Goal: Transaction & Acquisition: Purchase product/service

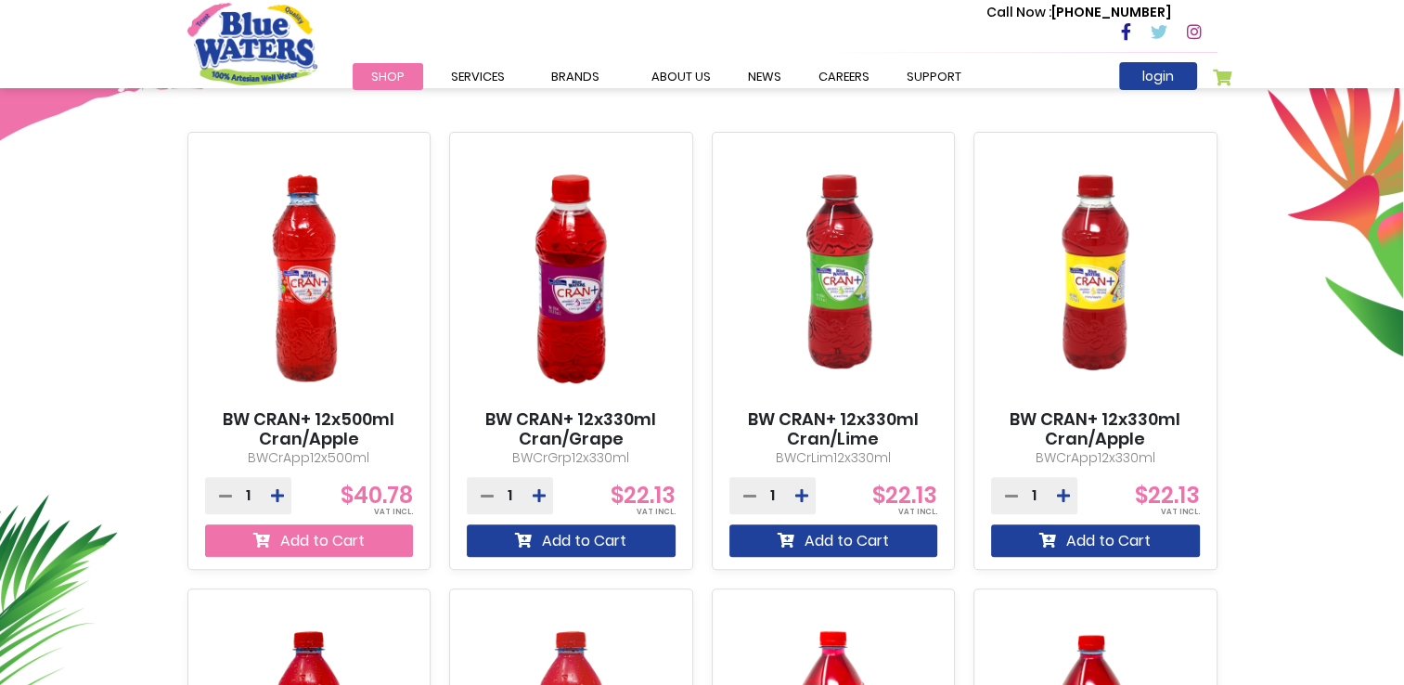
scroll to position [650, 0]
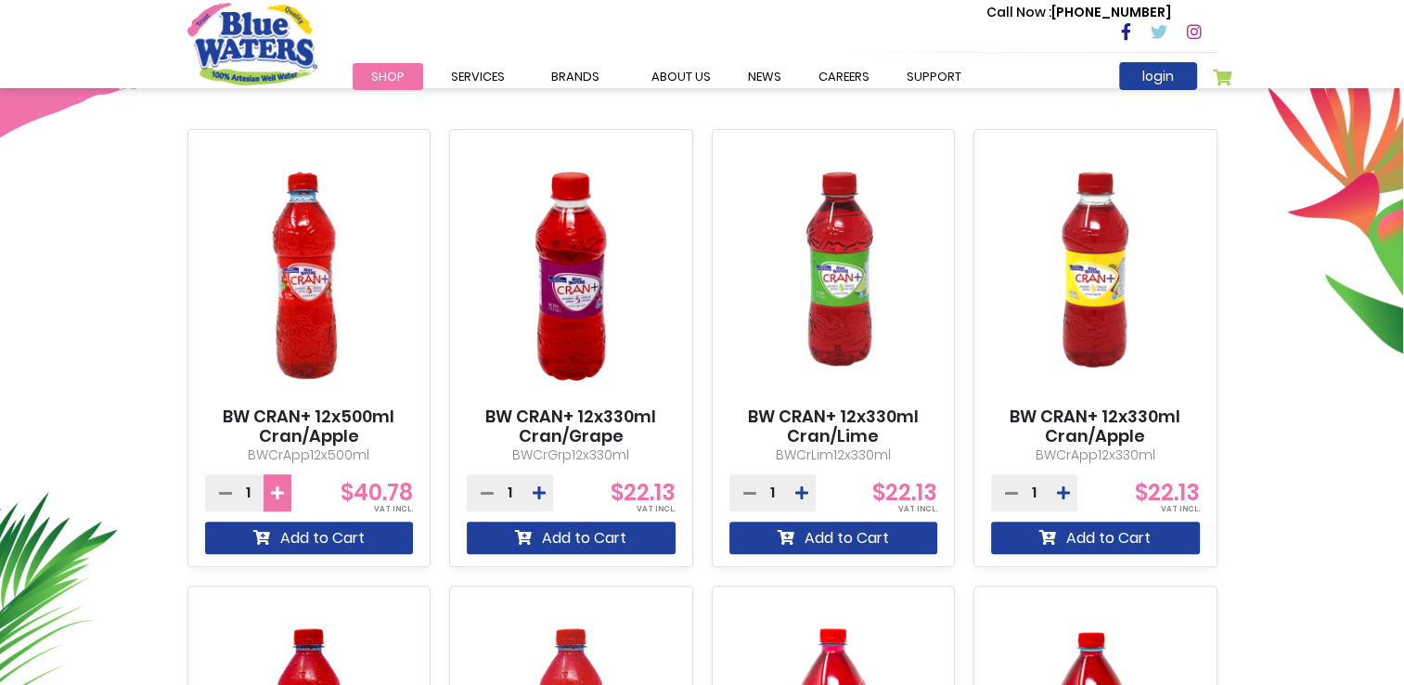
click at [267, 493] on button at bounding box center [278, 492] width 28 height 37
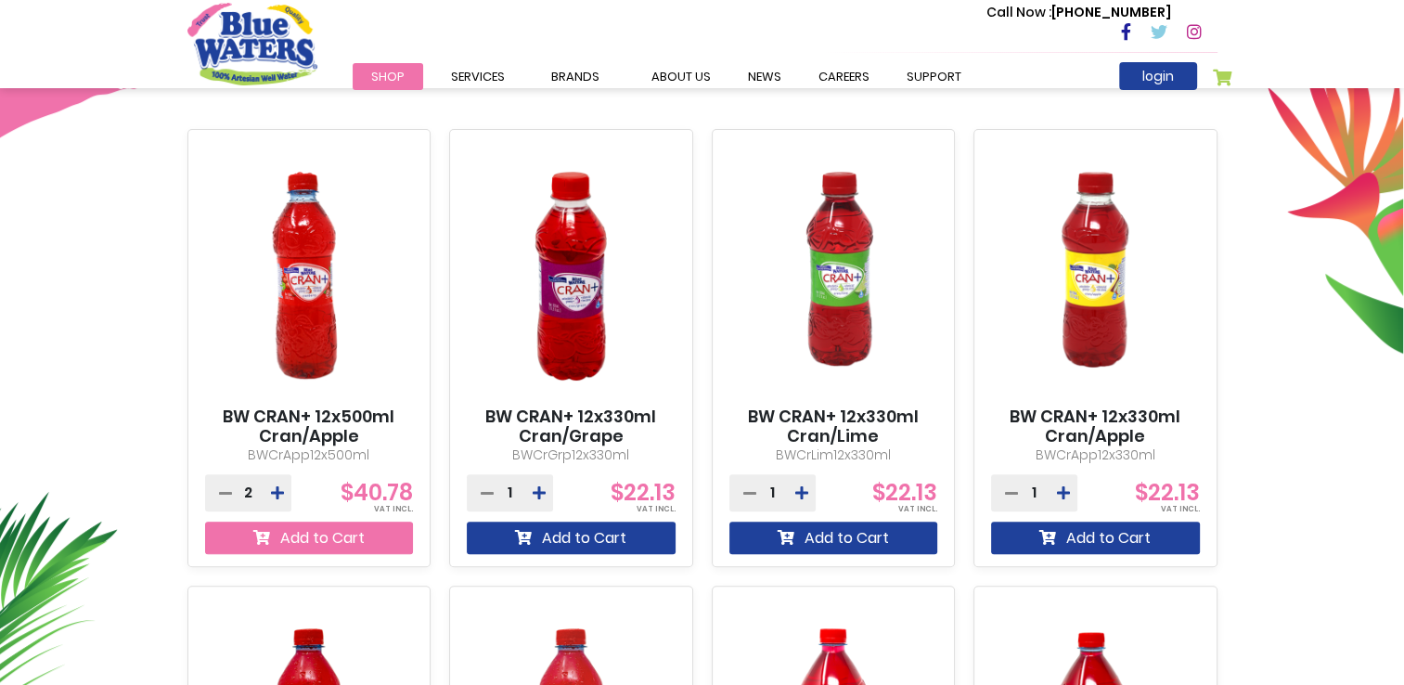
click at [278, 536] on button "Add to Cart" at bounding box center [309, 537] width 209 height 32
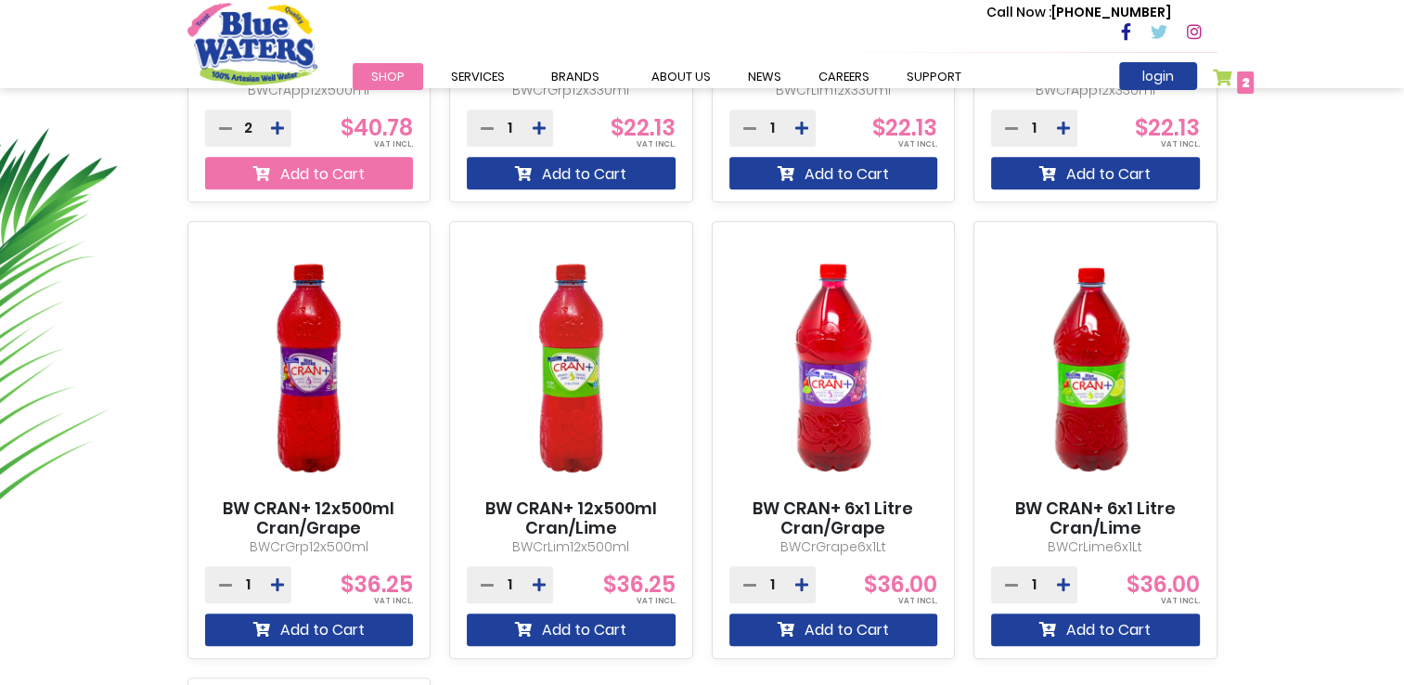
scroll to position [1070, 0]
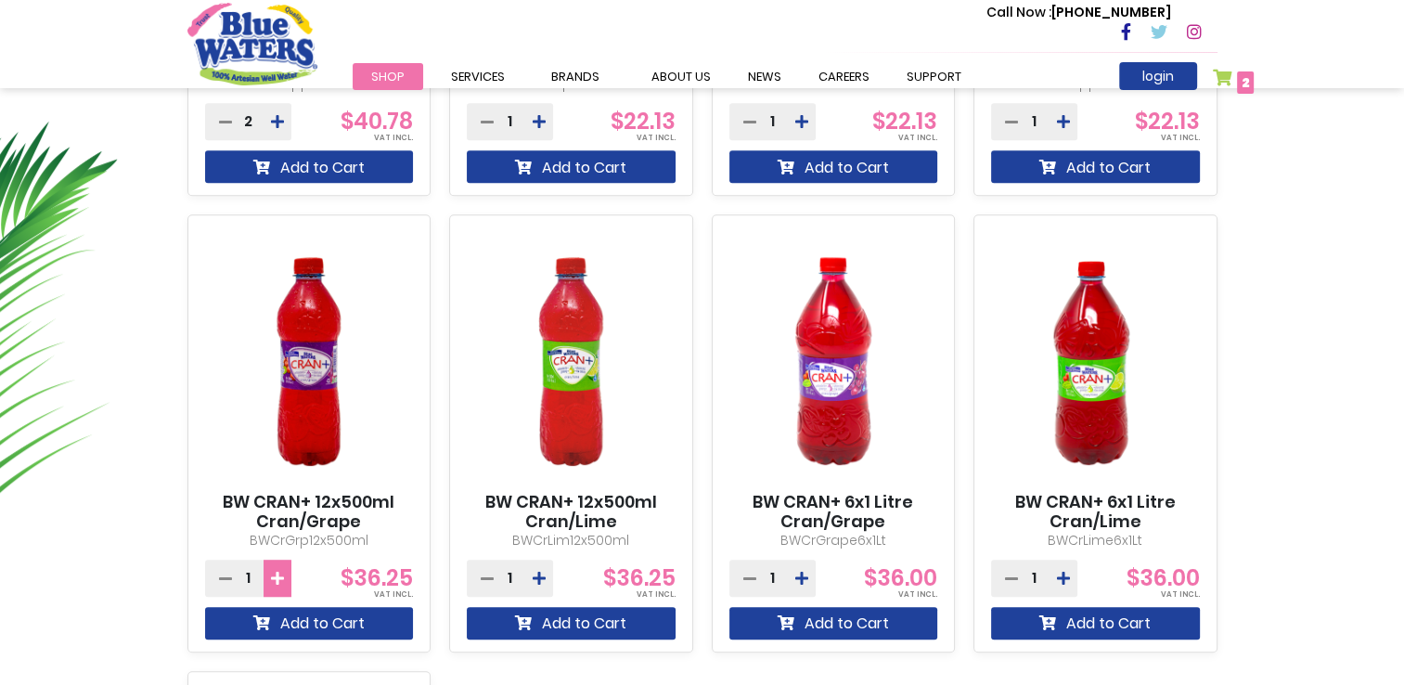
click at [271, 574] on icon at bounding box center [277, 578] width 13 height 15
click at [540, 584] on icon at bounding box center [539, 578] width 13 height 15
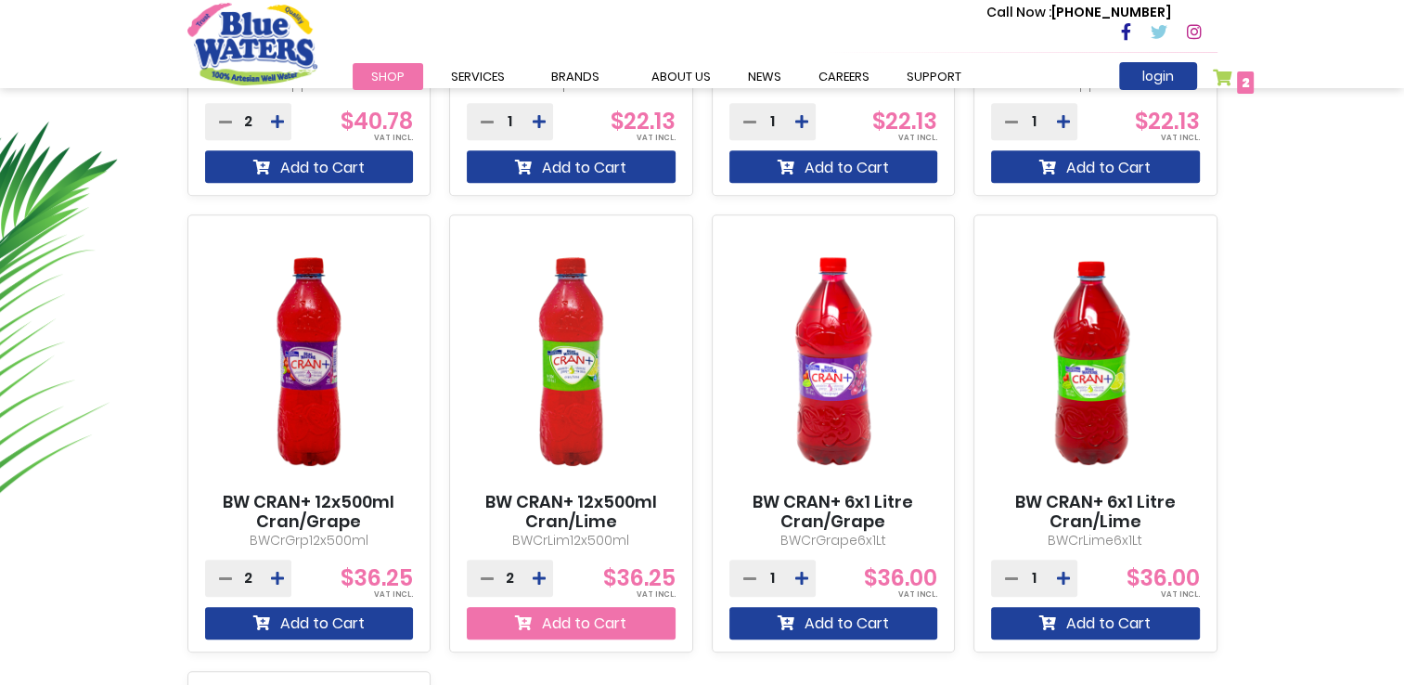
click at [595, 618] on button "Add to Cart" at bounding box center [571, 623] width 209 height 32
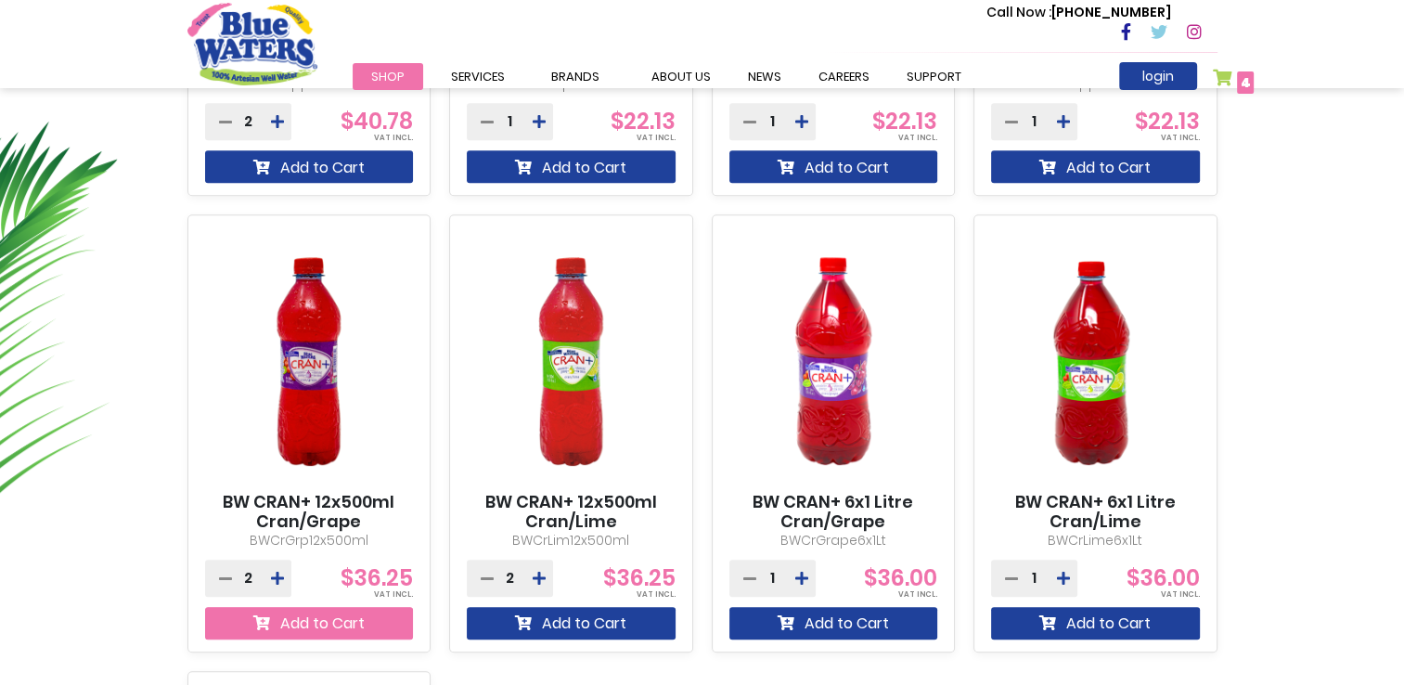
click at [345, 622] on button "Add to Cart" at bounding box center [309, 623] width 209 height 32
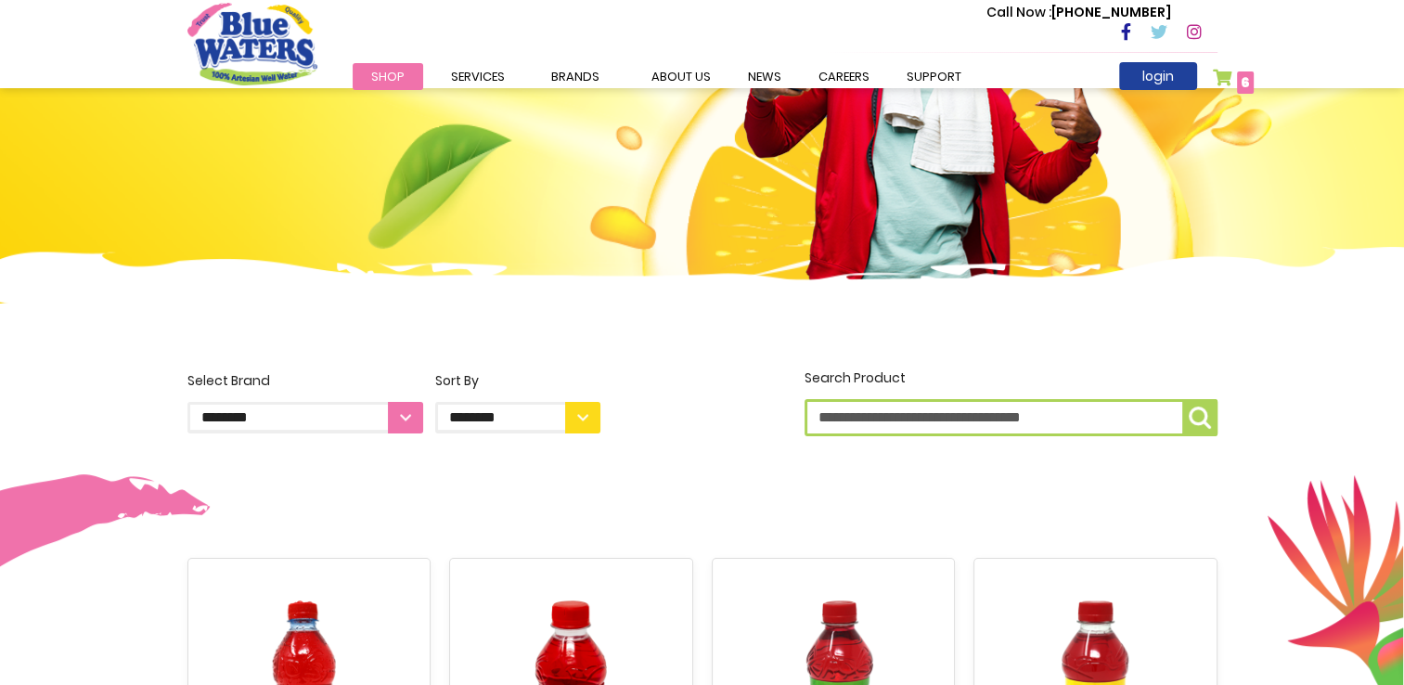
scroll to position [235, 0]
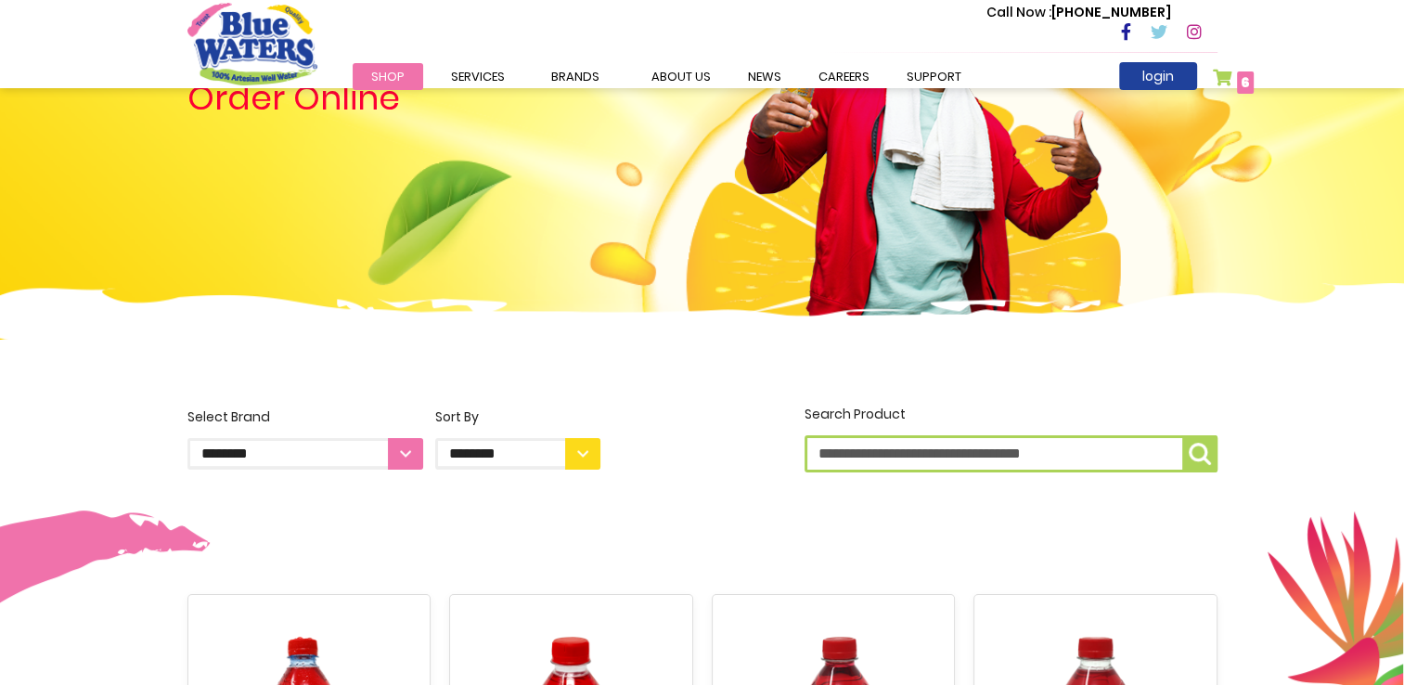
click at [1222, 75] on link "My Cart 6 6 items" at bounding box center [1234, 82] width 42 height 27
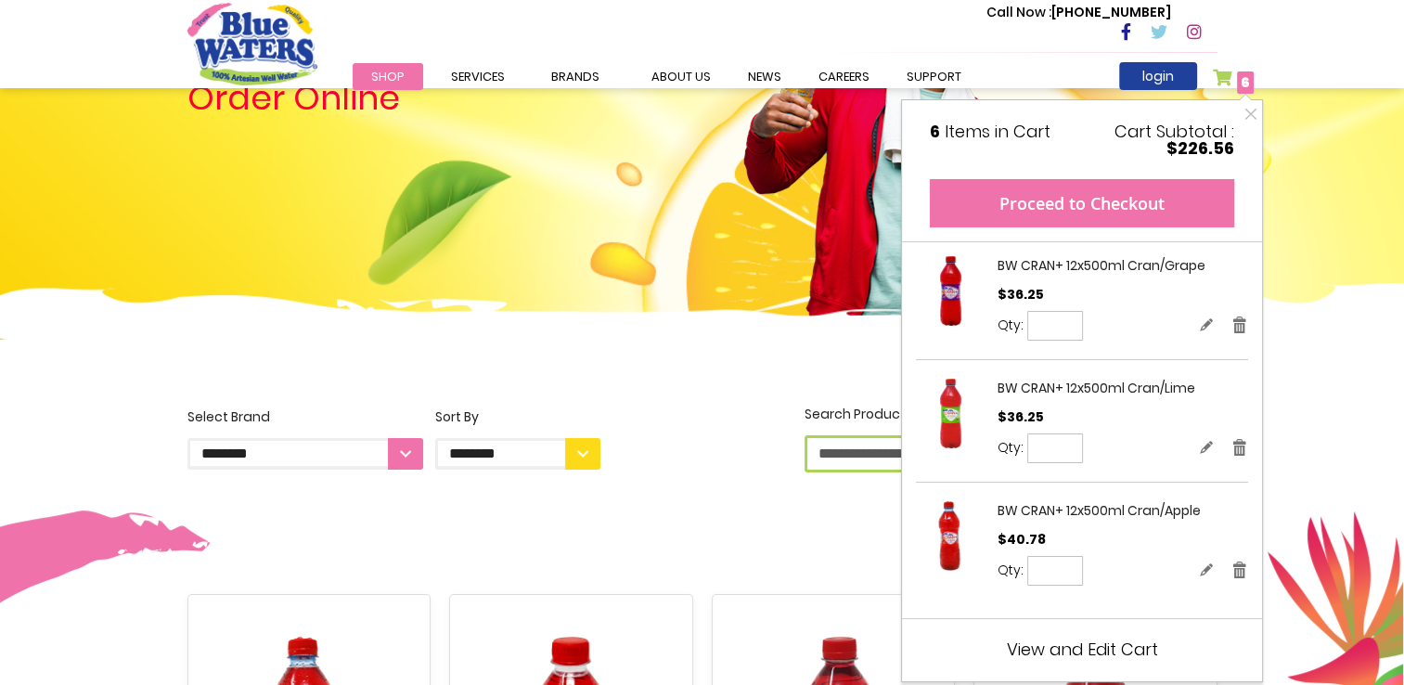
click at [1177, 206] on button "Proceed to Checkout" at bounding box center [1082, 203] width 304 height 48
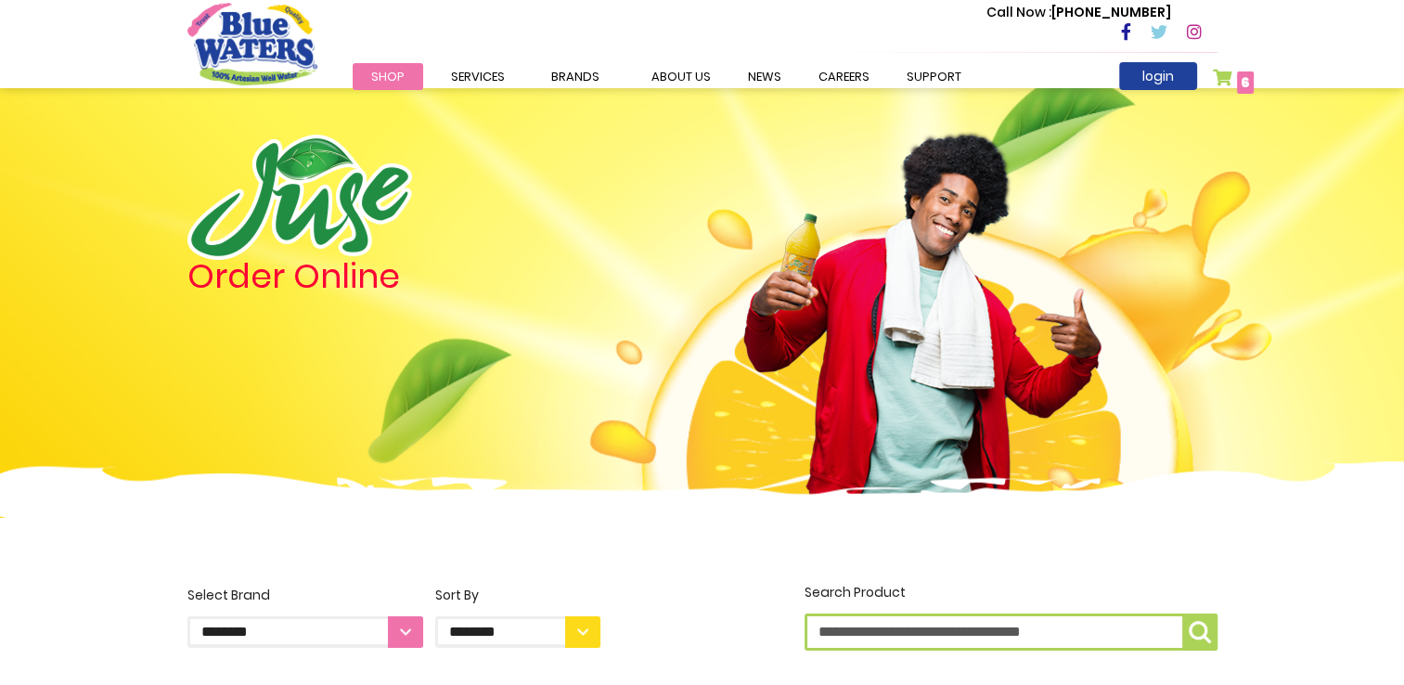
scroll to position [49, 0]
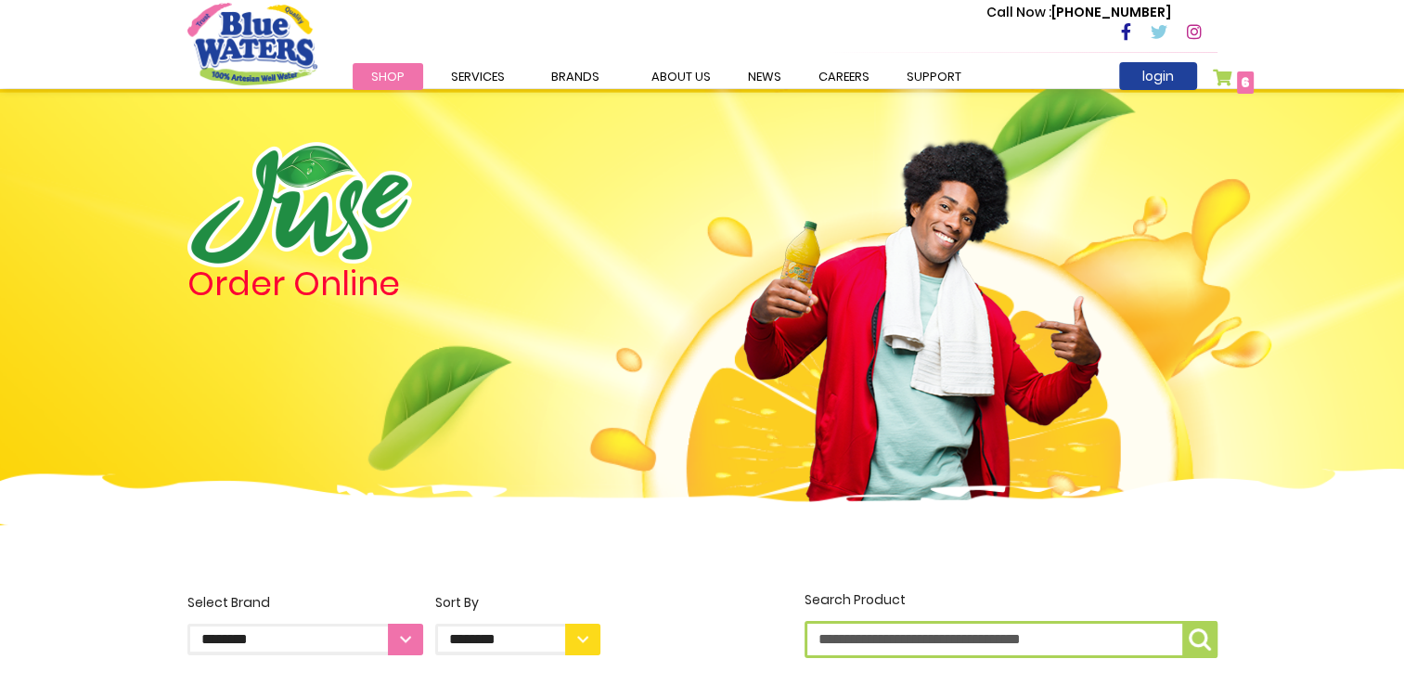
click at [1226, 77] on link "My Cart 6 6 items" at bounding box center [1234, 82] width 42 height 27
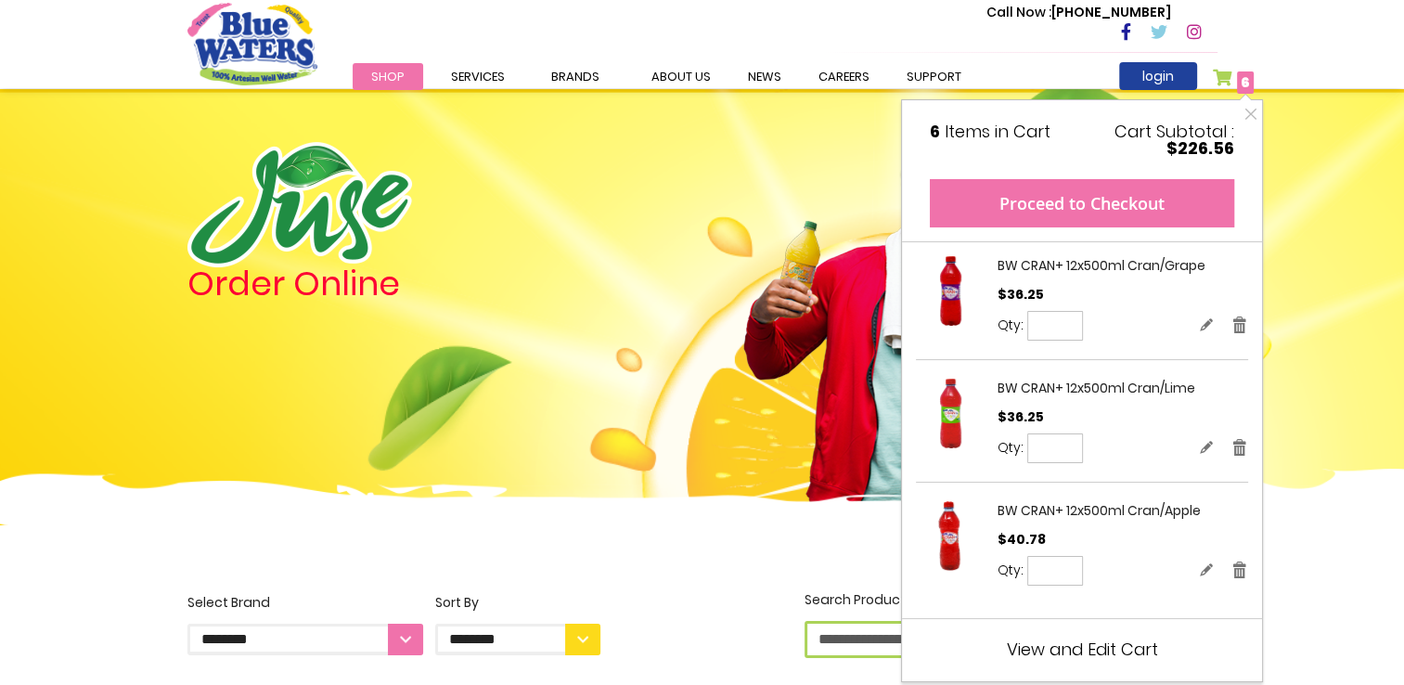
click at [1116, 204] on button "Proceed to Checkout" at bounding box center [1082, 203] width 304 height 48
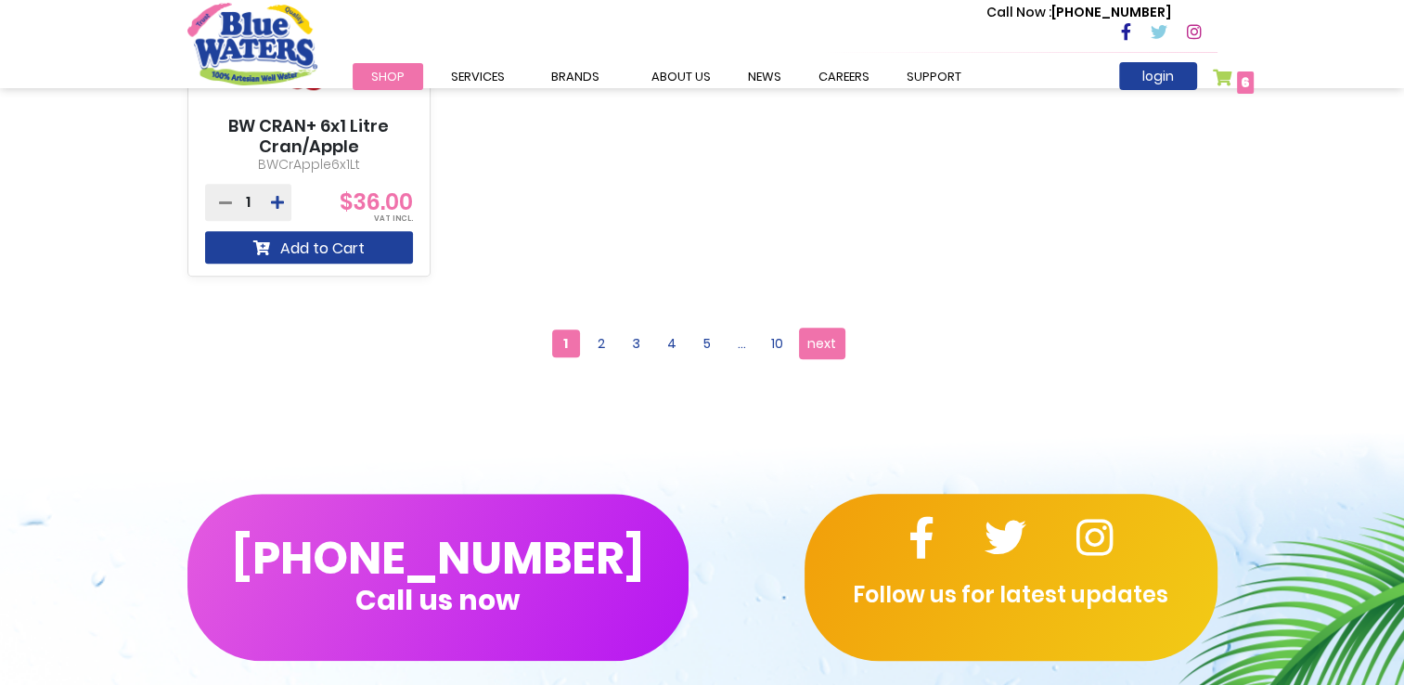
scroll to position [1905, 0]
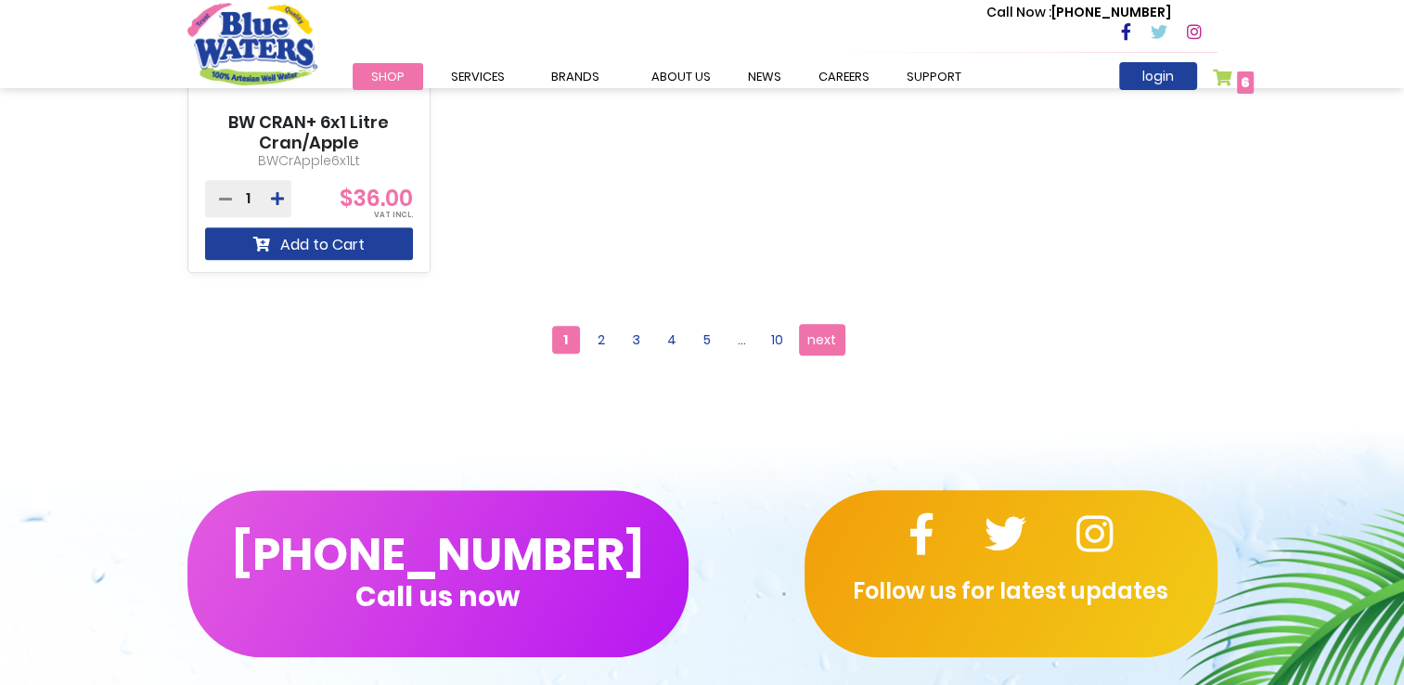
click at [1218, 83] on link "My Cart 6 6 items" at bounding box center [1234, 82] width 42 height 27
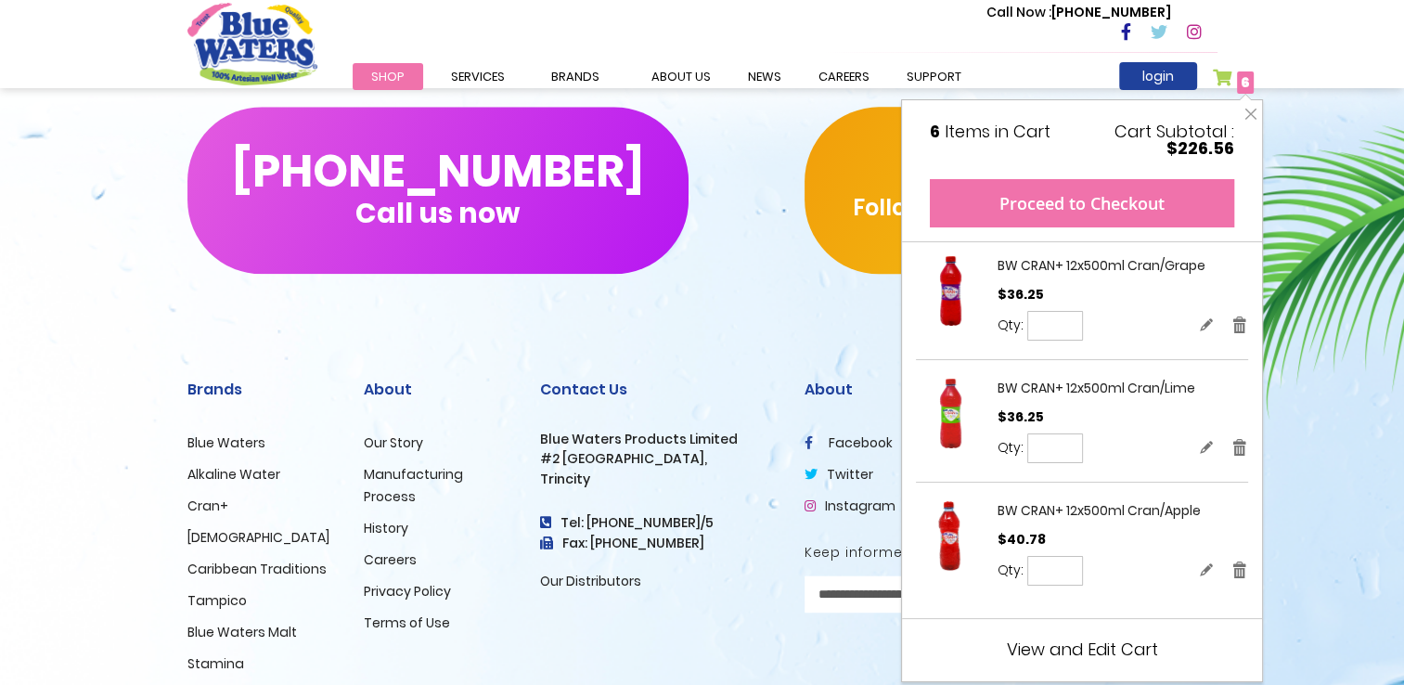
scroll to position [2369, 0]
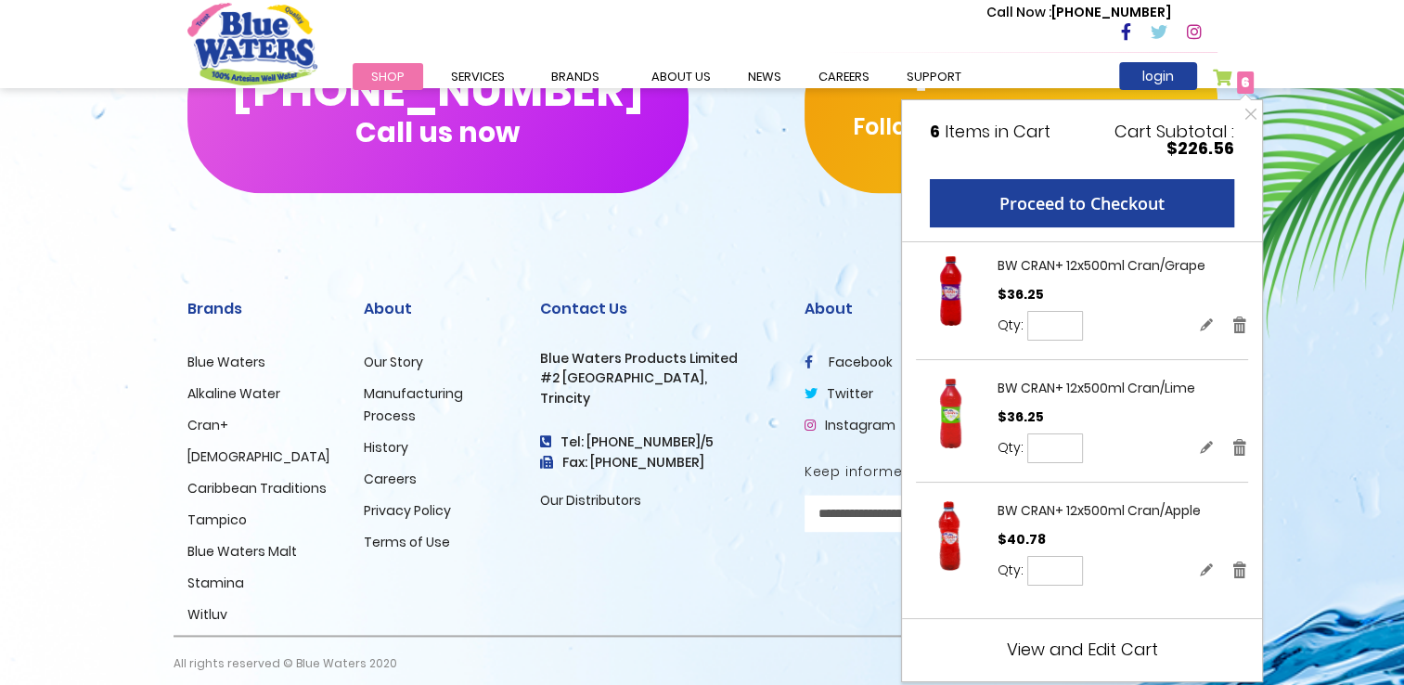
click at [1071, 637] on span "View and Edit Cart" at bounding box center [1082, 648] width 151 height 23
click at [1061, 668] on div "My Cart 6 Close 6 Items in Cart Cart Subtotal $226.56 Proceed to Checkout Recen…" at bounding box center [1082, 390] width 362 height 583
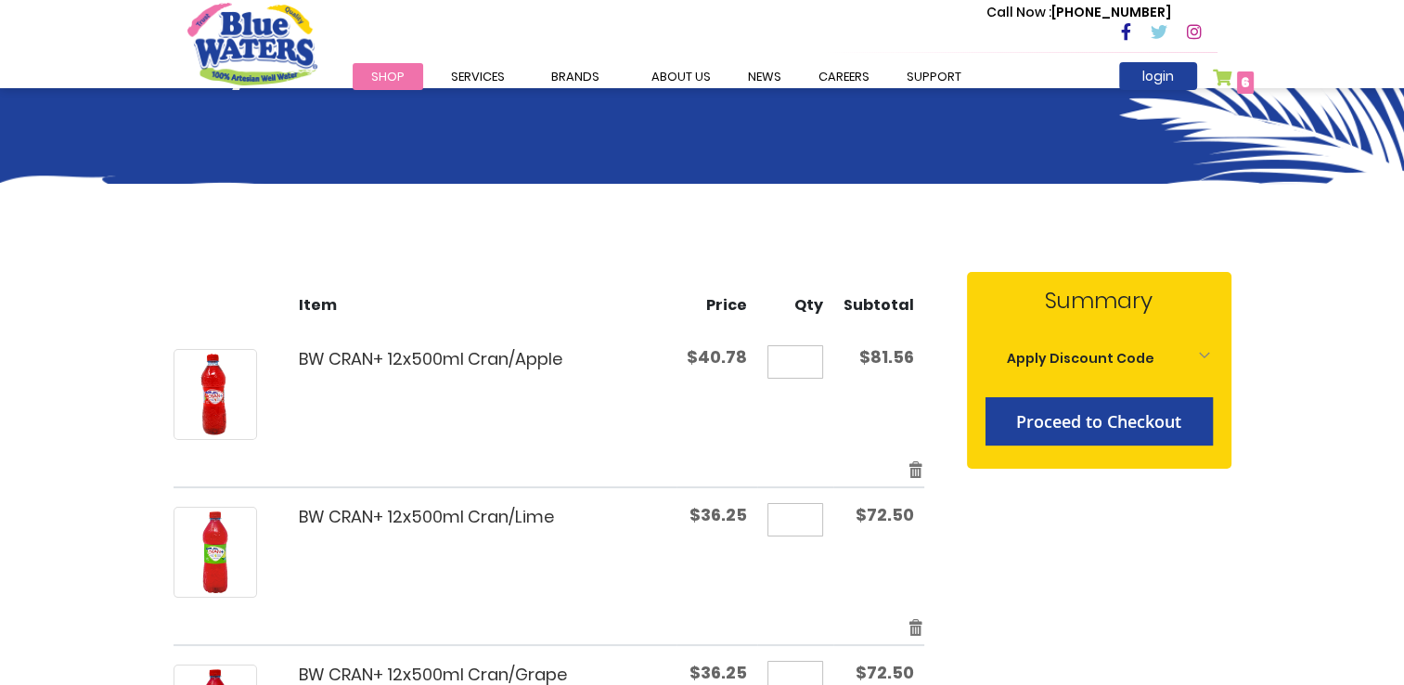
scroll to position [93, 0]
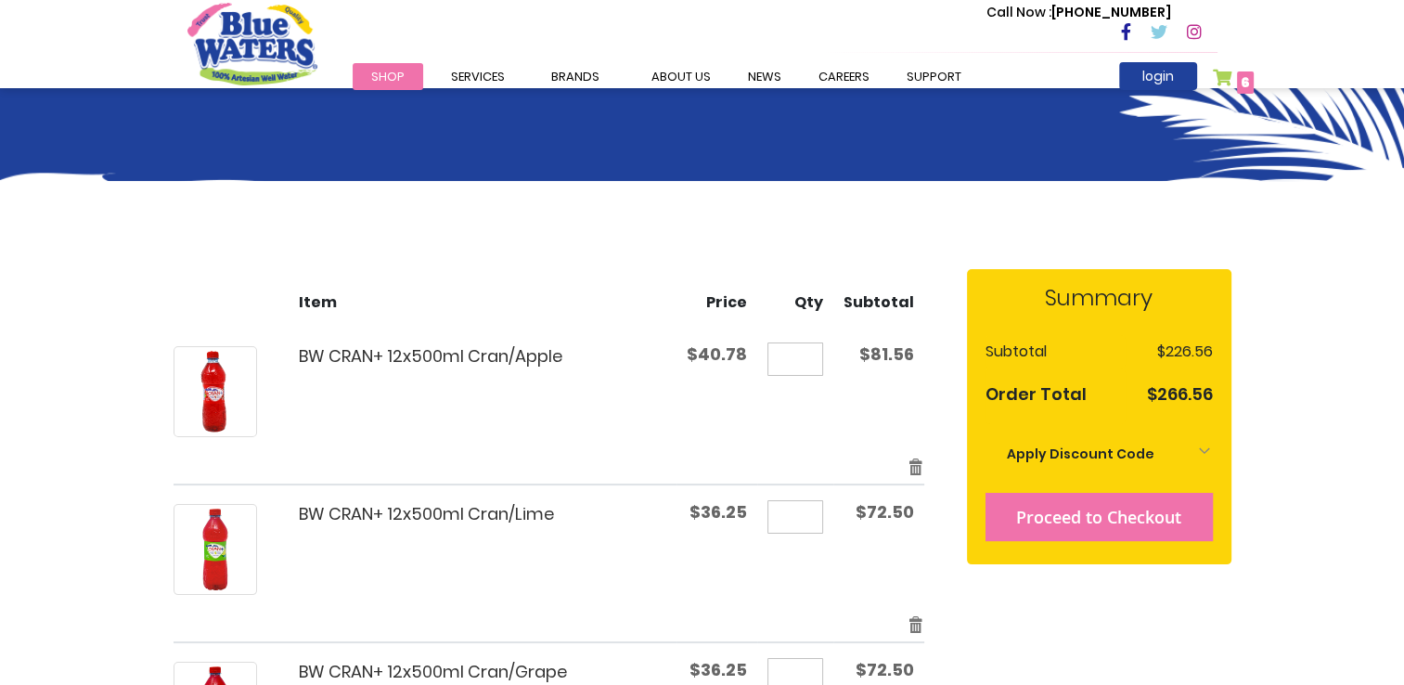
click at [1090, 429] on div "Summary Estimate Shipping and Tax Estimate Shipping and Tax Enter your destinat…" at bounding box center [1099, 416] width 264 height 295
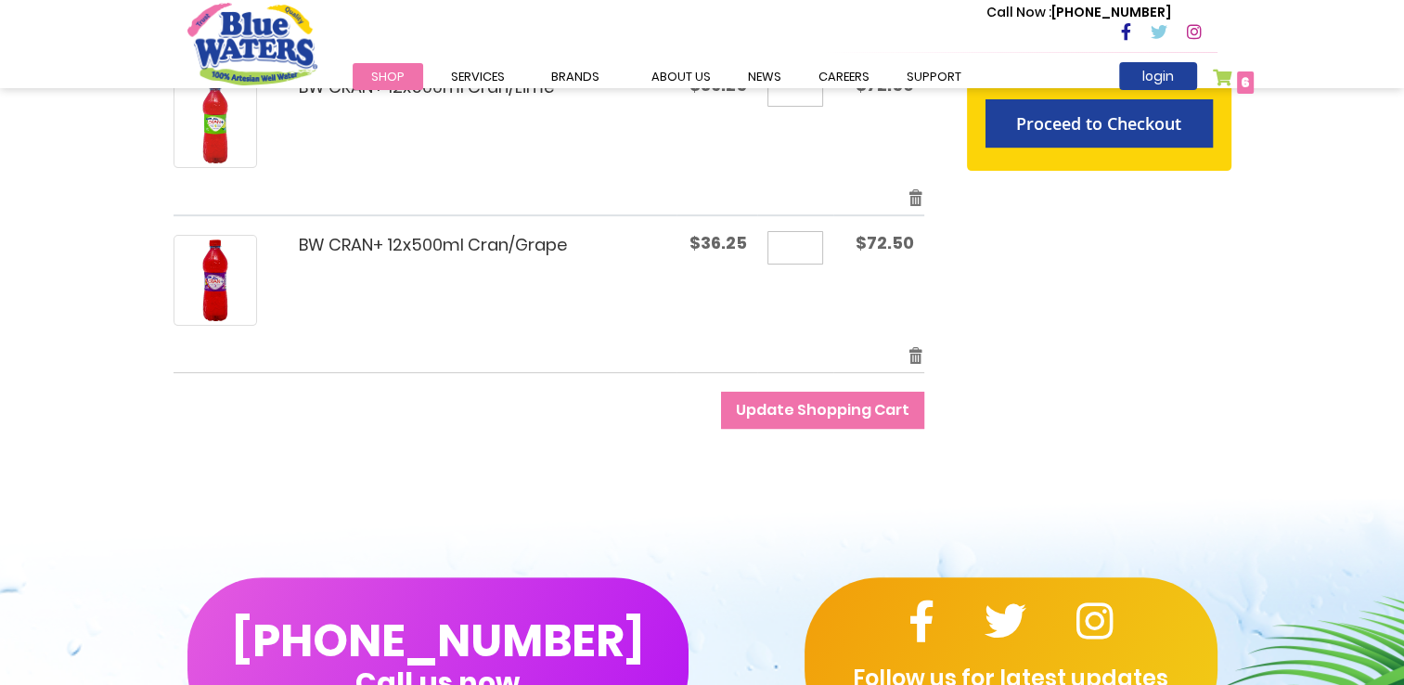
scroll to position [557, 0]
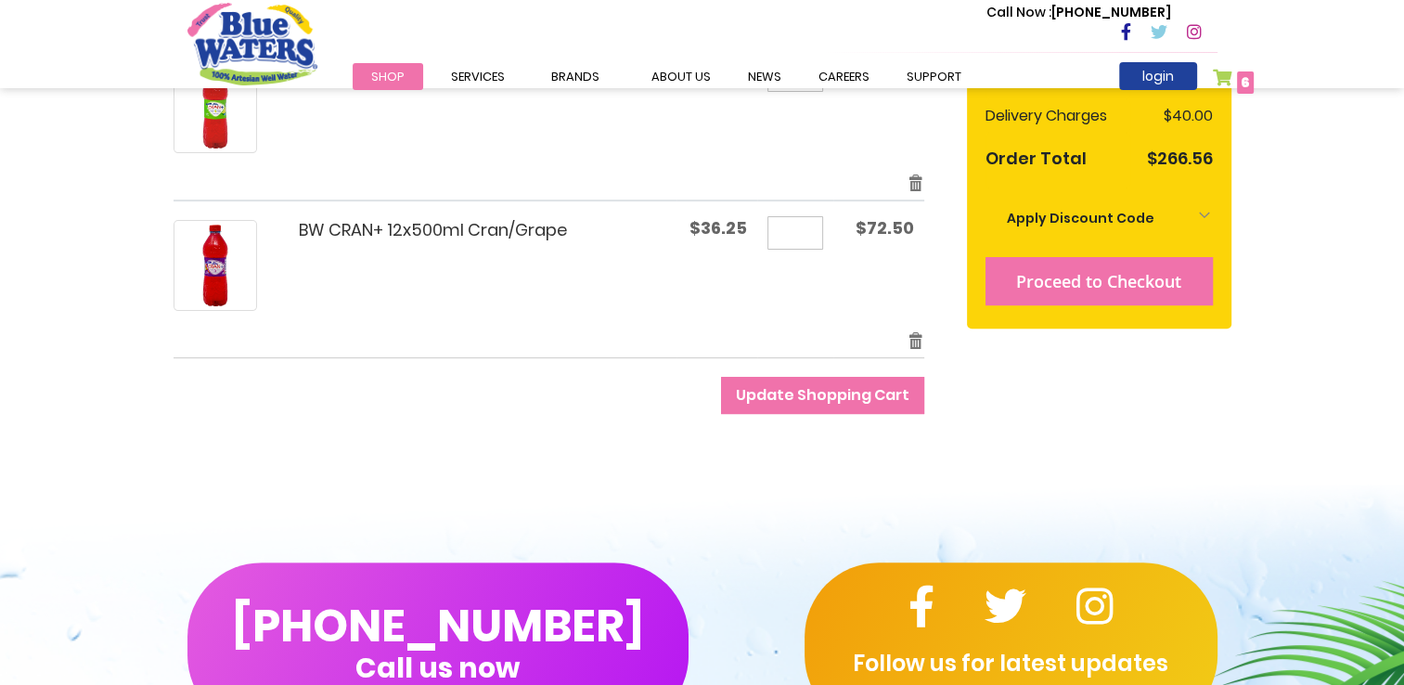
click at [1128, 276] on span "Proceed to Checkout" at bounding box center [1098, 281] width 165 height 22
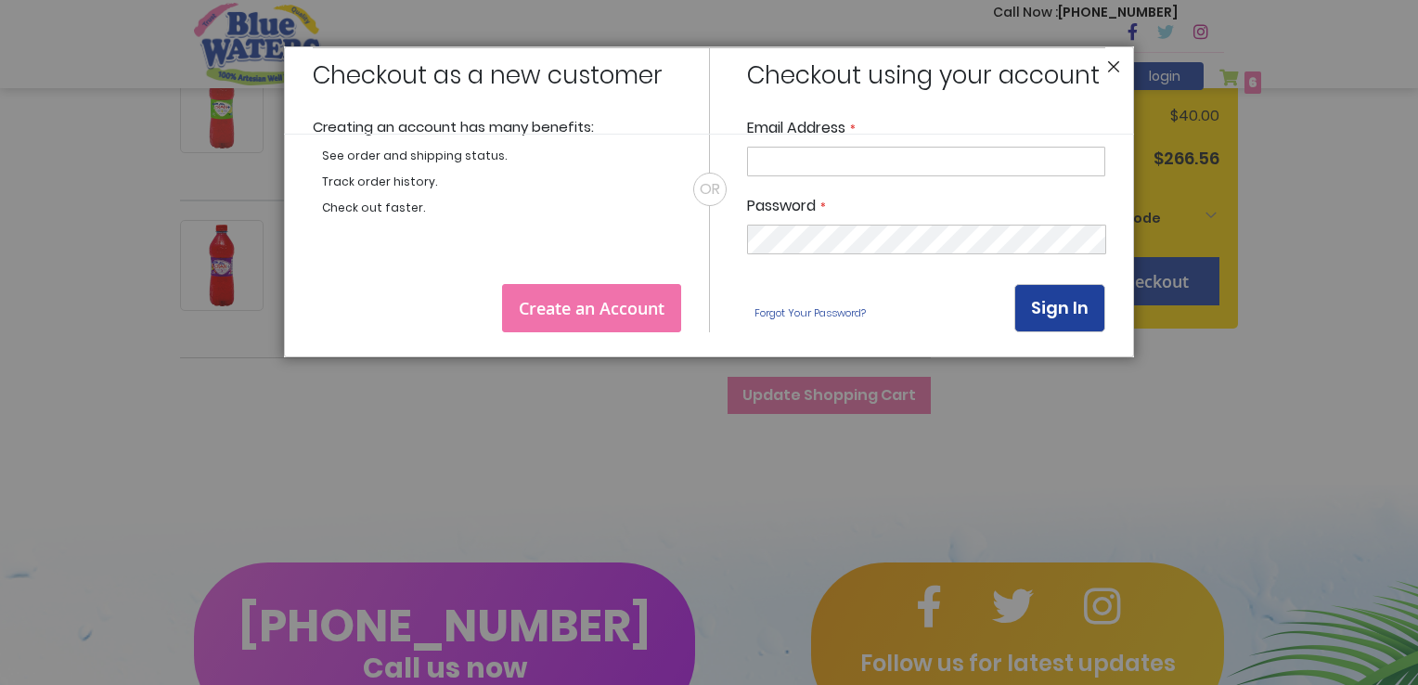
click at [1113, 61] on header "Close" at bounding box center [709, 90] width 851 height 88
click at [1113, 68] on button "Close" at bounding box center [1113, 71] width 13 height 22
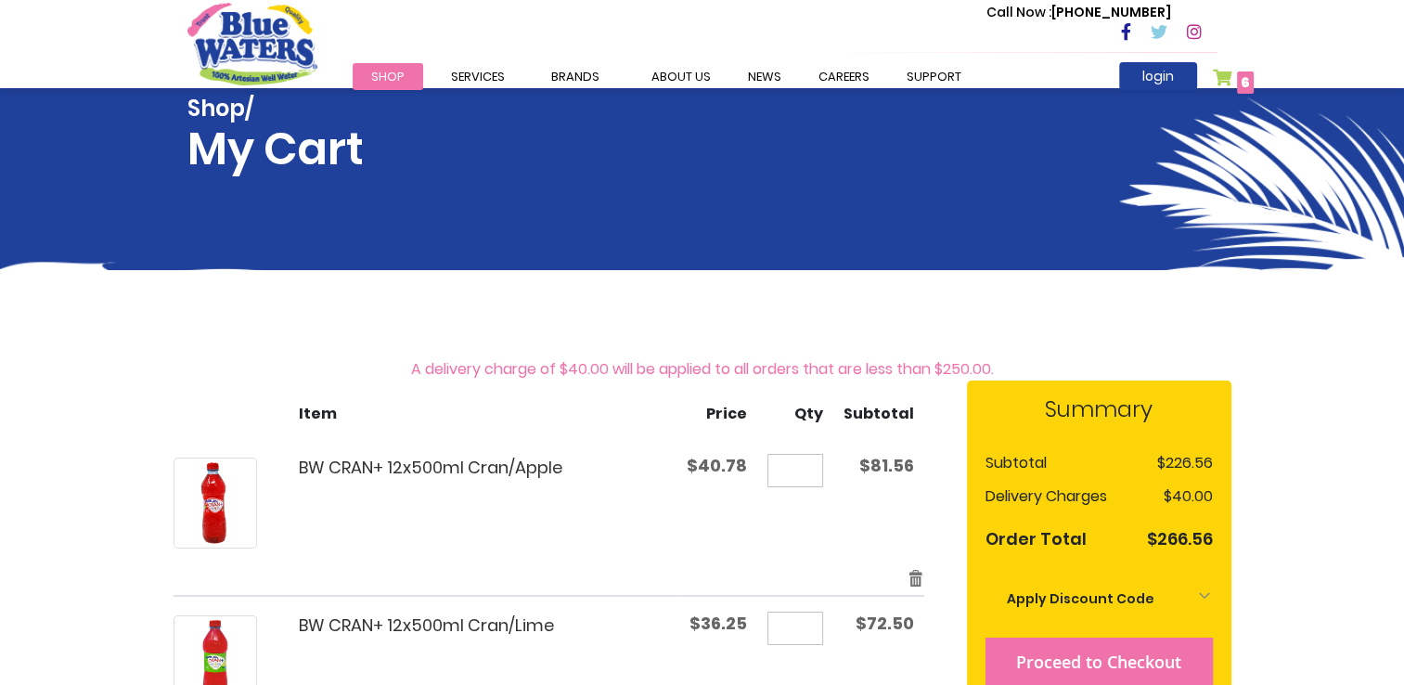
scroll to position [0, 0]
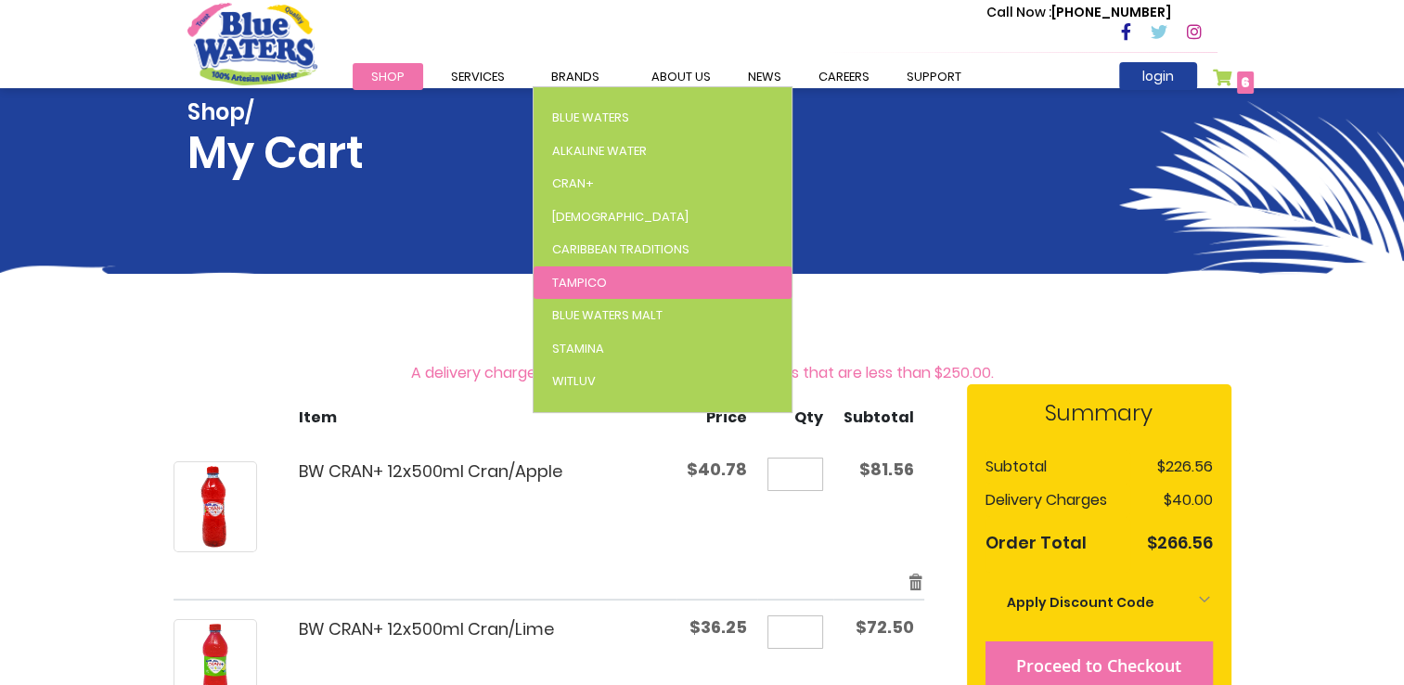
click at [590, 284] on span "Tampico" at bounding box center [579, 283] width 55 height 18
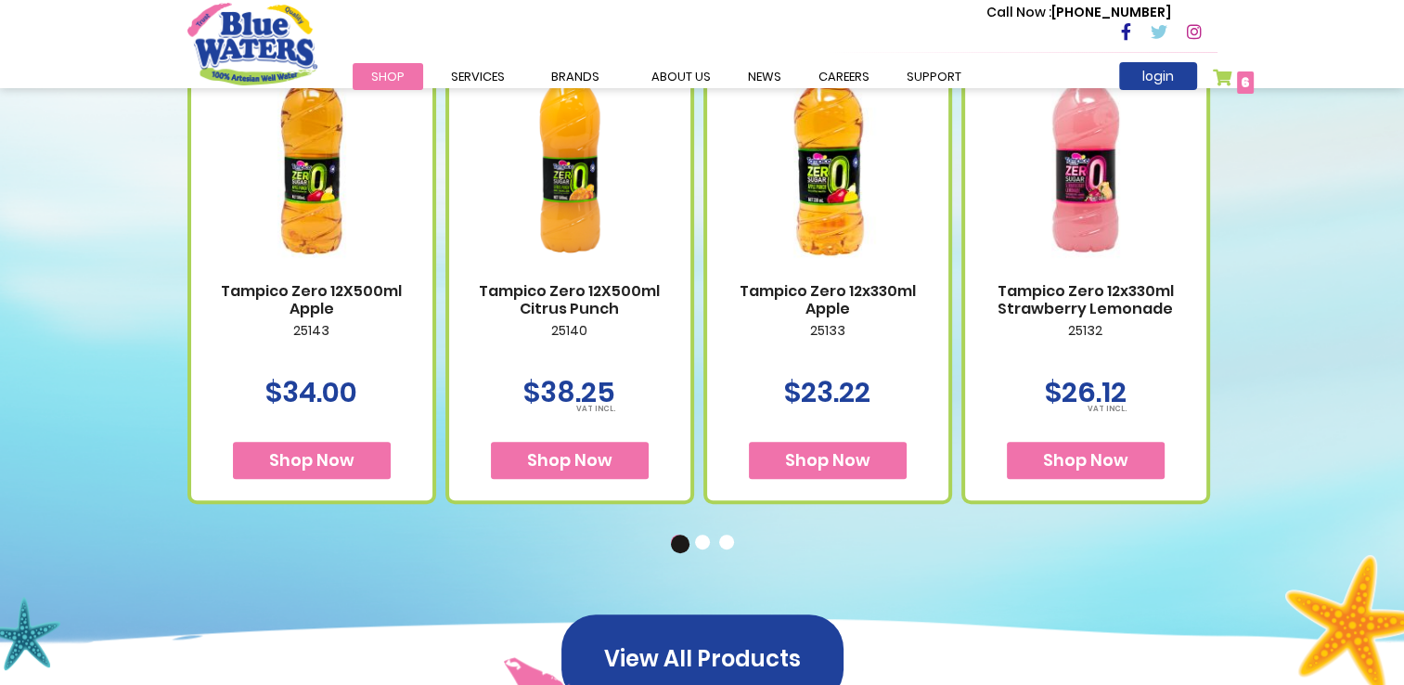
scroll to position [928, 0]
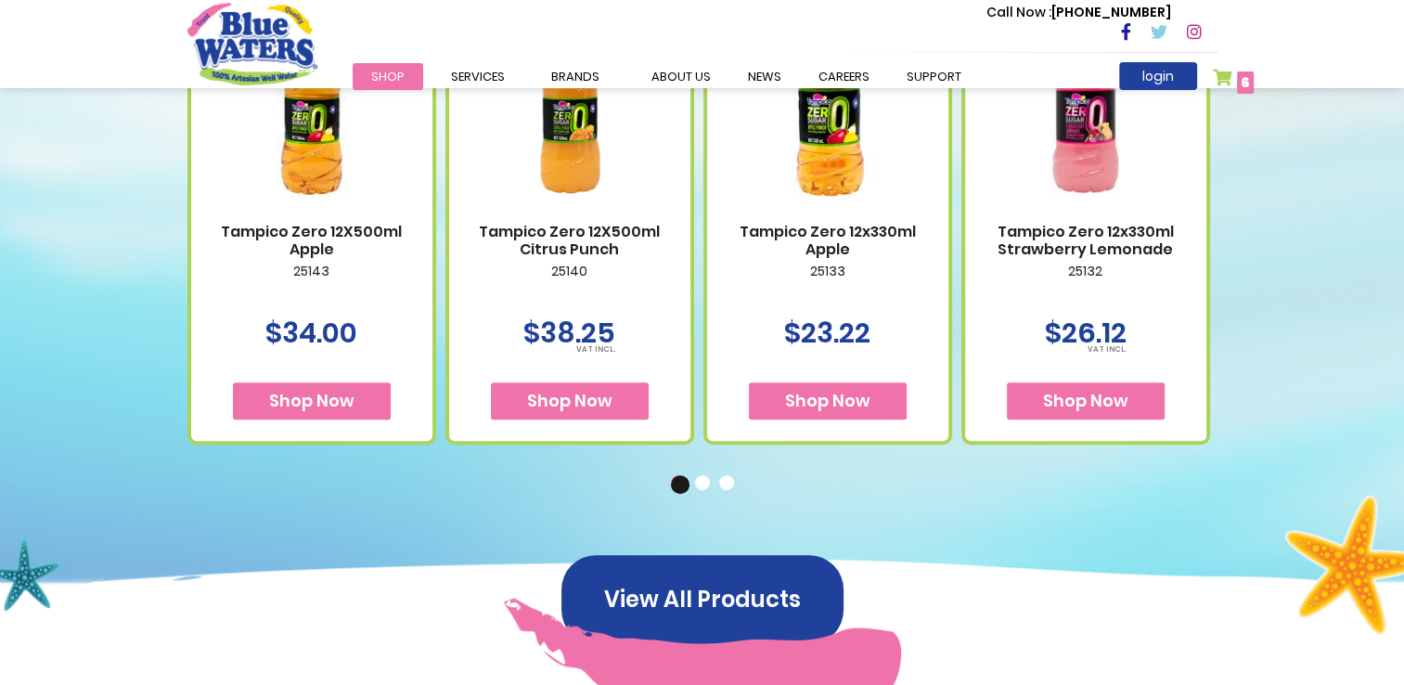
click at [705, 482] on button "2" at bounding box center [704, 484] width 19 height 19
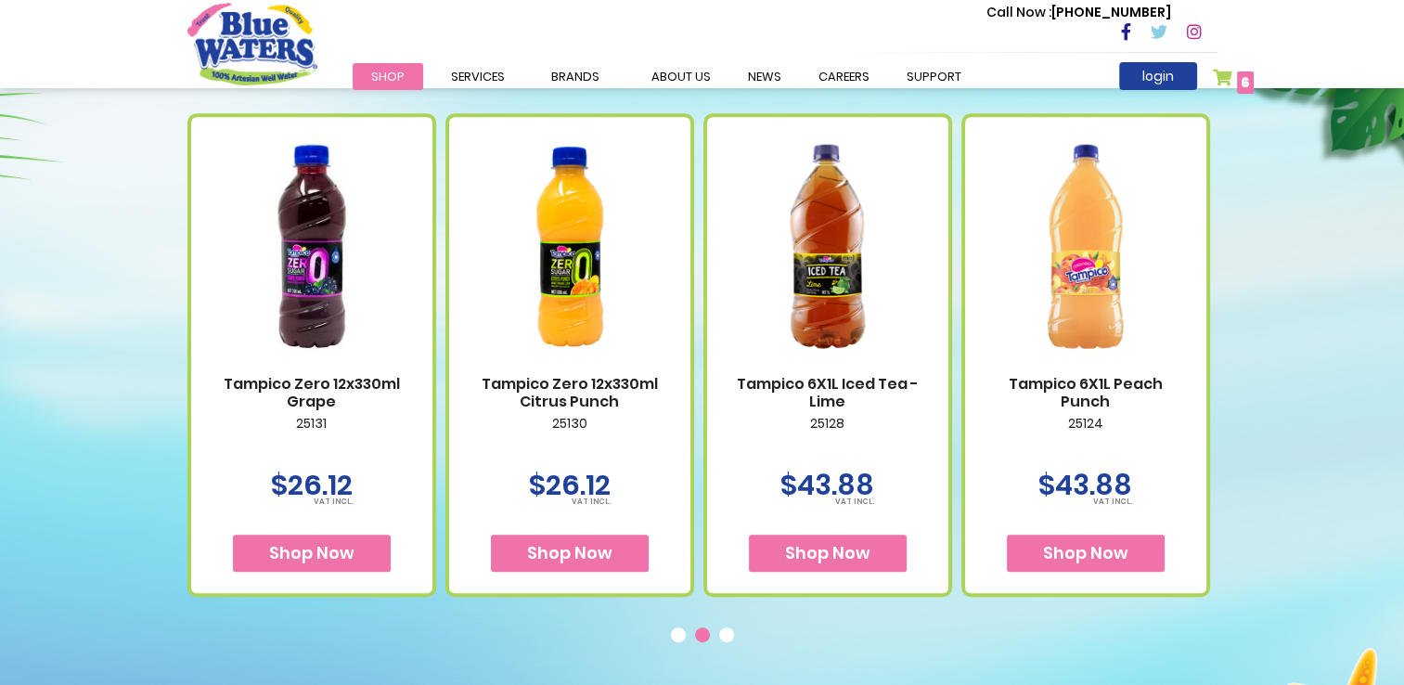
scroll to position [742, 0]
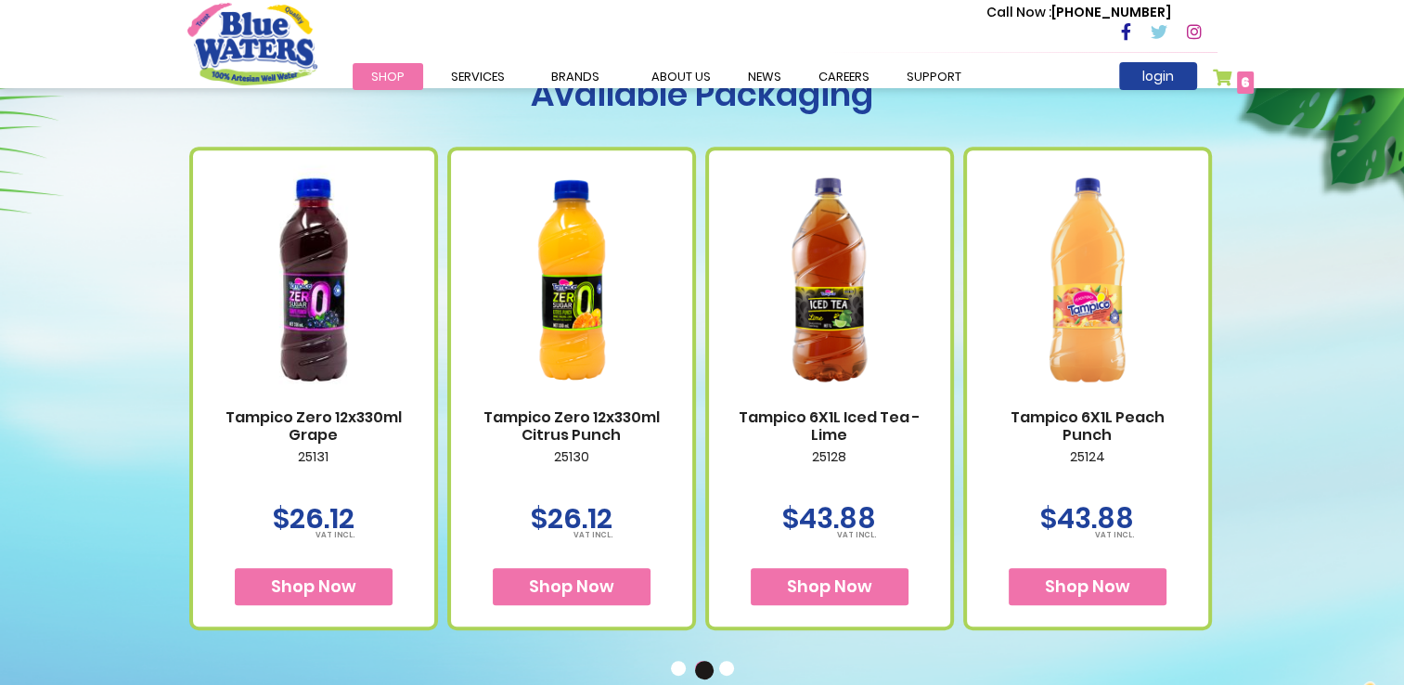
drag, startPoint x: 713, startPoint y: 477, endPoint x: 1253, endPoint y: 392, distance: 546.6
click at [1253, 392] on div "Available Packaging Tampico Zero 12X500ml Apple 25143 $34.00 Shop Now" at bounding box center [702, 368] width 1404 height 875
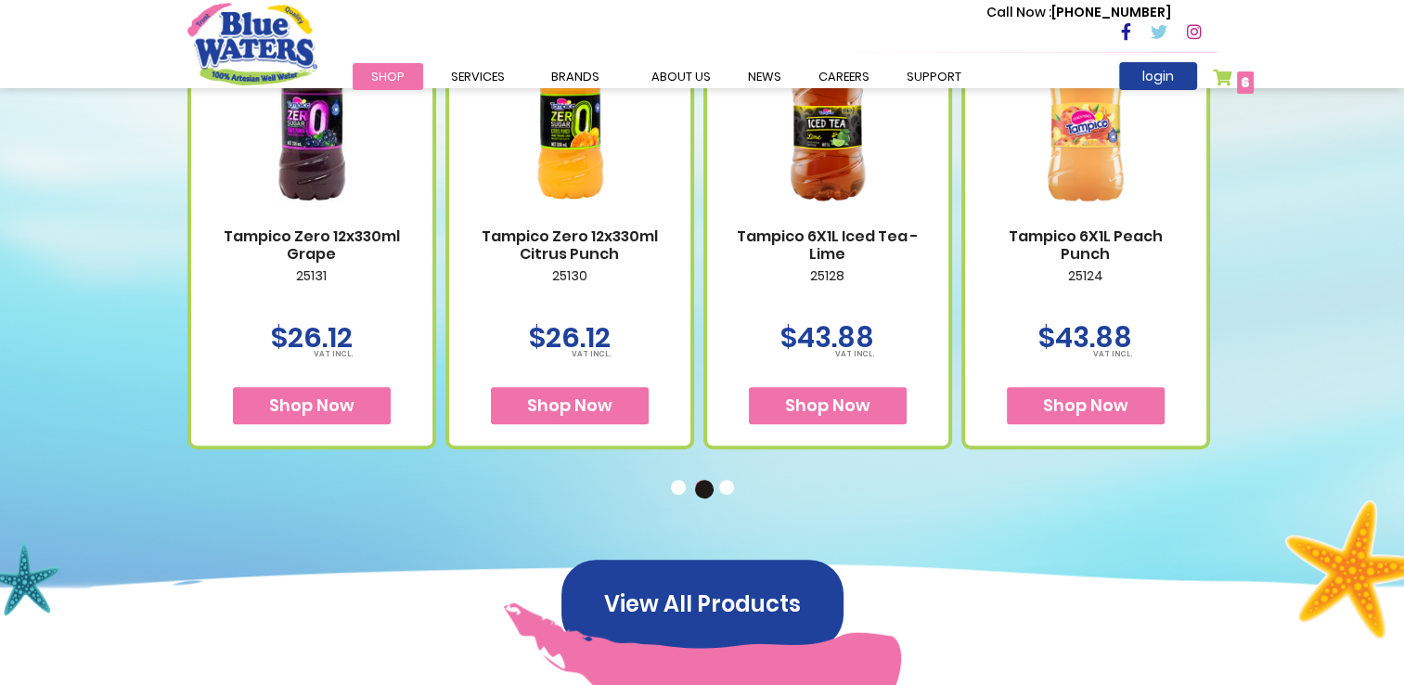
scroll to position [928, 0]
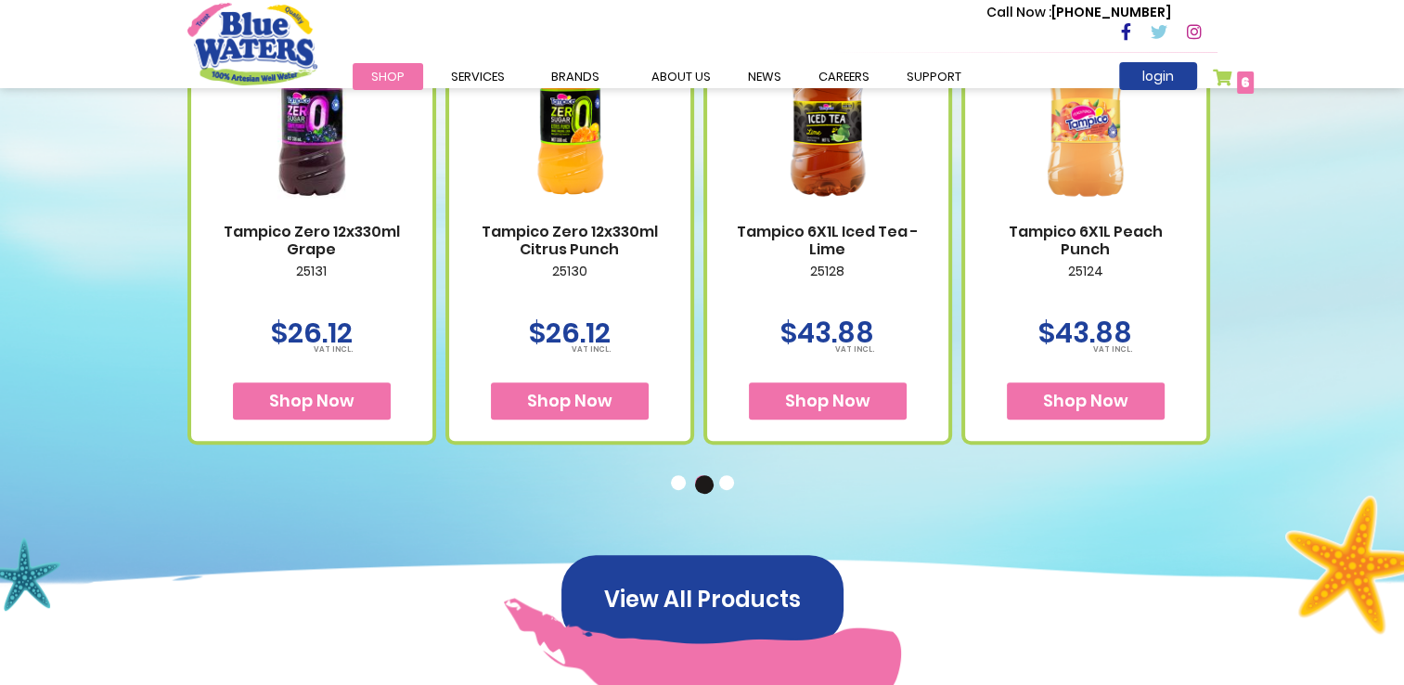
click at [727, 486] on button "3" at bounding box center [728, 484] width 19 height 19
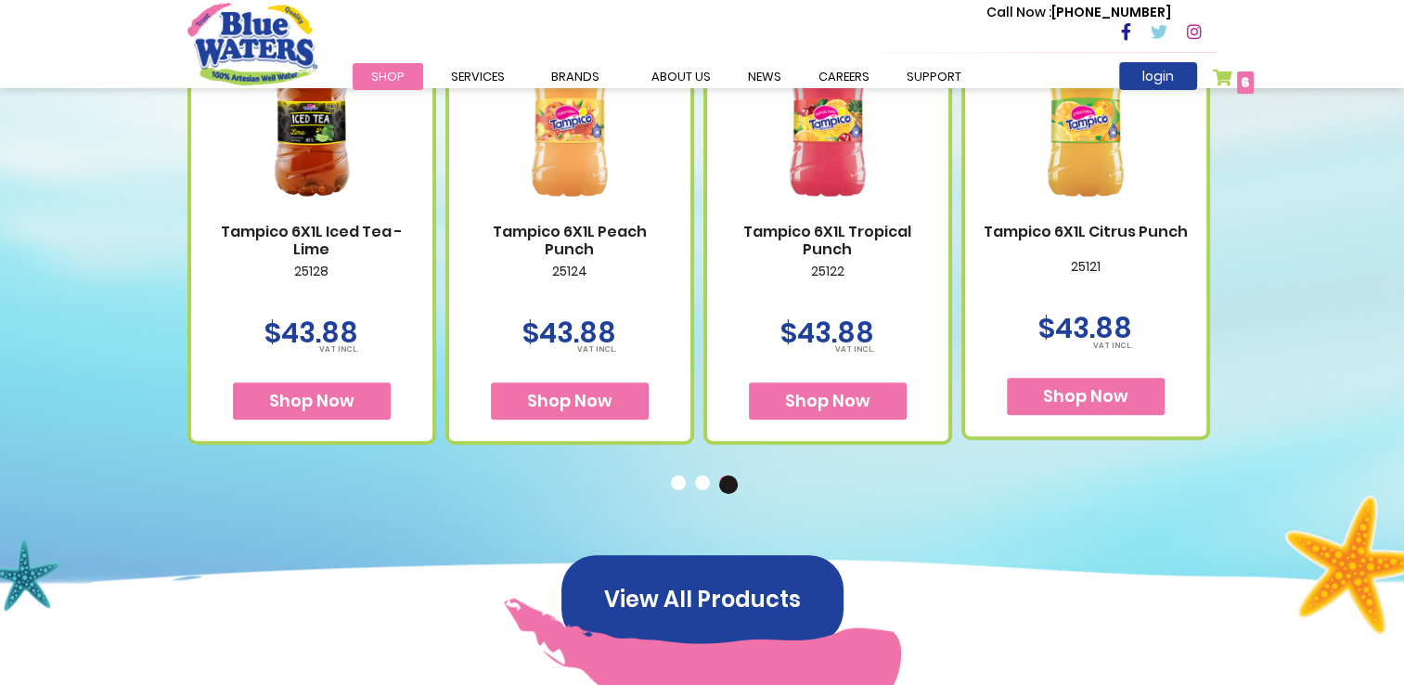
click at [675, 482] on button "1" at bounding box center [680, 484] width 19 height 19
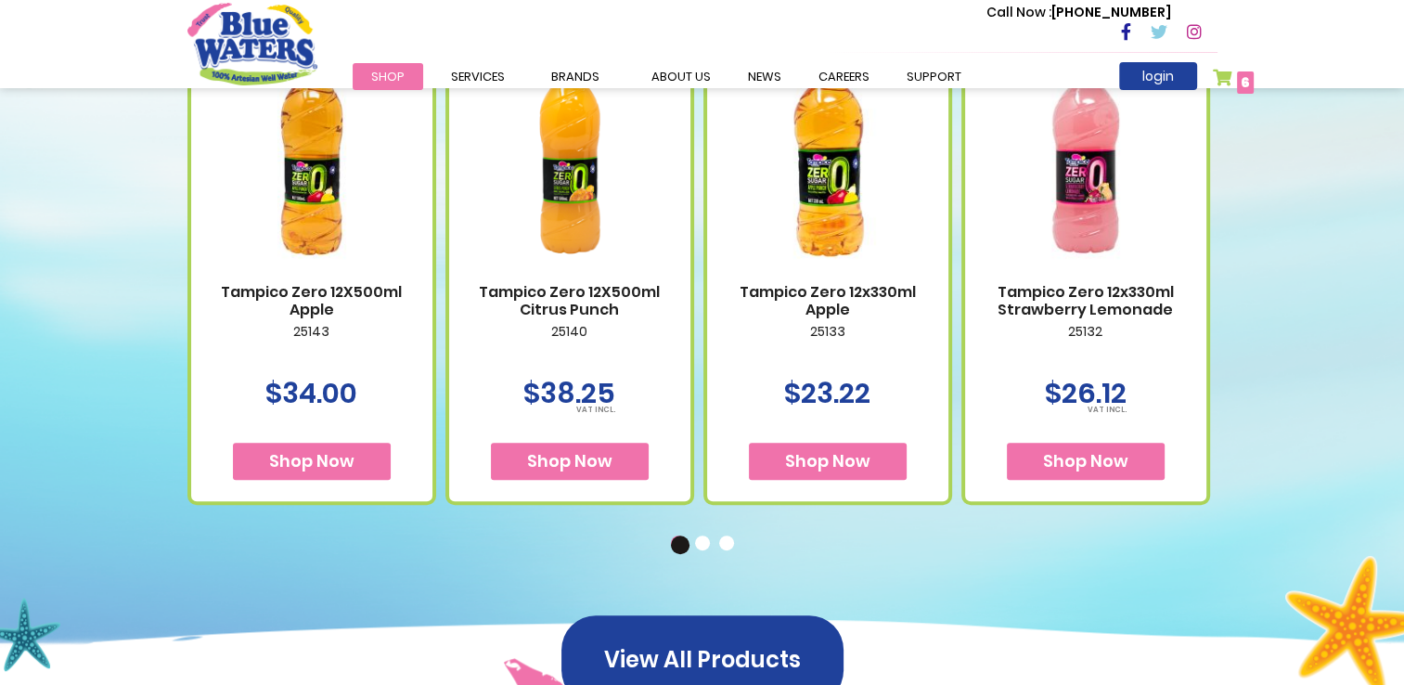
scroll to position [557, 0]
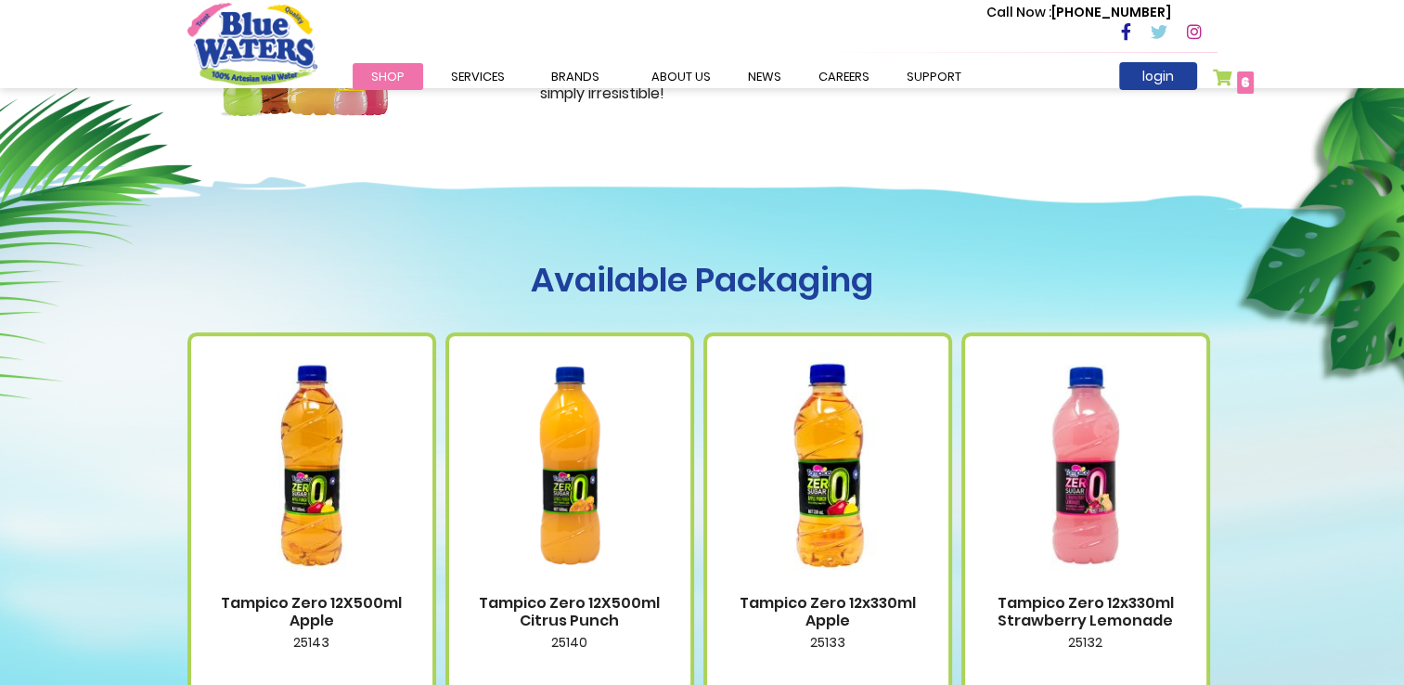
drag, startPoint x: 691, startPoint y: 477, endPoint x: 1128, endPoint y: 222, distance: 506.1
click at [1128, 222] on div "Available Packaging Tampico Zero 12X500ml Apple 25143 $34.00 Shop Now" at bounding box center [702, 554] width 1404 height 875
click at [1139, 84] on link "login" at bounding box center [1158, 76] width 78 height 28
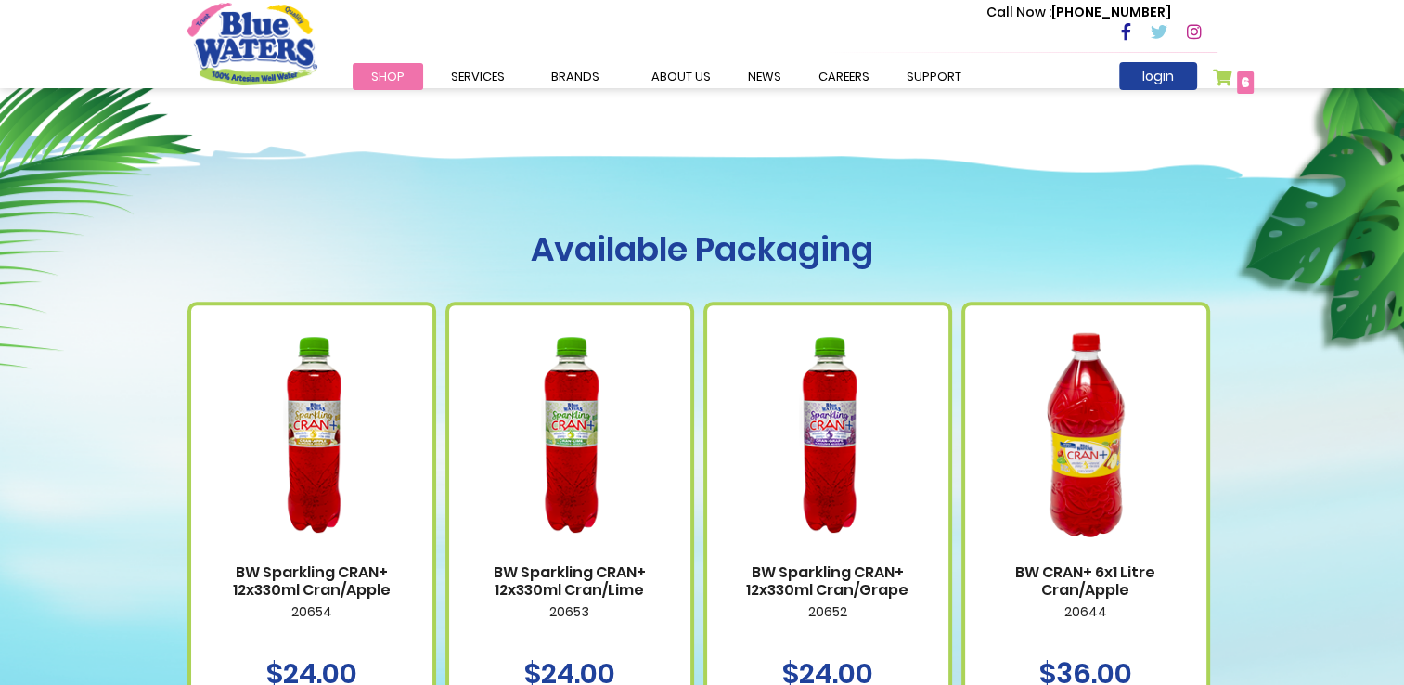
scroll to position [1021, 0]
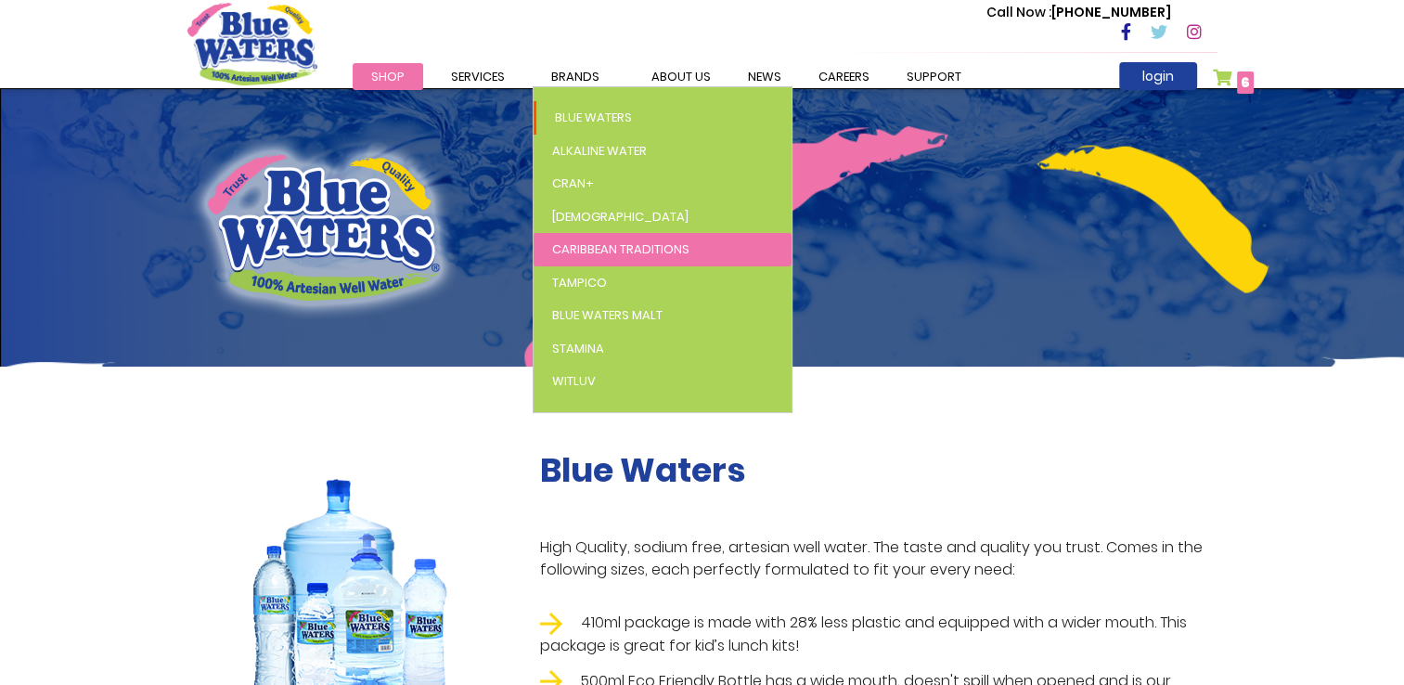
click at [600, 248] on span "Caribbean Traditions" at bounding box center [620, 249] width 137 height 18
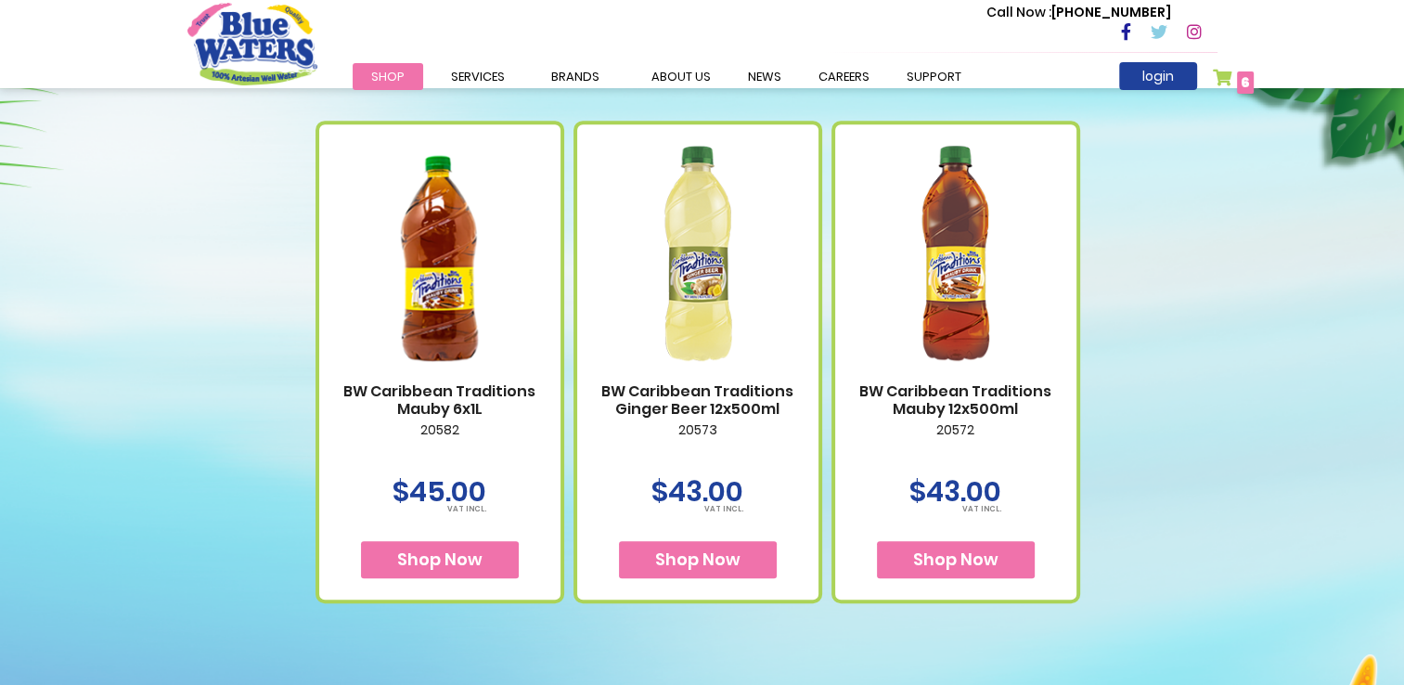
scroll to position [1392, 0]
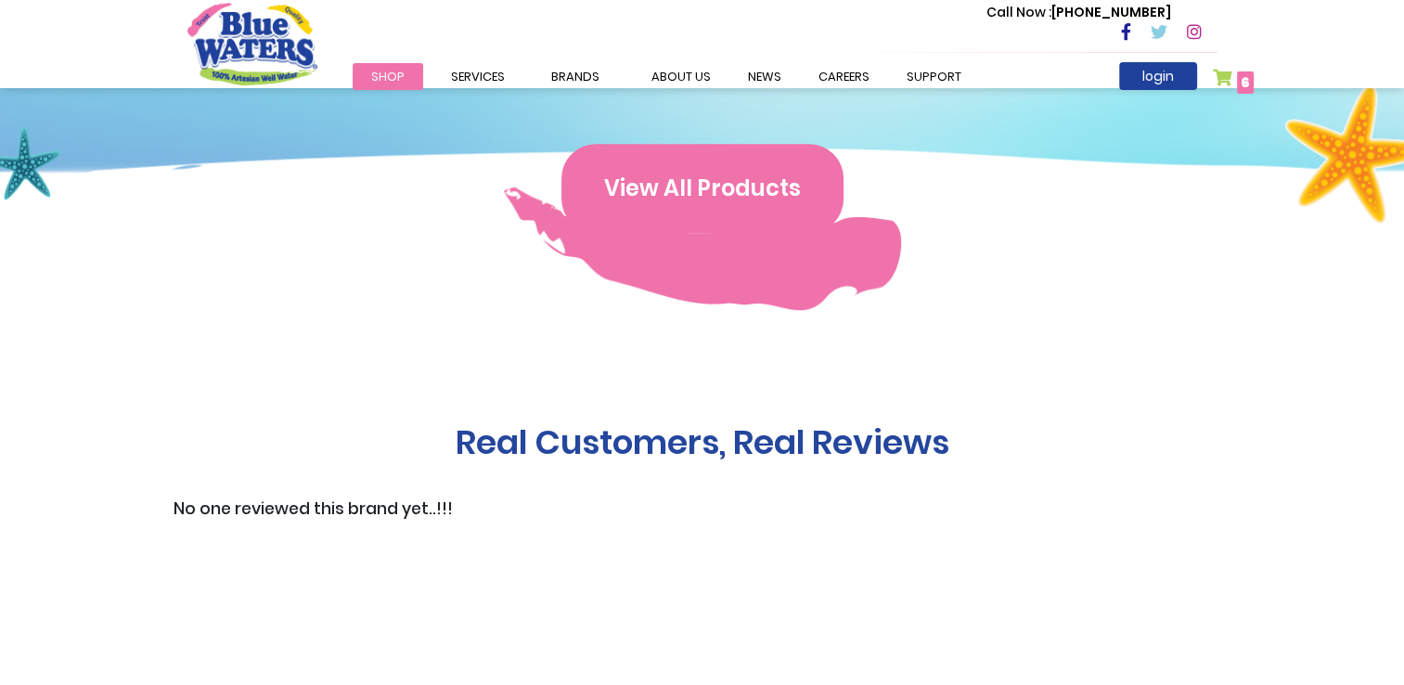
click at [684, 209] on button "View All Products" at bounding box center [702, 188] width 282 height 89
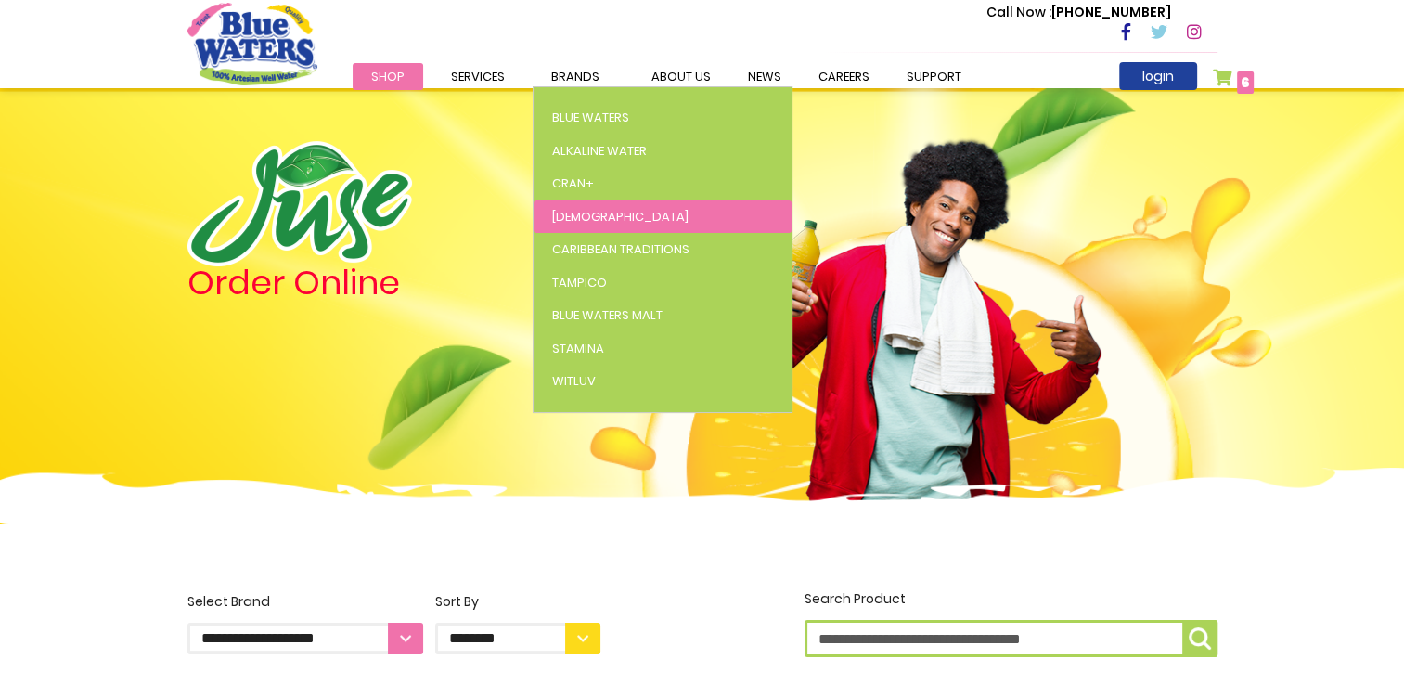
click at [568, 210] on span "[DEMOGRAPHIC_DATA]" at bounding box center [620, 217] width 136 height 18
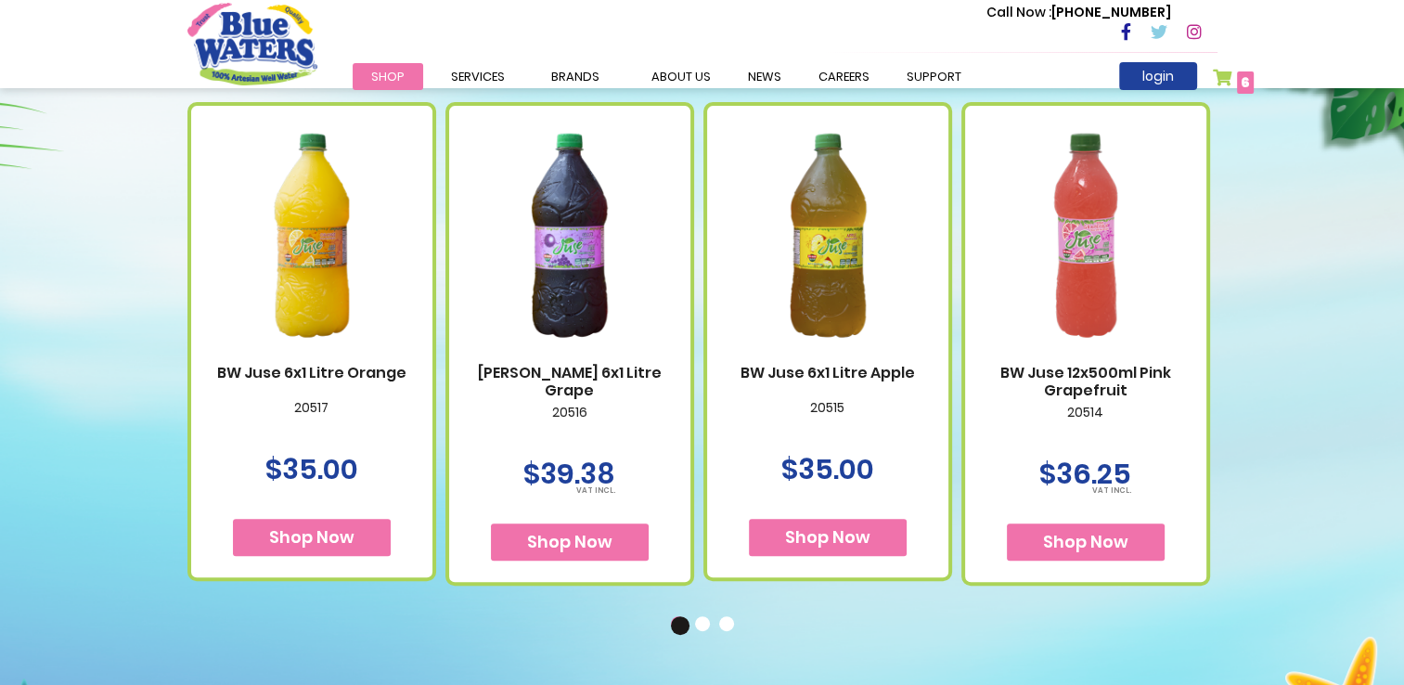
scroll to position [742, 0]
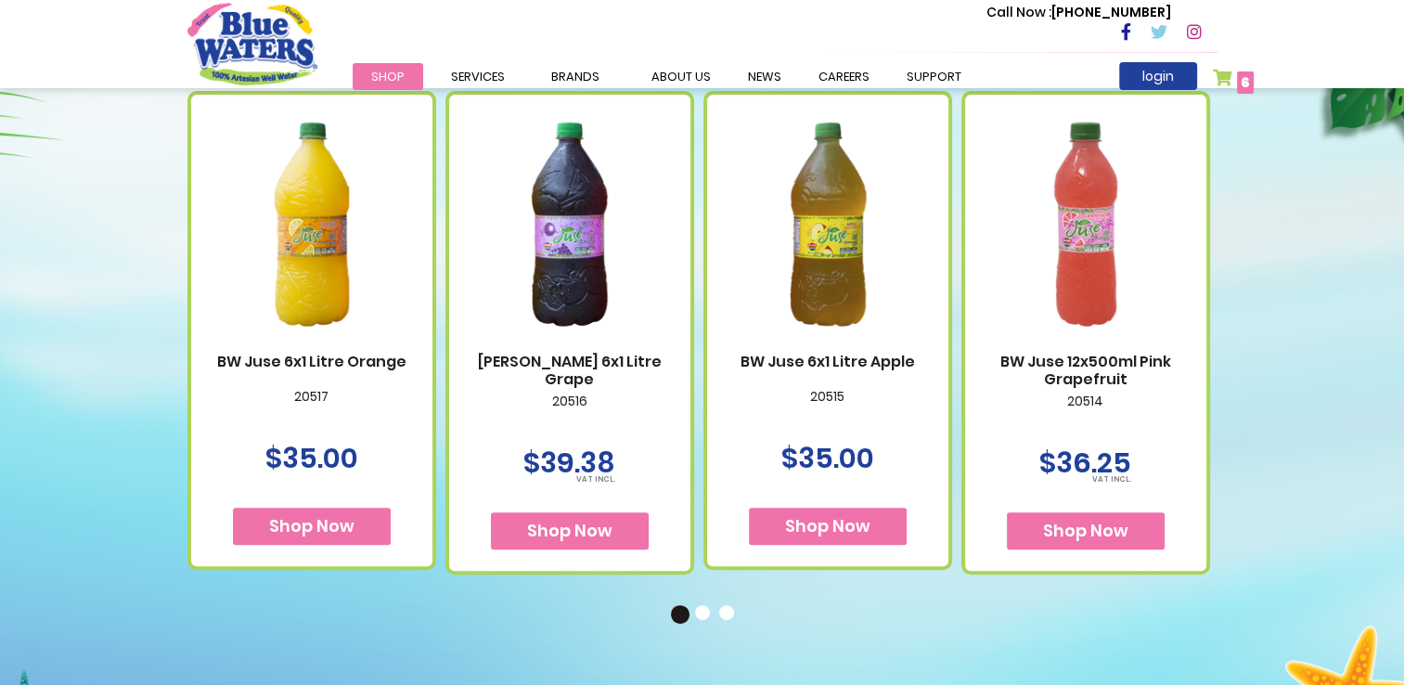
click at [875, 521] on button "Shop Now" at bounding box center [828, 526] width 158 height 37
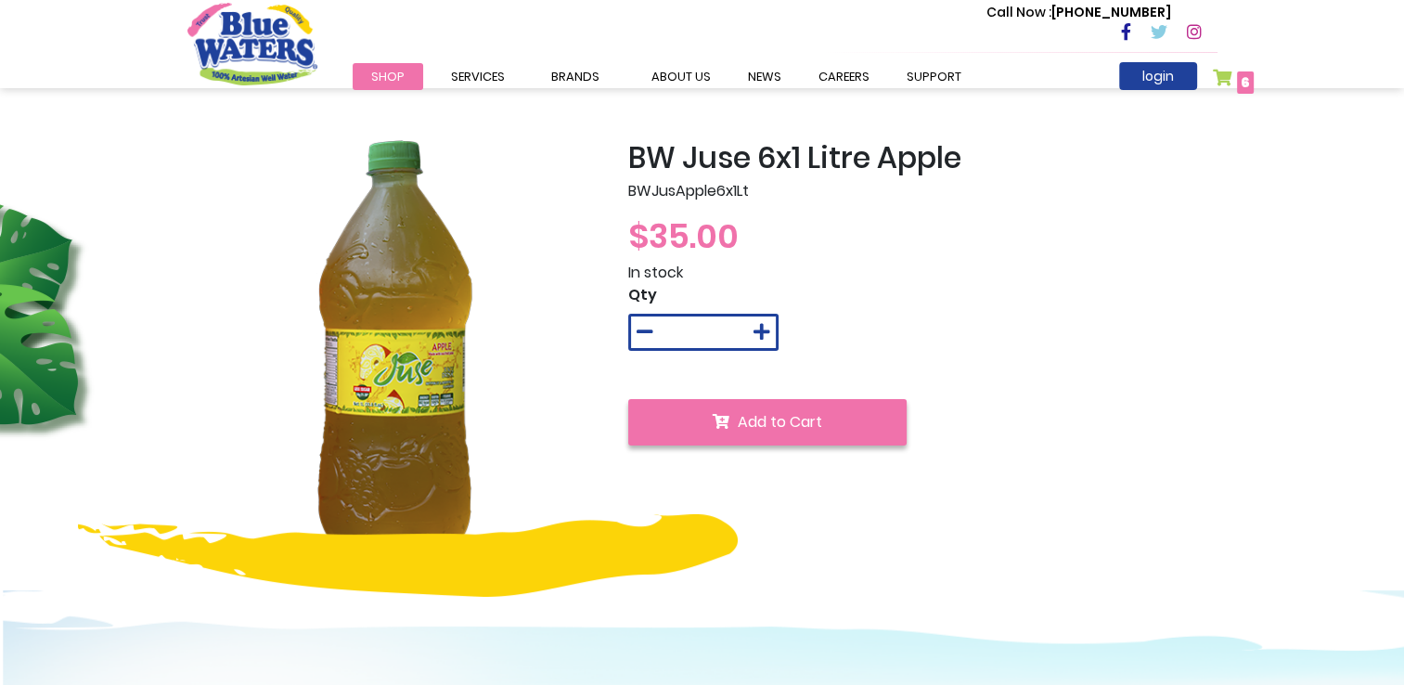
click at [808, 425] on span "Add to Cart" at bounding box center [780, 421] width 84 height 21
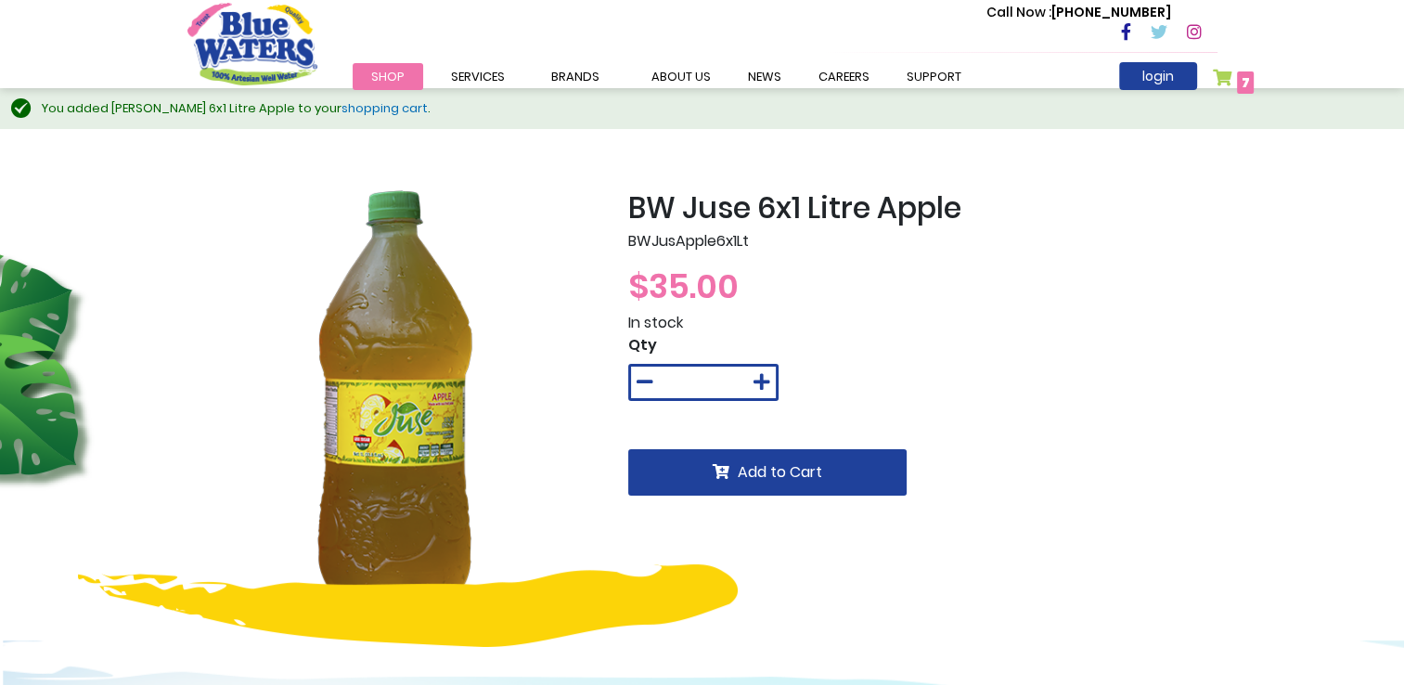
click at [1231, 79] on link "My Cart 7 7 items" at bounding box center [1234, 82] width 42 height 27
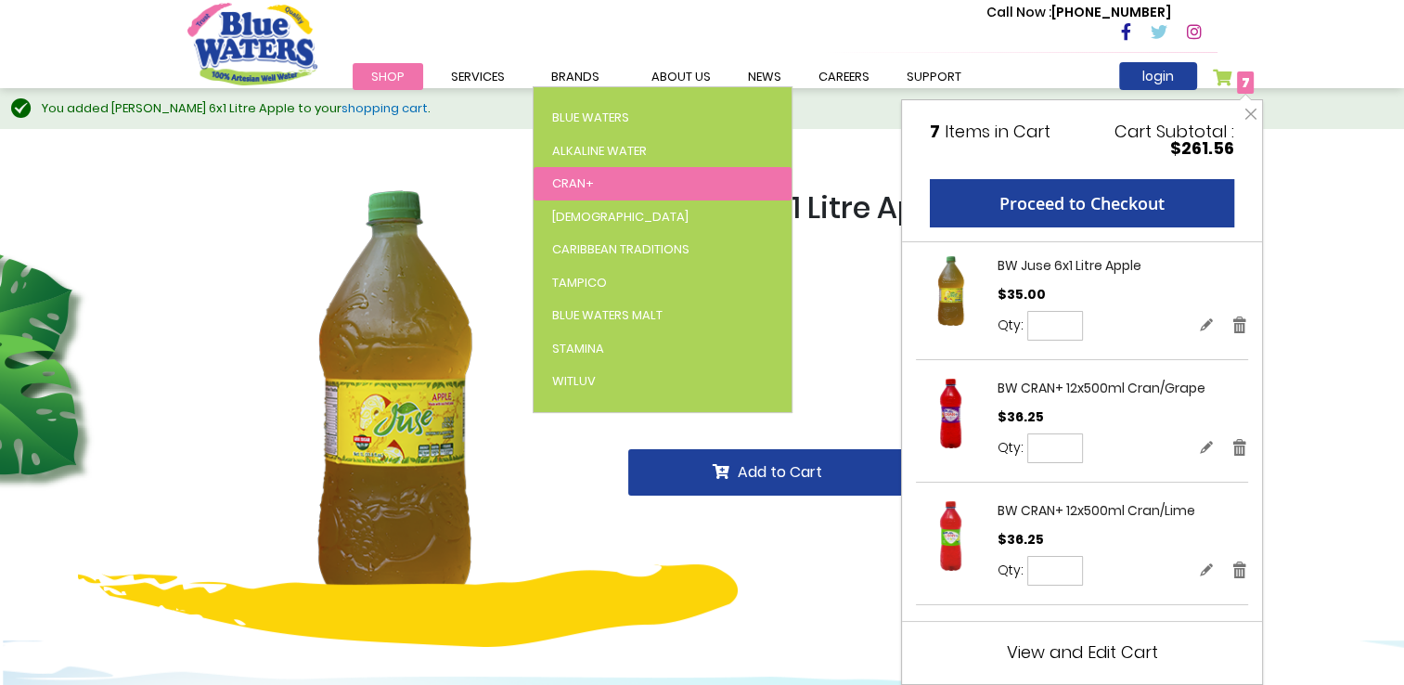
click at [594, 183] on link "Cran+" at bounding box center [663, 183] width 258 height 33
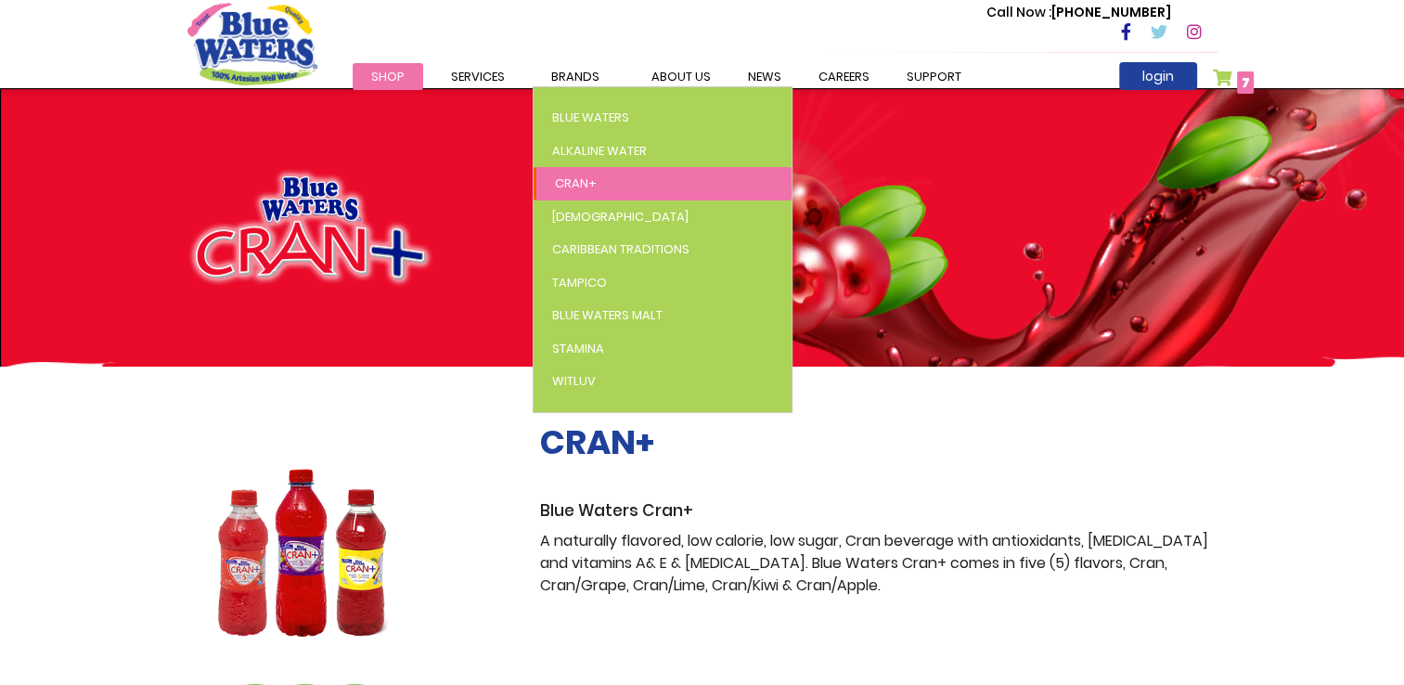
click at [598, 191] on link "Cran+" at bounding box center [663, 183] width 258 height 33
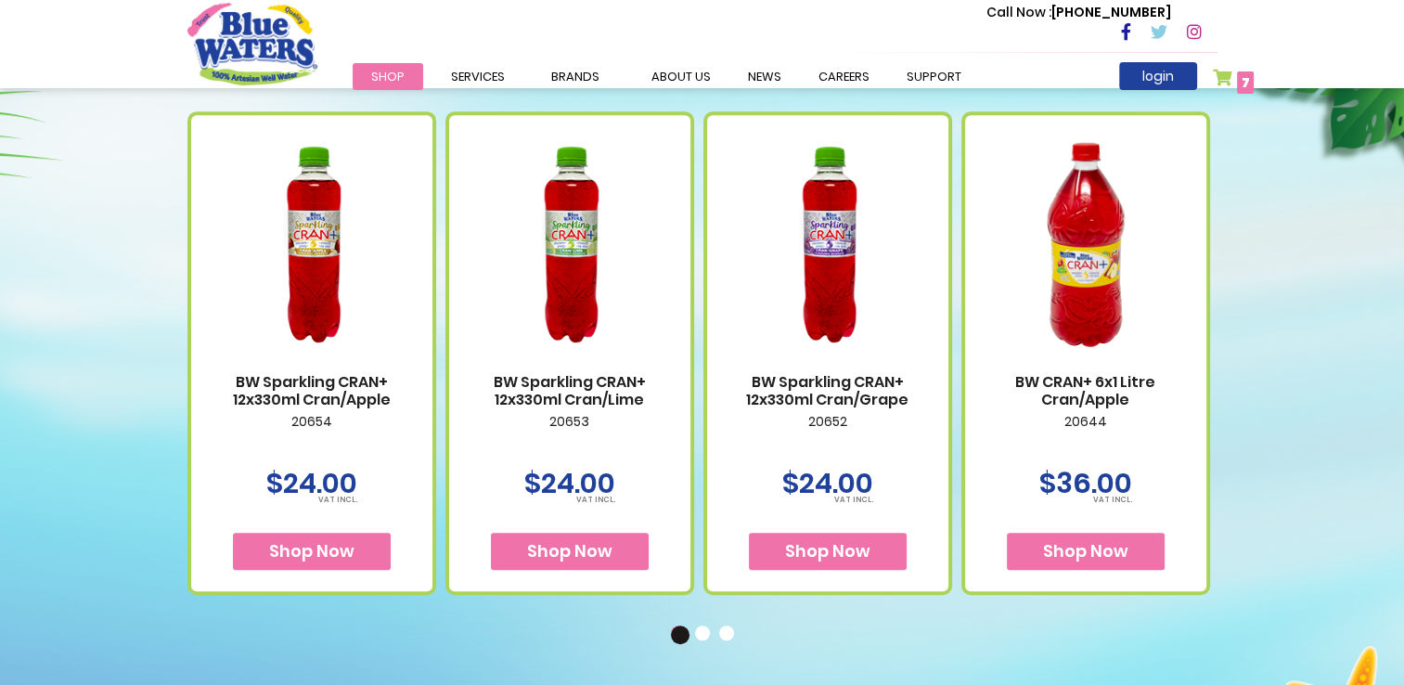
scroll to position [1113, 0]
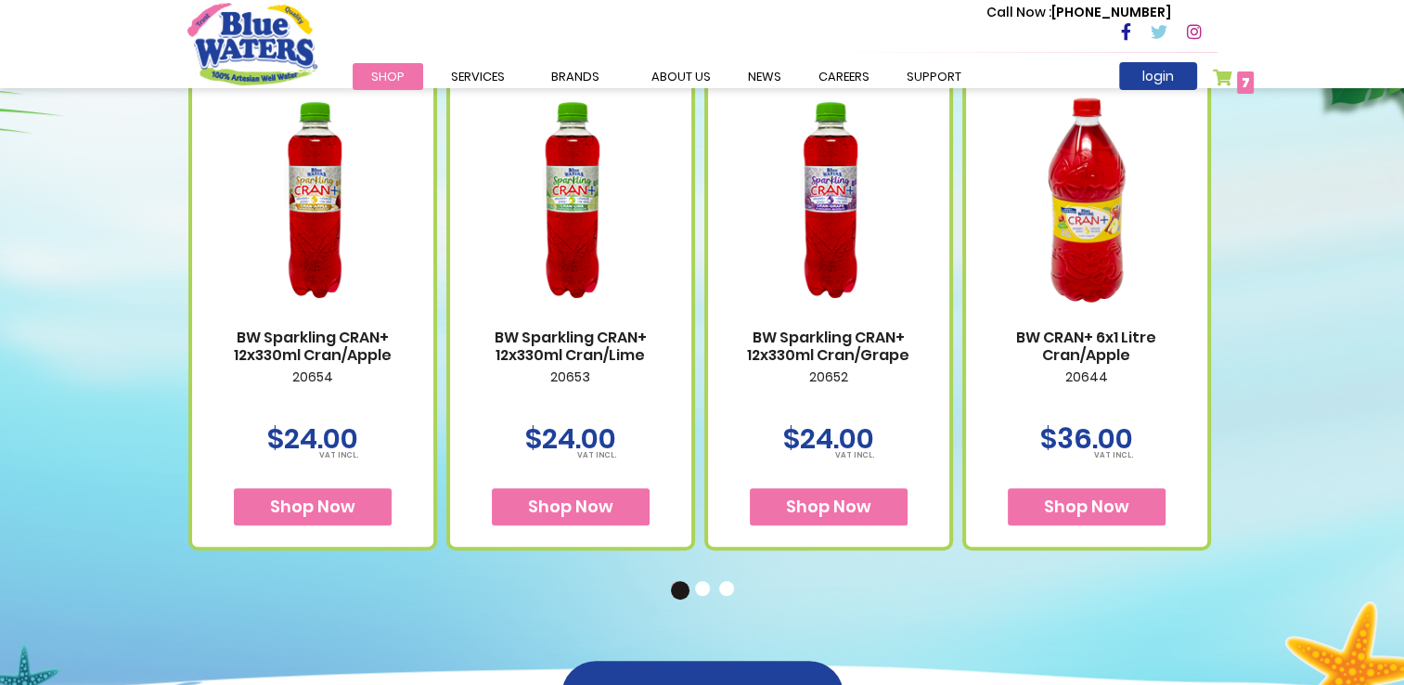
click at [600, 502] on span "Shop Now" at bounding box center [570, 506] width 85 height 23
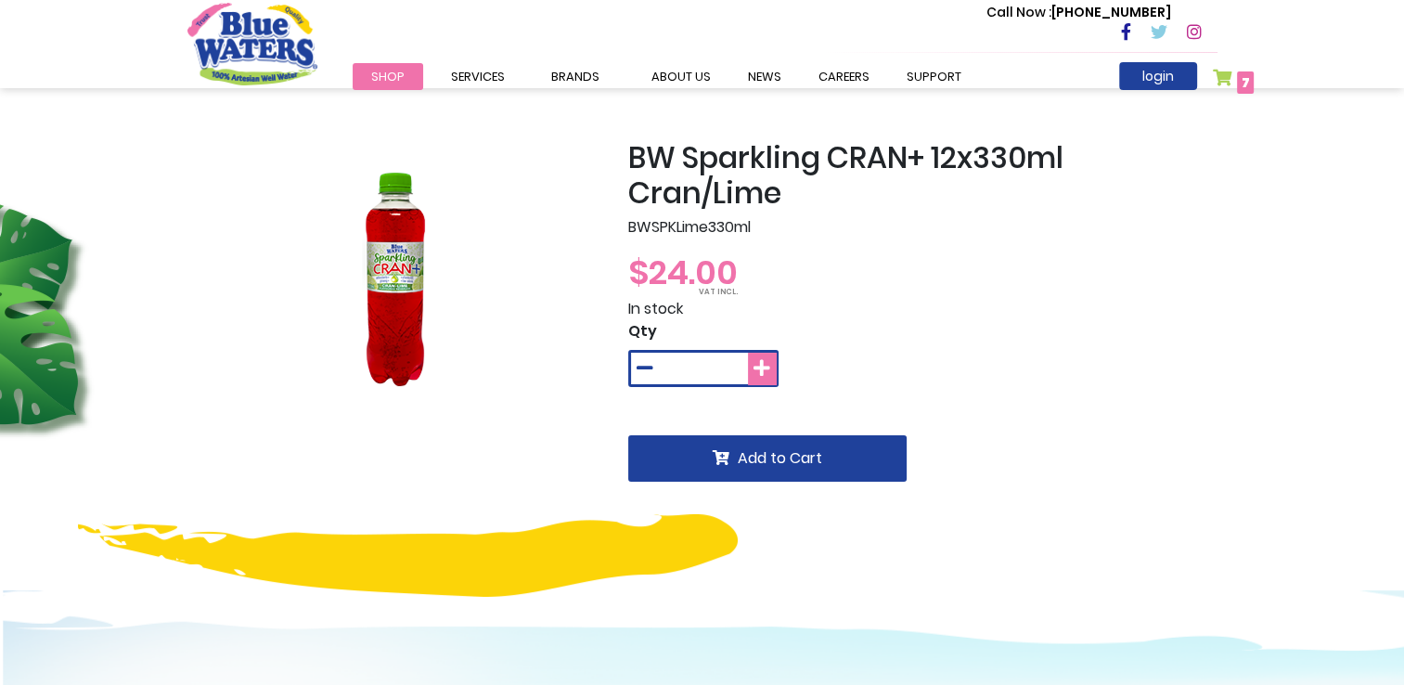
click at [759, 374] on icon at bounding box center [761, 368] width 17 height 19
type input "*"
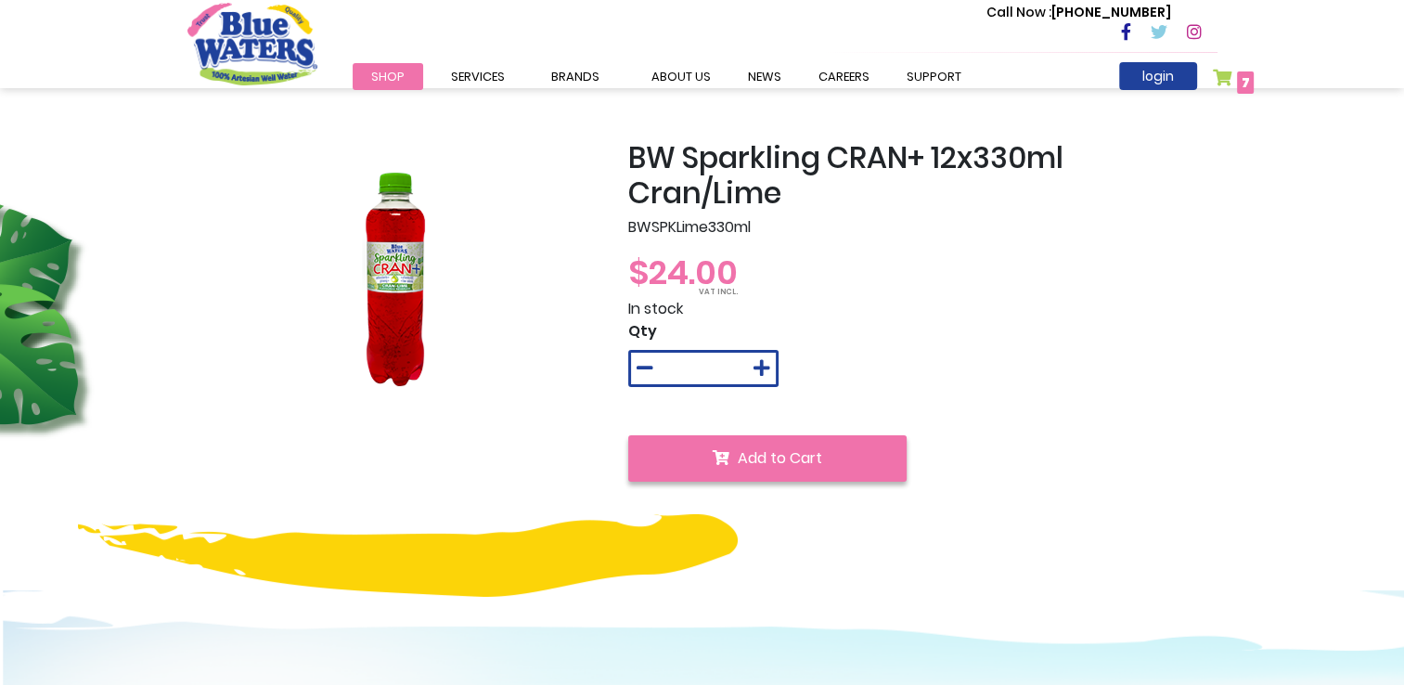
click at [747, 457] on span "Add to Cart" at bounding box center [780, 457] width 84 height 21
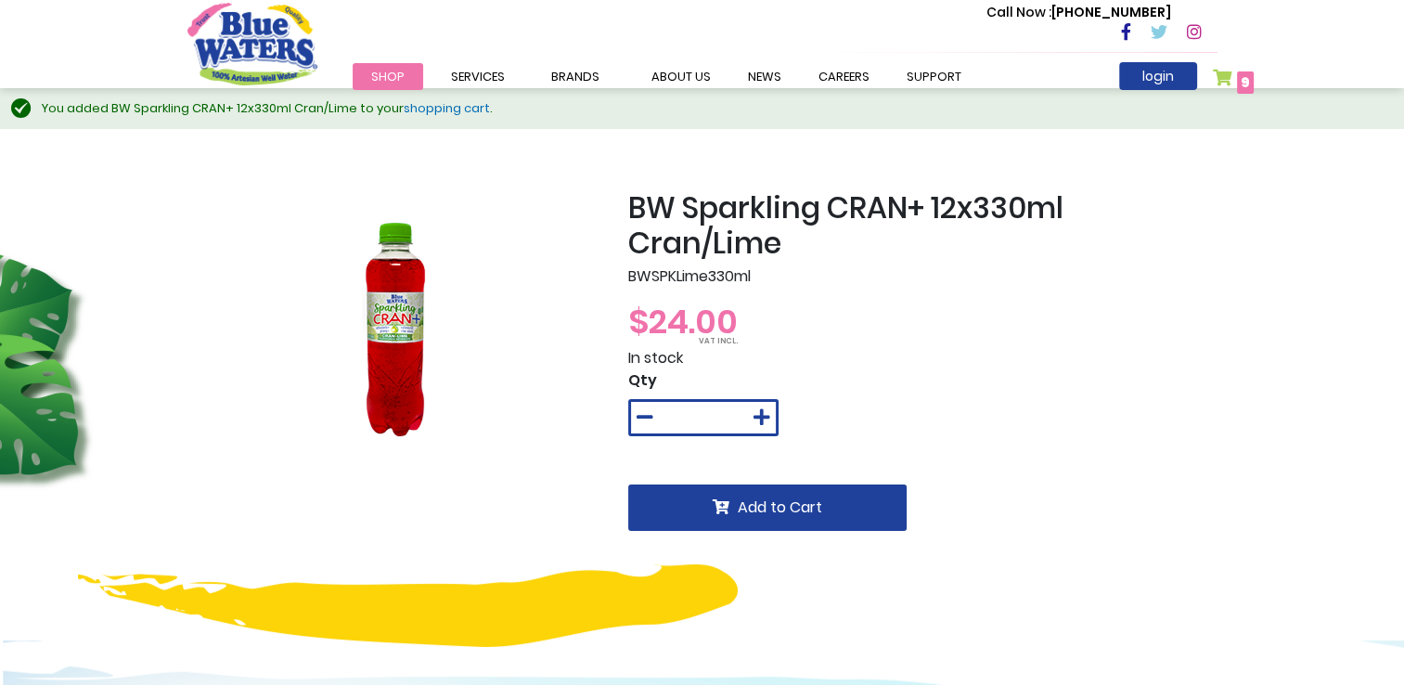
click at [1228, 72] on link "My Cart 9 9 items" at bounding box center [1234, 82] width 42 height 27
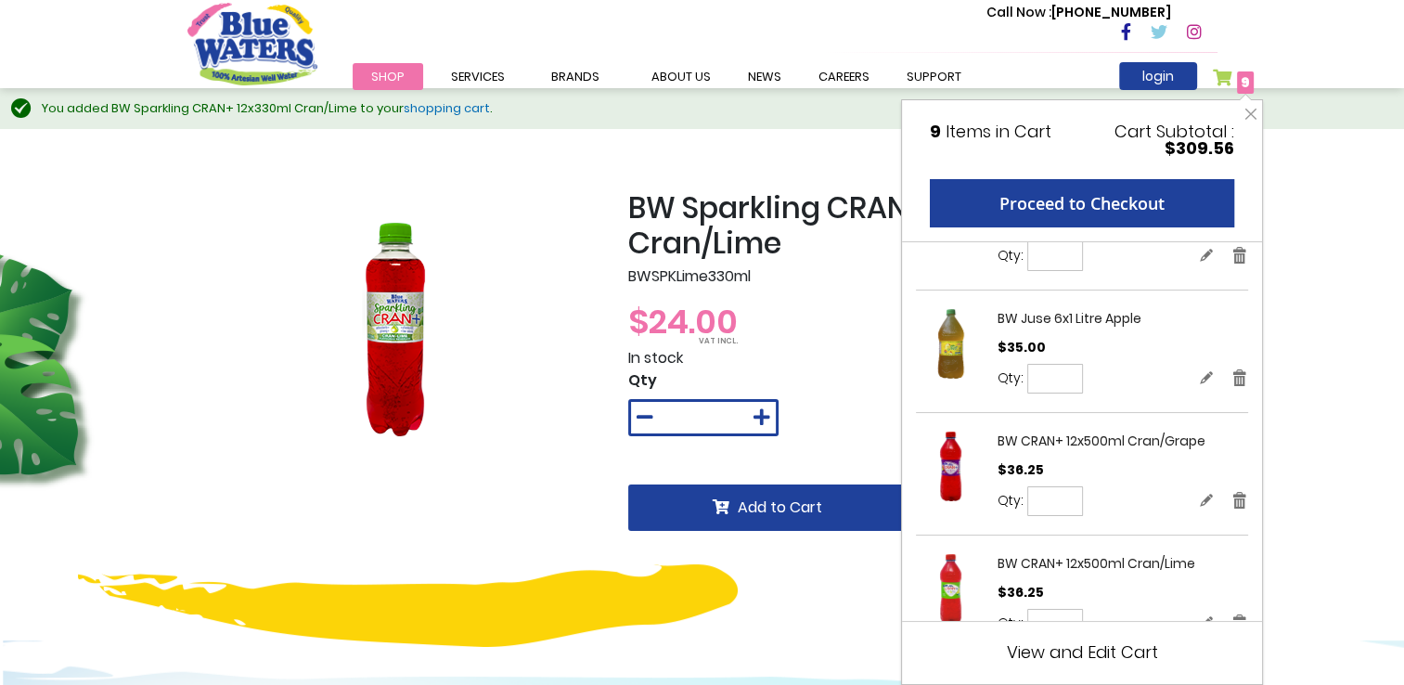
scroll to position [93, 0]
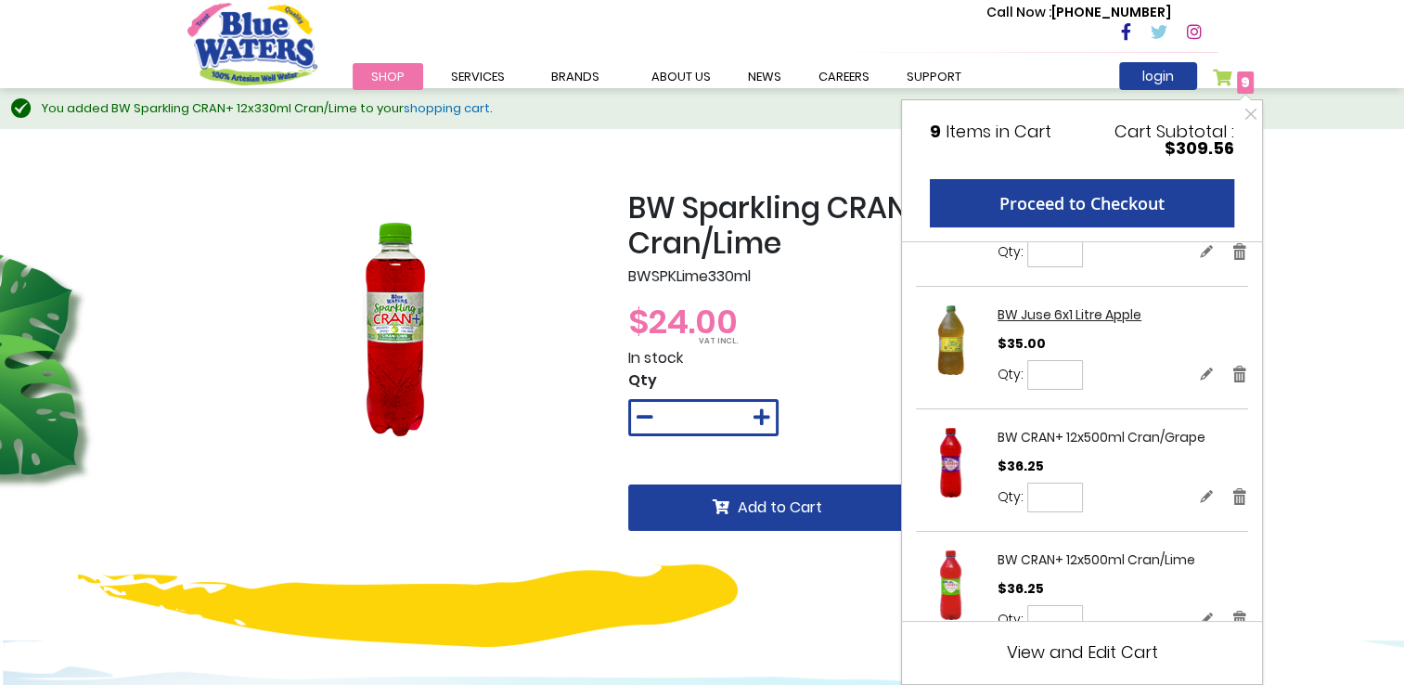
click at [1016, 309] on link "BW Juse 6x1 Litre Apple" at bounding box center [1069, 314] width 144 height 19
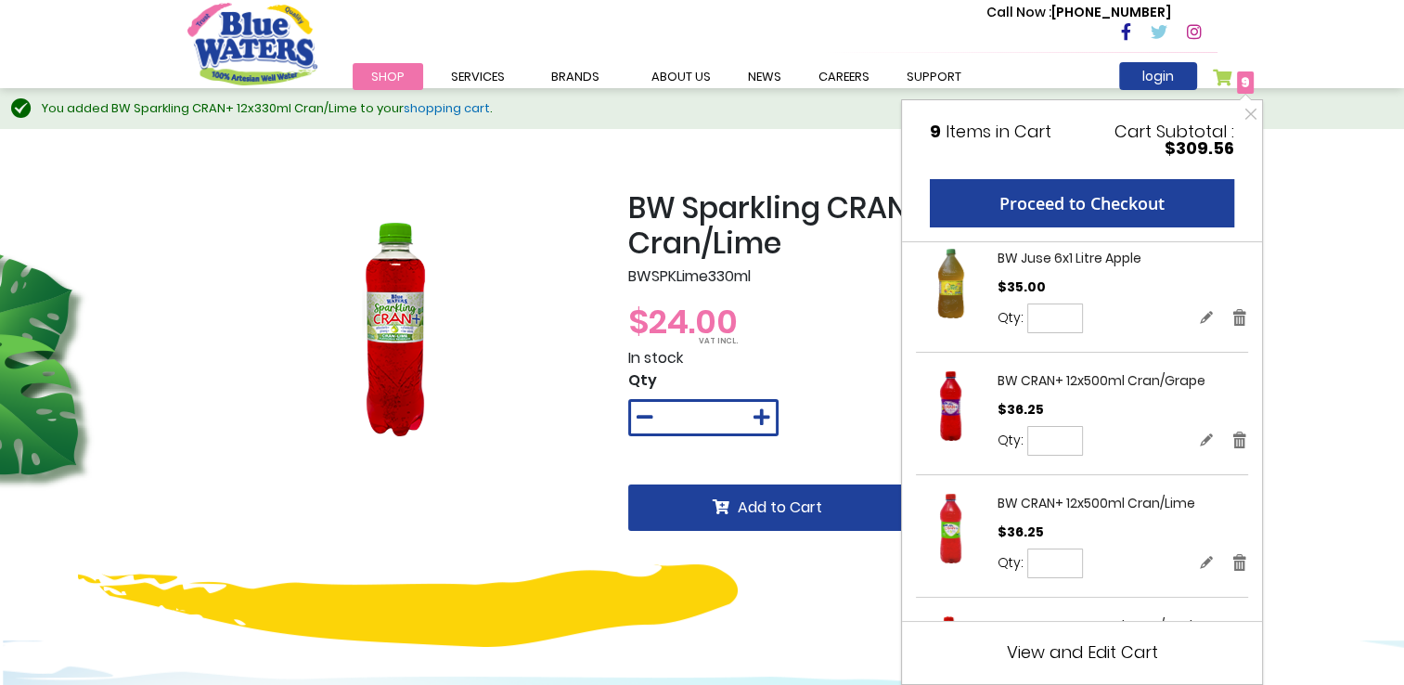
scroll to position [259, 0]
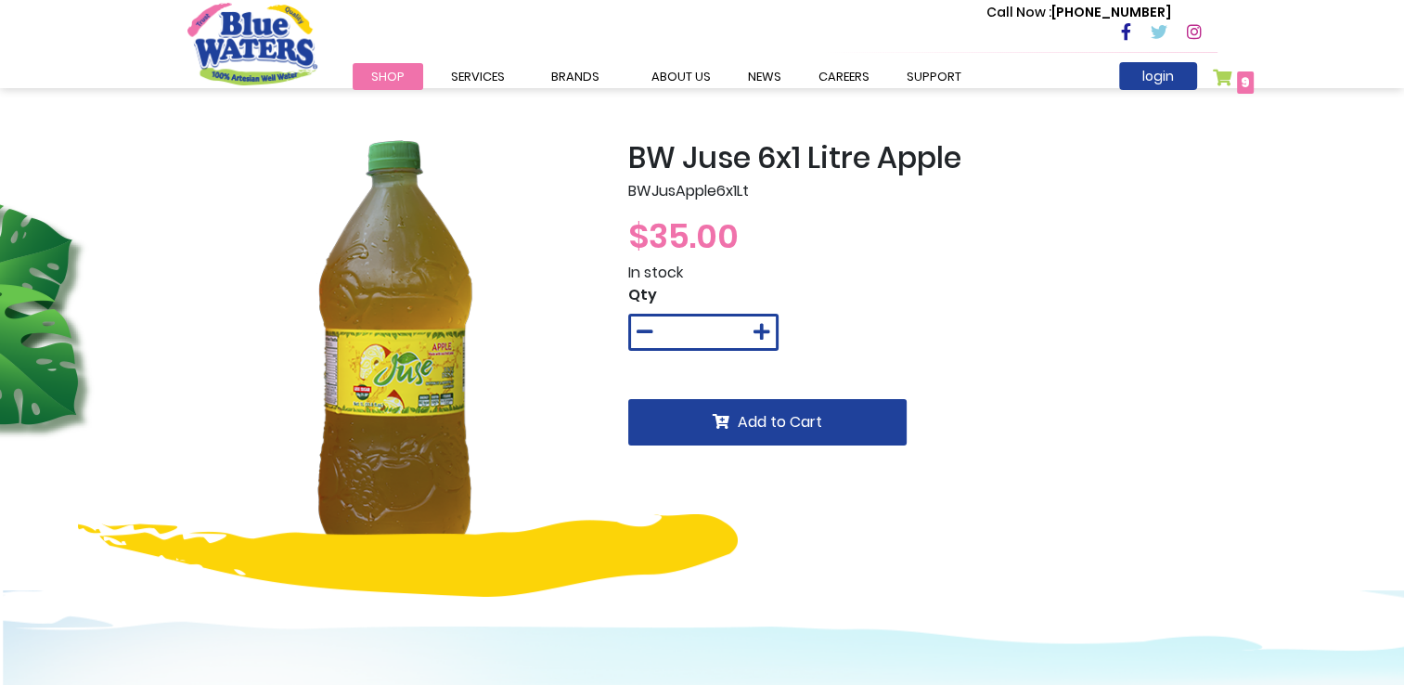
click at [1232, 69] on link "My Cart 9 9 items" at bounding box center [1234, 82] width 42 height 27
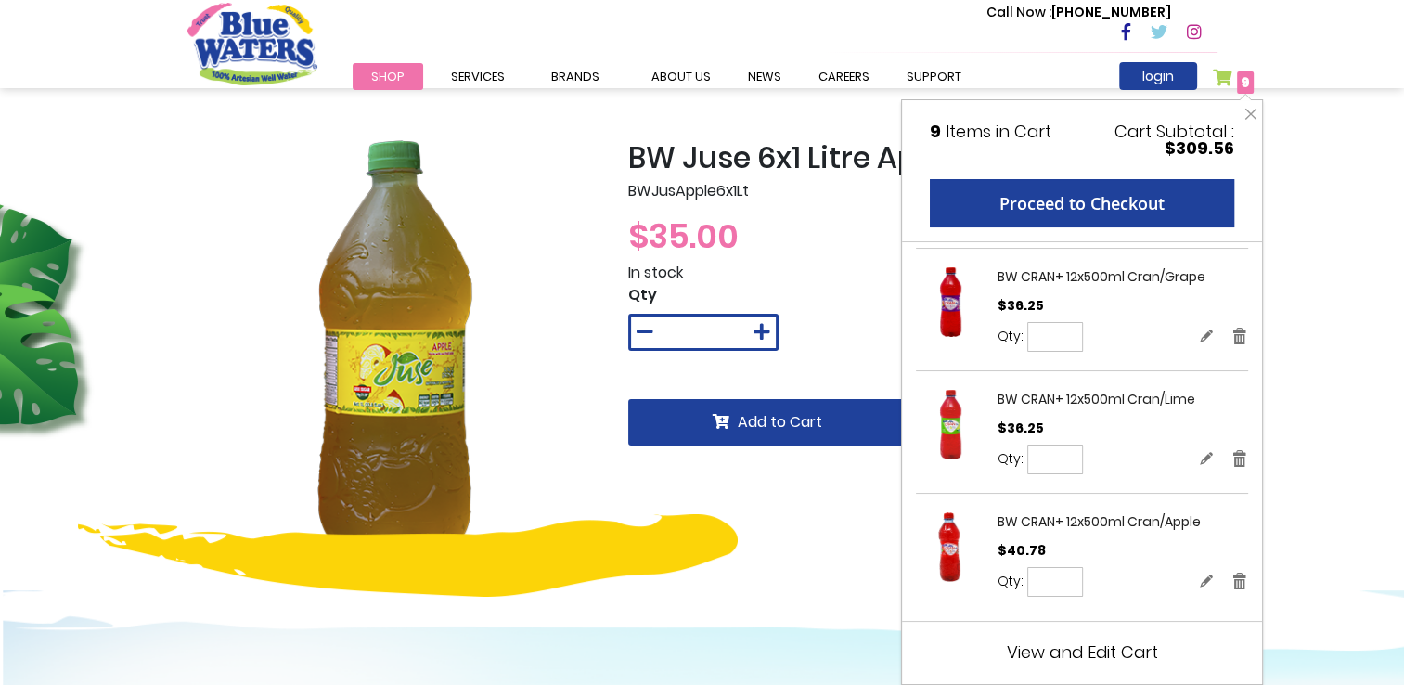
scroll to position [259, 0]
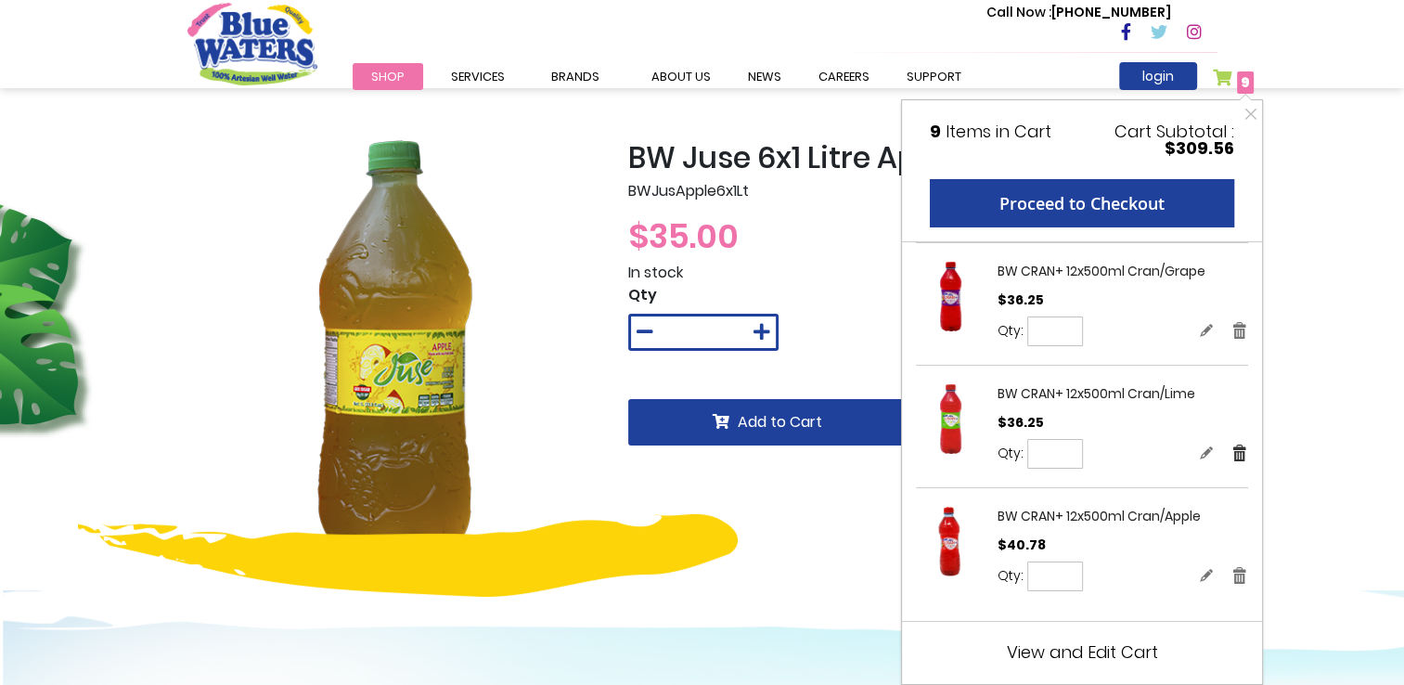
click at [1231, 457] on link "Remove" at bounding box center [1239, 452] width 17 height 19
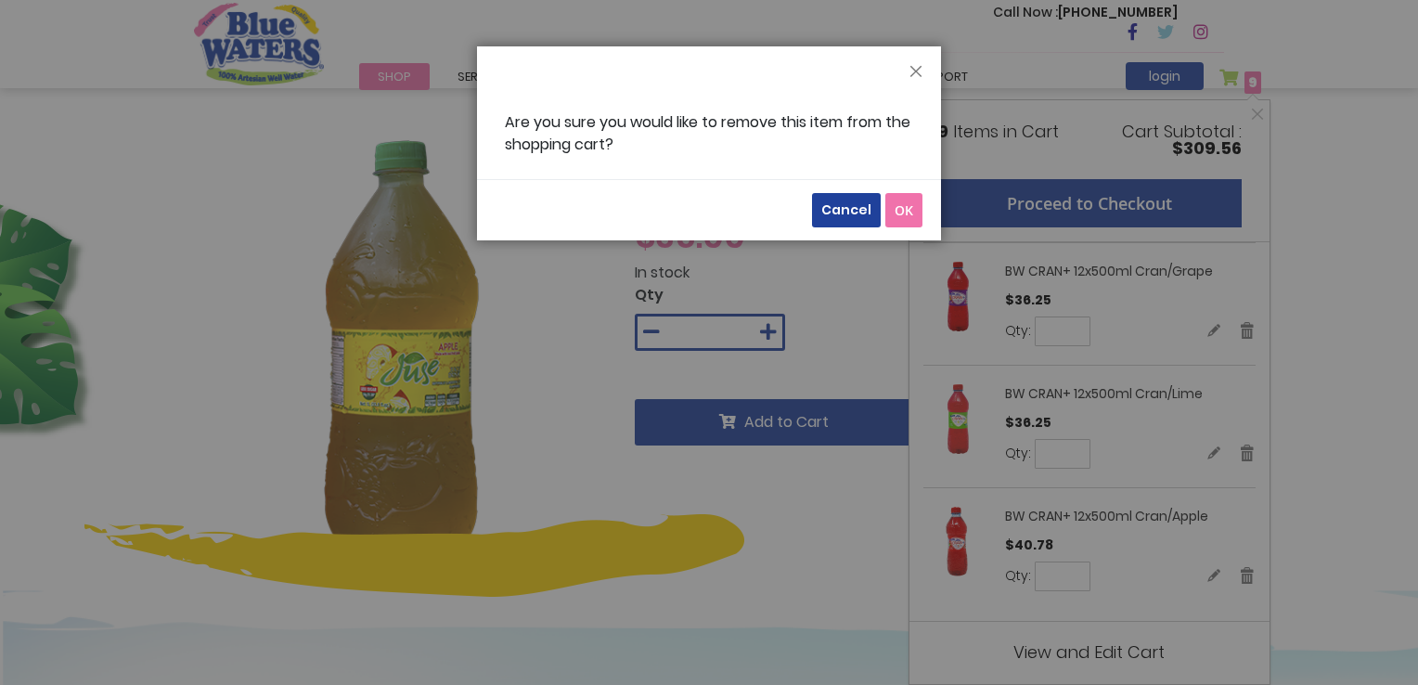
click at [901, 202] on span "OK" at bounding box center [903, 210] width 19 height 18
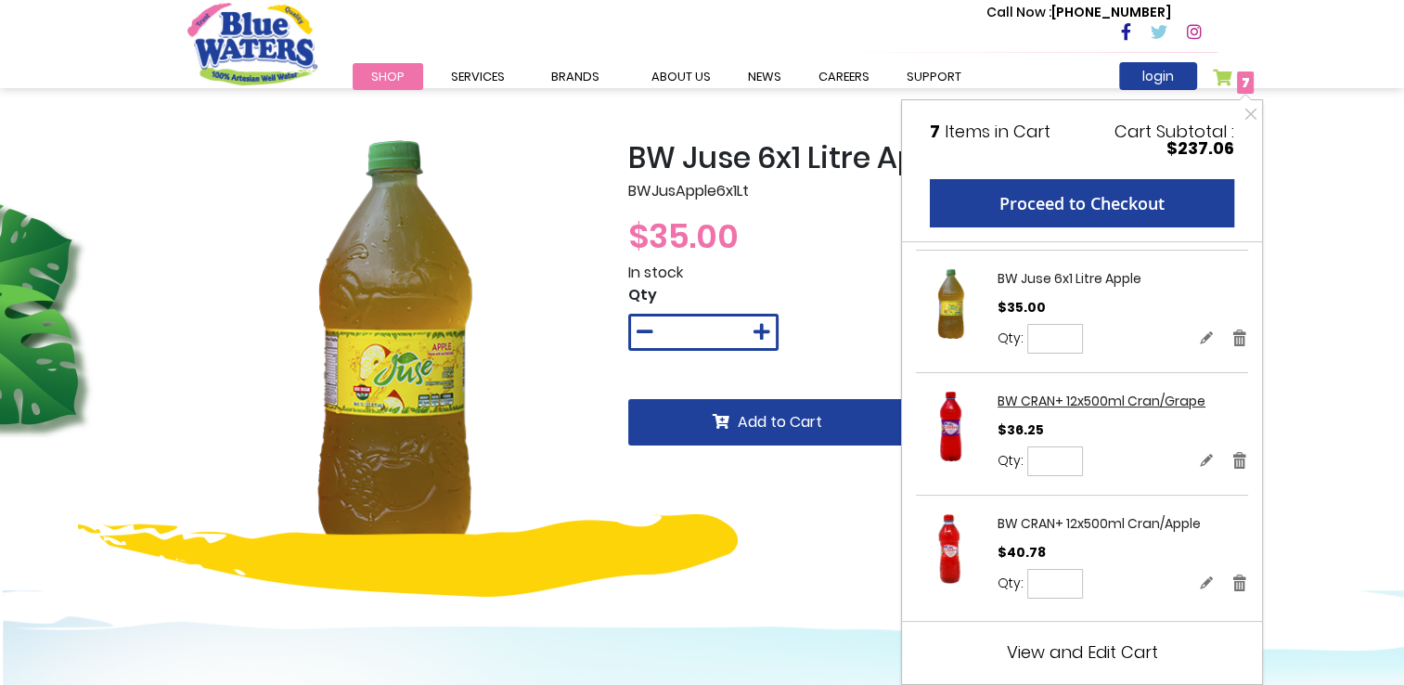
scroll to position [137, 0]
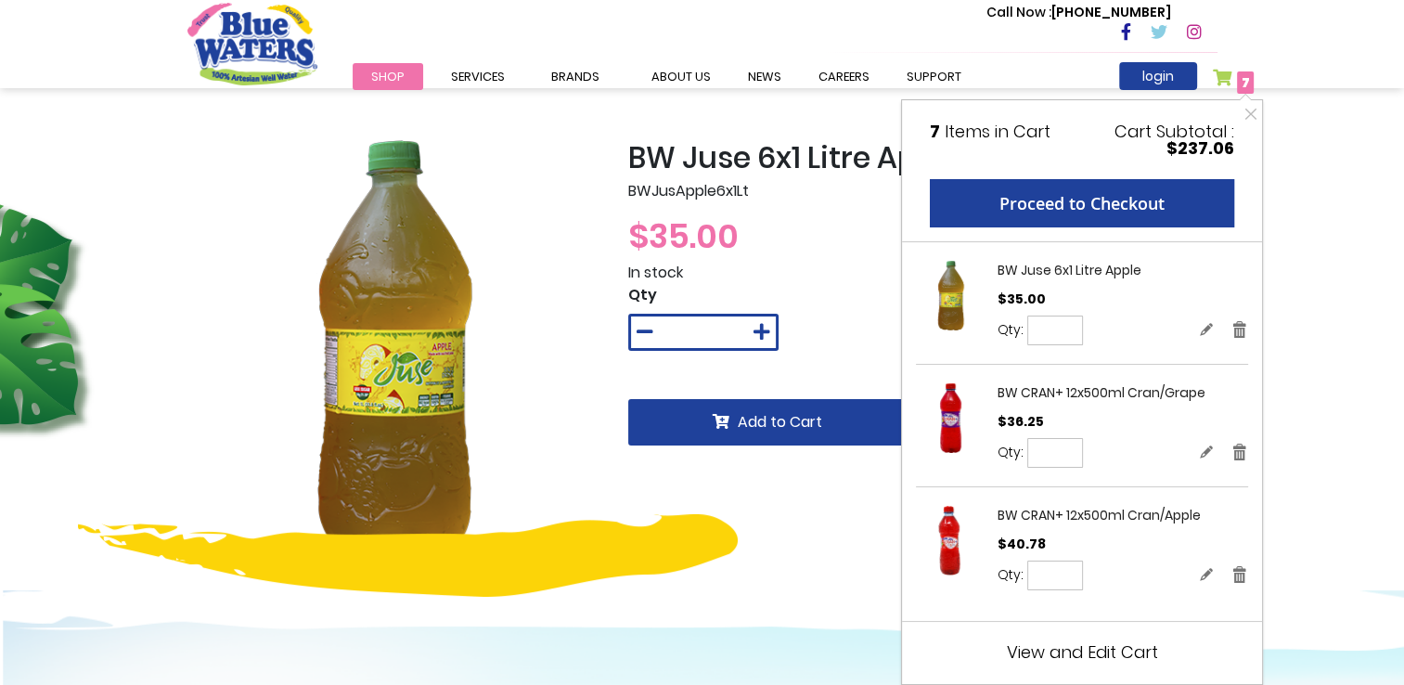
click at [1329, 440] on div "BW Juse 6x1 Litre Apple BWJusApple6x1Lt $35.00 In stock Qty * Add to Cart Produ…" at bounding box center [702, 588] width 1404 height 1001
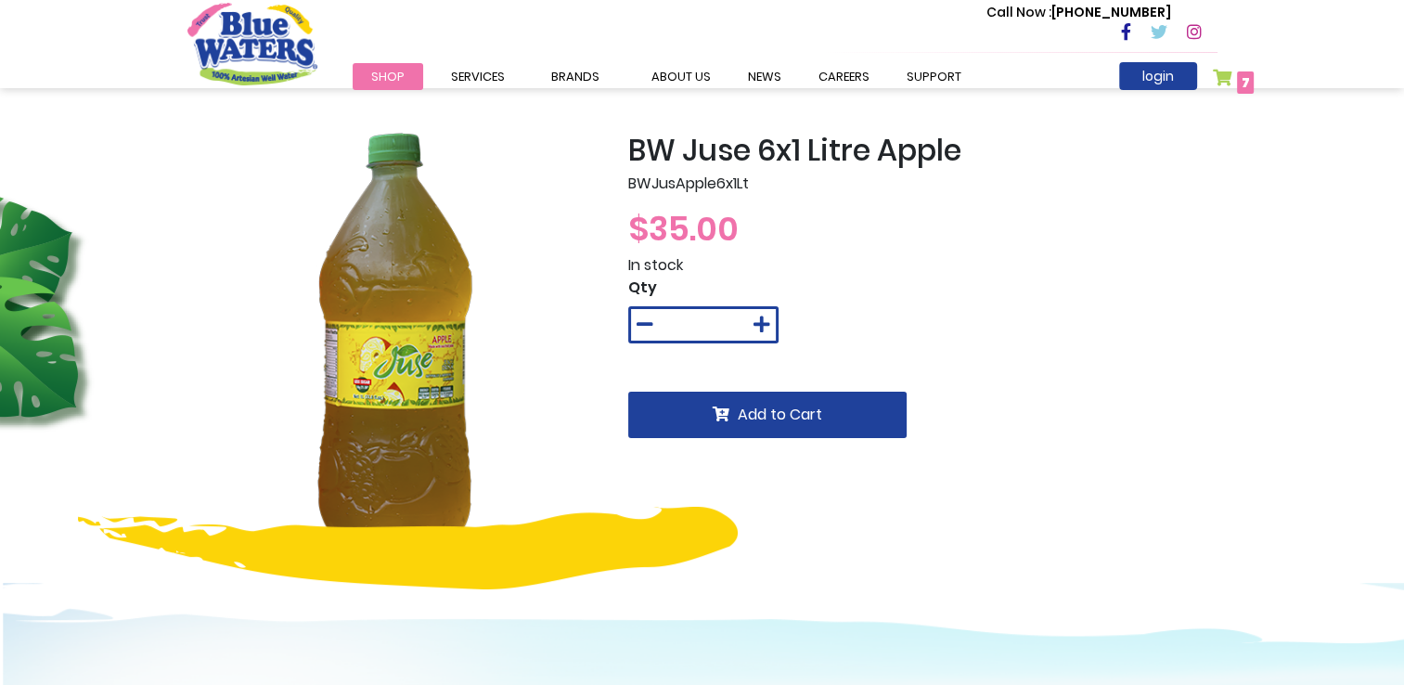
scroll to position [0, 0]
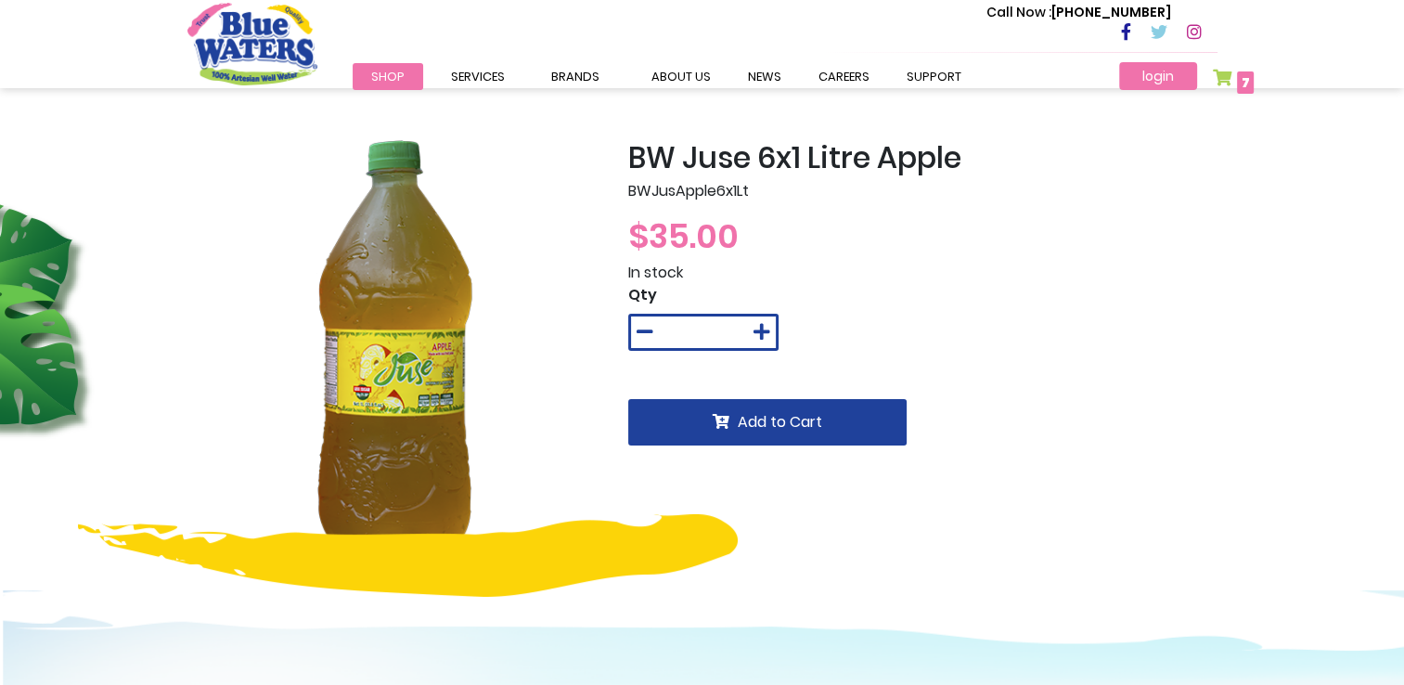
click at [1165, 84] on link "login" at bounding box center [1158, 76] width 78 height 28
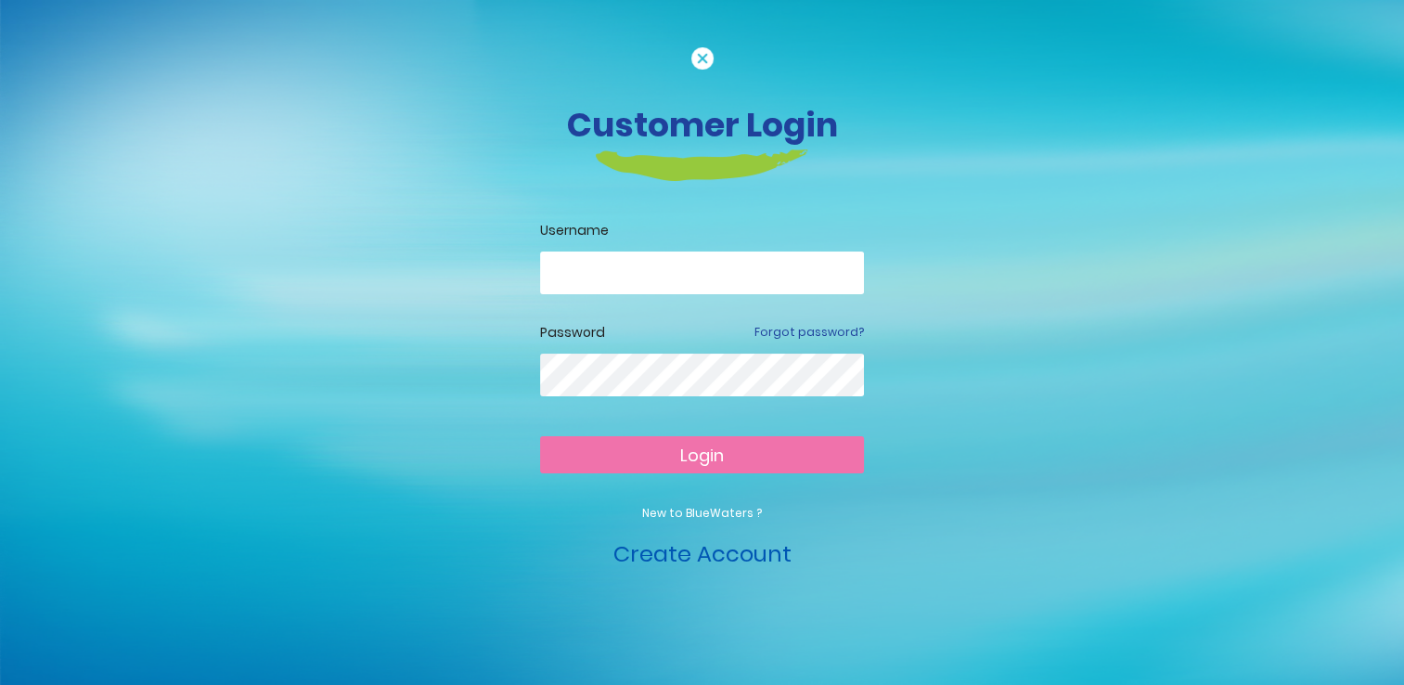
click at [697, 562] on link "Create Account" at bounding box center [702, 553] width 178 height 31
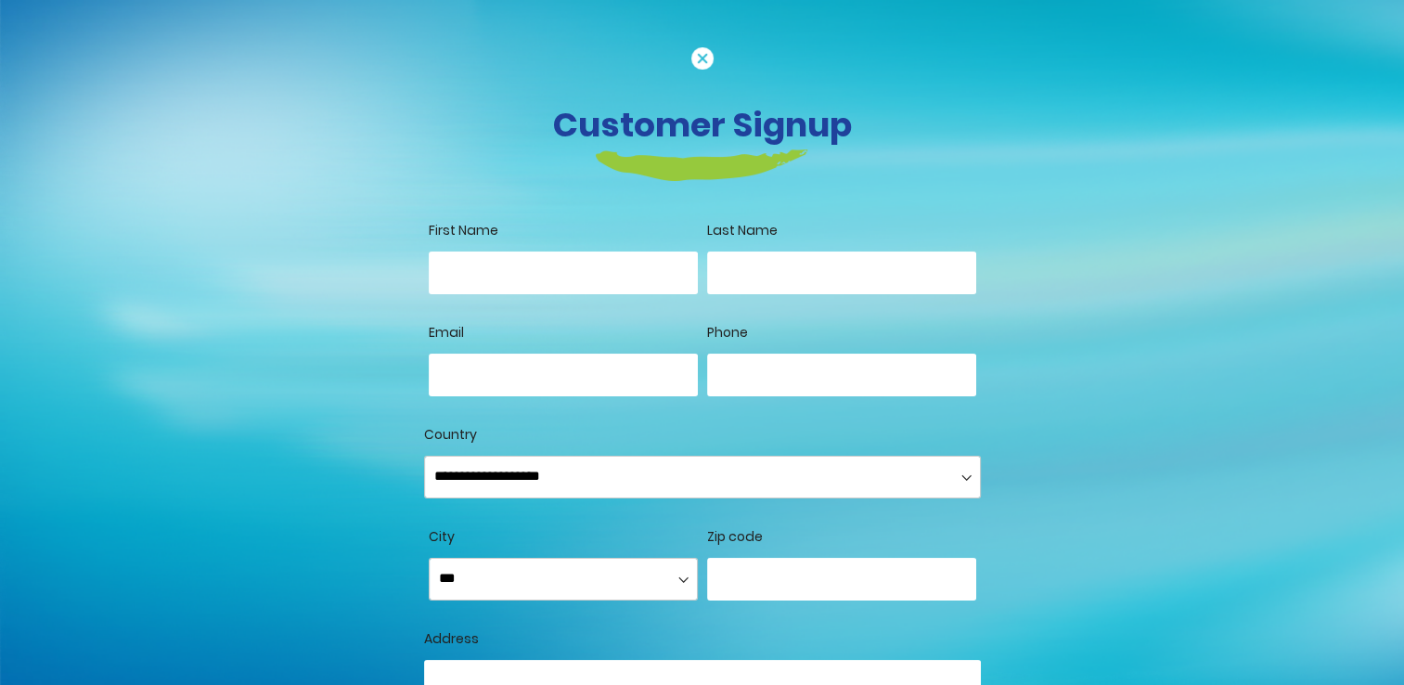
click at [602, 265] on input "First Name" at bounding box center [563, 272] width 269 height 43
type input "******"
type input "*****"
type input "**********"
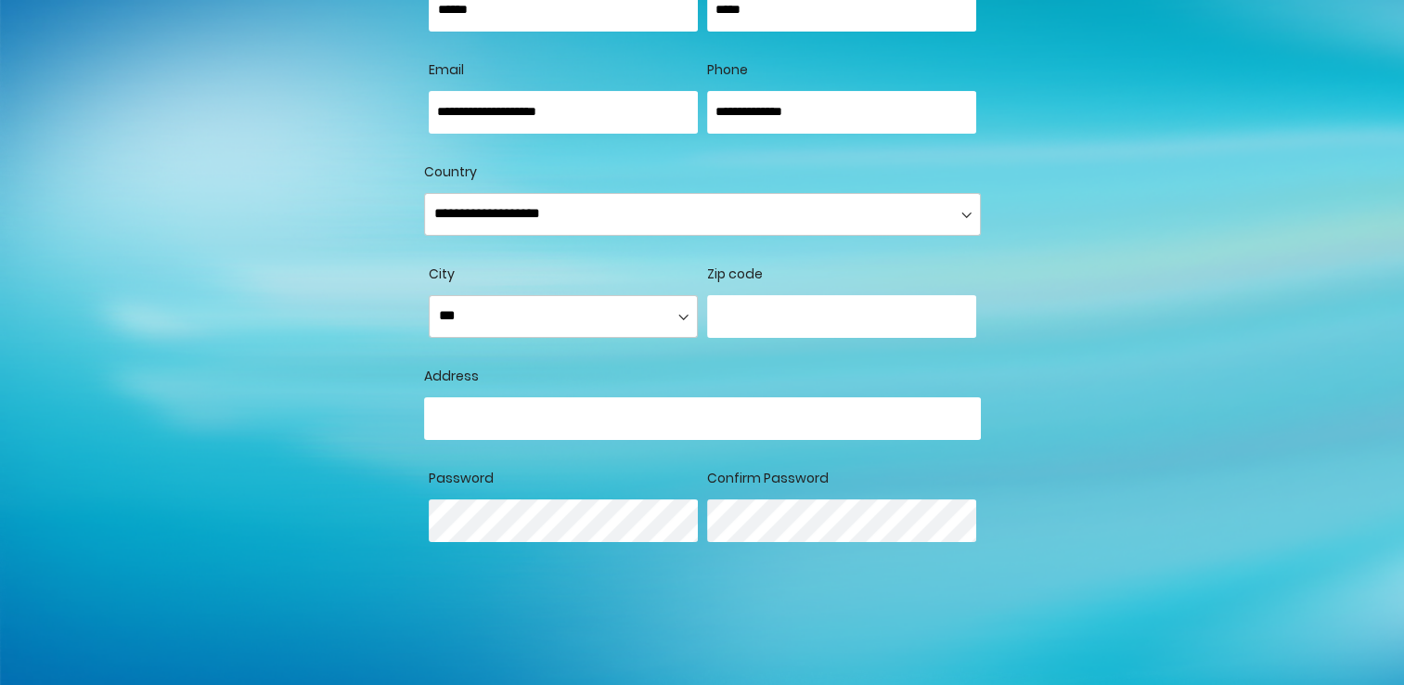
scroll to position [278, 0]
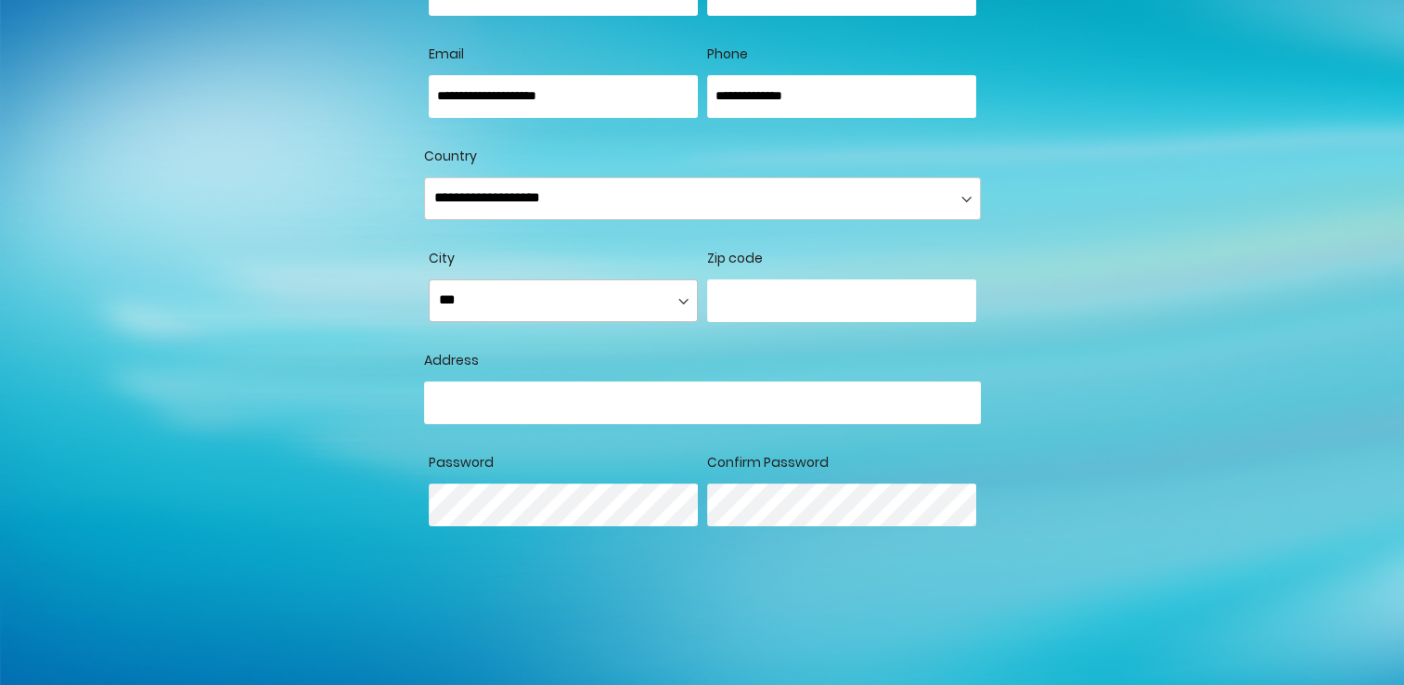
click at [552, 295] on select "**********" at bounding box center [563, 300] width 269 height 43
select select "******"
click at [429, 279] on select "**********" at bounding box center [563, 300] width 269 height 43
drag, startPoint x: 791, startPoint y: 272, endPoint x: 766, endPoint y: 296, distance: 34.8
click at [783, 280] on div "Zip code" at bounding box center [841, 300] width 269 height 102
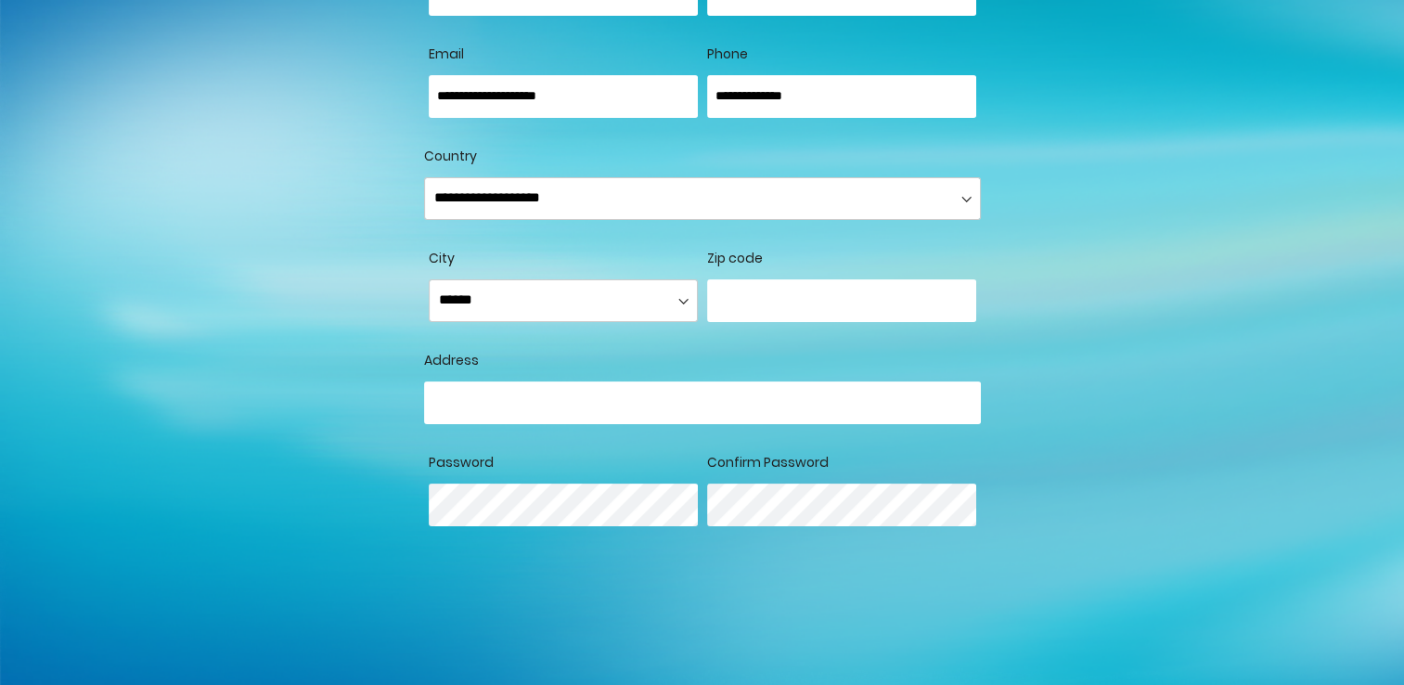
click at [766, 296] on input "number" at bounding box center [841, 300] width 269 height 43
click at [569, 412] on input "Country" at bounding box center [702, 402] width 557 height 43
type input "**********"
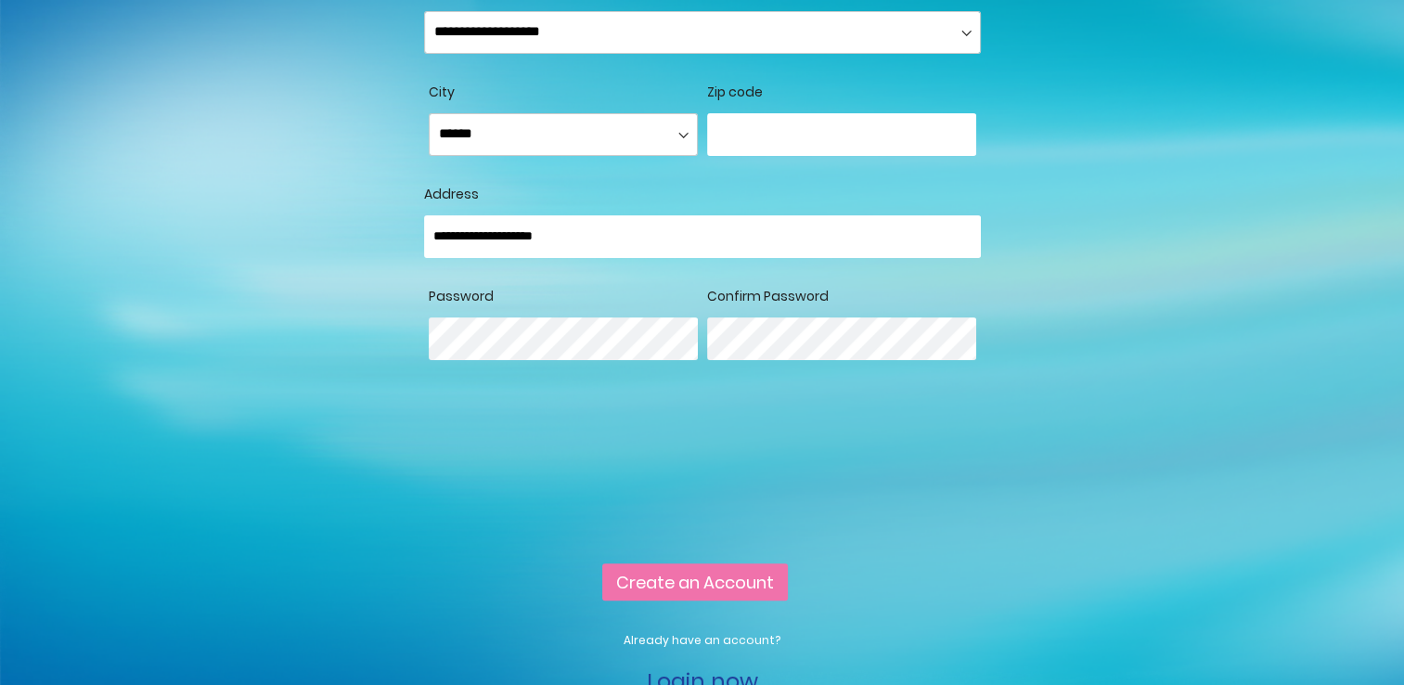
scroll to position [464, 0]
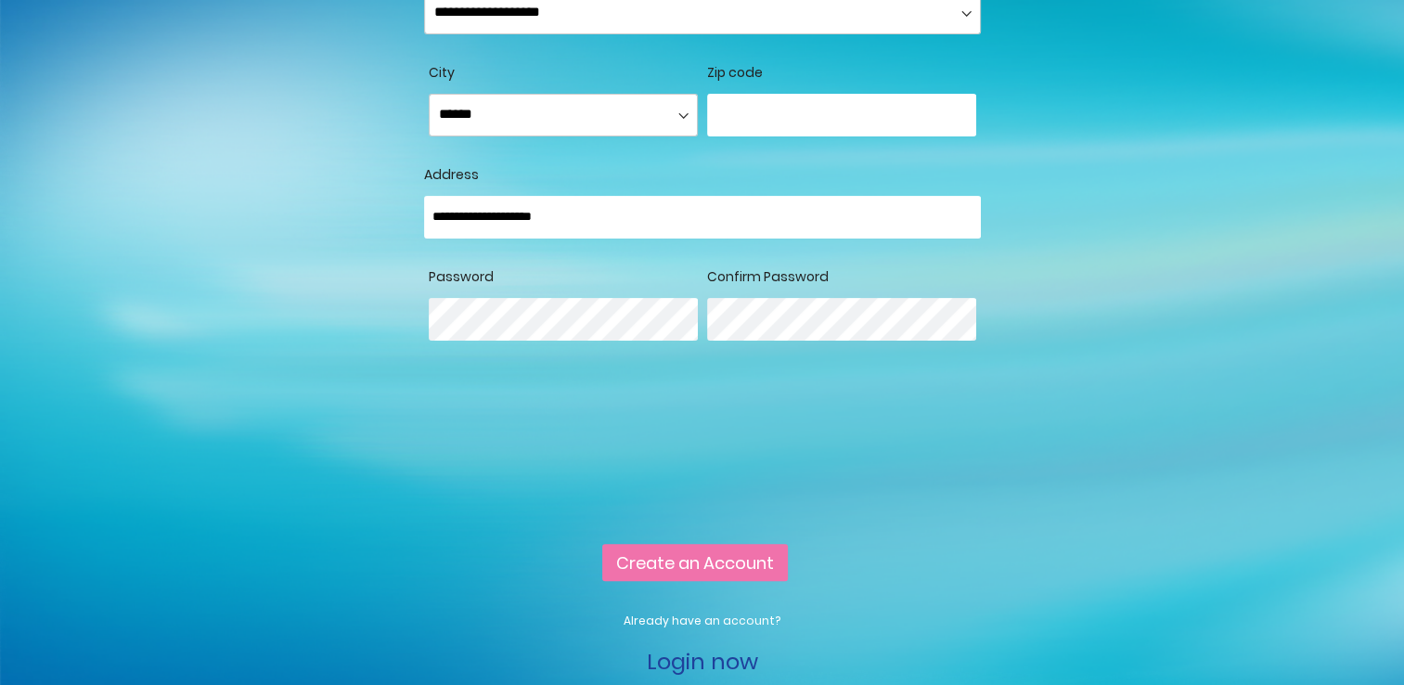
click at [828, 343] on div at bounding box center [841, 333] width 269 height 71
click at [756, 581] on button "Create an Account" at bounding box center [694, 562] width 187 height 37
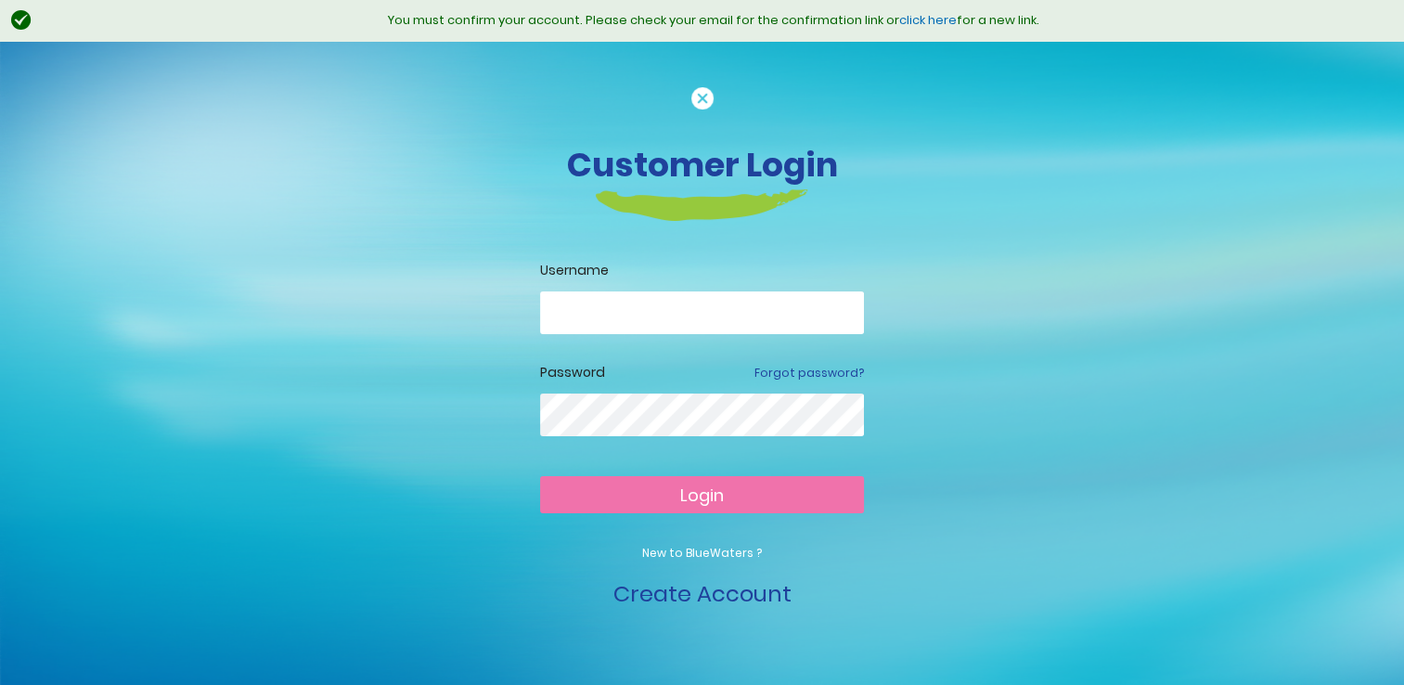
click at [644, 302] on input "email" at bounding box center [702, 312] width 324 height 43
type input "**********"
click at [540, 476] on button "Login" at bounding box center [702, 494] width 324 height 37
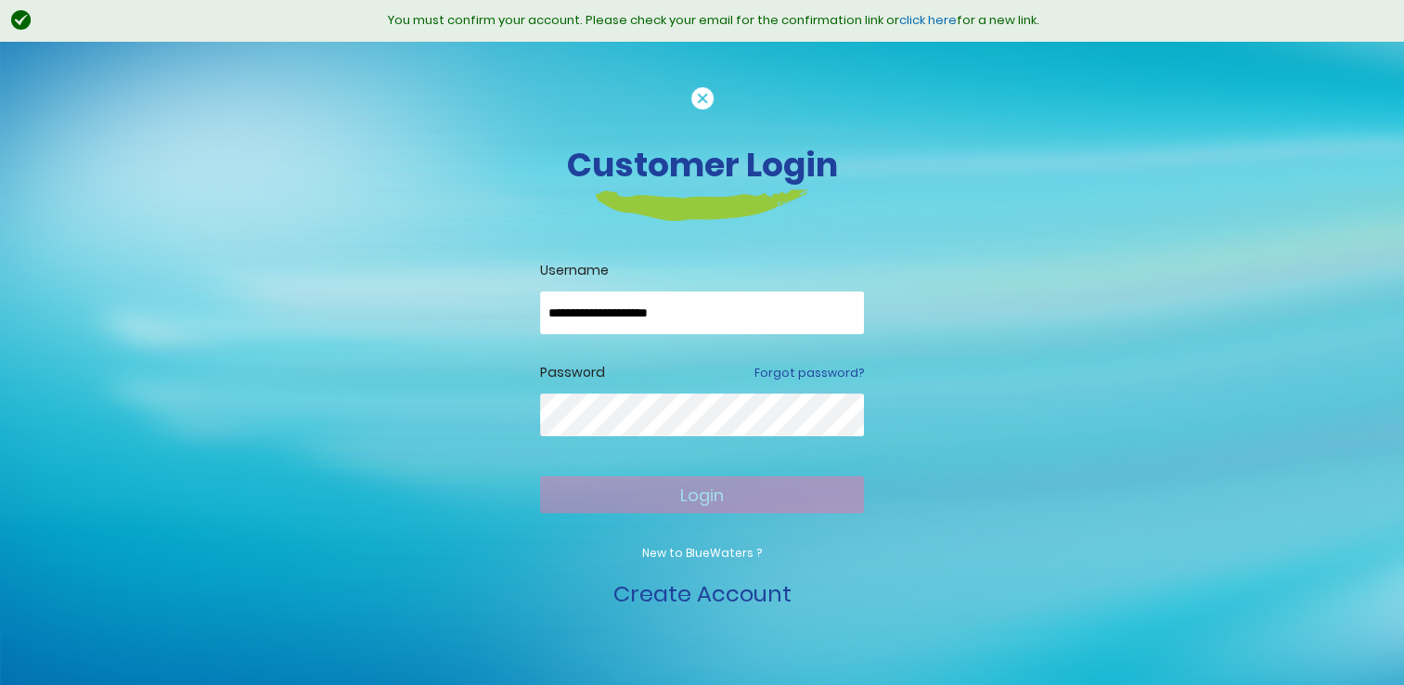
drag, startPoint x: 642, startPoint y: 122, endPoint x: 713, endPoint y: 165, distance: 82.4
drag, startPoint x: 713, startPoint y: 165, endPoint x: 521, endPoint y: 315, distance: 243.3
click at [521, 315] on div "**********" at bounding box center [703, 349] width 1058 height 524
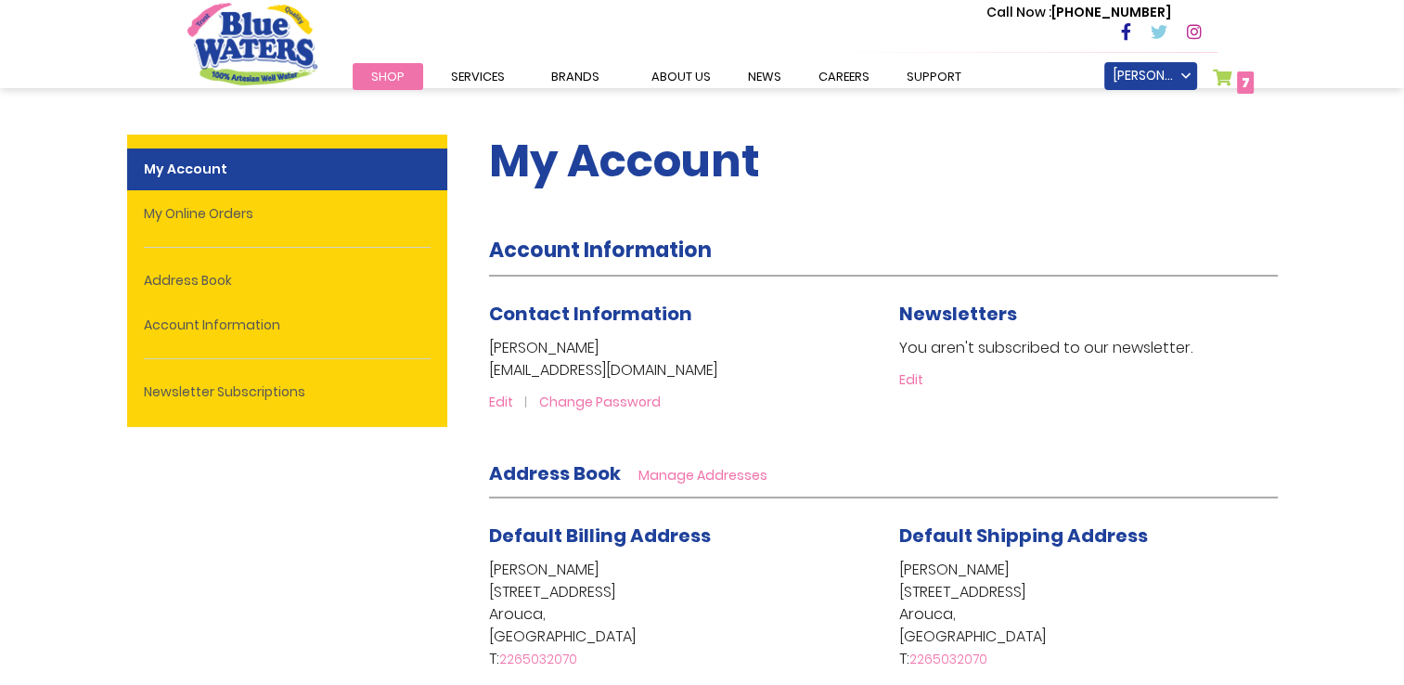
type input "**********"
click at [1235, 76] on link "My Cart 7 7 items" at bounding box center [1234, 82] width 42 height 27
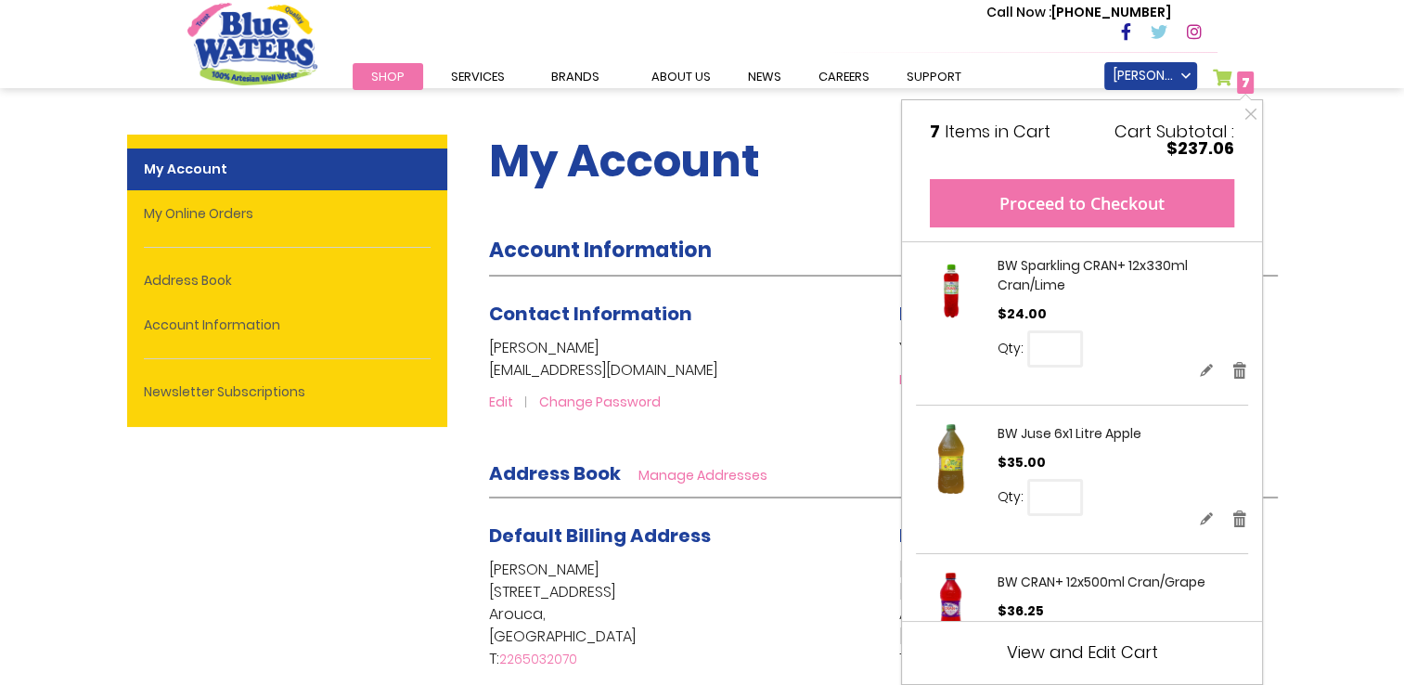
click at [1107, 212] on button "Proceed to Checkout" at bounding box center [1082, 203] width 304 height 48
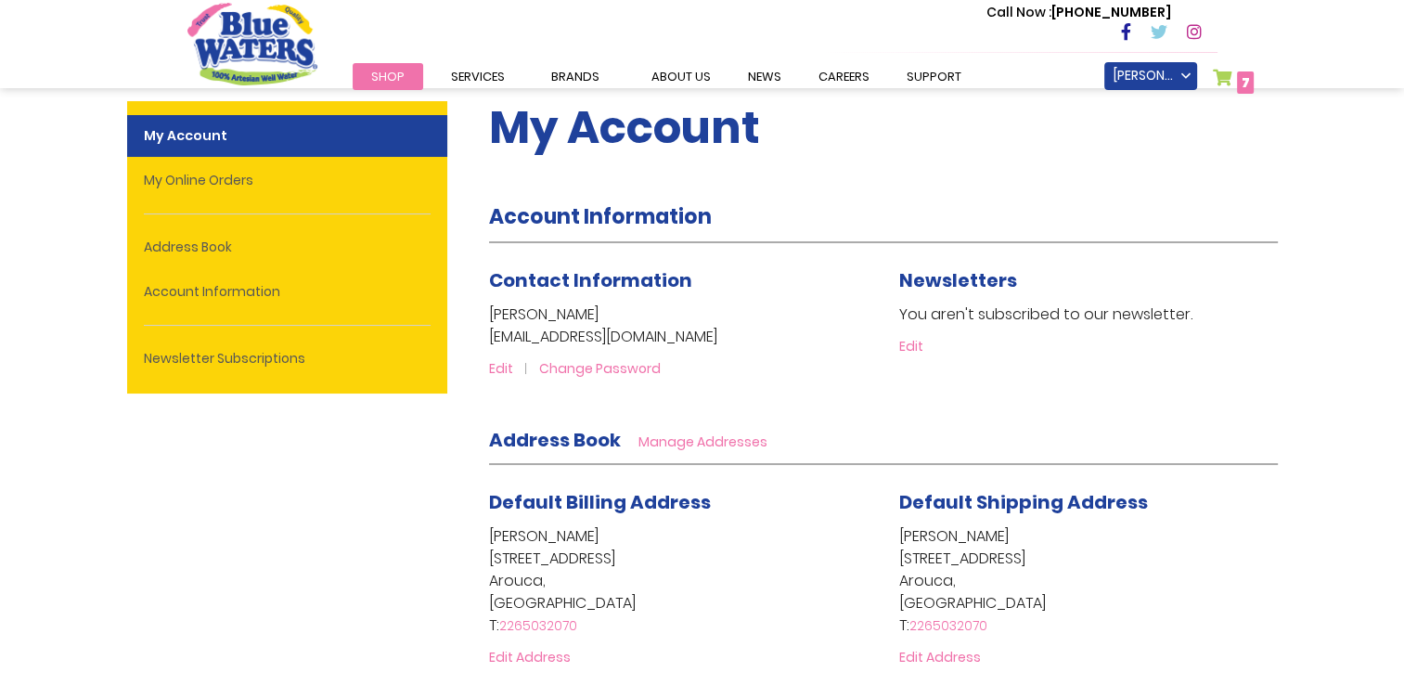
scroll to position [94, 0]
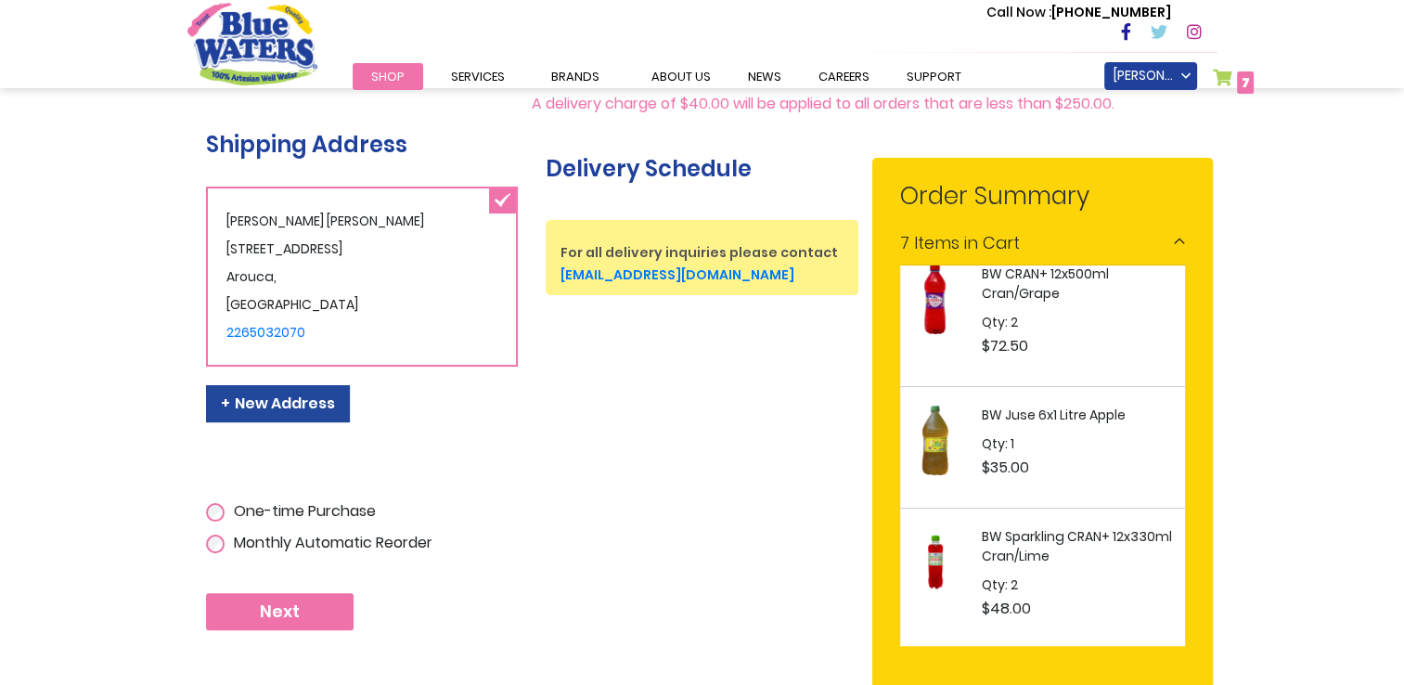
scroll to position [371, 0]
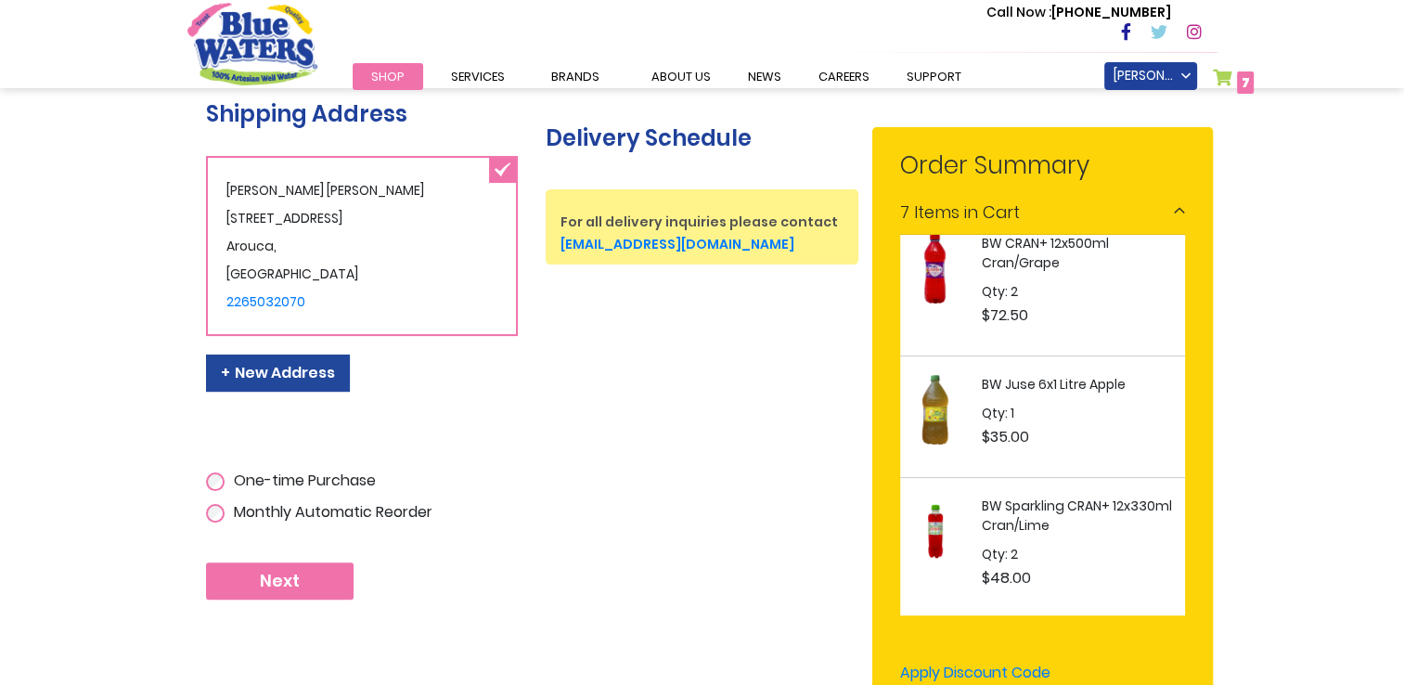
type input "**********"
click at [267, 582] on span "Next" at bounding box center [280, 581] width 40 height 20
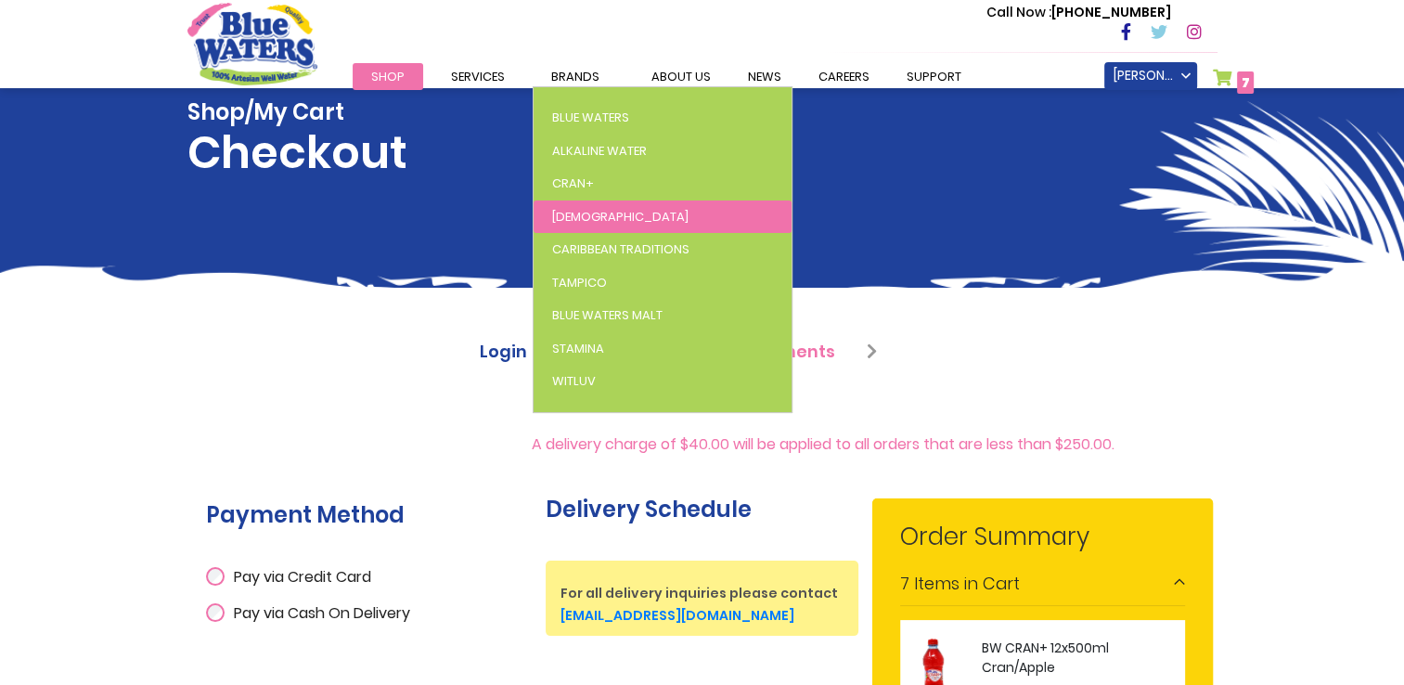
click at [603, 223] on link "[DEMOGRAPHIC_DATA]" at bounding box center [663, 216] width 258 height 33
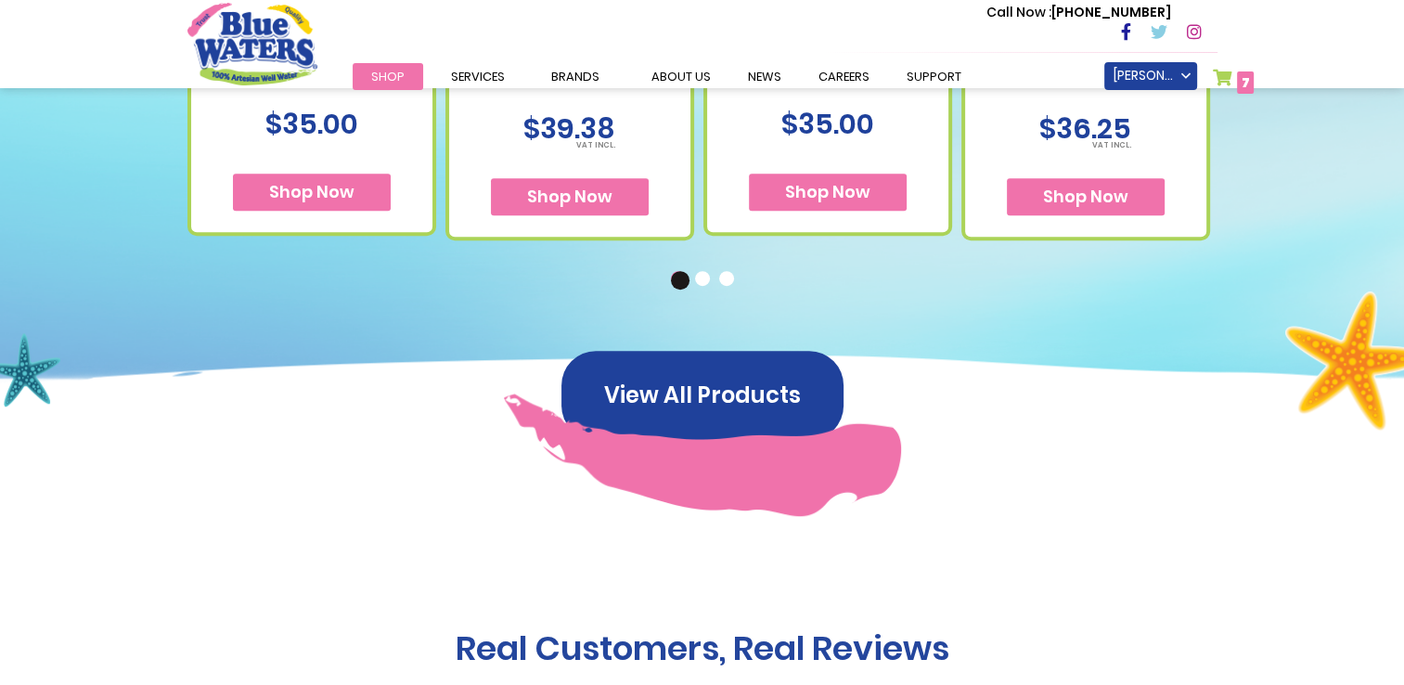
scroll to position [1113, 0]
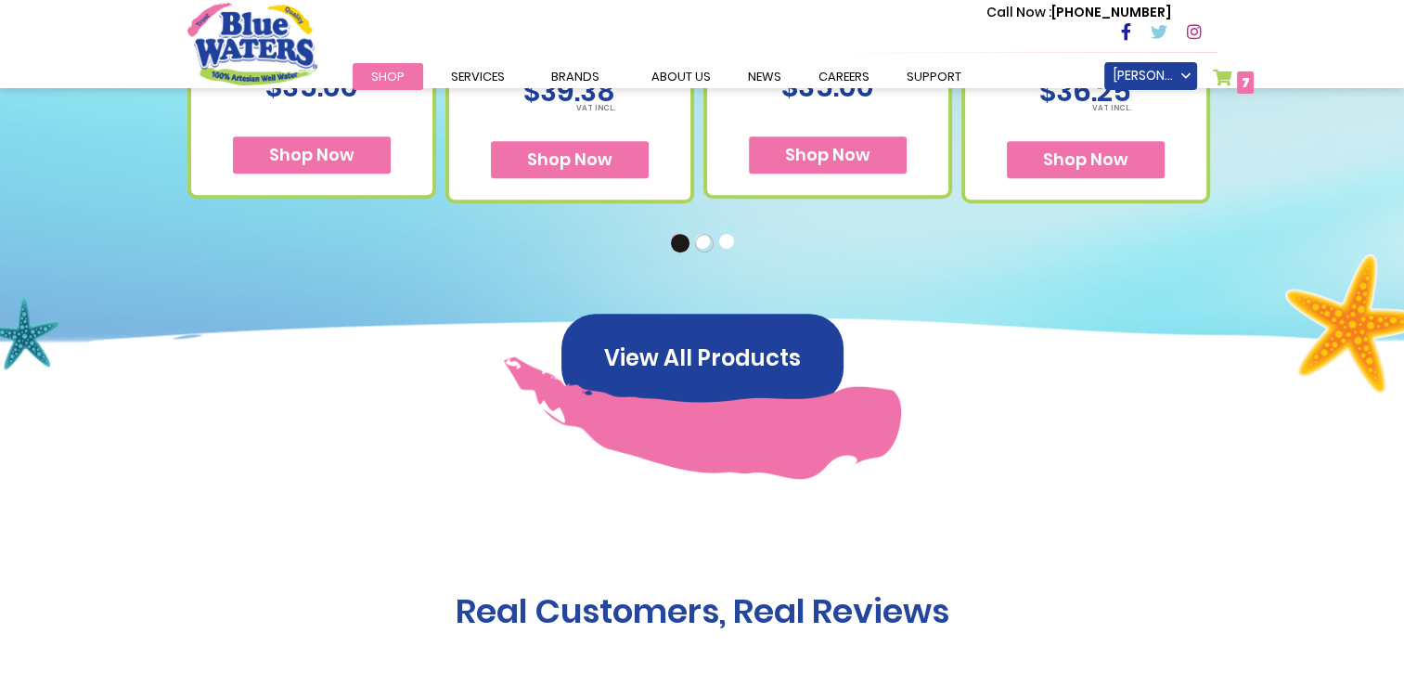
type input "**********"
click at [700, 247] on button "2" at bounding box center [704, 243] width 19 height 19
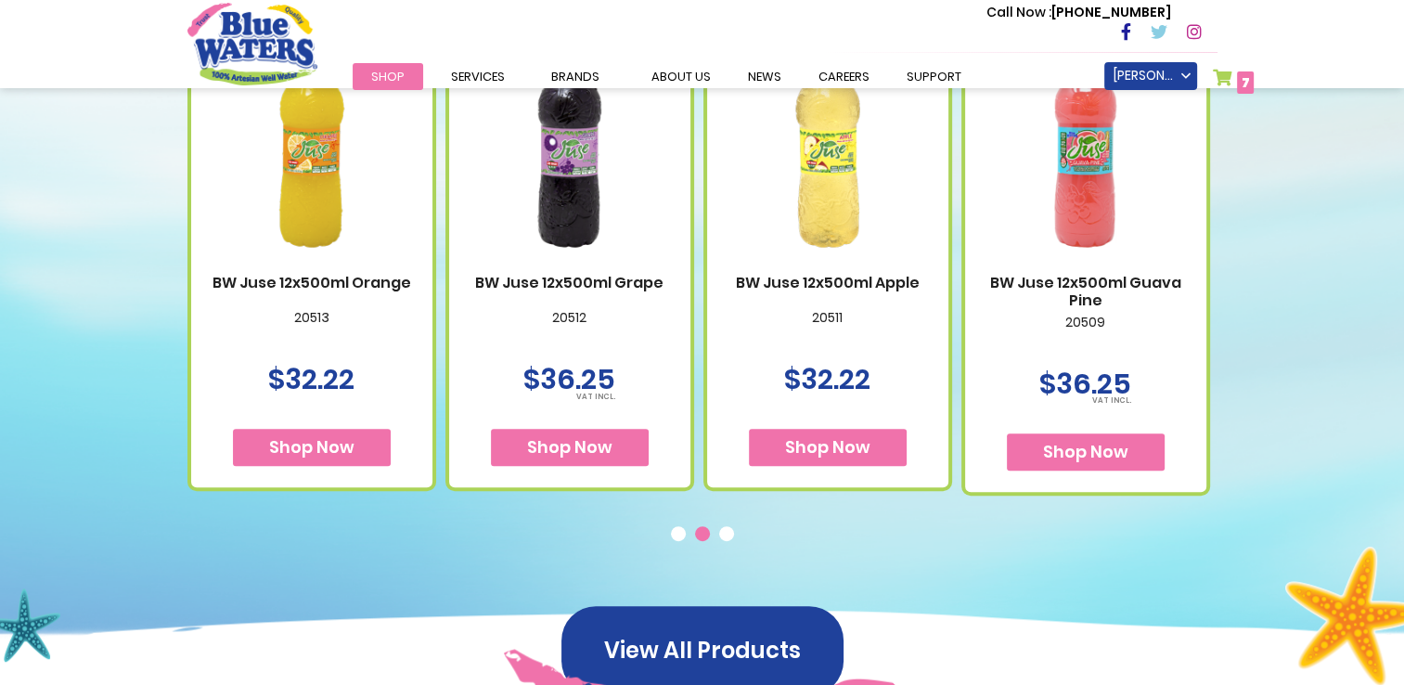
scroll to position [835, 0]
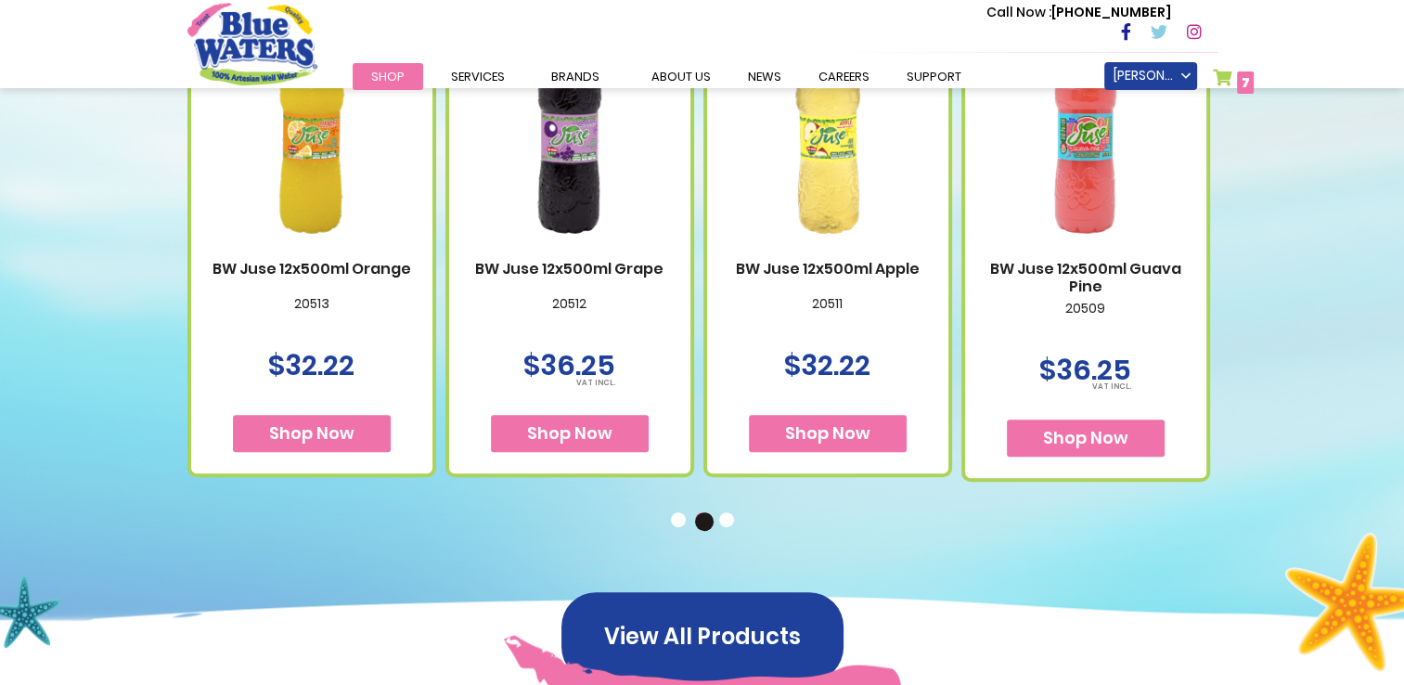
click at [723, 521] on button "3" at bounding box center [728, 521] width 19 height 19
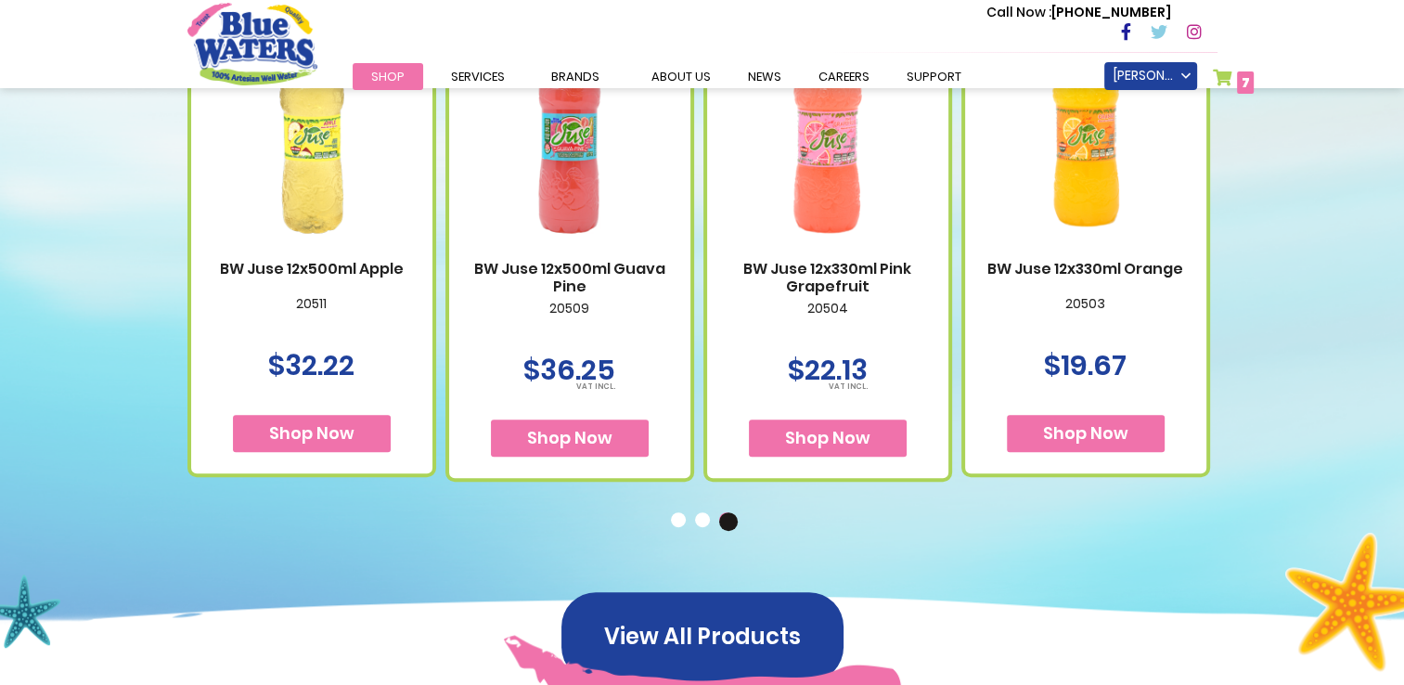
click at [682, 521] on button "1" at bounding box center [680, 521] width 19 height 19
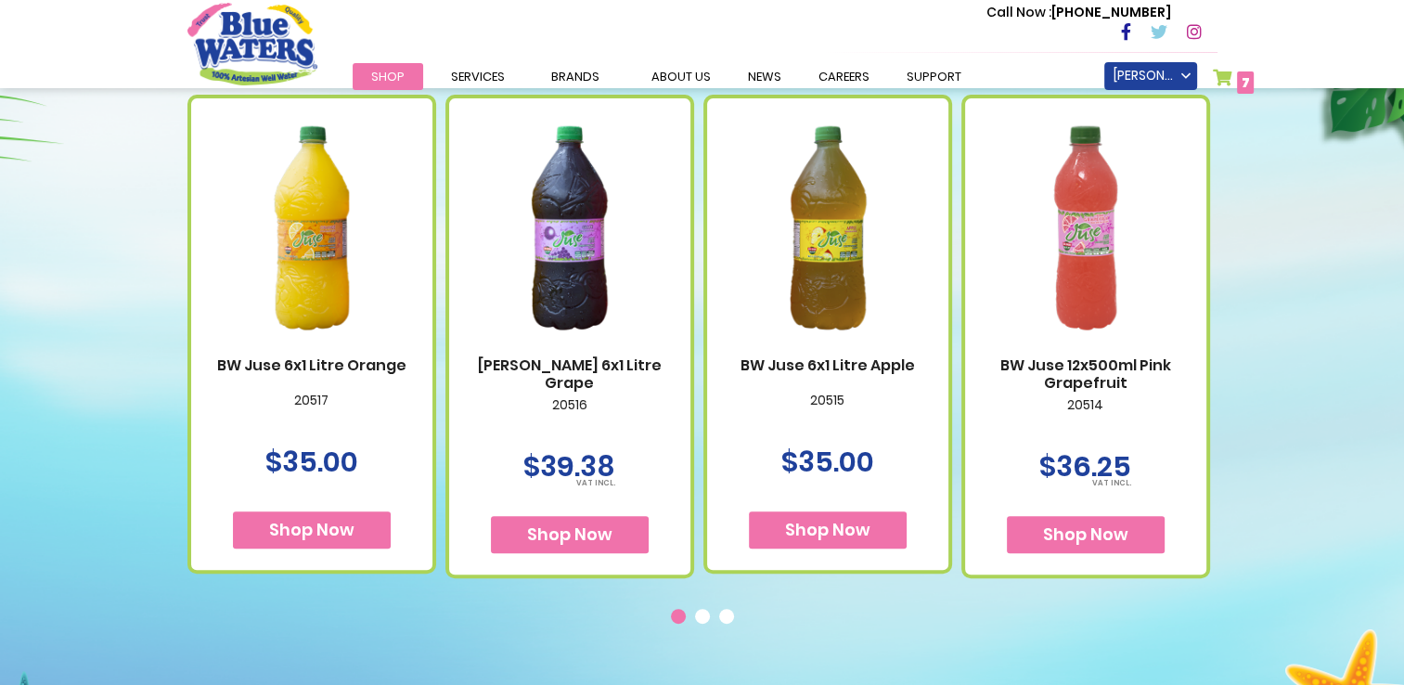
scroll to position [742, 0]
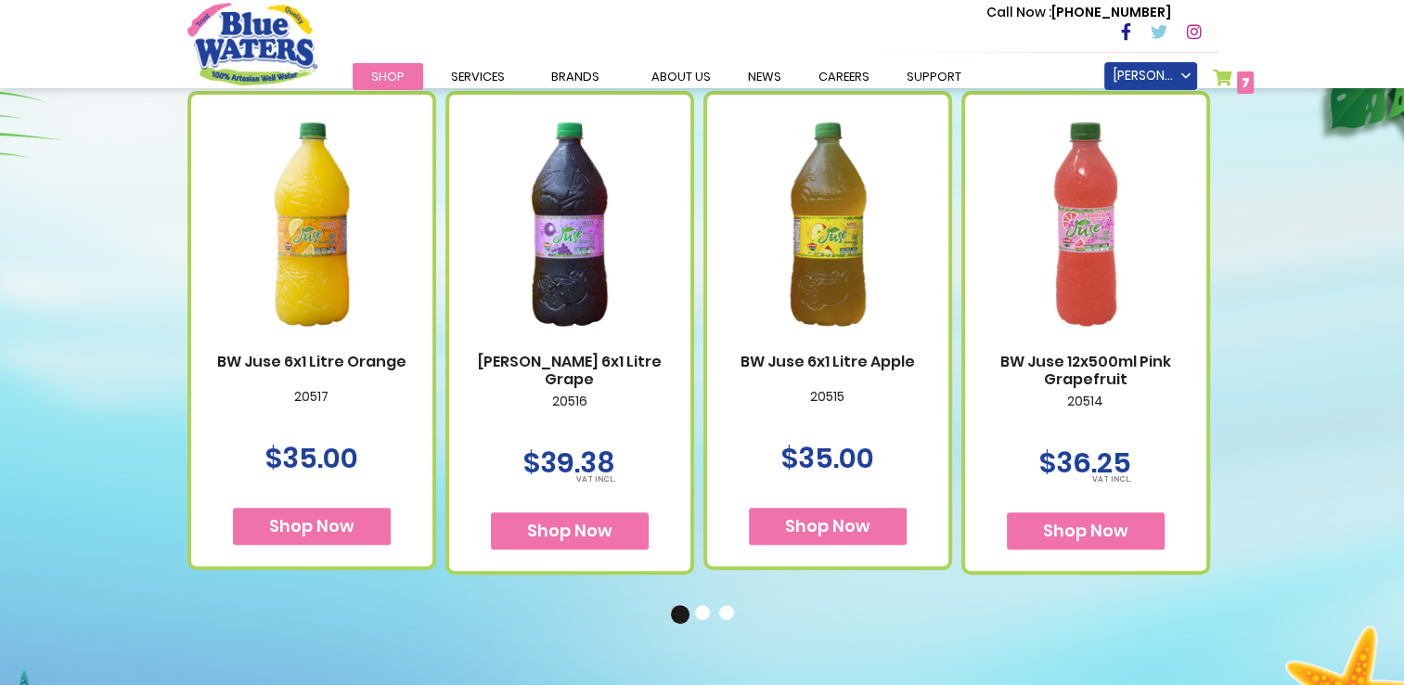
click at [721, 615] on button "3" at bounding box center [728, 614] width 19 height 19
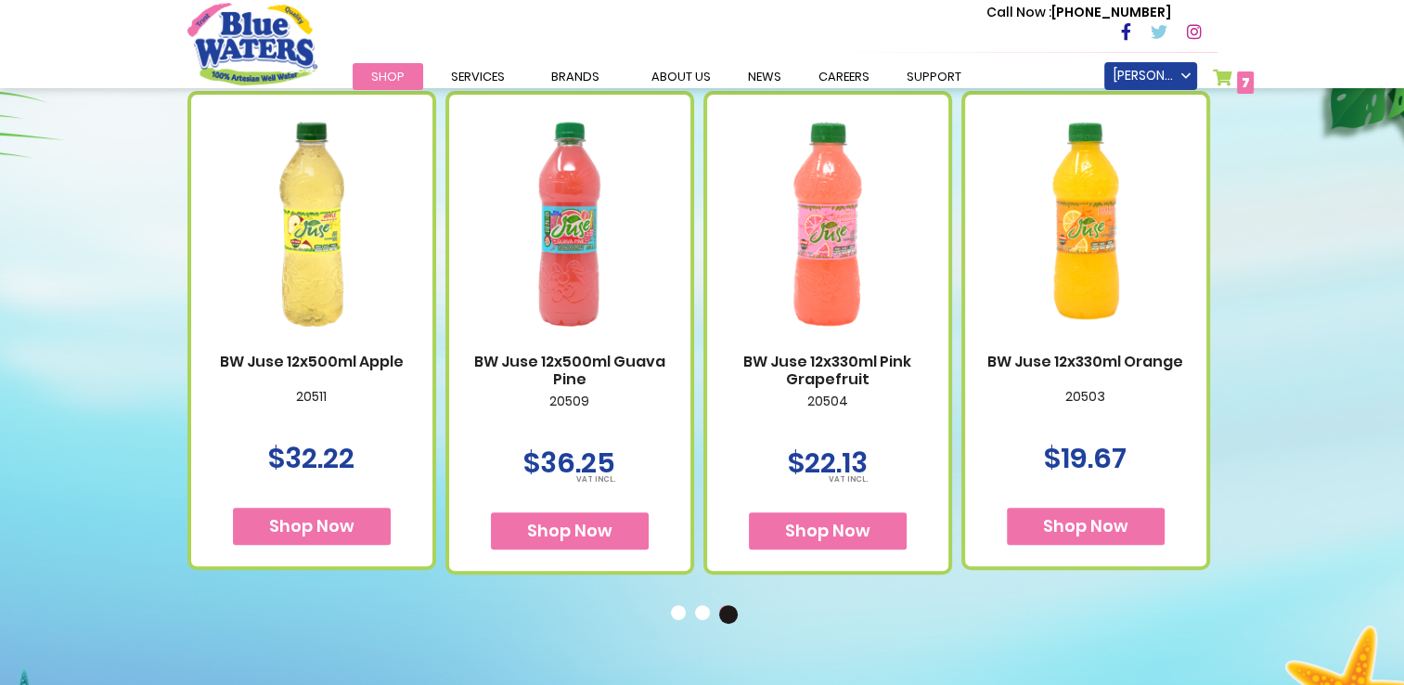
click at [1075, 528] on span "Shop Now" at bounding box center [1085, 525] width 85 height 23
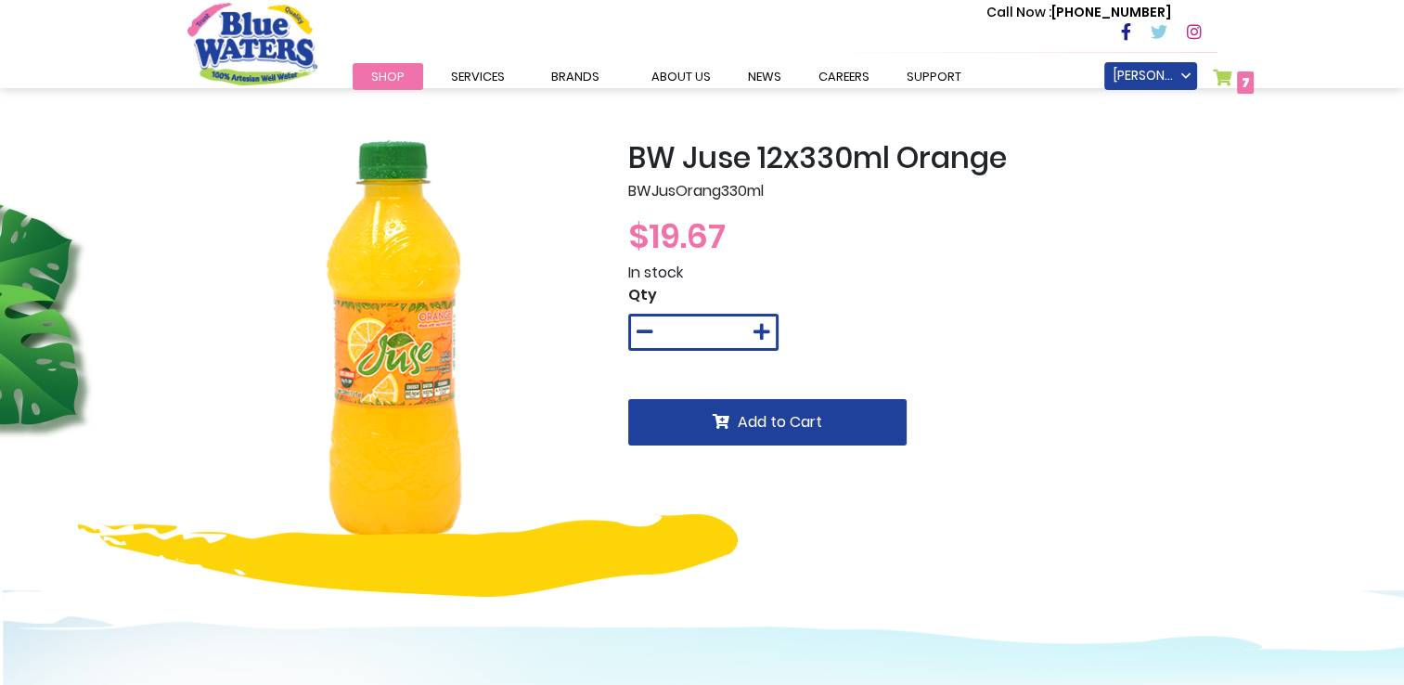
type input "**********"
click at [762, 342] on button at bounding box center [762, 332] width 28 height 32
type input "*"
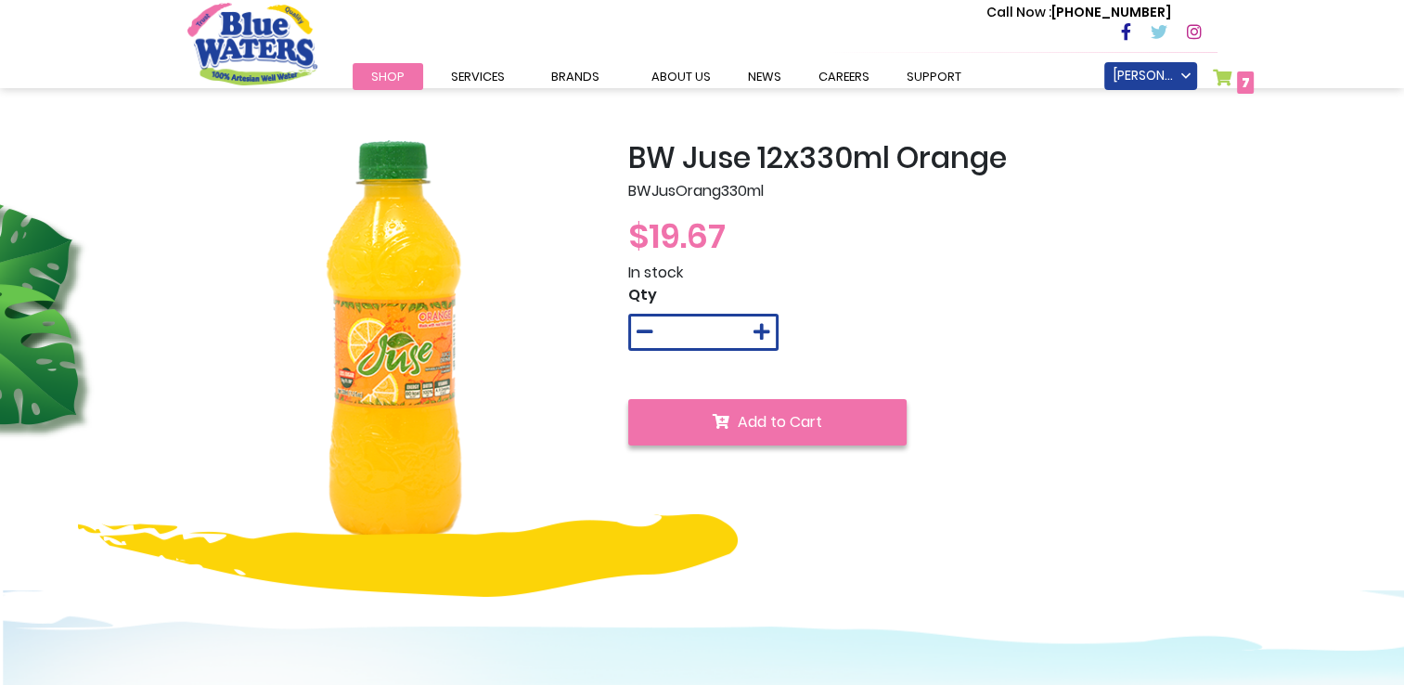
click at [778, 418] on span "Add to Cart" at bounding box center [780, 421] width 84 height 21
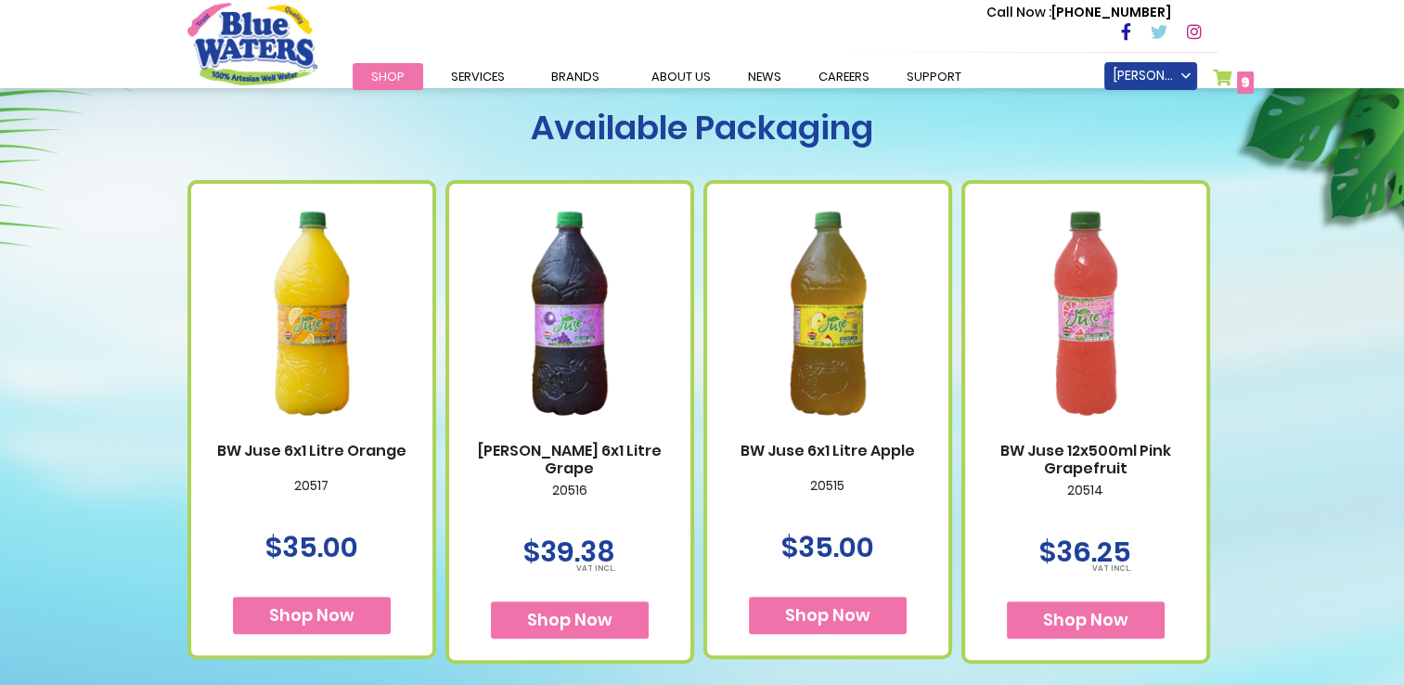
scroll to position [650, 0]
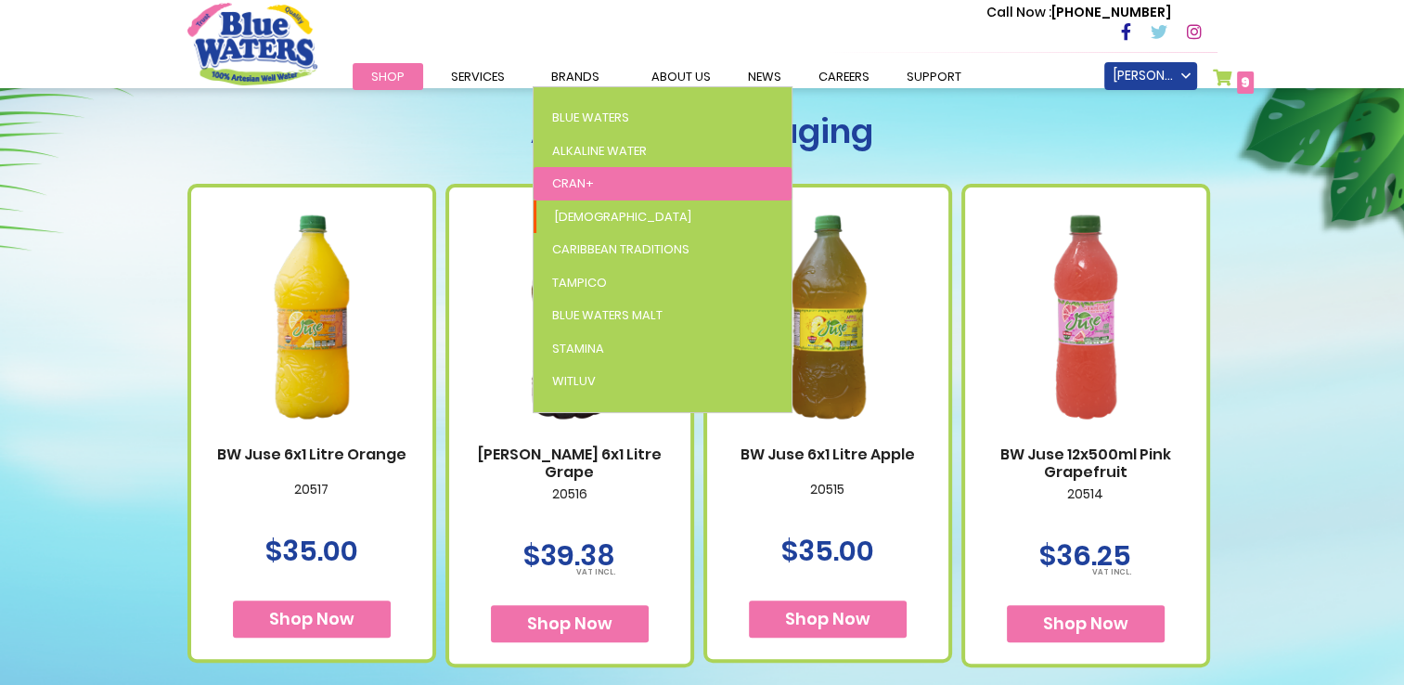
type input "**********"
click at [623, 184] on link "Cran+" at bounding box center [663, 183] width 258 height 33
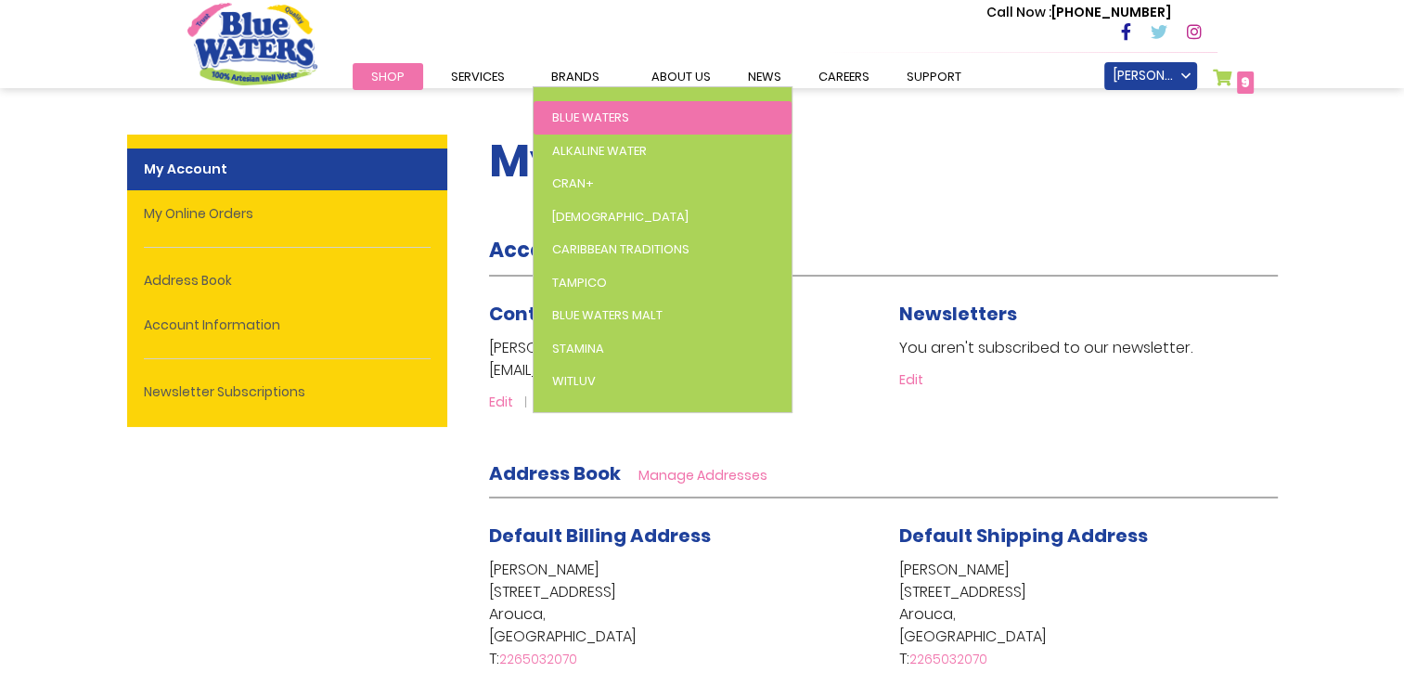
type input "**********"
click at [597, 116] on span "Blue Waters" at bounding box center [590, 118] width 77 height 18
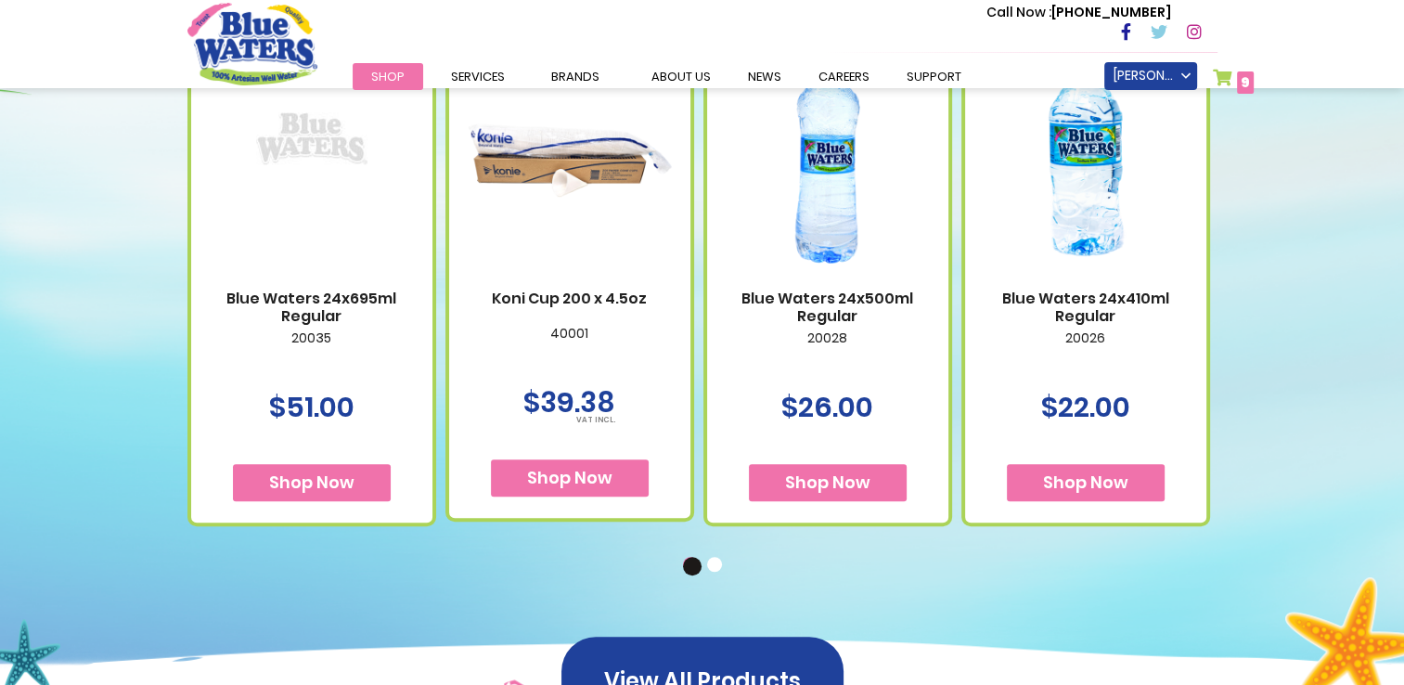
scroll to position [1206, 0]
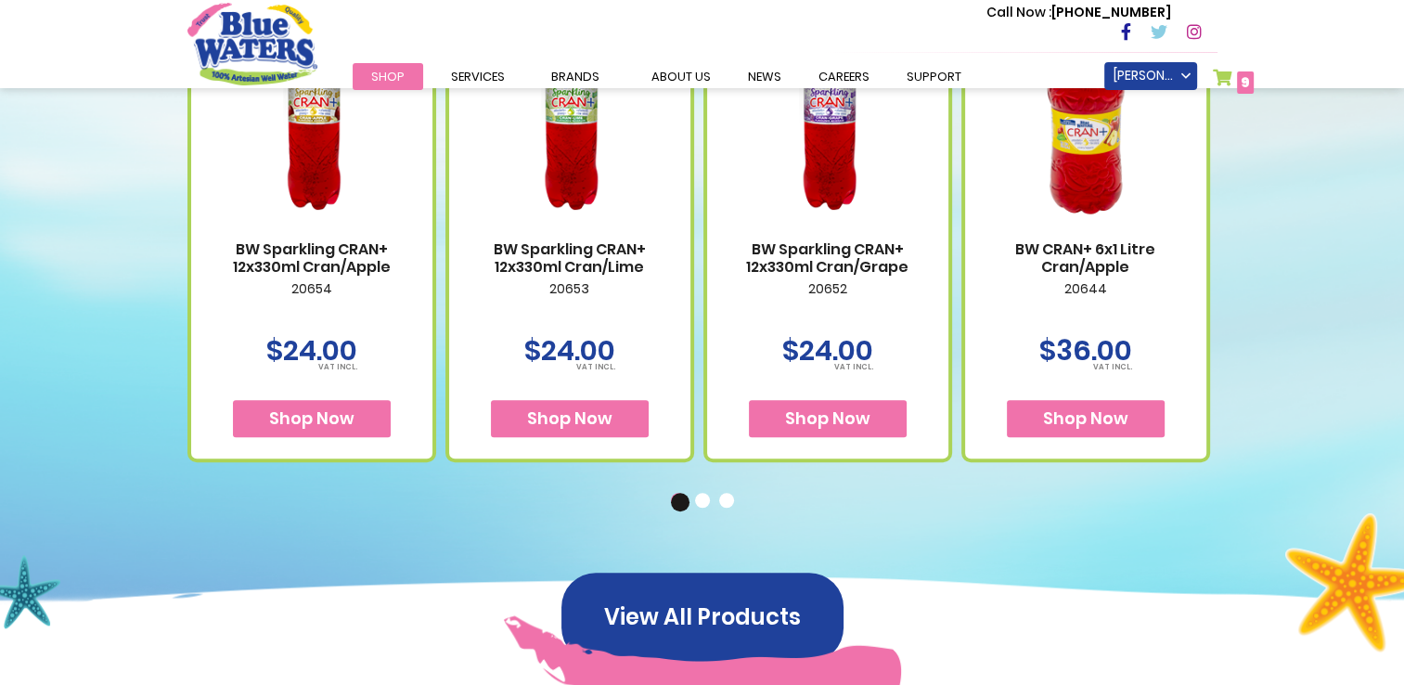
scroll to position [1206, 0]
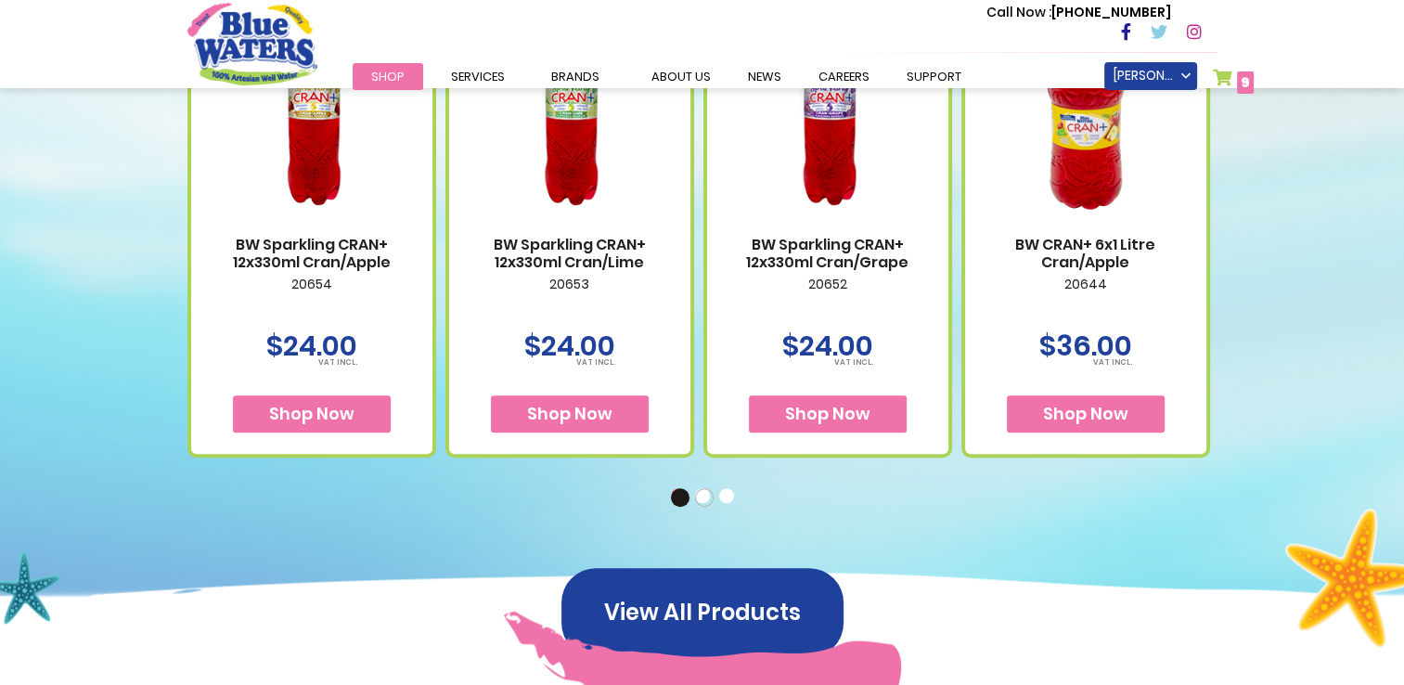
type input "**********"
click at [707, 496] on button "2" at bounding box center [704, 497] width 19 height 19
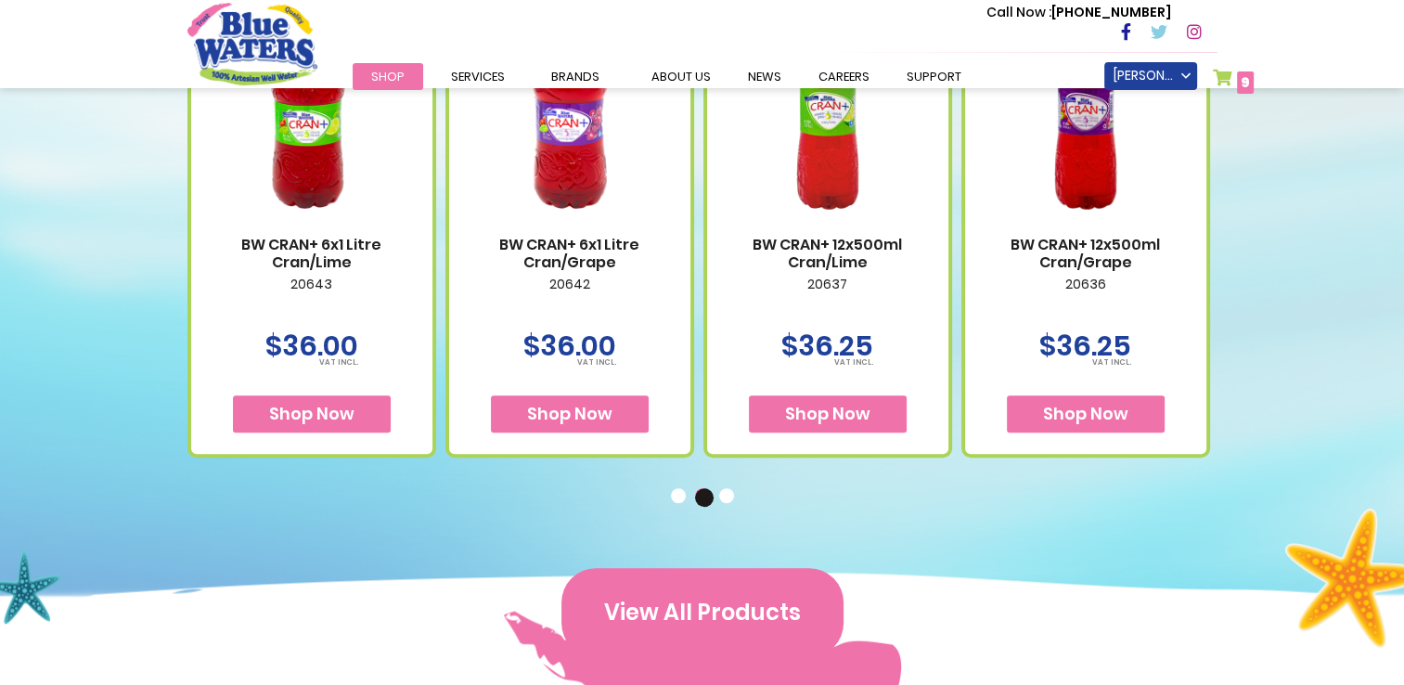
click at [678, 599] on button "View All Products" at bounding box center [702, 612] width 282 height 89
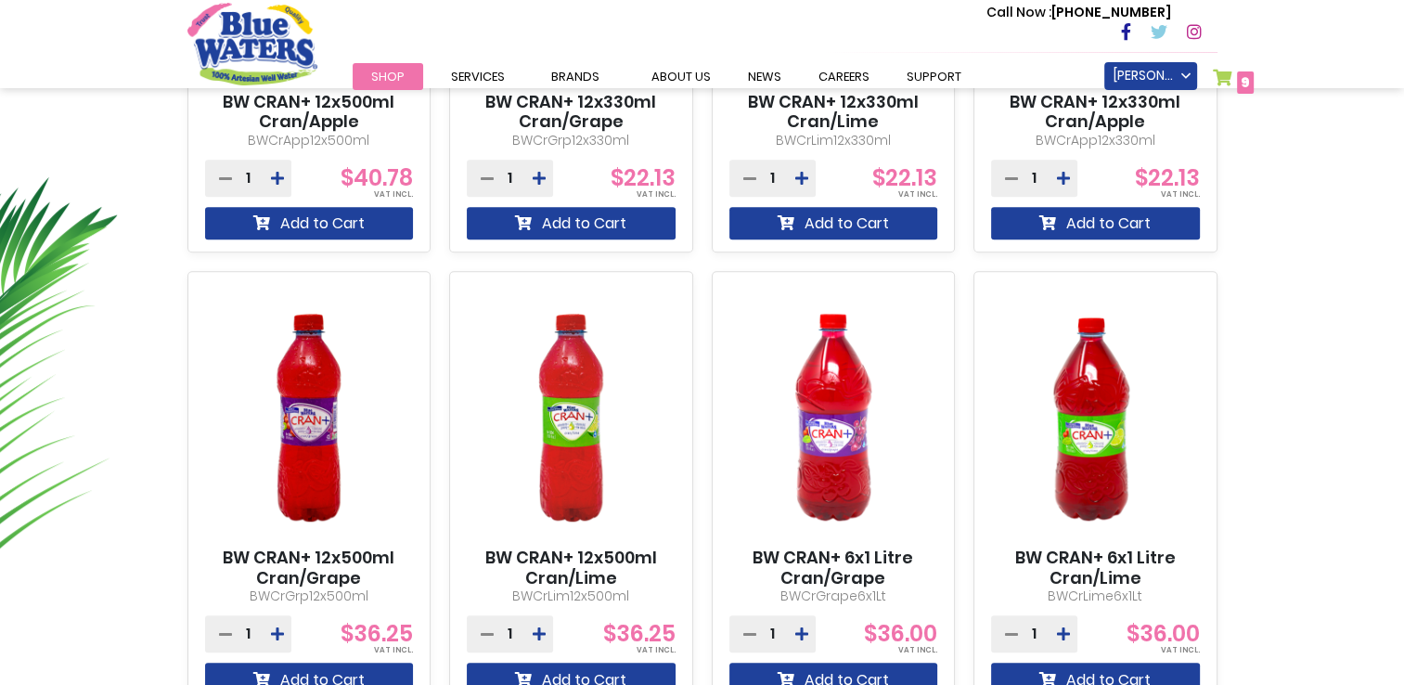
scroll to position [928, 0]
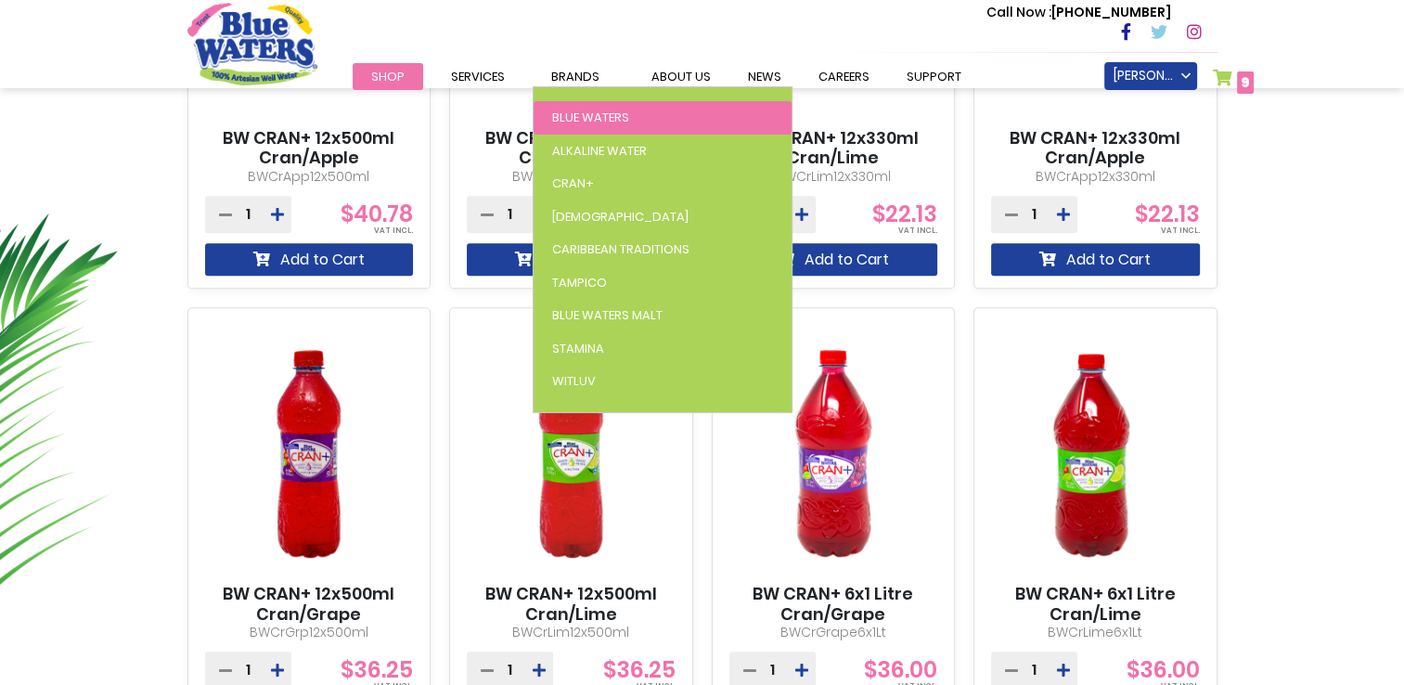
type input "**********"
click at [605, 127] on link "Blue Waters" at bounding box center [663, 117] width 258 height 33
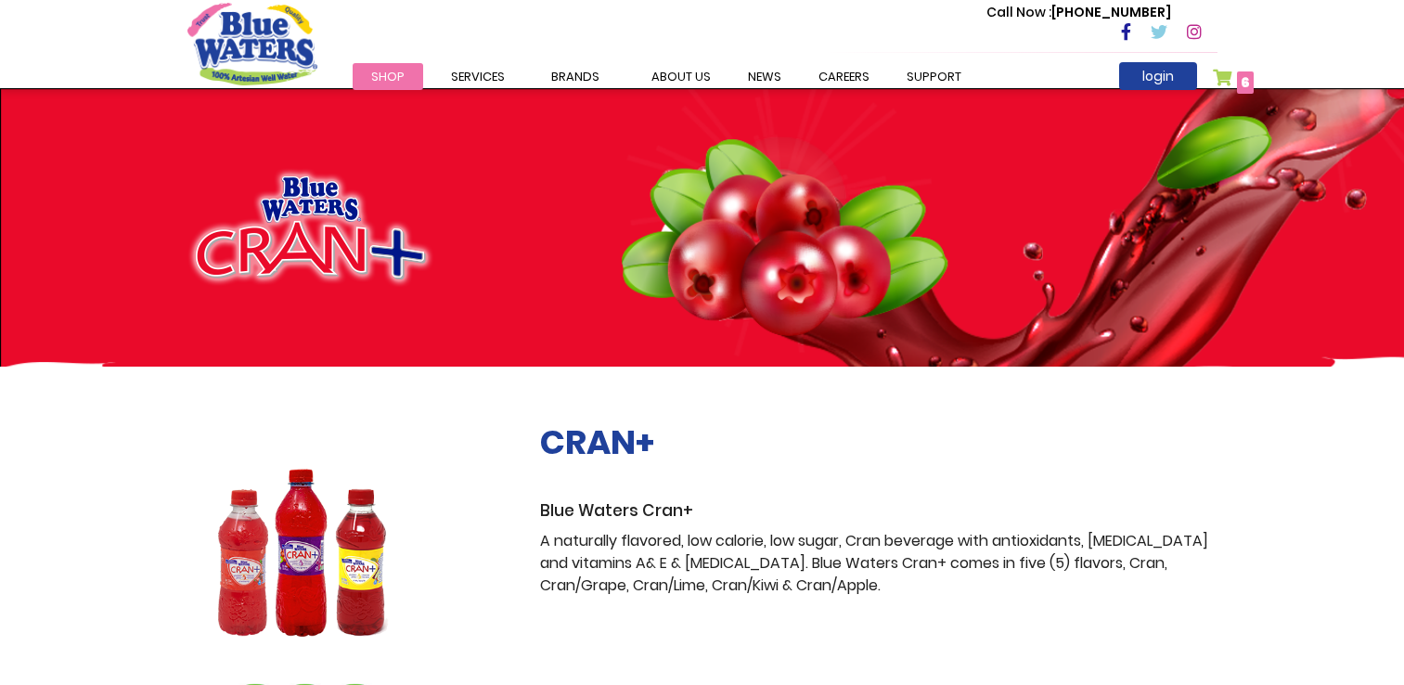
scroll to position [1021, 0]
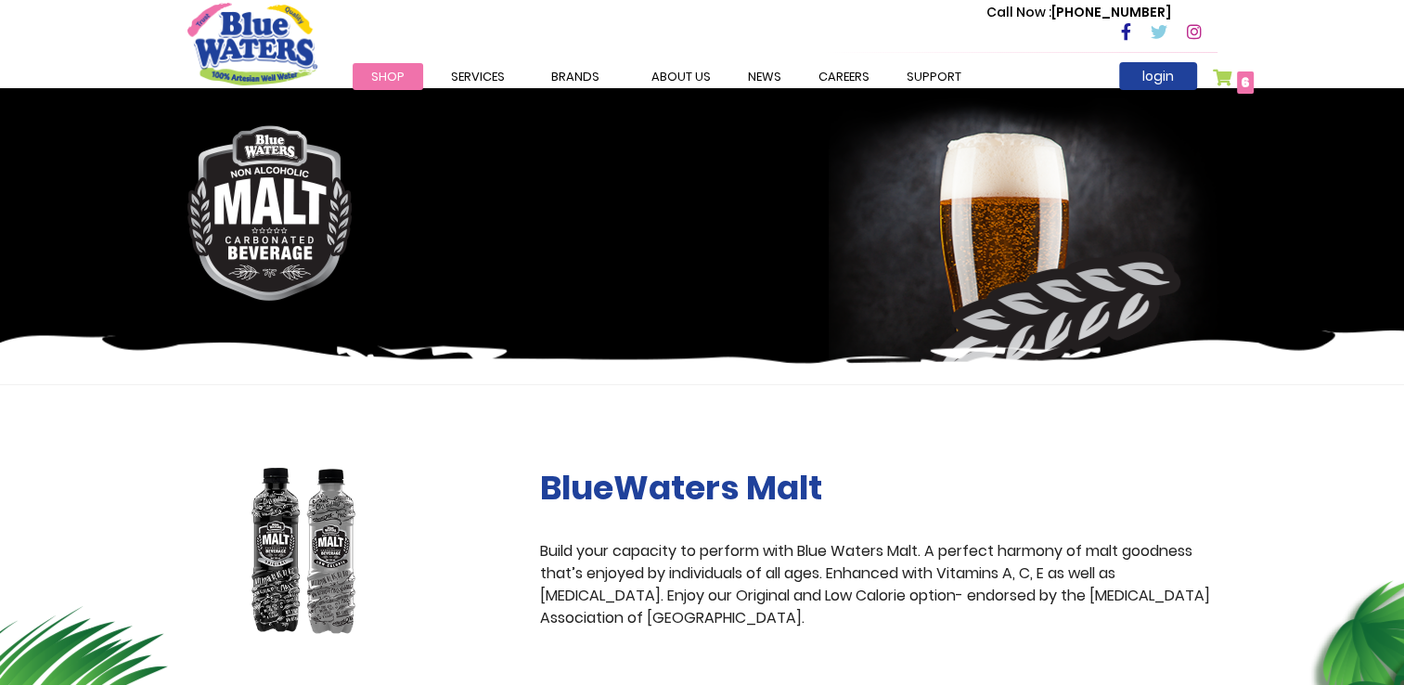
click at [1237, 83] on span "6 6 items" at bounding box center [1245, 82] width 17 height 22
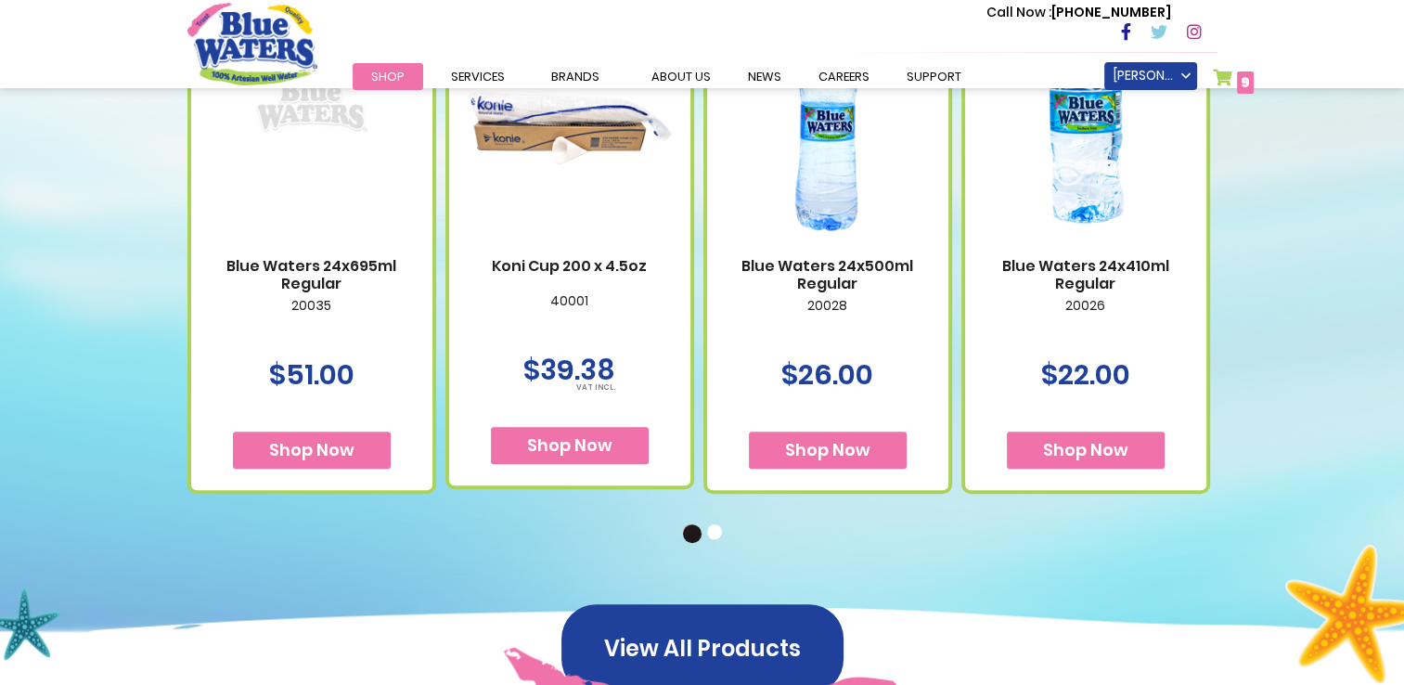
scroll to position [1206, 0]
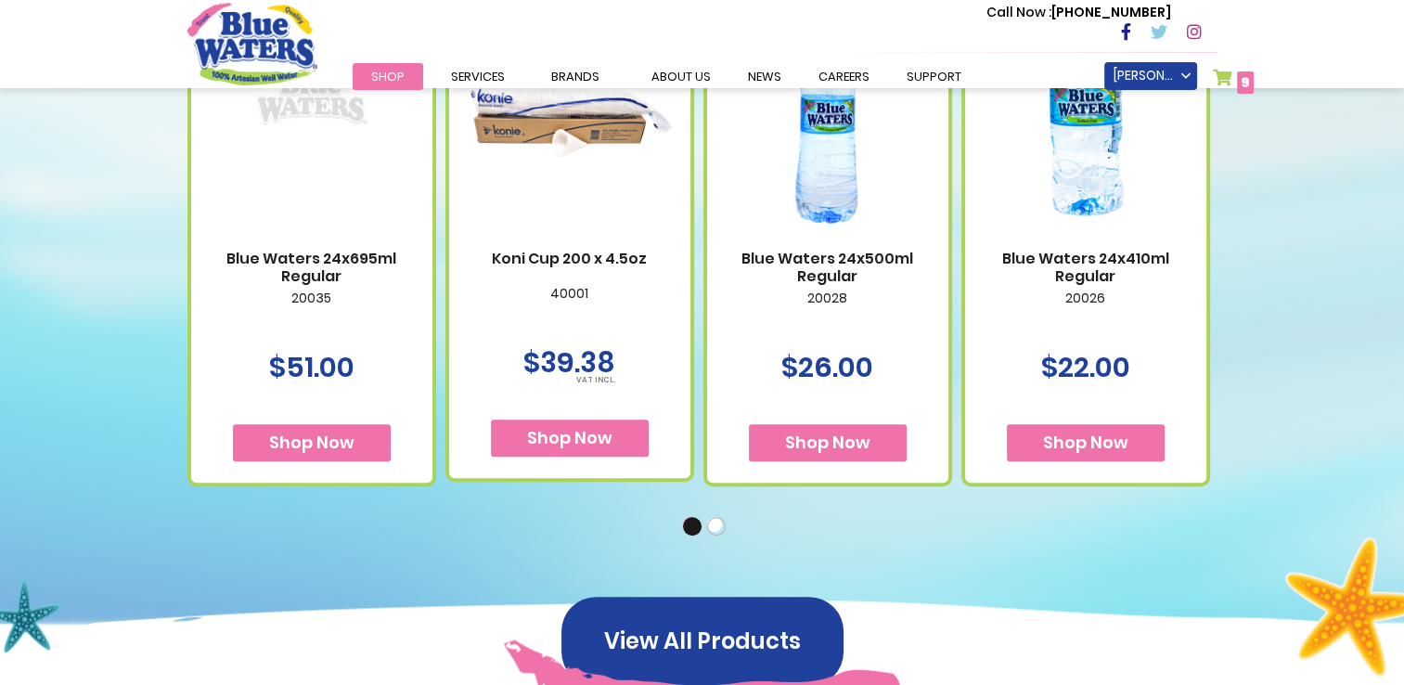
type input "**********"
click at [719, 531] on button "2" at bounding box center [716, 526] width 19 height 19
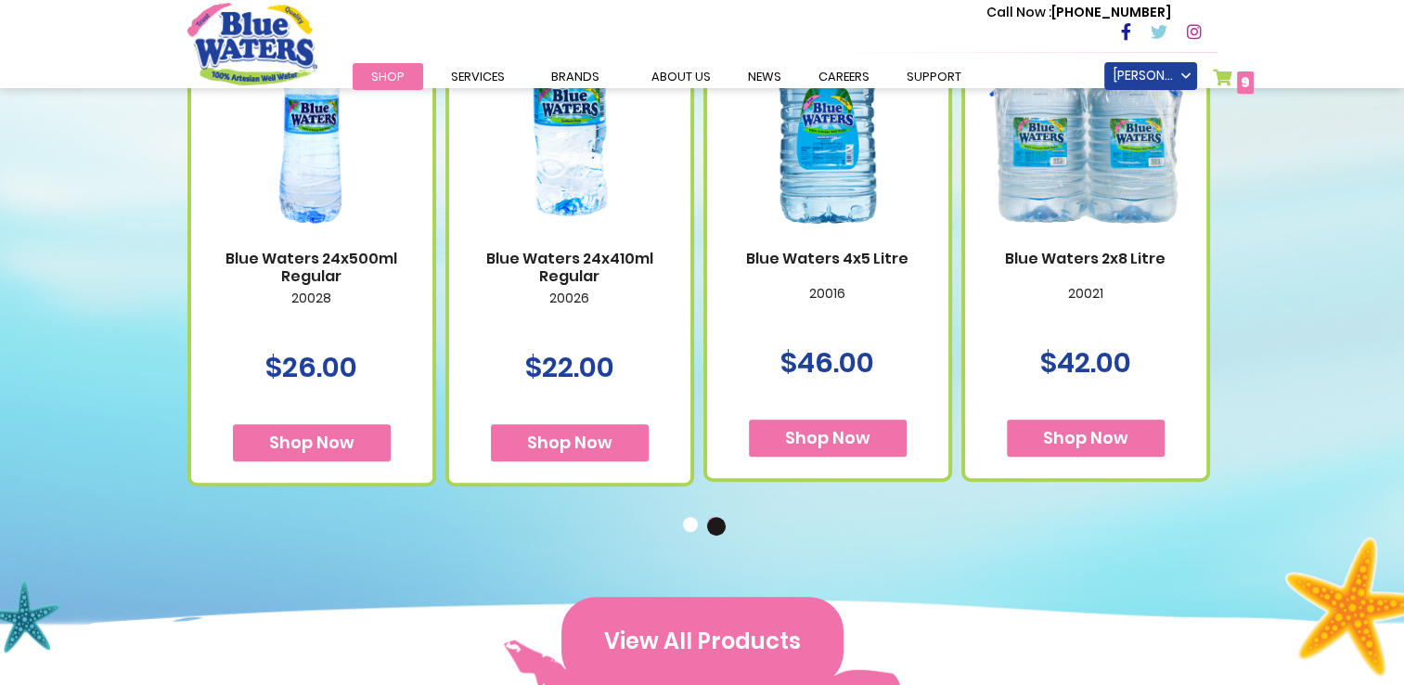
click at [731, 648] on button "View All Products" at bounding box center [702, 641] width 282 height 89
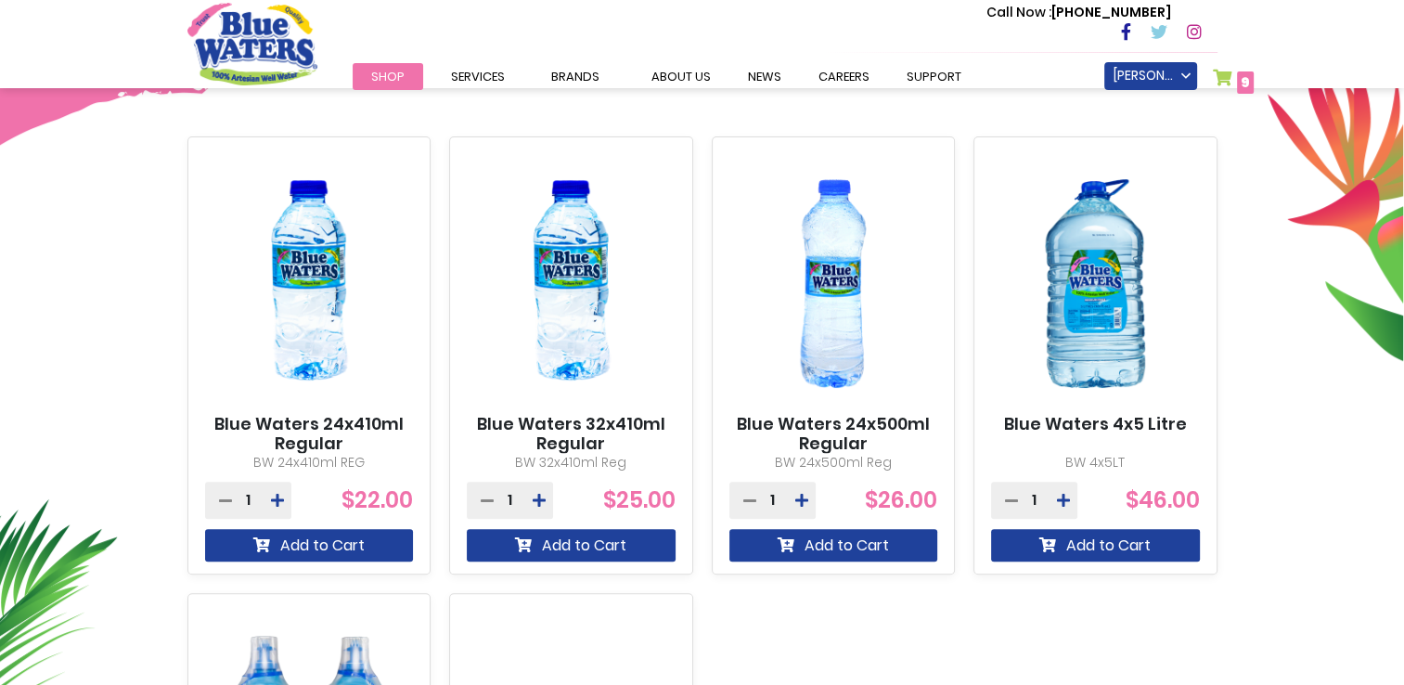
scroll to position [650, 0]
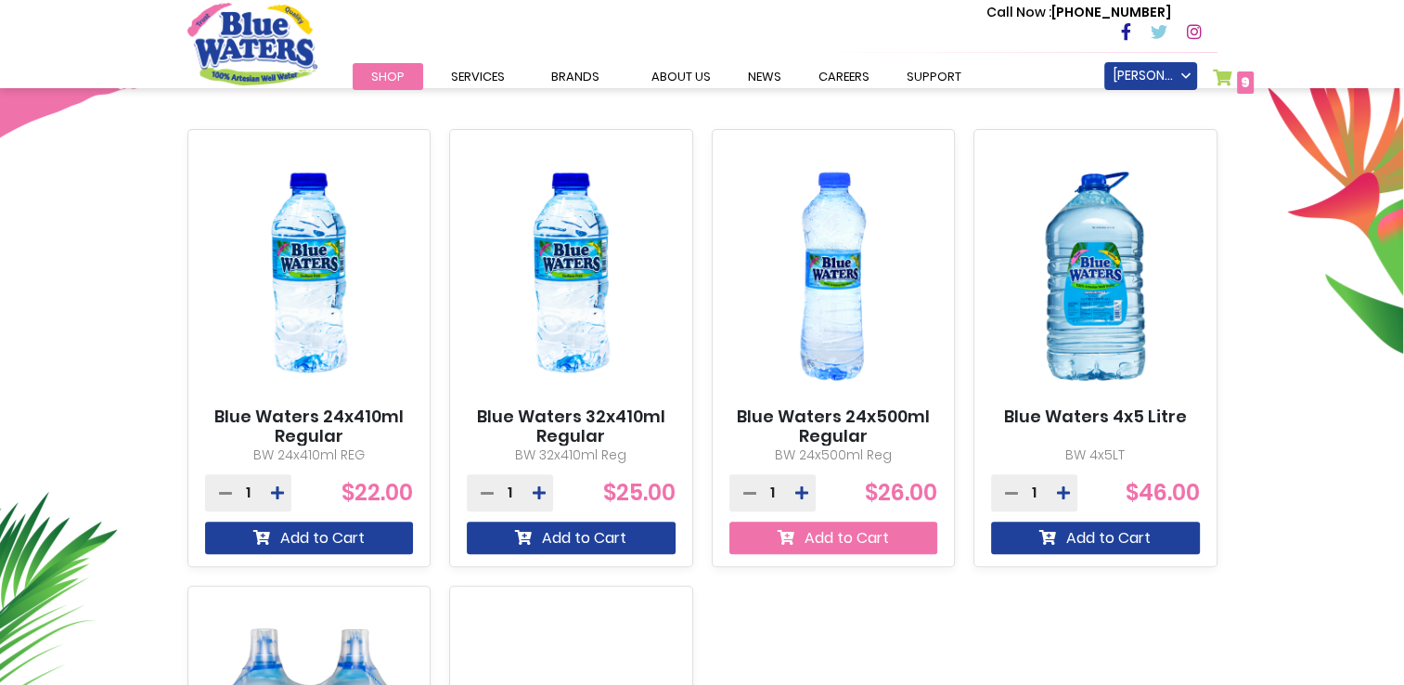
type input "**********"
click at [858, 545] on button "Add to Cart" at bounding box center [833, 537] width 209 height 32
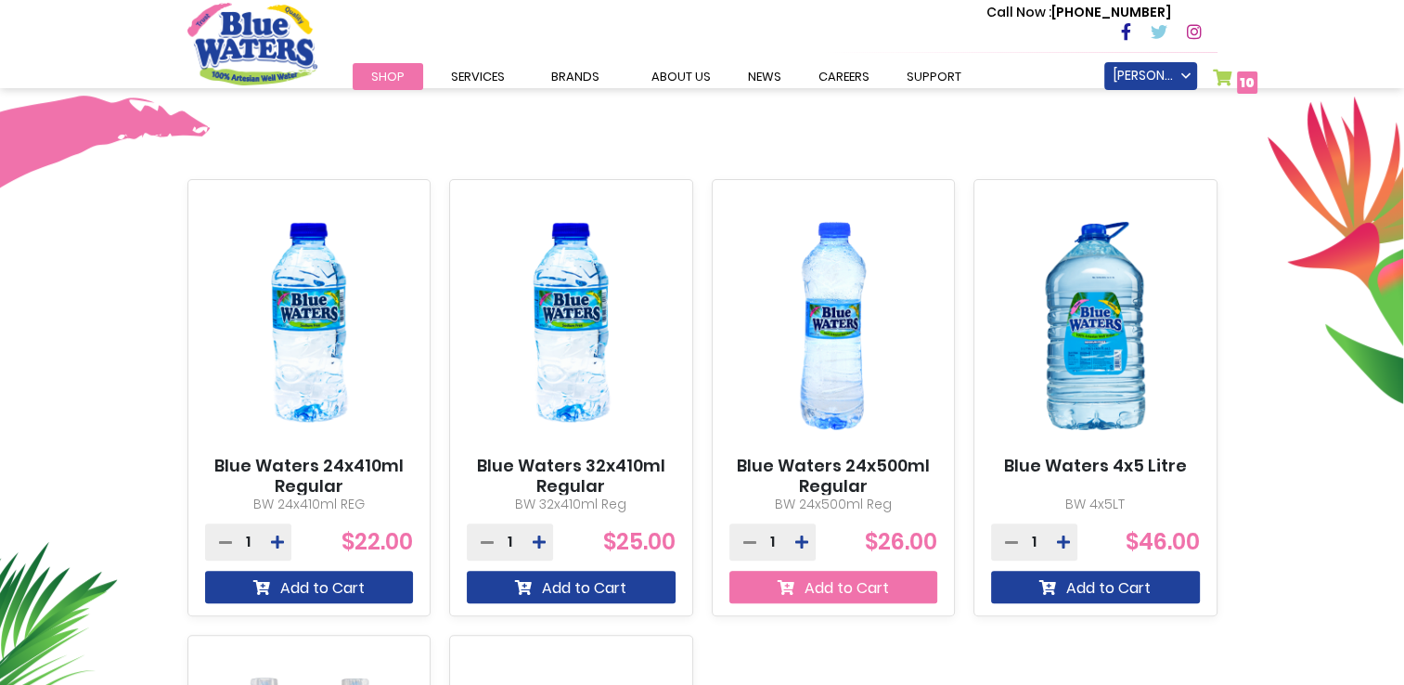
scroll to position [699, 0]
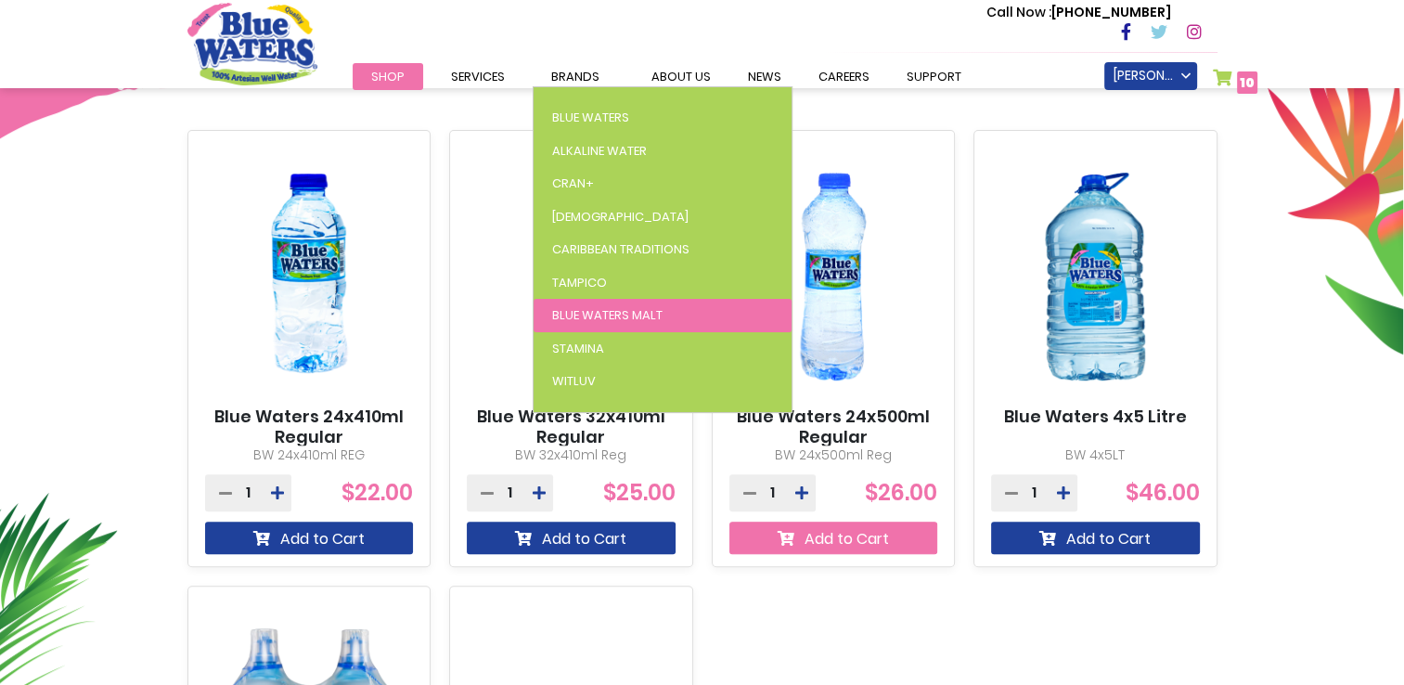
click at [582, 310] on span "Blue Waters Malt" at bounding box center [607, 315] width 110 height 18
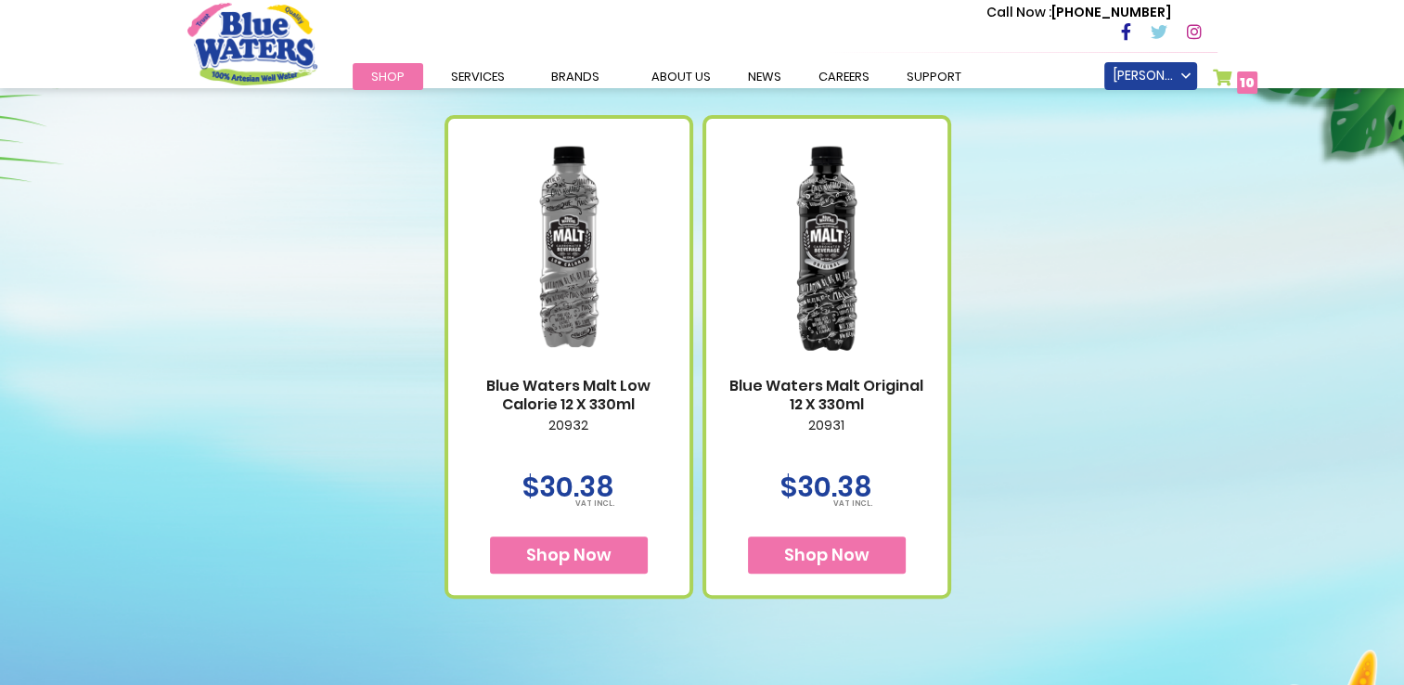
scroll to position [742, 0]
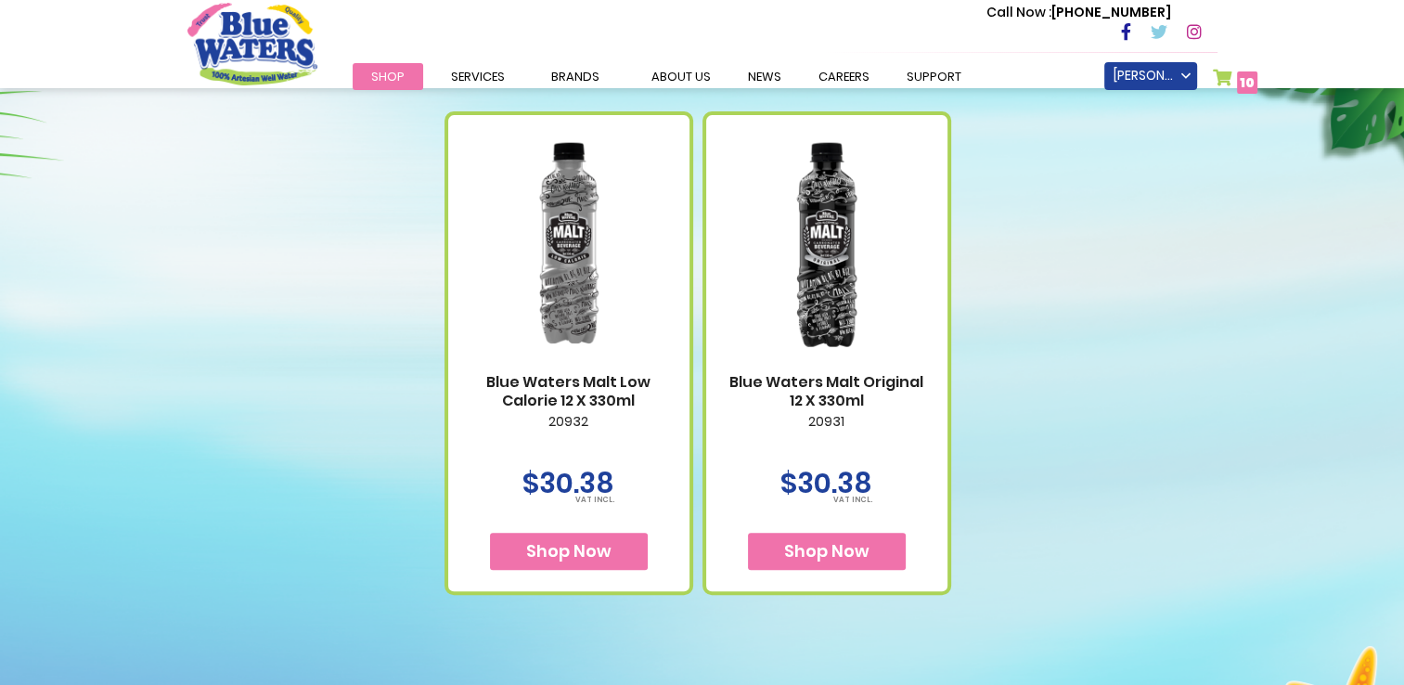
type input "**********"
click at [582, 369] on img at bounding box center [569, 244] width 204 height 255
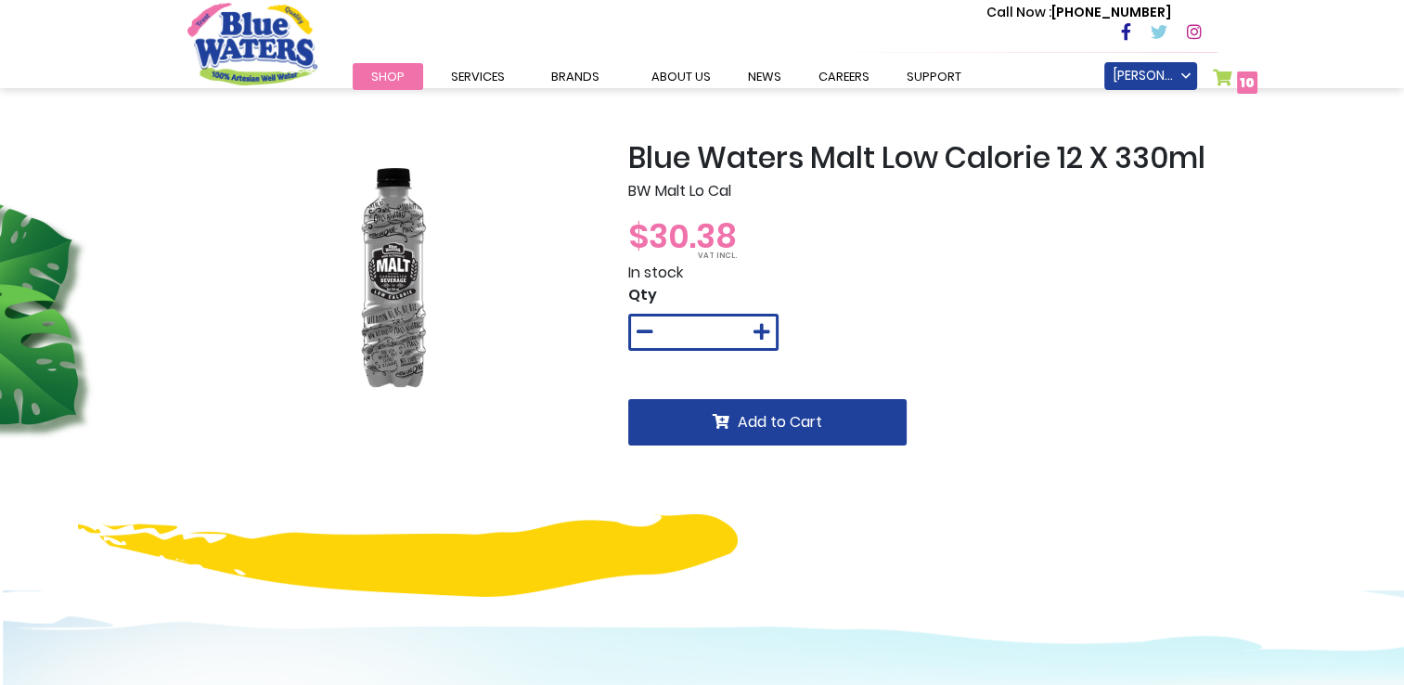
type input "**********"
click at [385, 267] on img at bounding box center [393, 279] width 223 height 278
drag, startPoint x: 392, startPoint y: 267, endPoint x: 452, endPoint y: 228, distance: 71.8
click at [452, 228] on img at bounding box center [393, 279] width 223 height 278
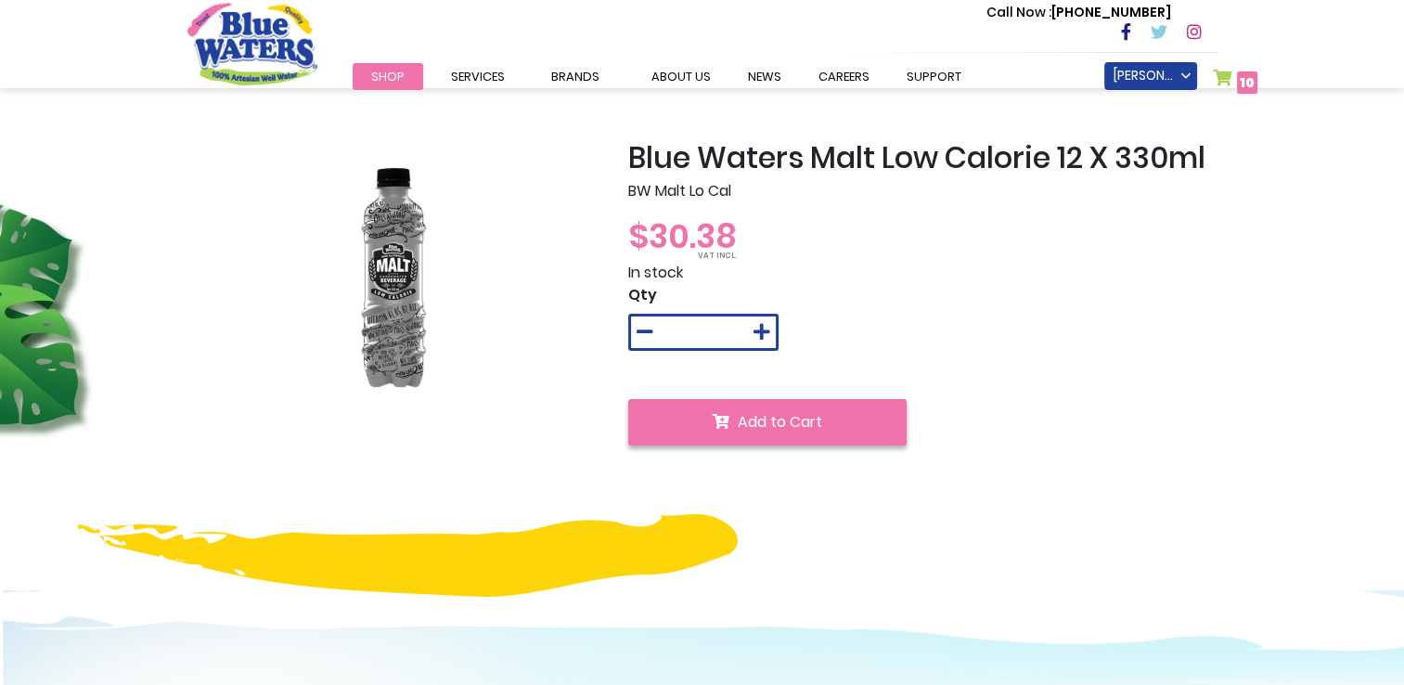
click at [757, 418] on span "Add to Cart" at bounding box center [780, 421] width 84 height 21
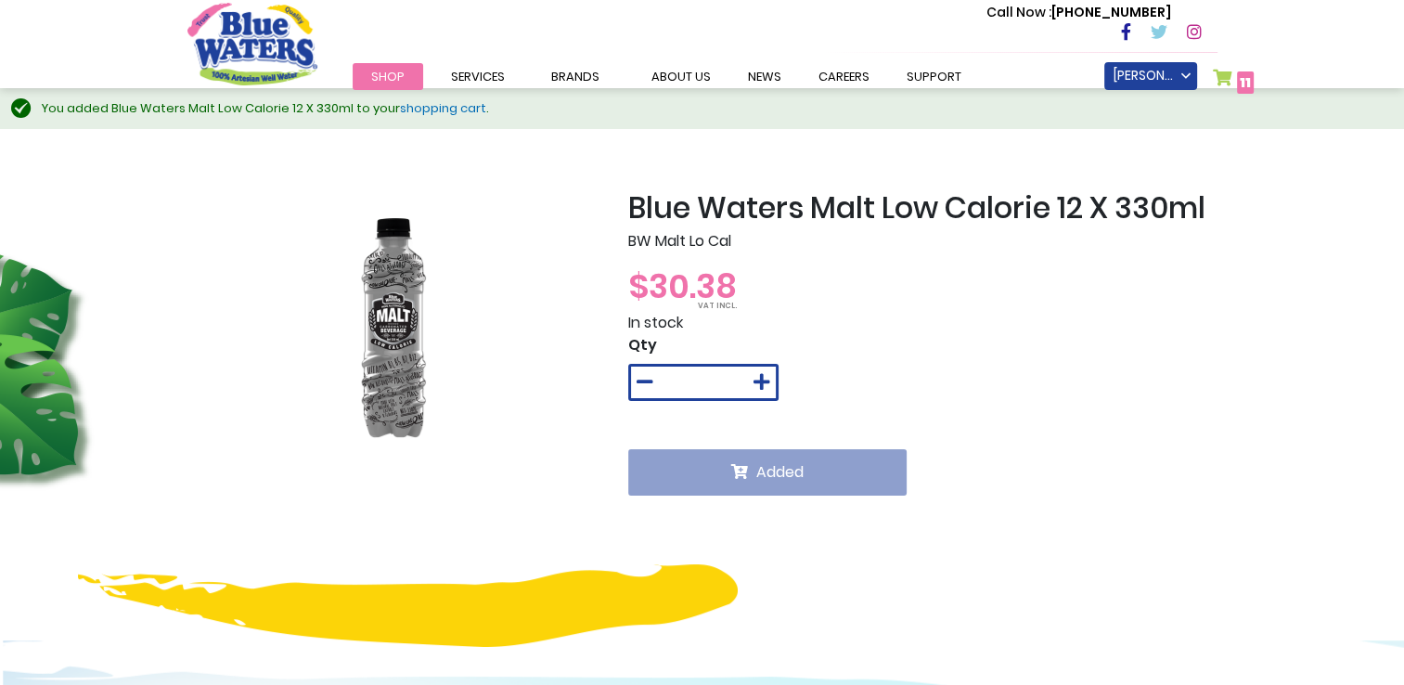
click at [1234, 77] on link "My Cart 11 11 items" at bounding box center [1234, 82] width 42 height 27
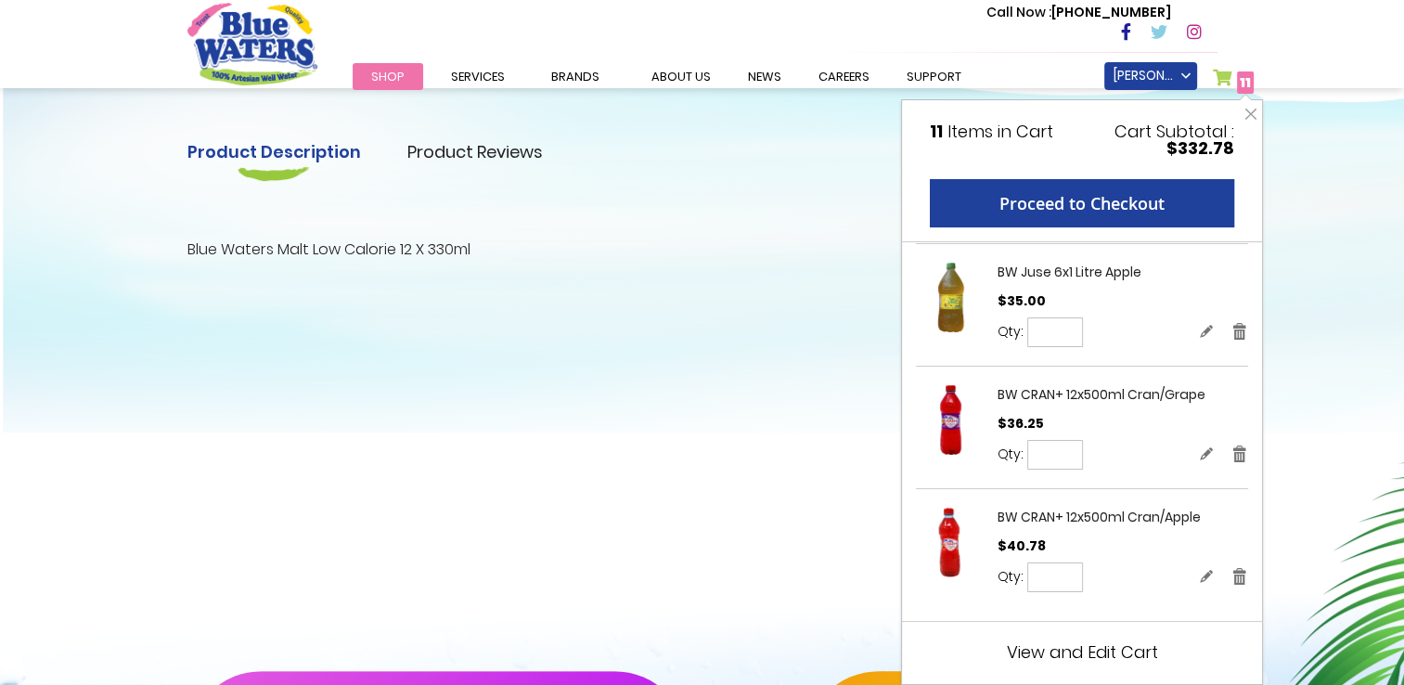
scroll to position [742, 0]
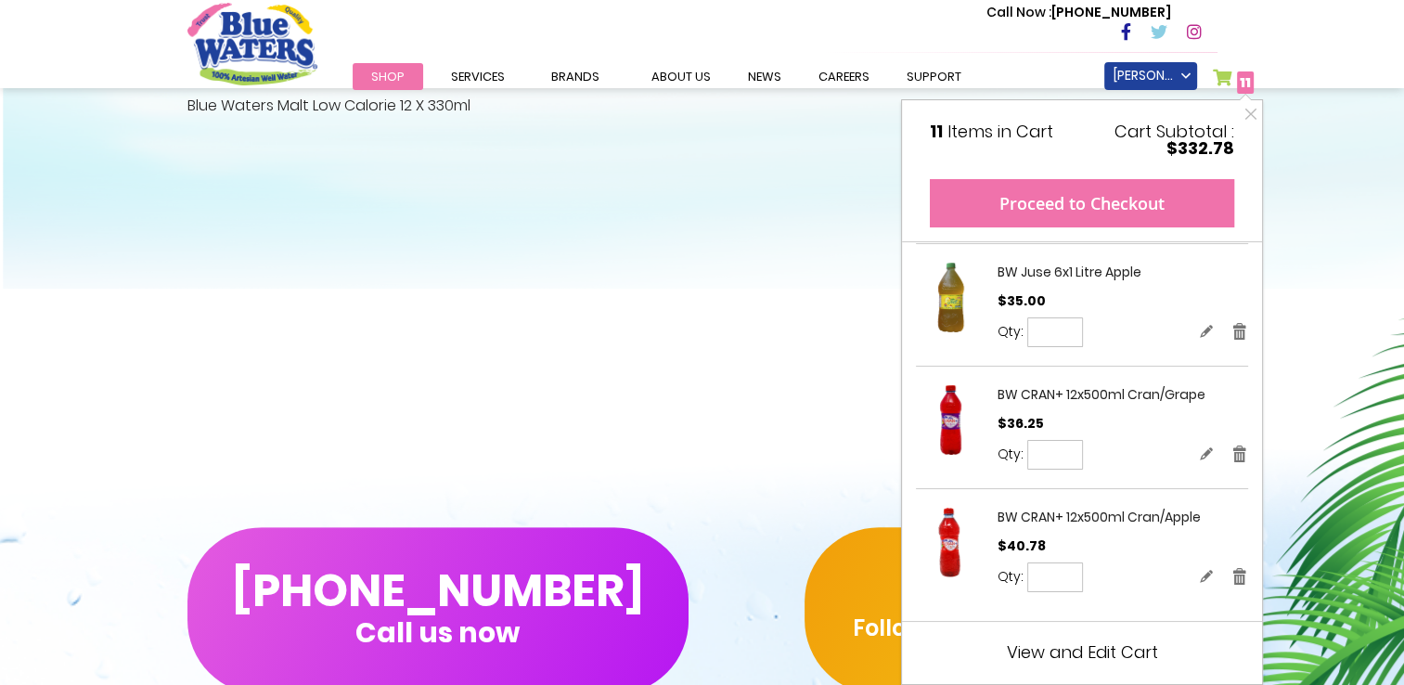
click at [1140, 206] on button "Proceed to Checkout" at bounding box center [1082, 203] width 304 height 48
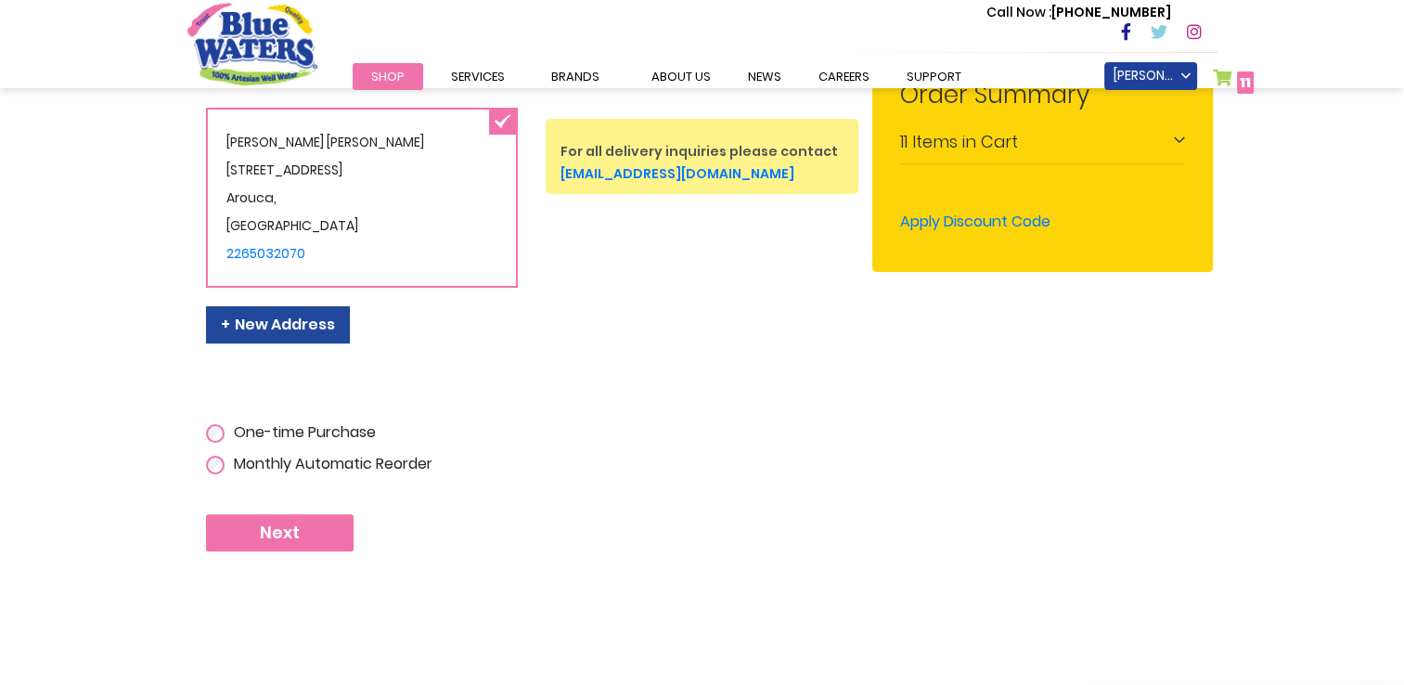
scroll to position [433, 0]
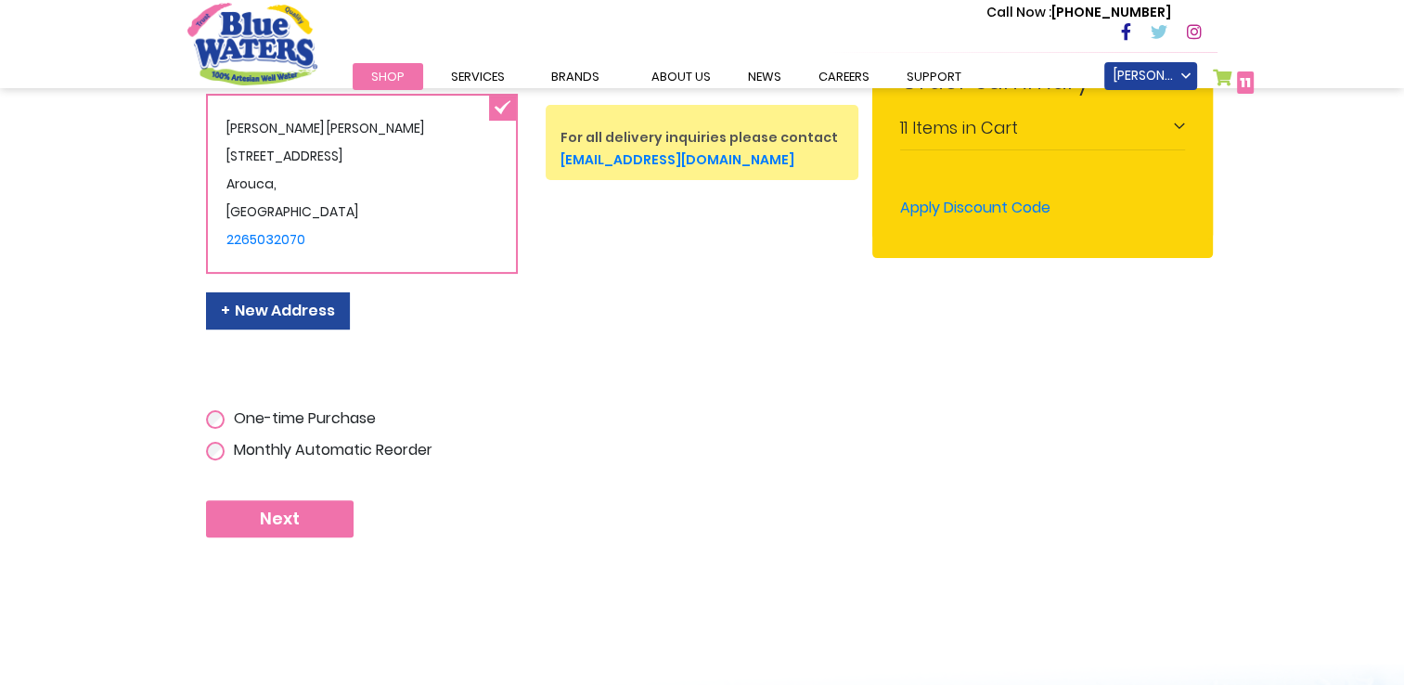
type input "**********"
click at [264, 516] on span "Next" at bounding box center [280, 518] width 40 height 20
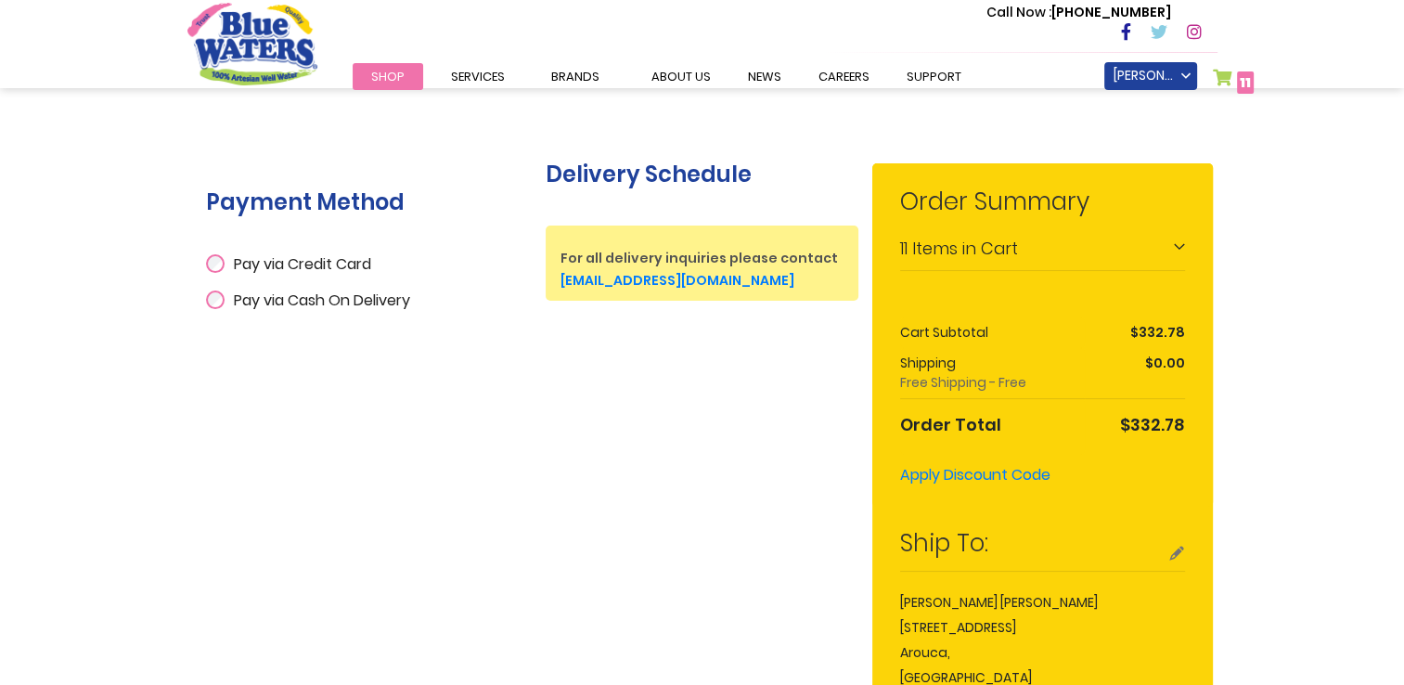
scroll to position [278, 0]
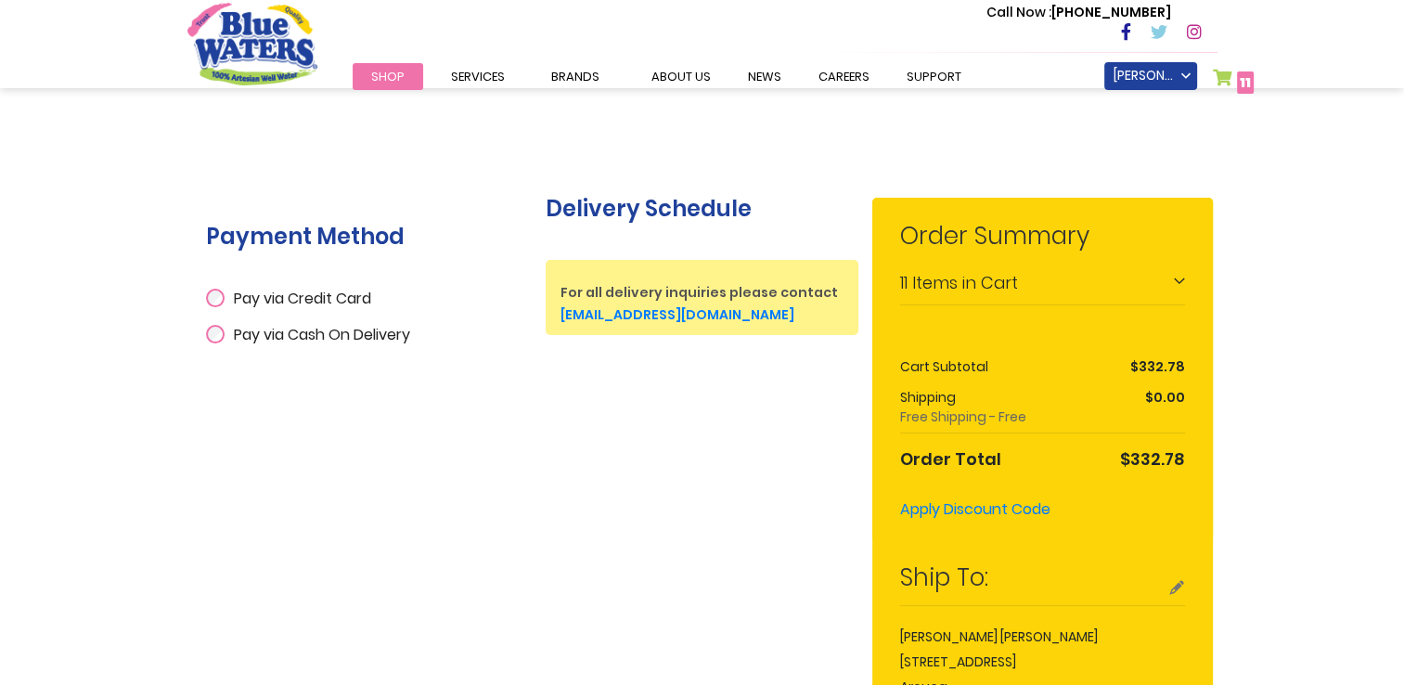
click at [1240, 83] on span "11" at bounding box center [1245, 82] width 11 height 19
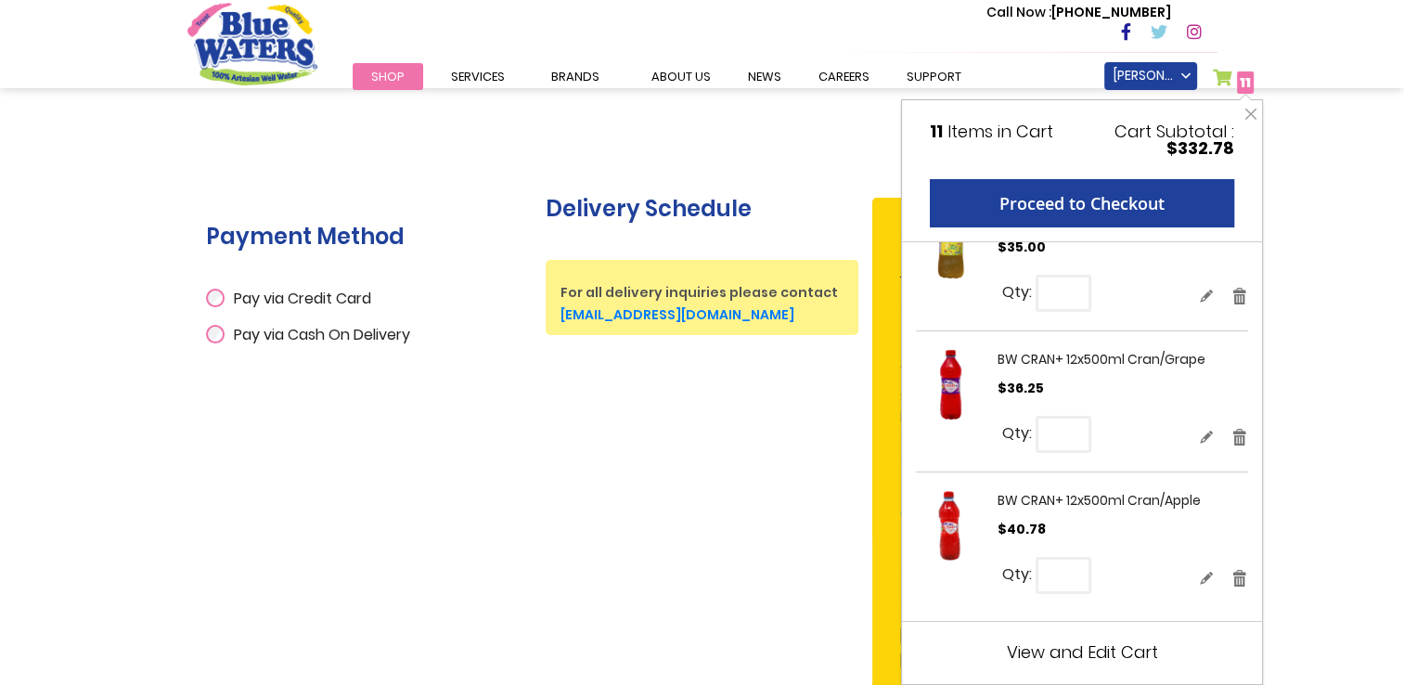
scroll to position [671, 0]
click at [1108, 669] on div "My Cart 11 Close 11 Items in Cart Cart Subtotal $332.78 Proceed to Checkout Rec…" at bounding box center [1082, 391] width 362 height 585
click at [1108, 651] on span "View and Edit Cart" at bounding box center [1082, 651] width 151 height 23
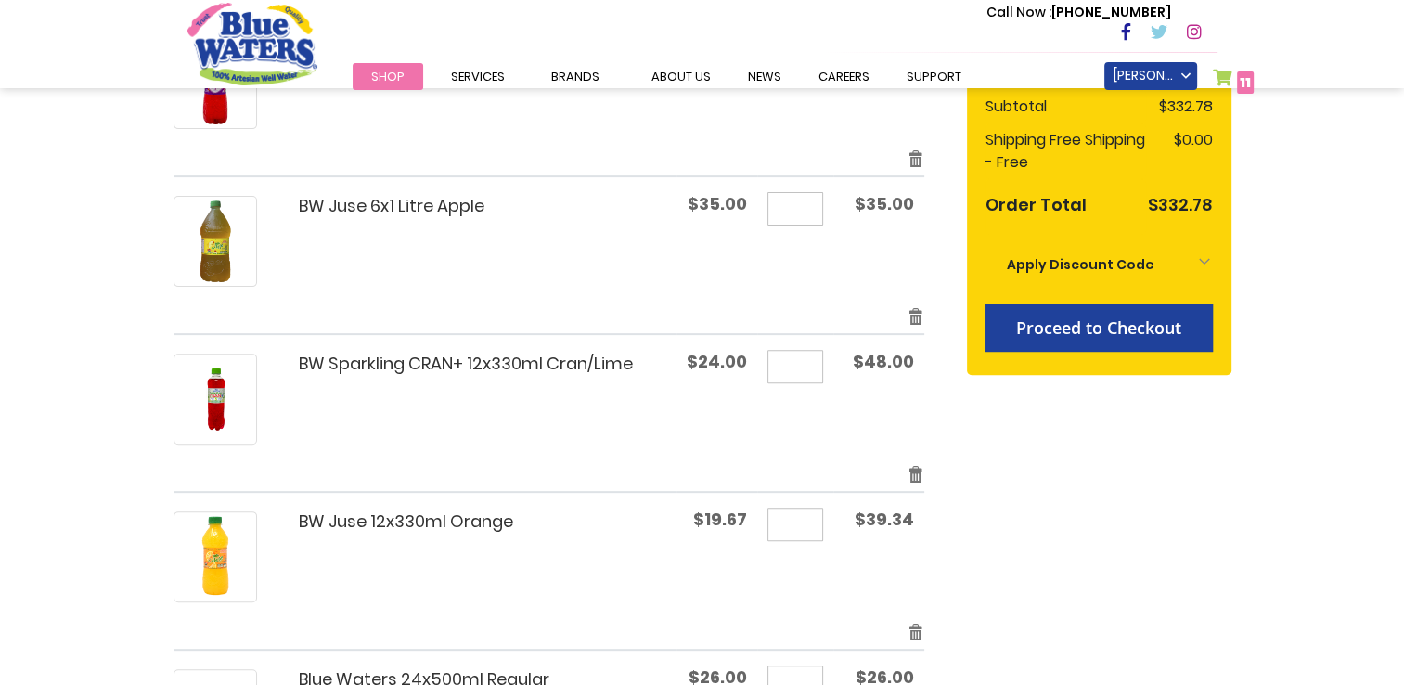
scroll to position [464, 0]
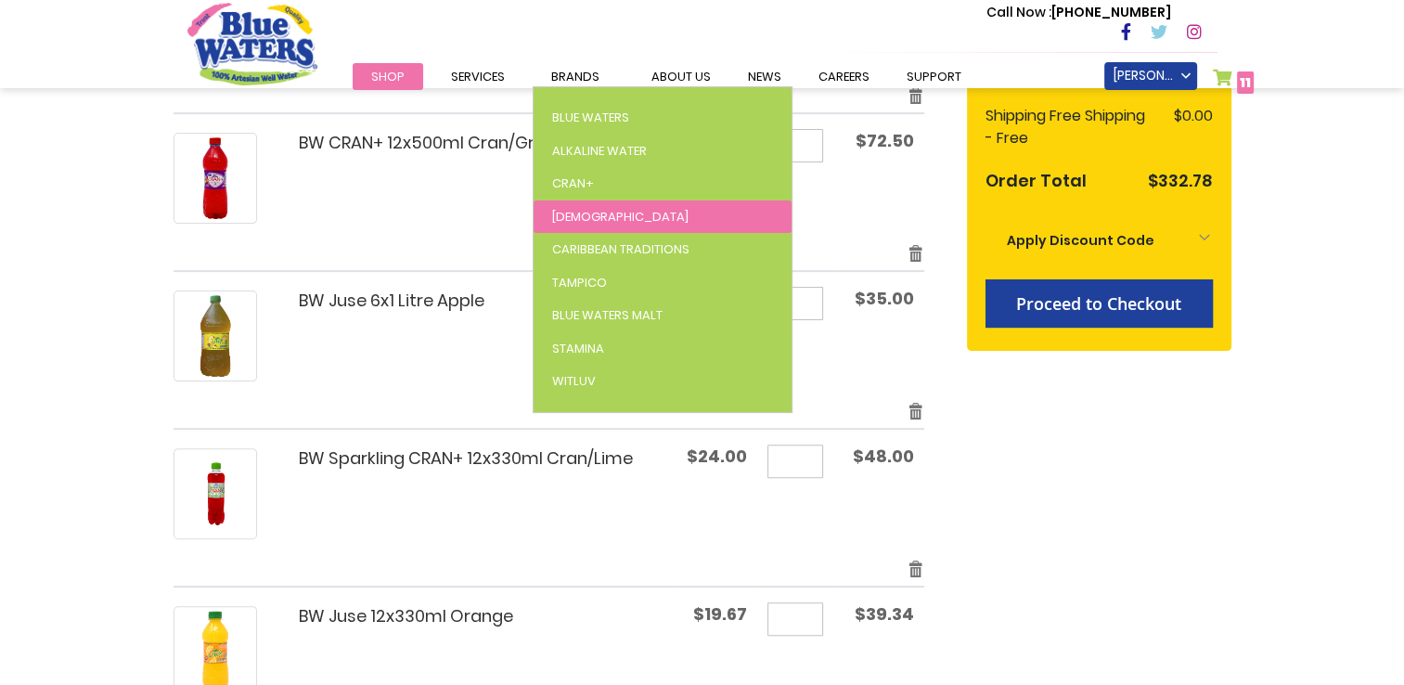
type input "**********"
click at [585, 217] on link "[DEMOGRAPHIC_DATA]" at bounding box center [663, 216] width 258 height 33
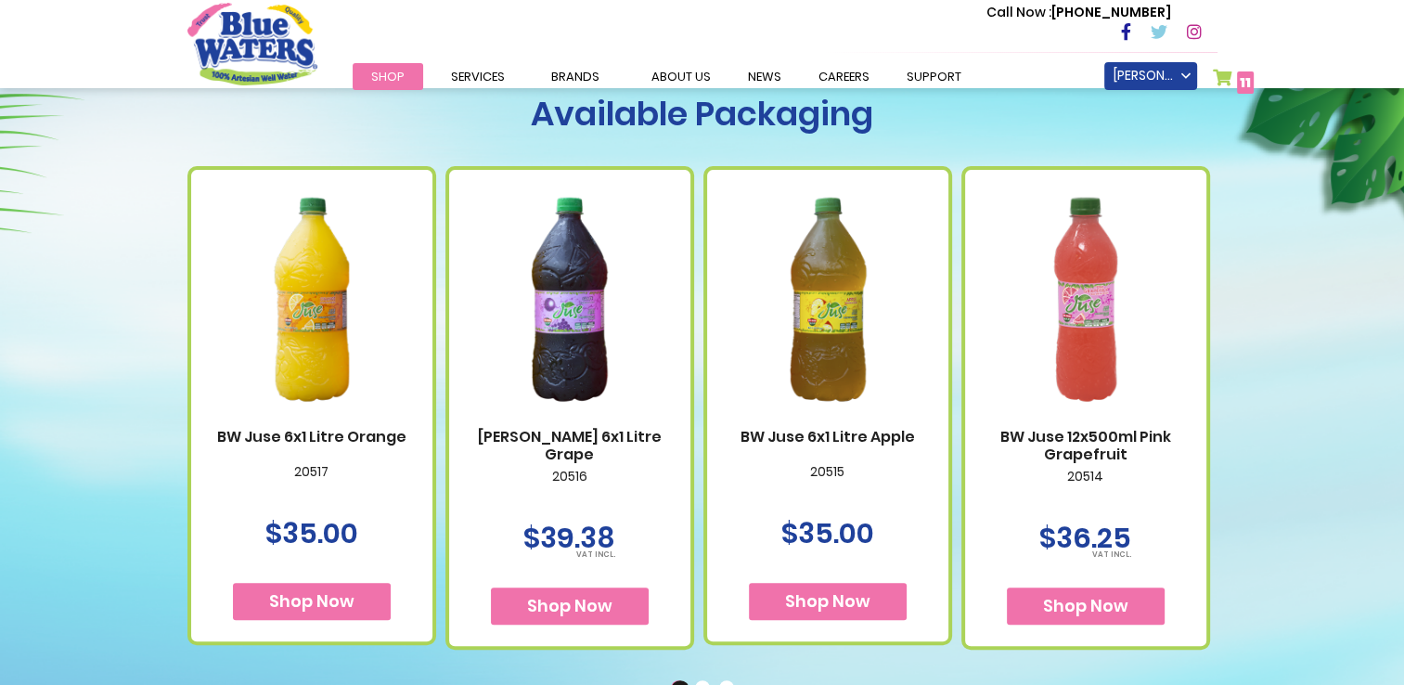
scroll to position [1021, 0]
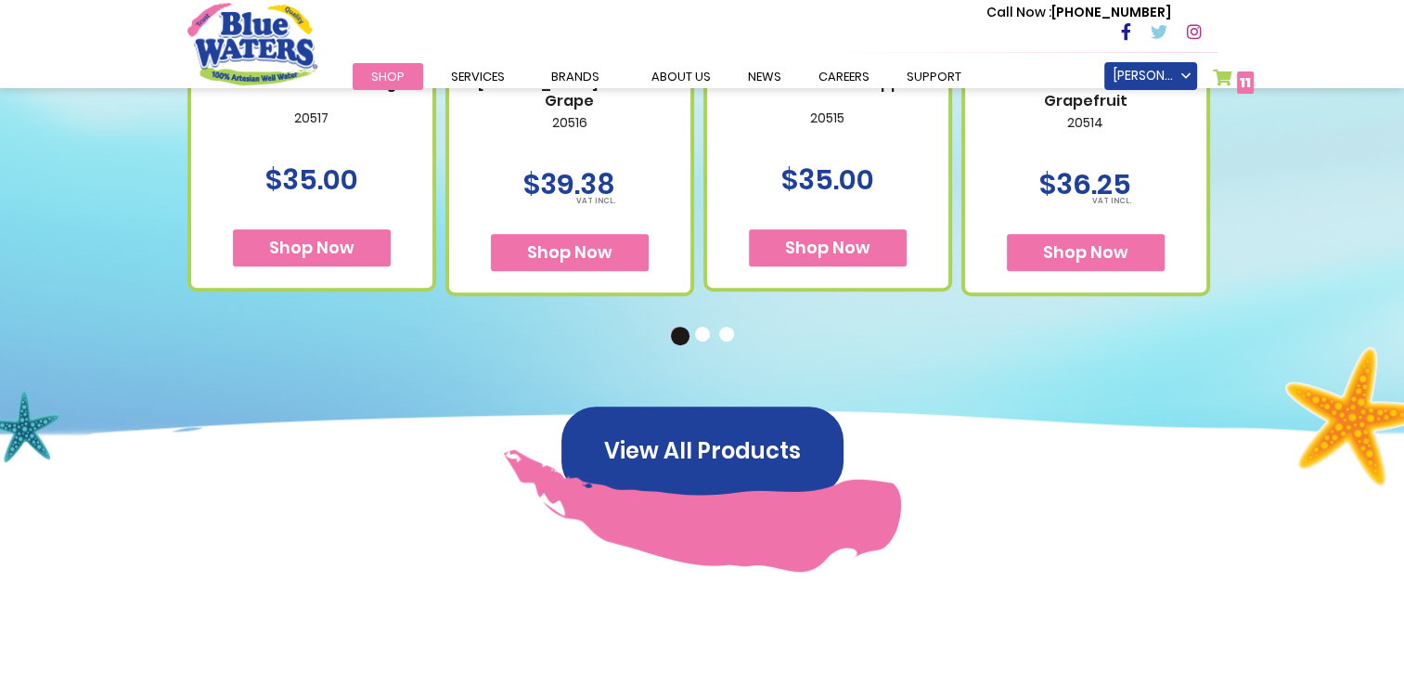
type input "**********"
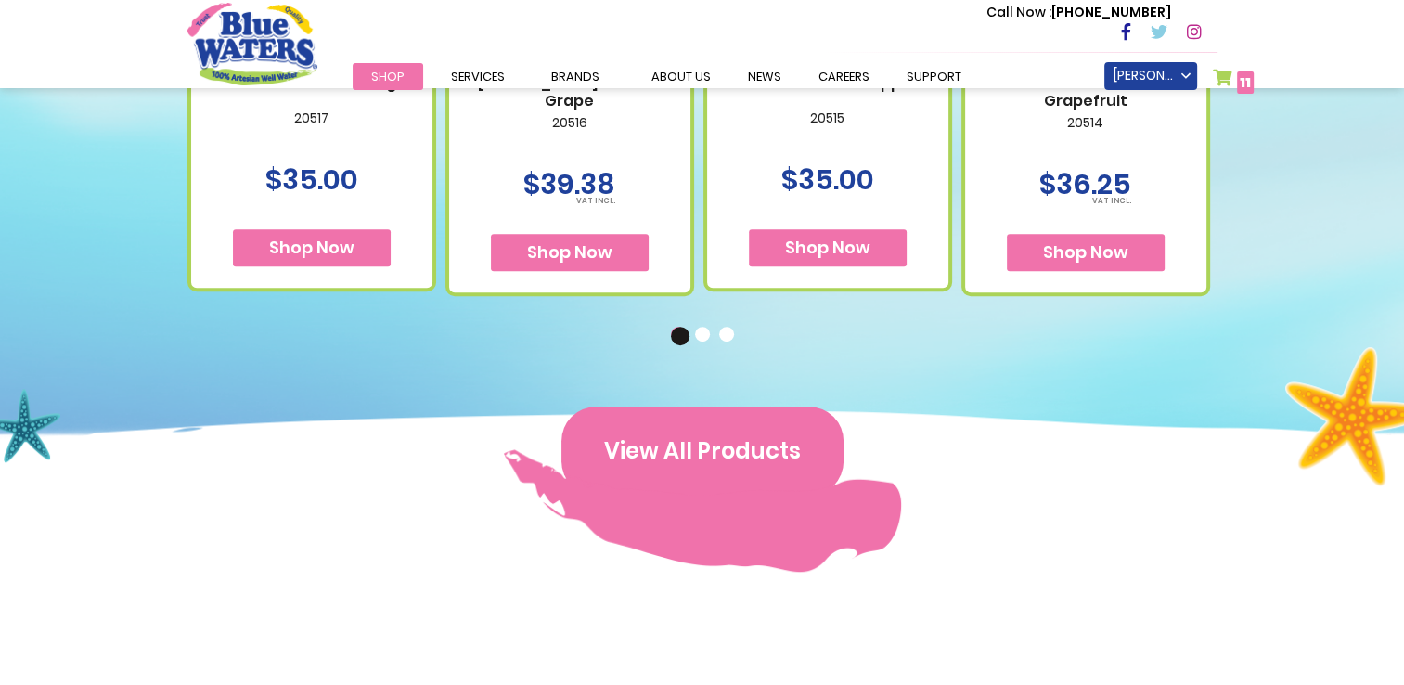
click at [832, 453] on button "View All Products" at bounding box center [702, 450] width 282 height 89
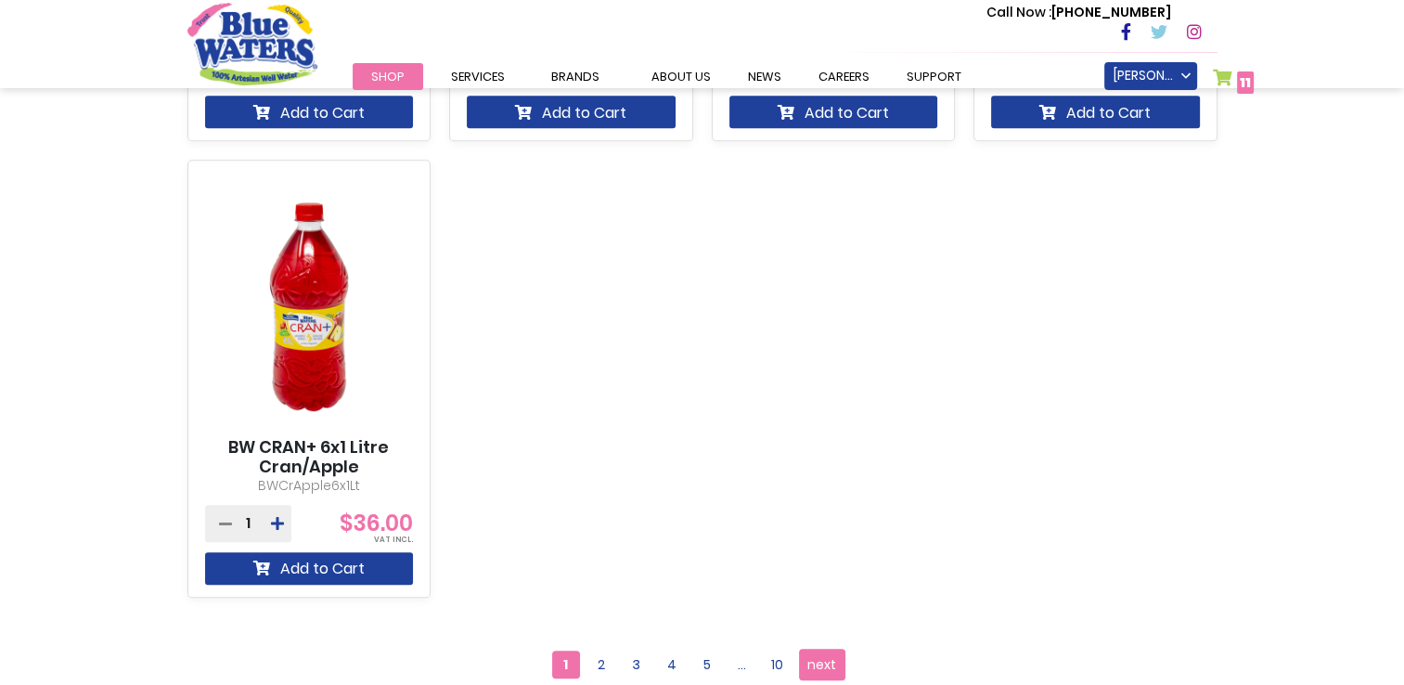
scroll to position [1670, 0]
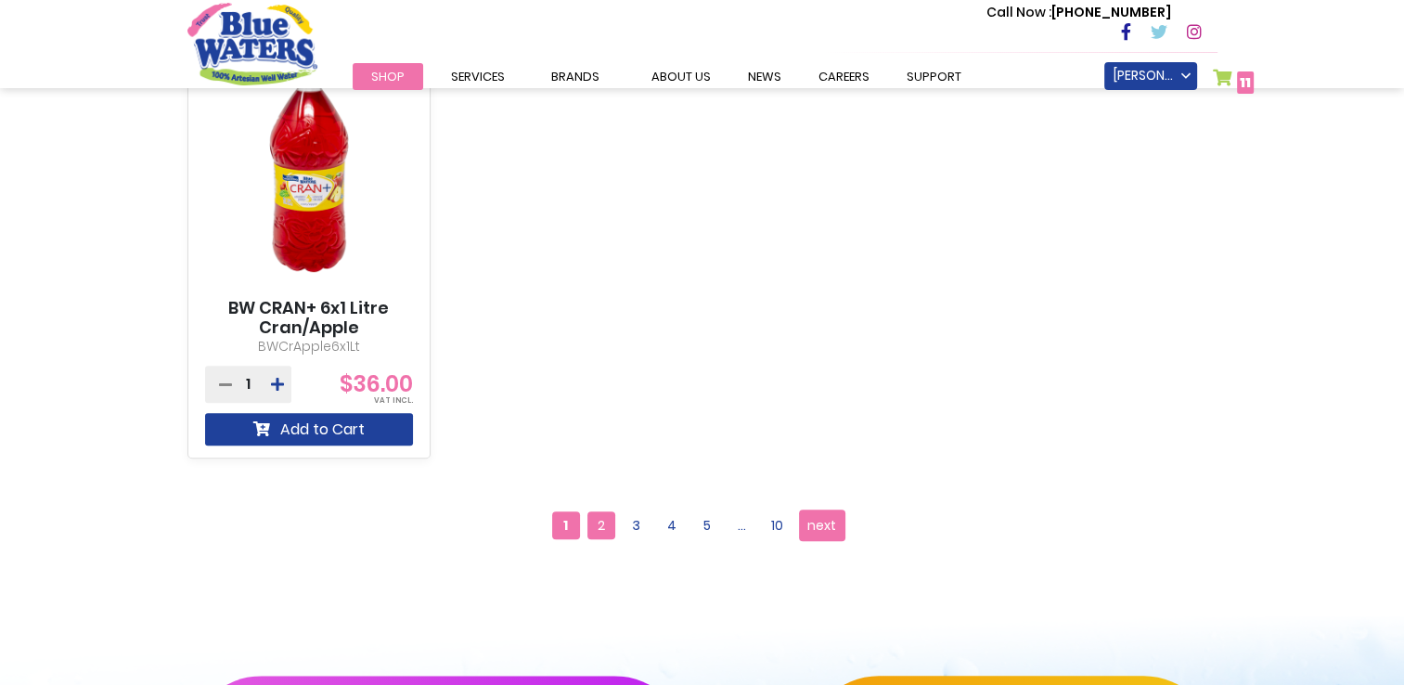
type input "**********"
click at [607, 520] on span "2" at bounding box center [601, 525] width 28 height 28
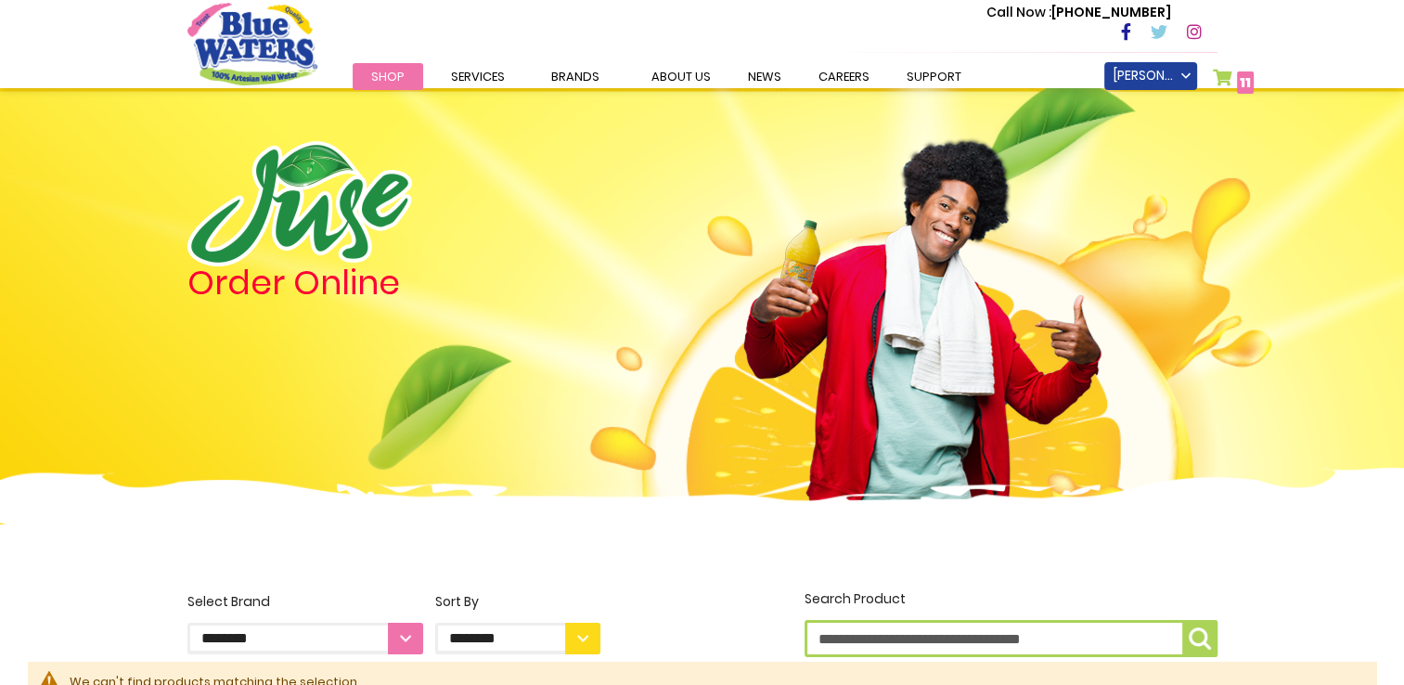
scroll to position [371, 0]
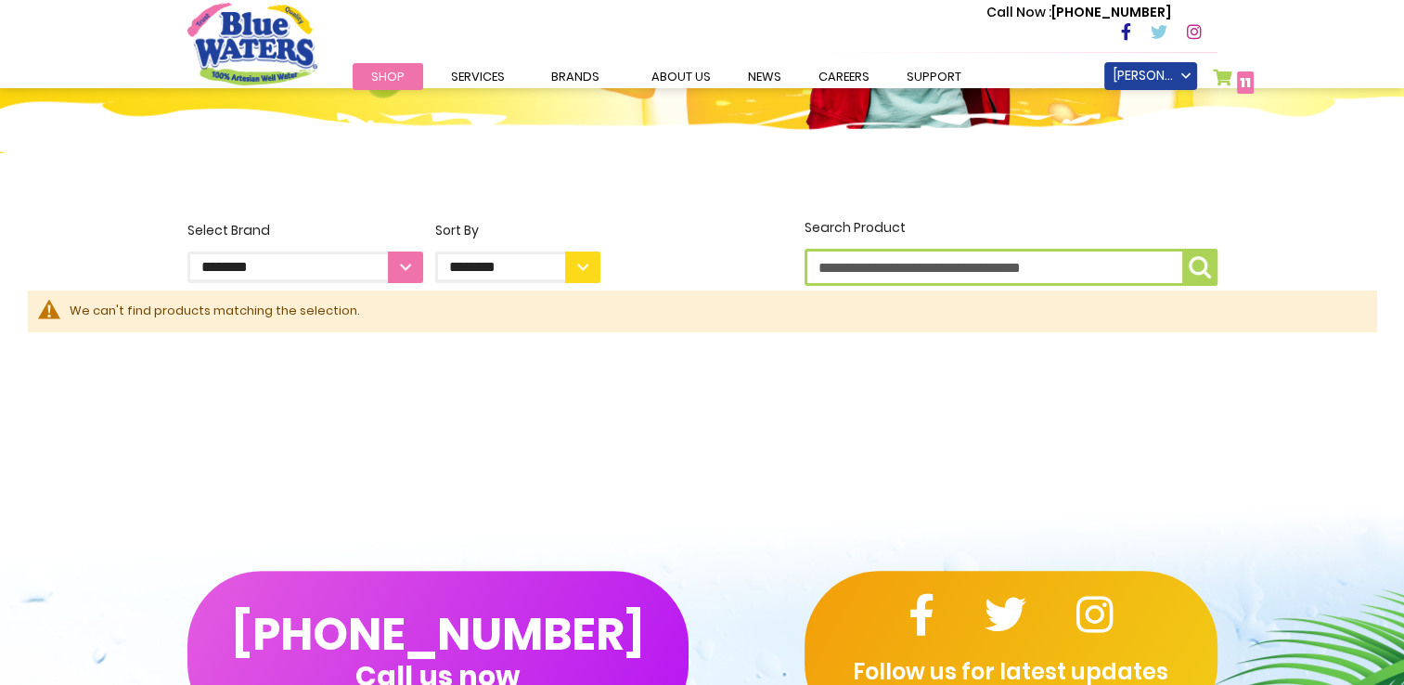
type input "**********"
click at [349, 282] on select "**********" at bounding box center [305, 267] width 236 height 32
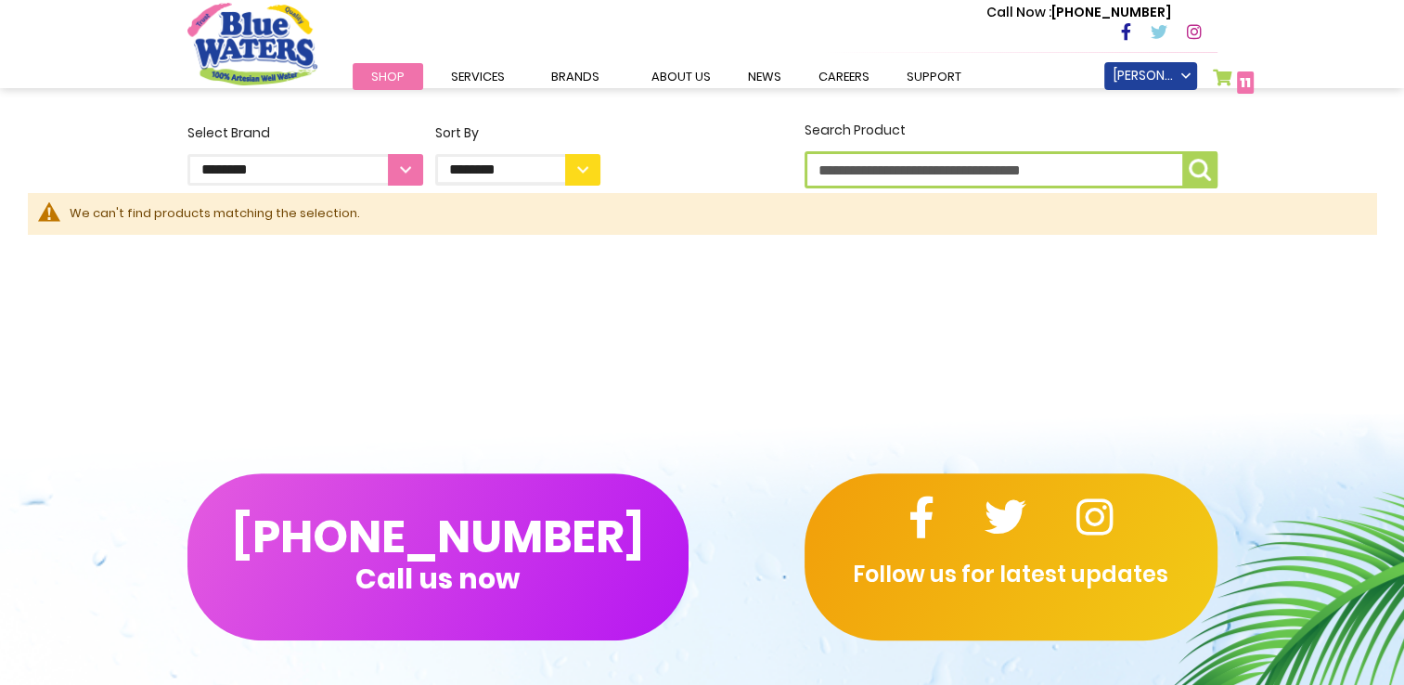
scroll to position [465, 0]
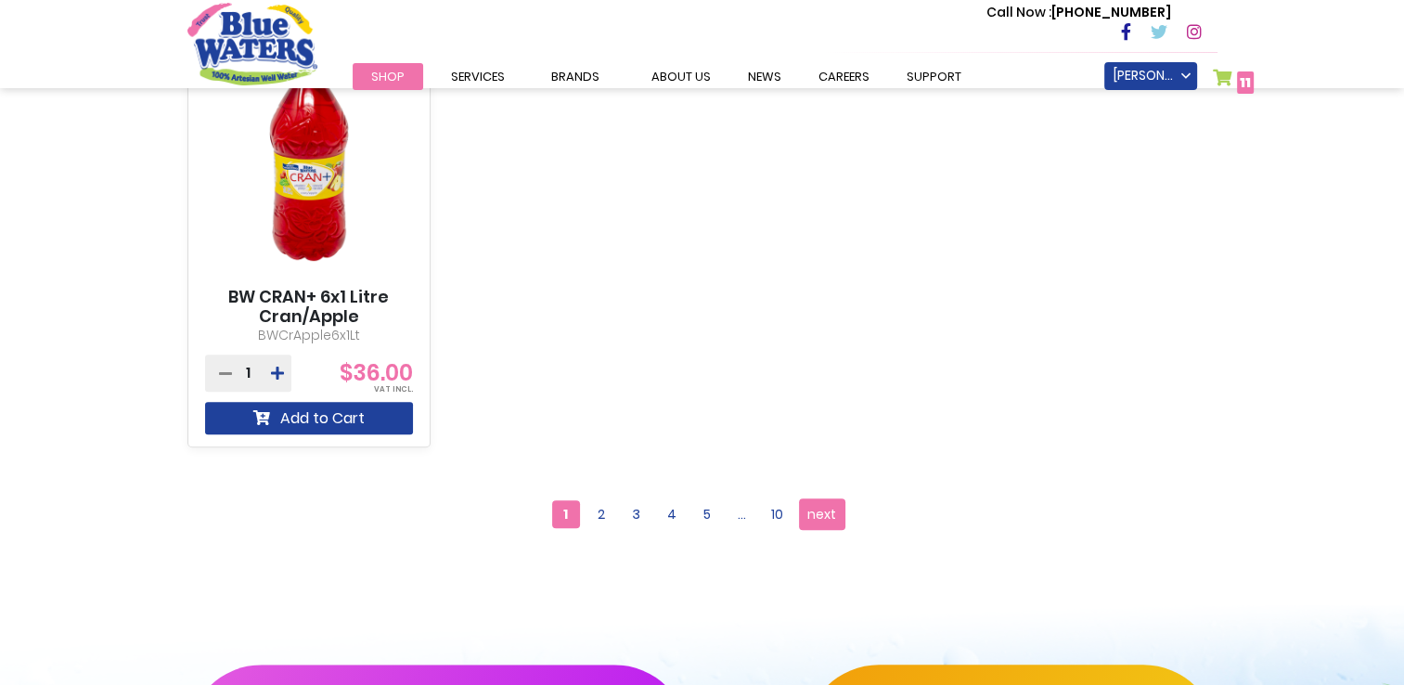
scroll to position [1949, 0]
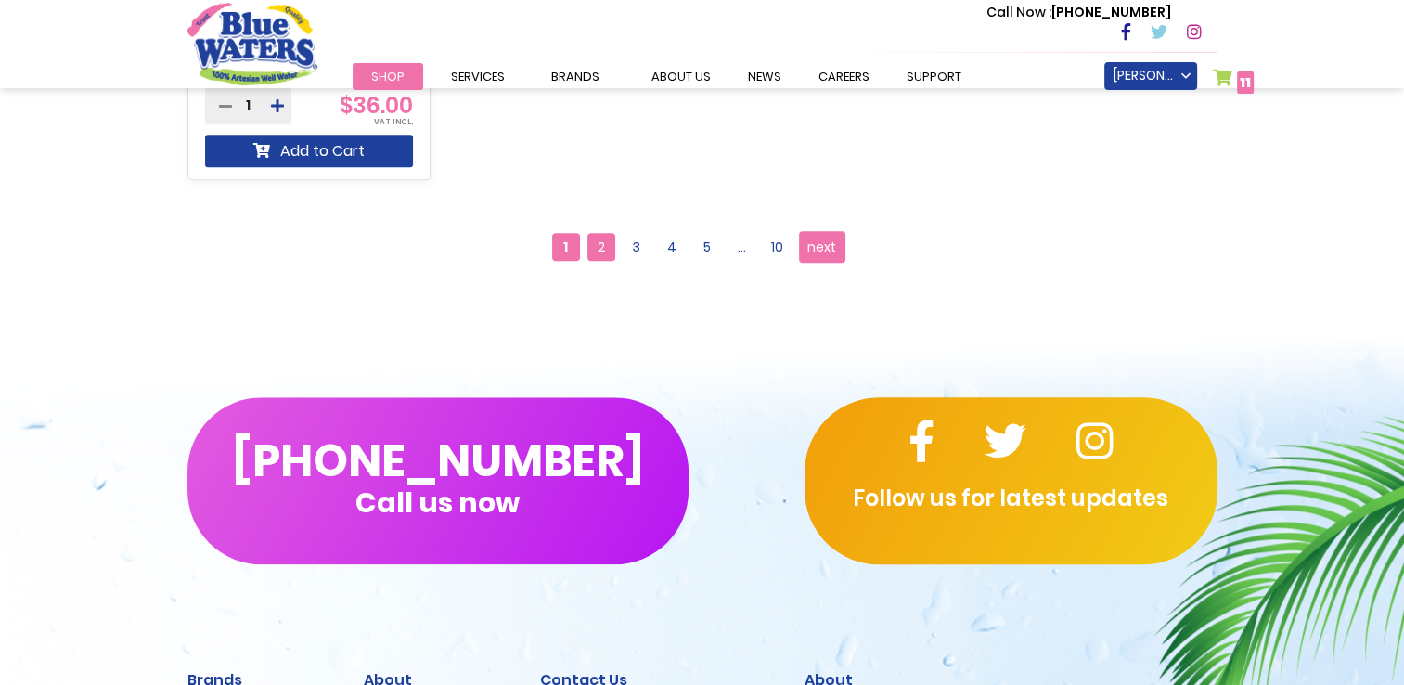
type input "**********"
click at [603, 242] on span "2" at bounding box center [601, 247] width 28 height 28
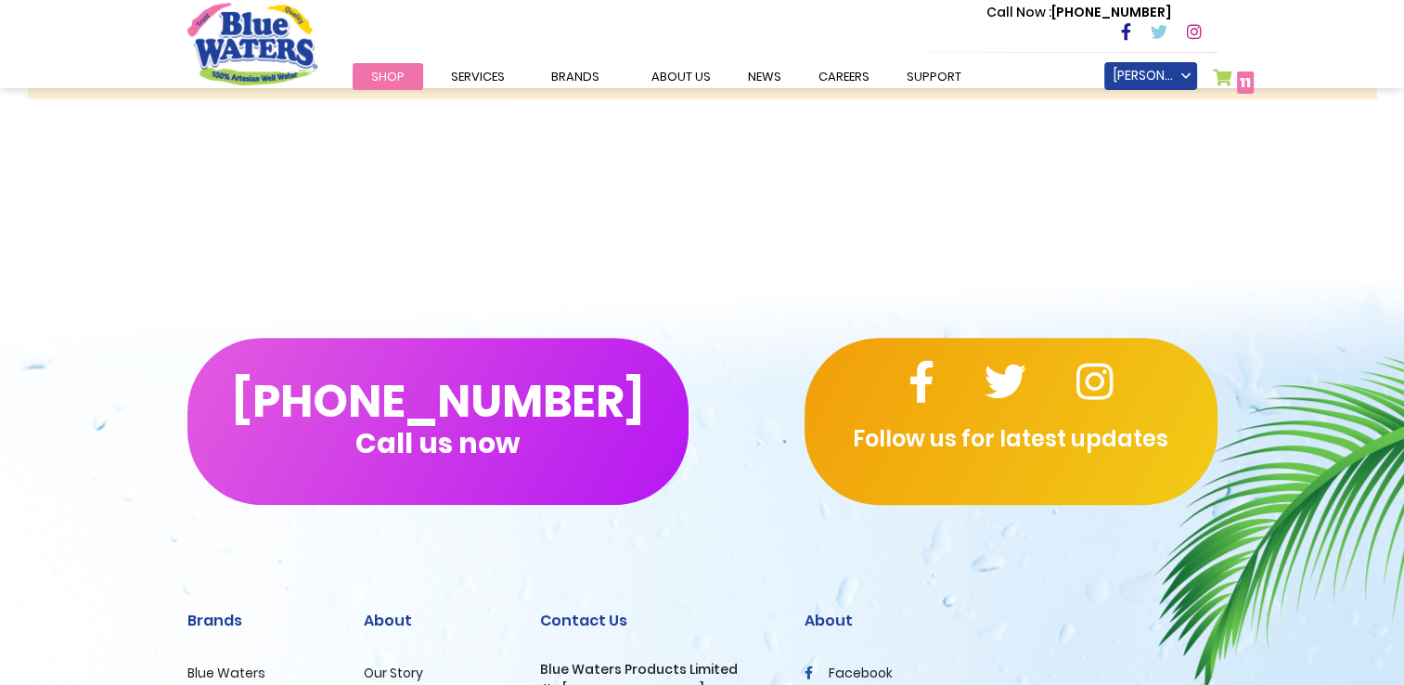
scroll to position [928, 0]
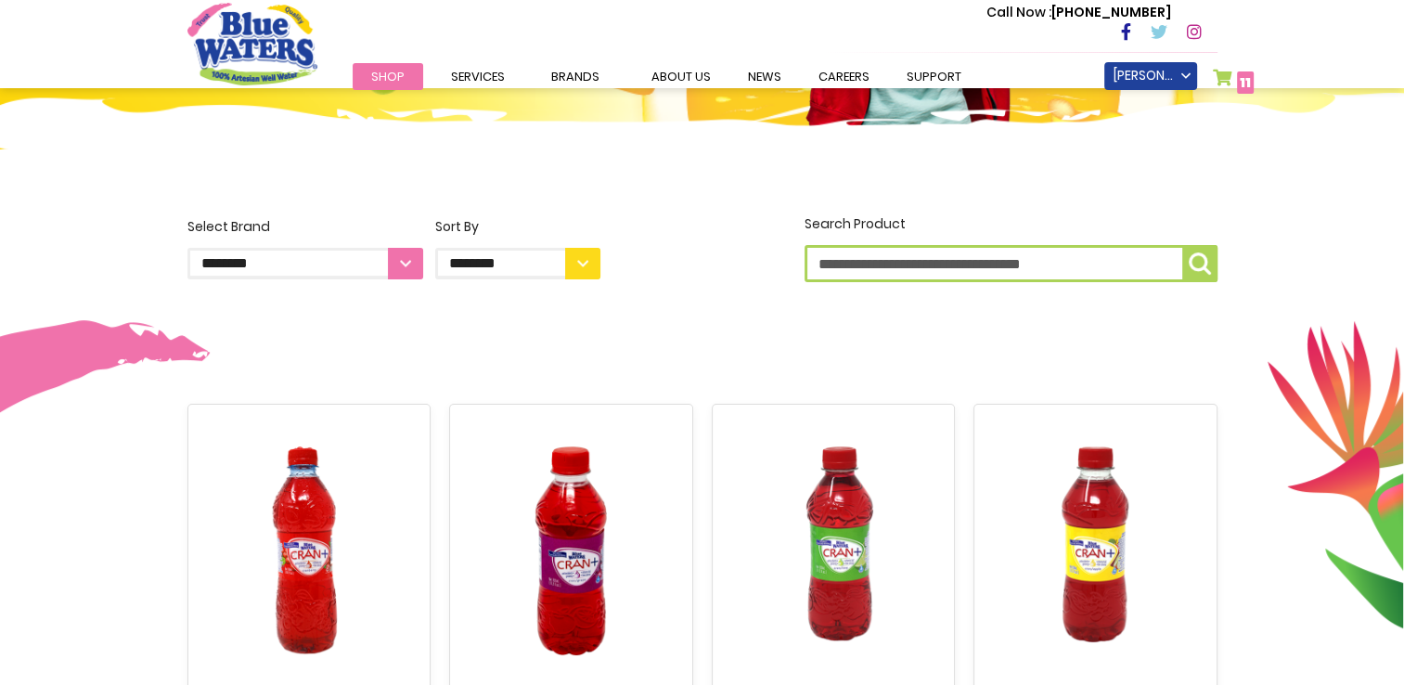
scroll to position [371, 0]
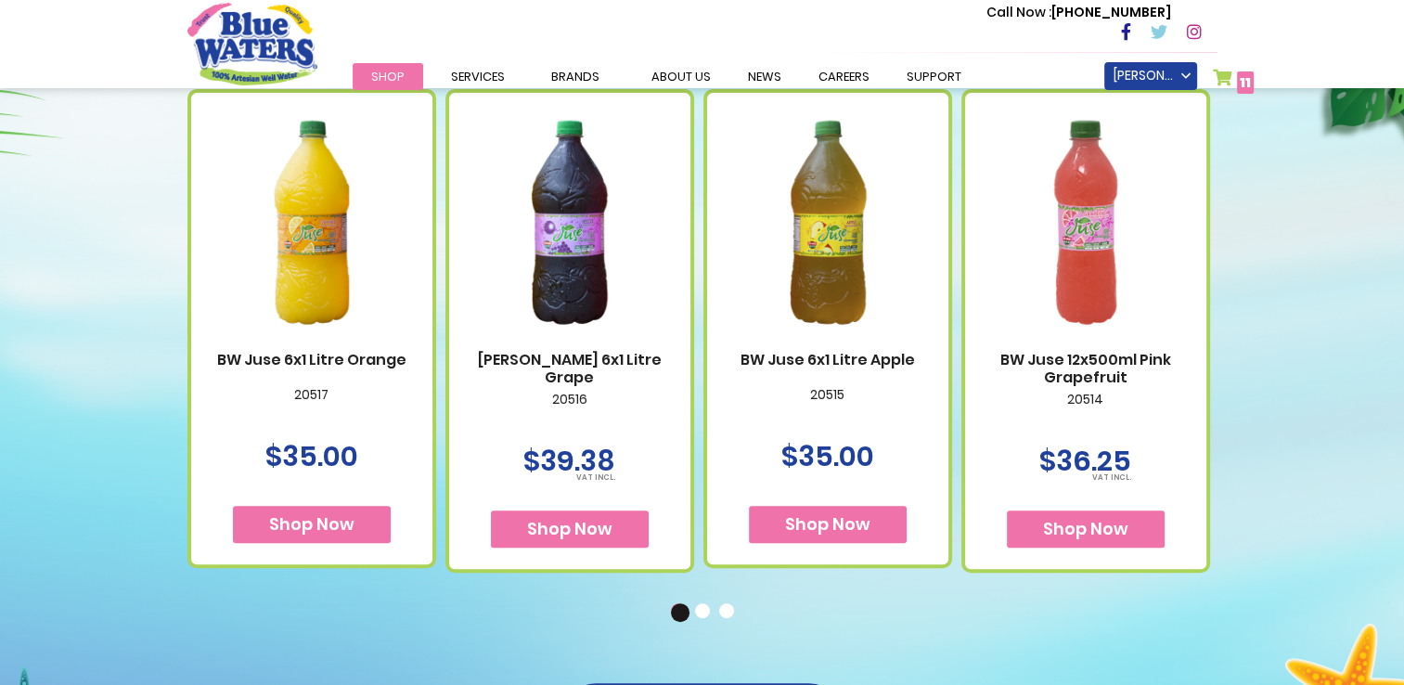
scroll to position [742, 0]
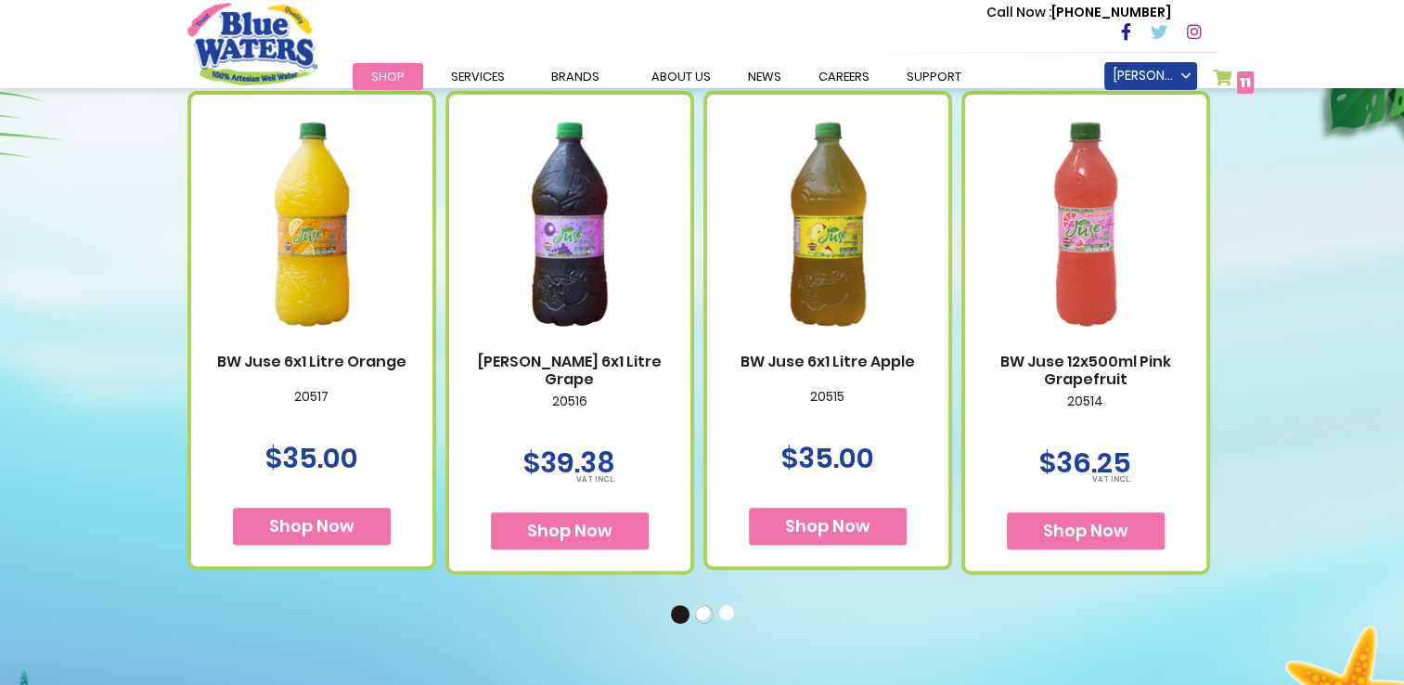
type input "**********"
click at [705, 617] on button "2" at bounding box center [704, 614] width 19 height 19
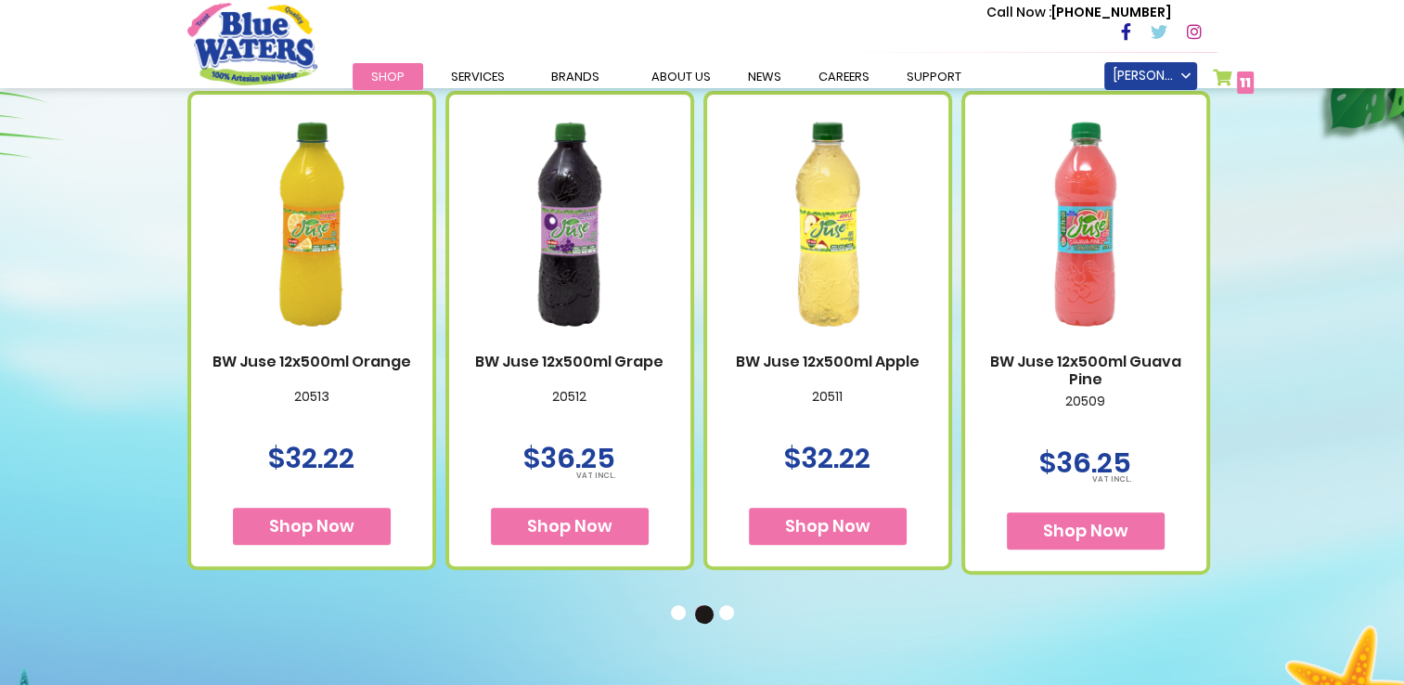
click at [727, 611] on button "3" at bounding box center [728, 614] width 19 height 19
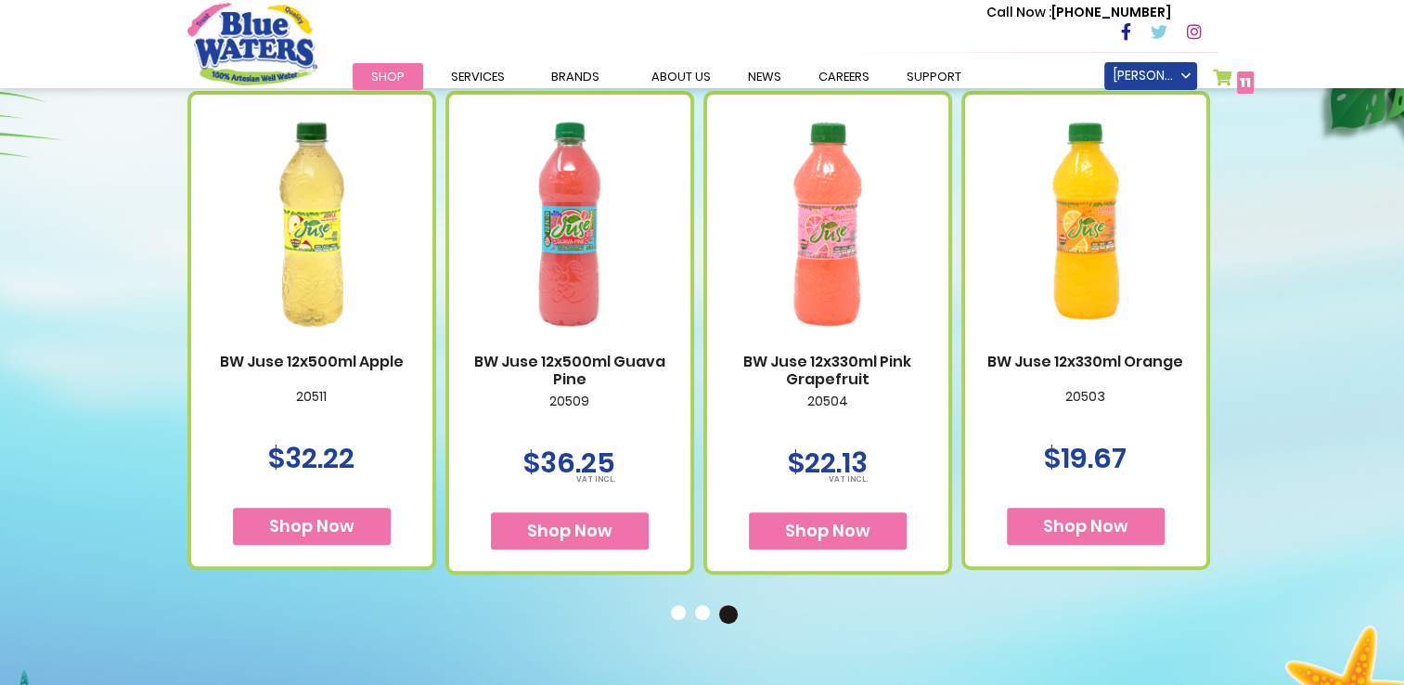
click at [704, 605] on button "2" at bounding box center [704, 614] width 19 height 19
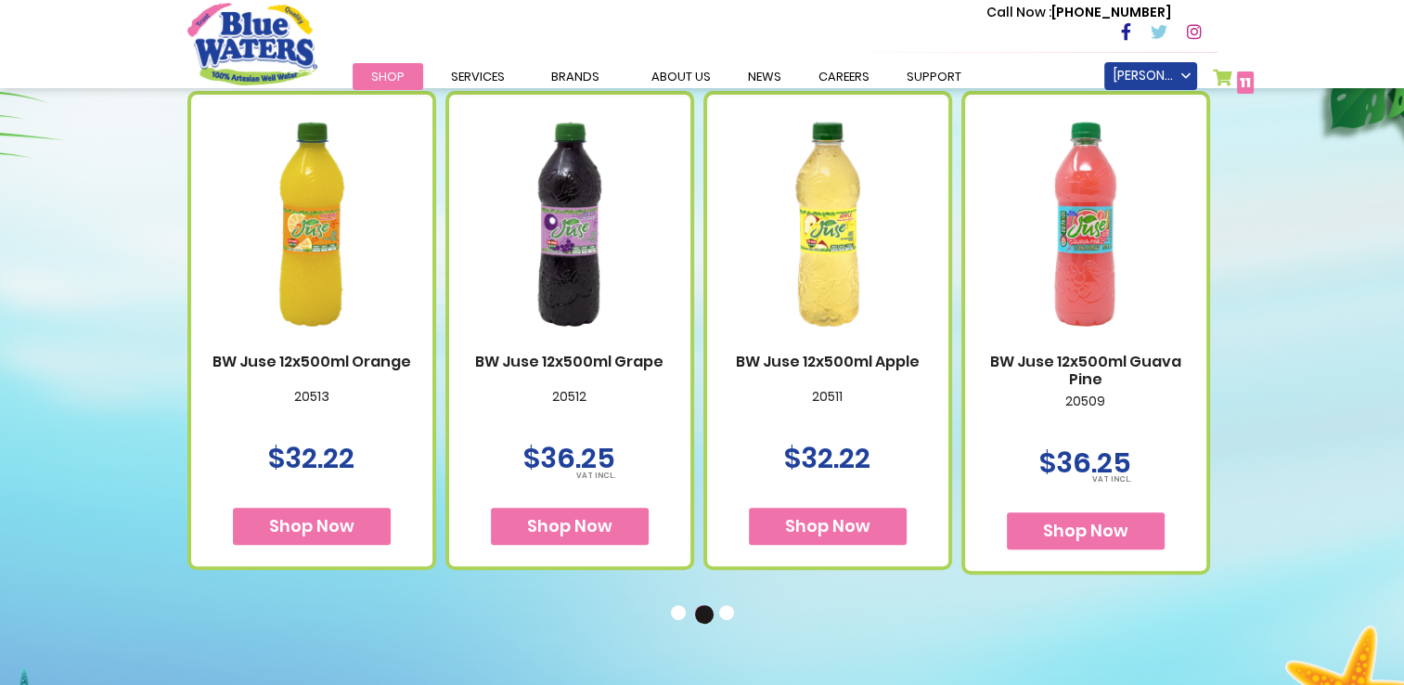
click at [675, 611] on button "1" at bounding box center [680, 614] width 19 height 19
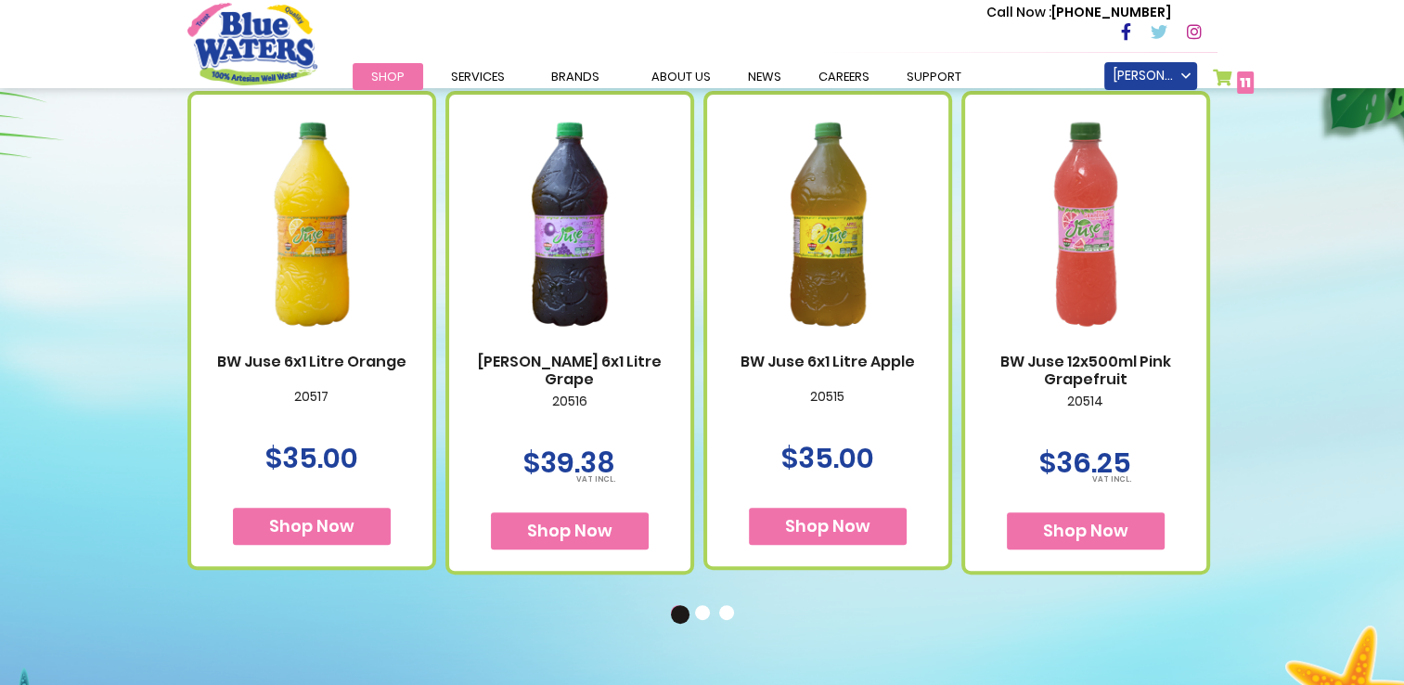
click at [1073, 534] on span "Shop Now" at bounding box center [1085, 530] width 85 height 23
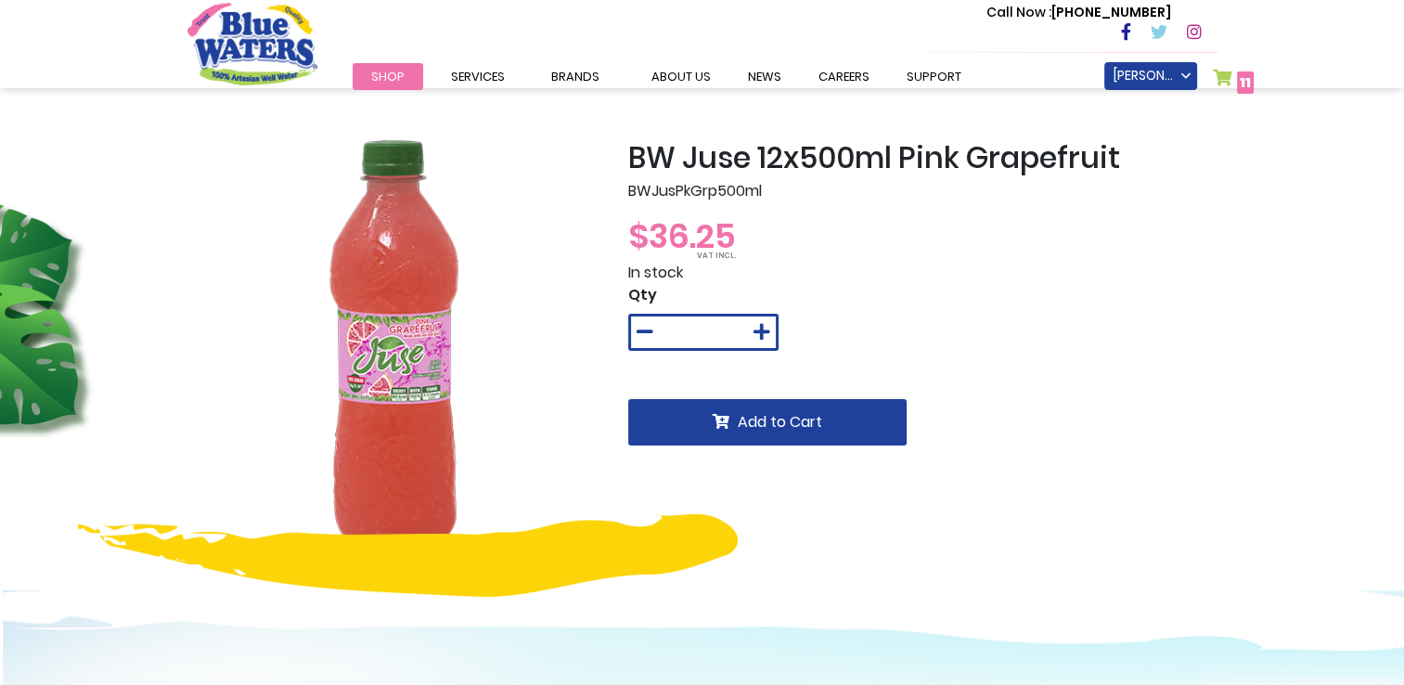
type input "**********"
click at [764, 333] on icon at bounding box center [761, 332] width 17 height 19
type input "*"
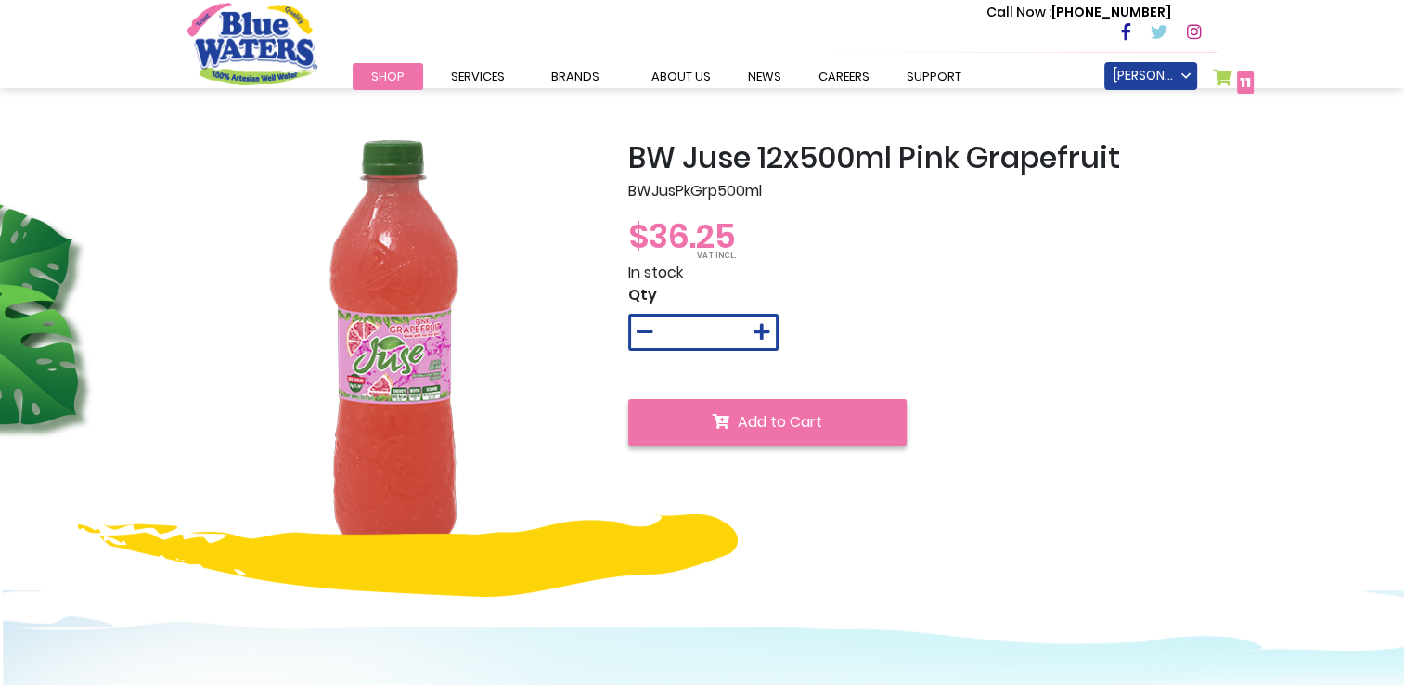
click at [701, 414] on button "Add to Cart" at bounding box center [767, 422] width 278 height 46
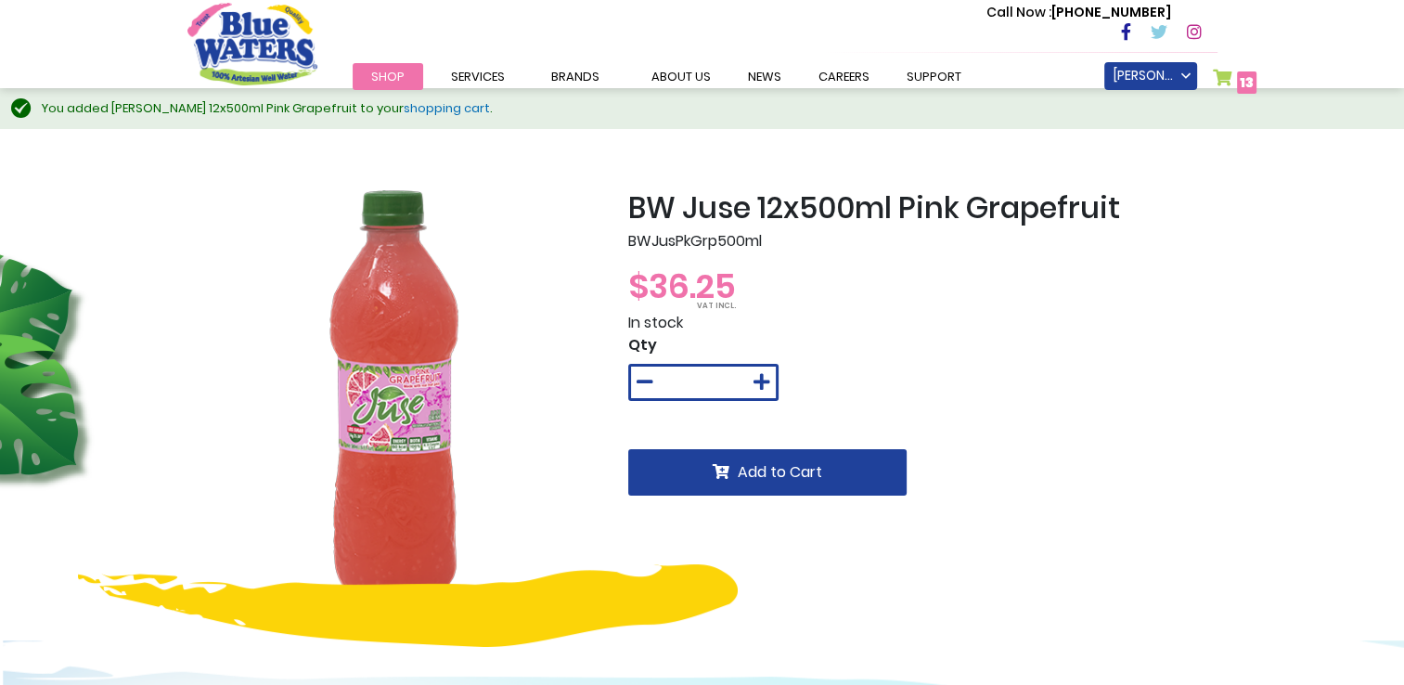
click at [1228, 72] on link "My Cart 13 13 items" at bounding box center [1235, 82] width 45 height 27
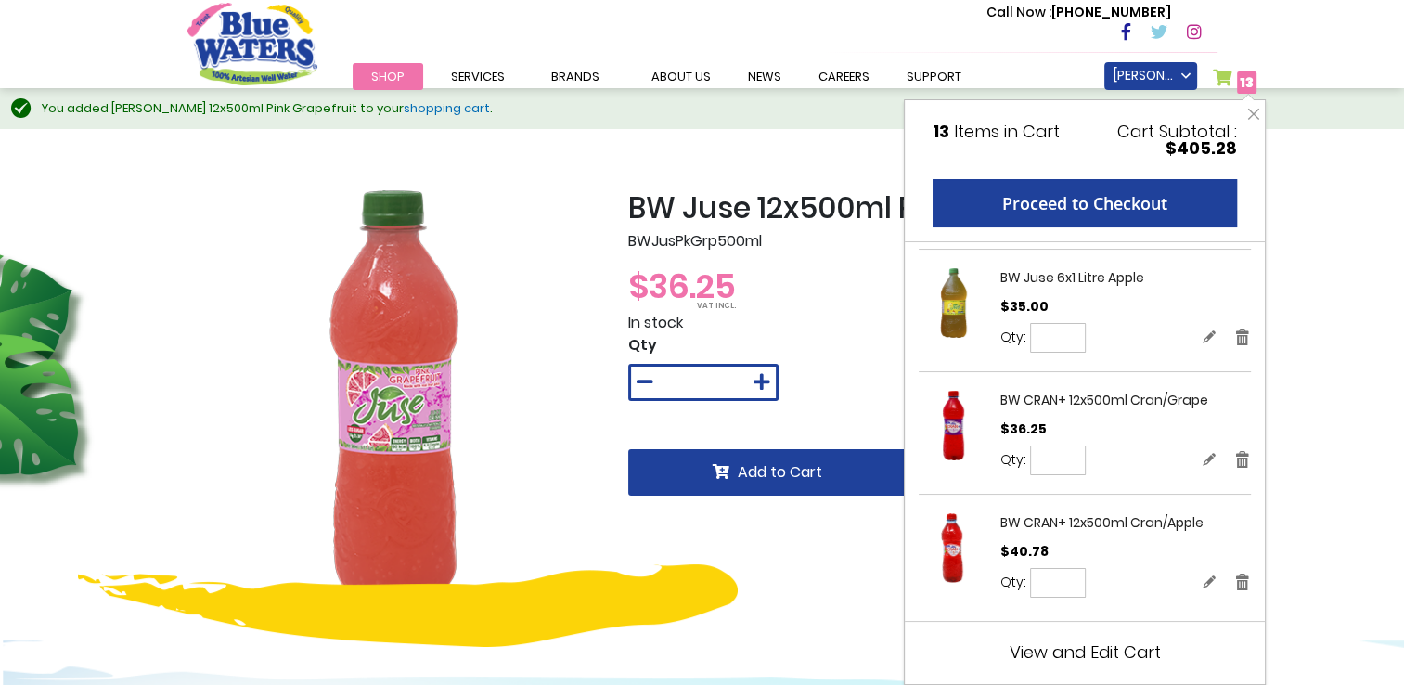
scroll to position [645, 0]
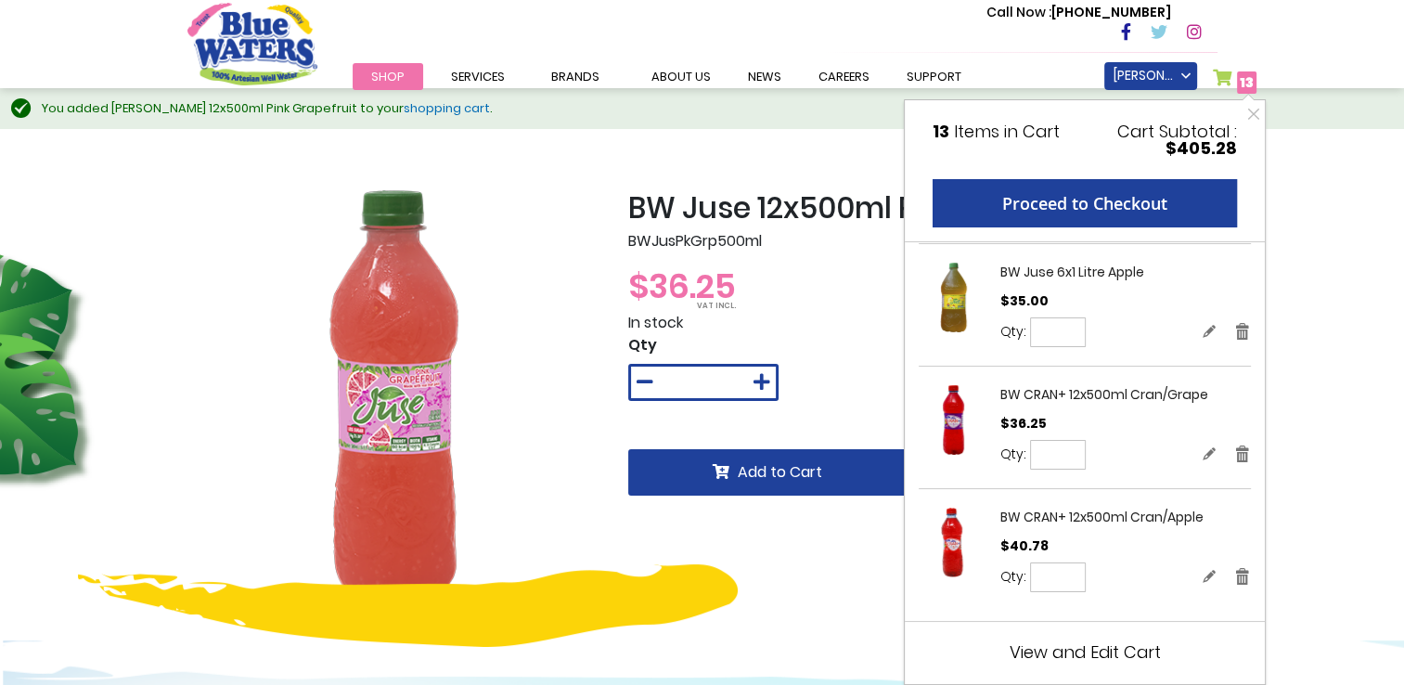
click at [1075, 648] on span "View and Edit Cart" at bounding box center [1085, 651] width 151 height 23
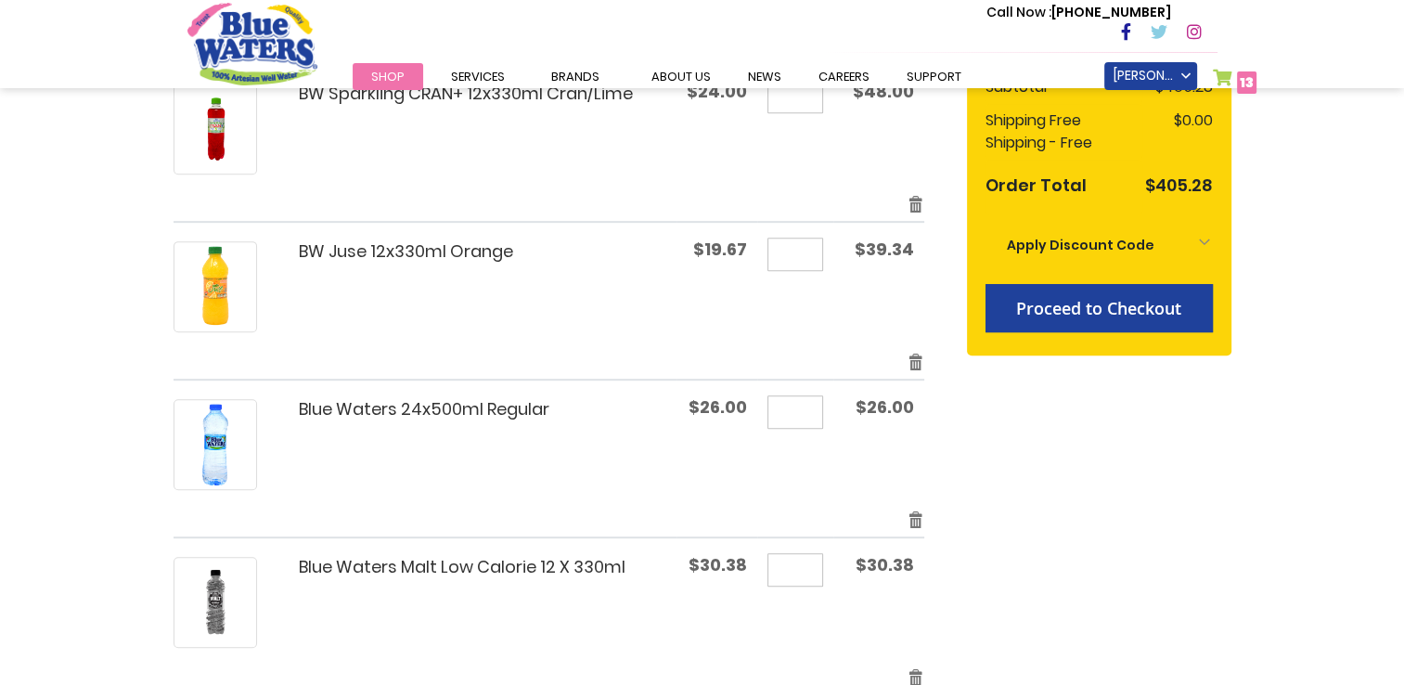
scroll to position [835, 0]
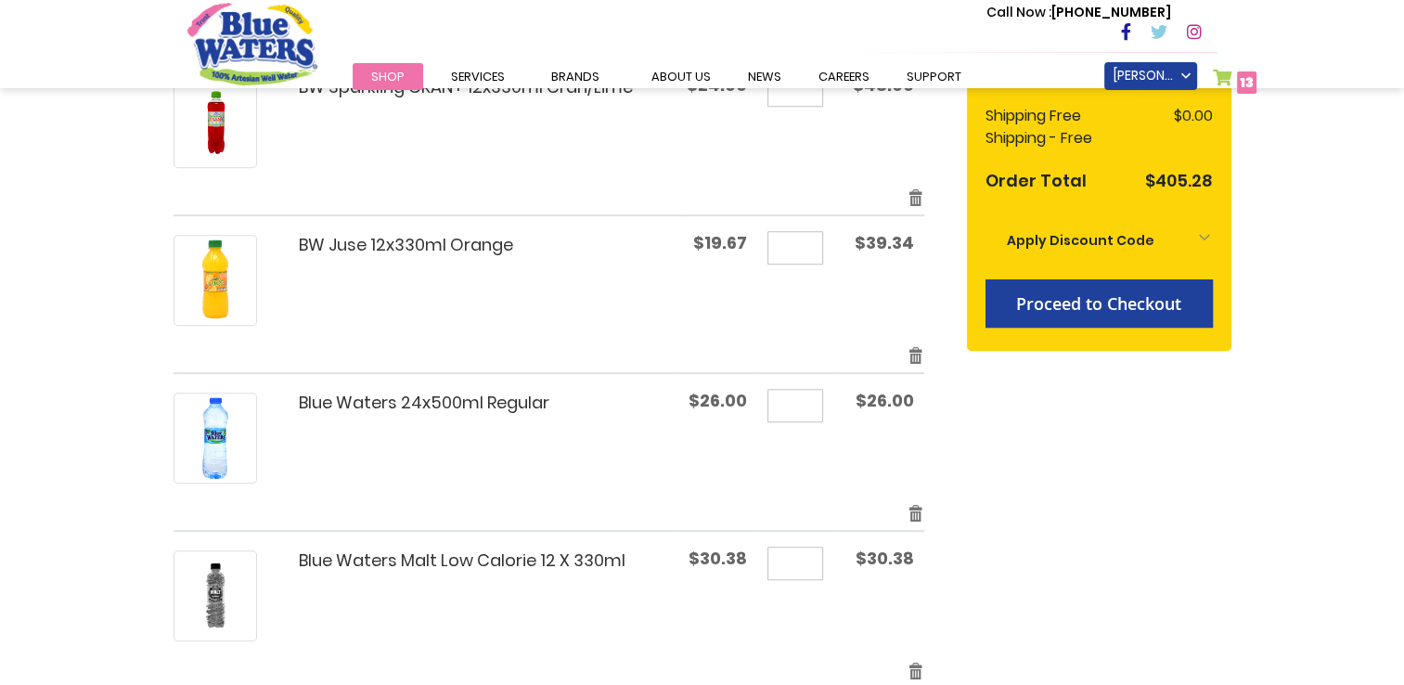
type input "**********"
click at [798, 254] on input "*" at bounding box center [795, 247] width 56 height 33
click at [805, 244] on input "*" at bounding box center [795, 247] width 56 height 33
drag, startPoint x: 805, startPoint y: 244, endPoint x: 773, endPoint y: 246, distance: 32.5
click at [773, 246] on input "*" at bounding box center [795, 247] width 56 height 33
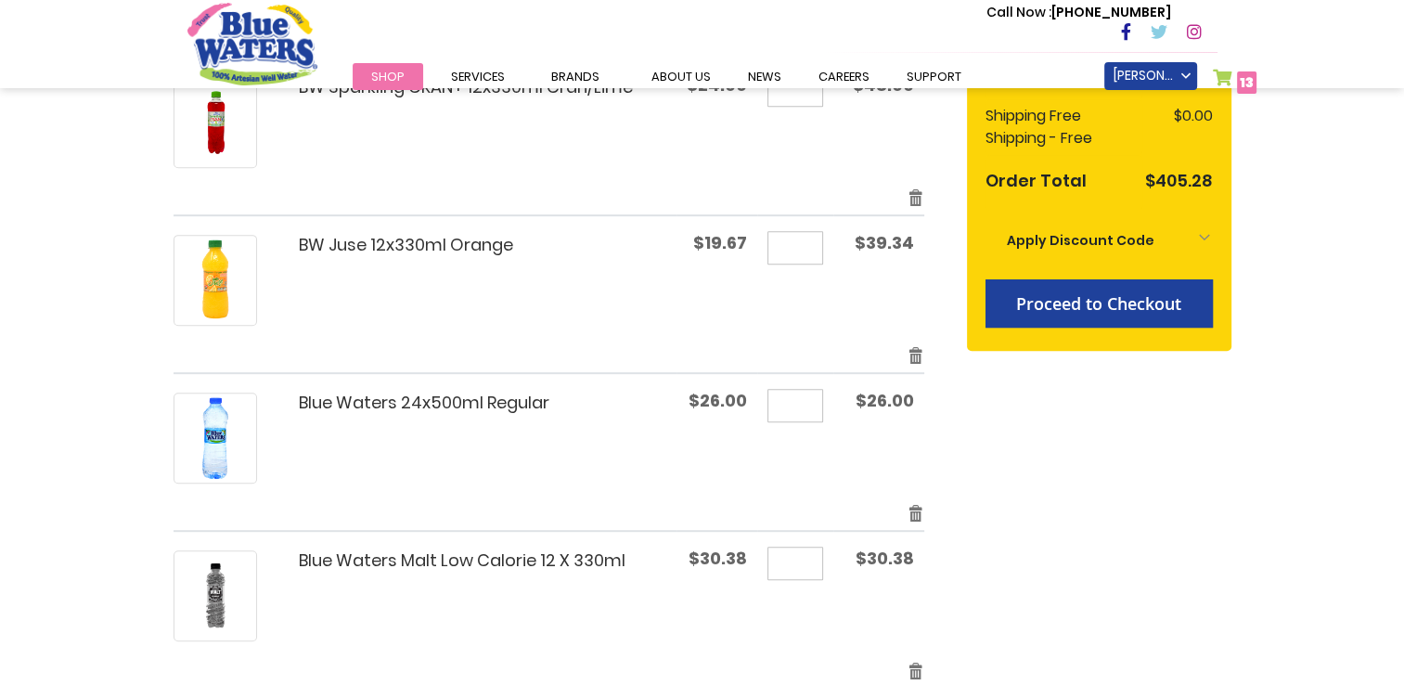
click at [646, 317] on div "BW Juse 12x330ml Orange" at bounding box center [463, 280] width 412 height 91
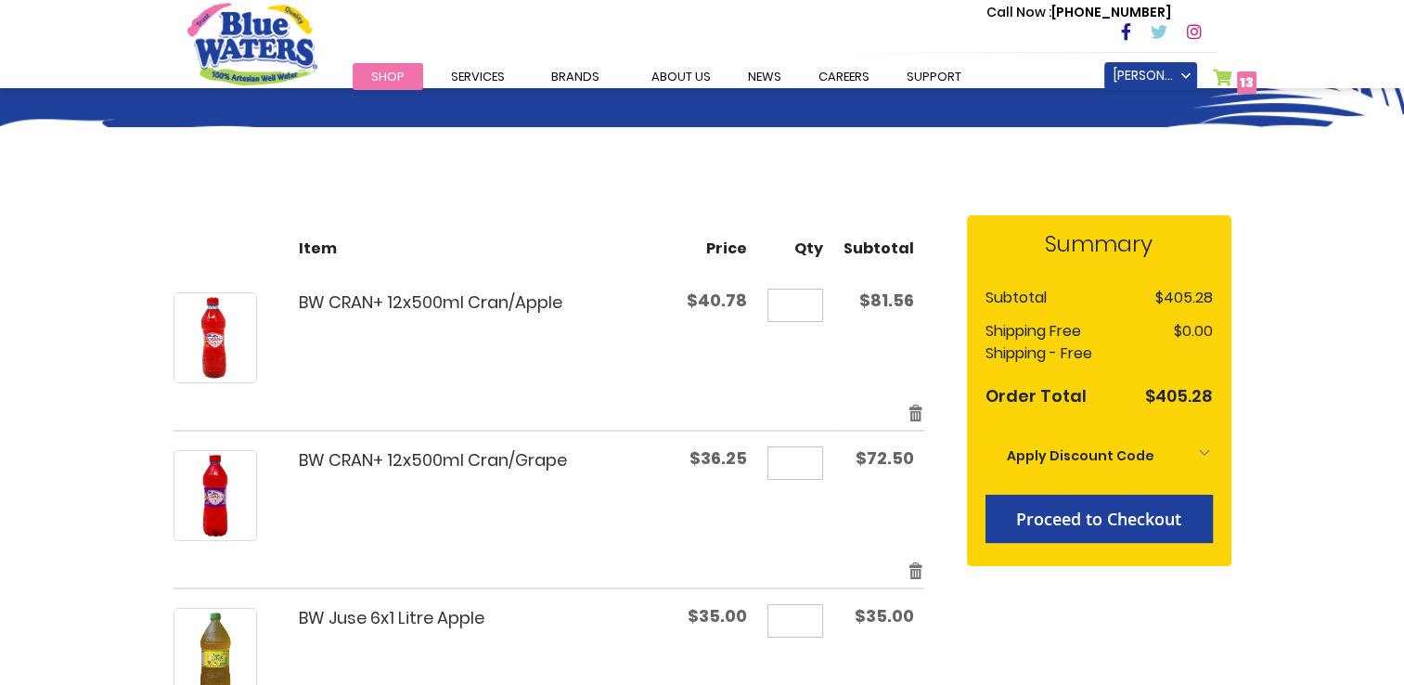
scroll to position [93, 0]
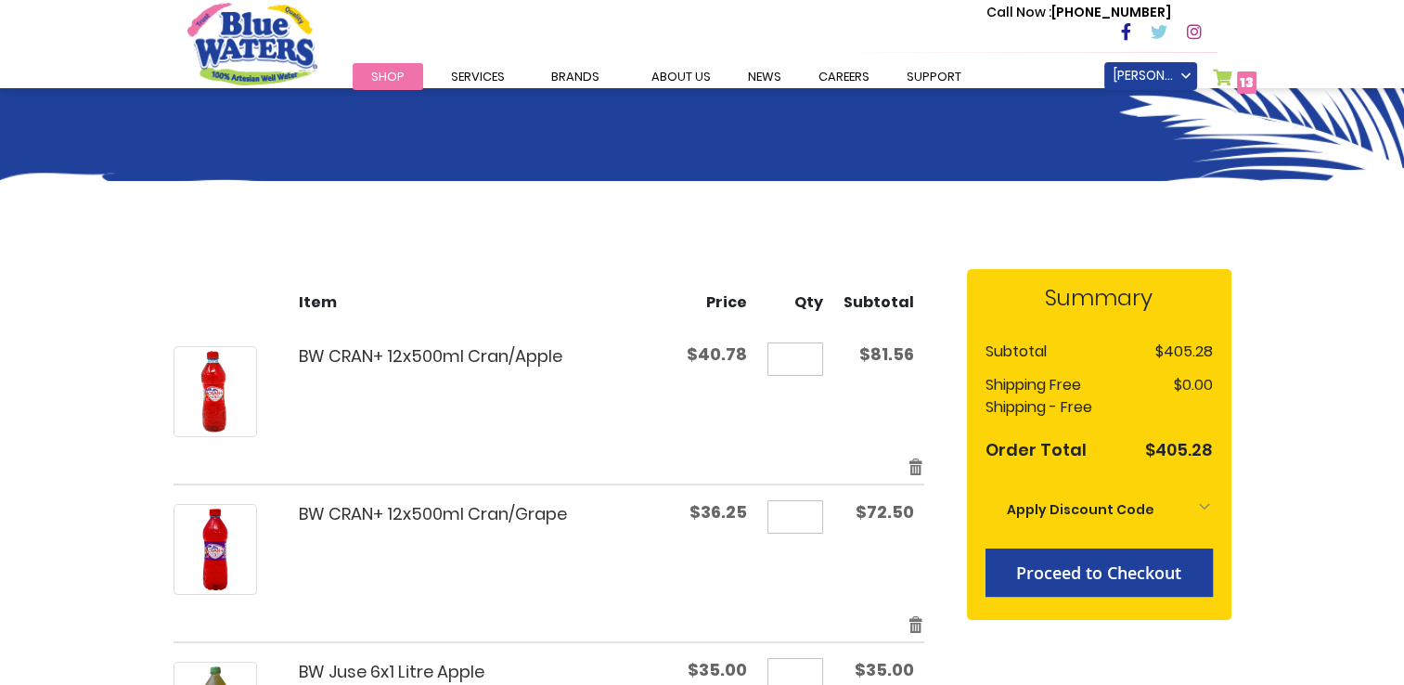
click at [653, 402] on div "BW CRAN+ 12x500ml Cran/Apple" at bounding box center [463, 391] width 412 height 91
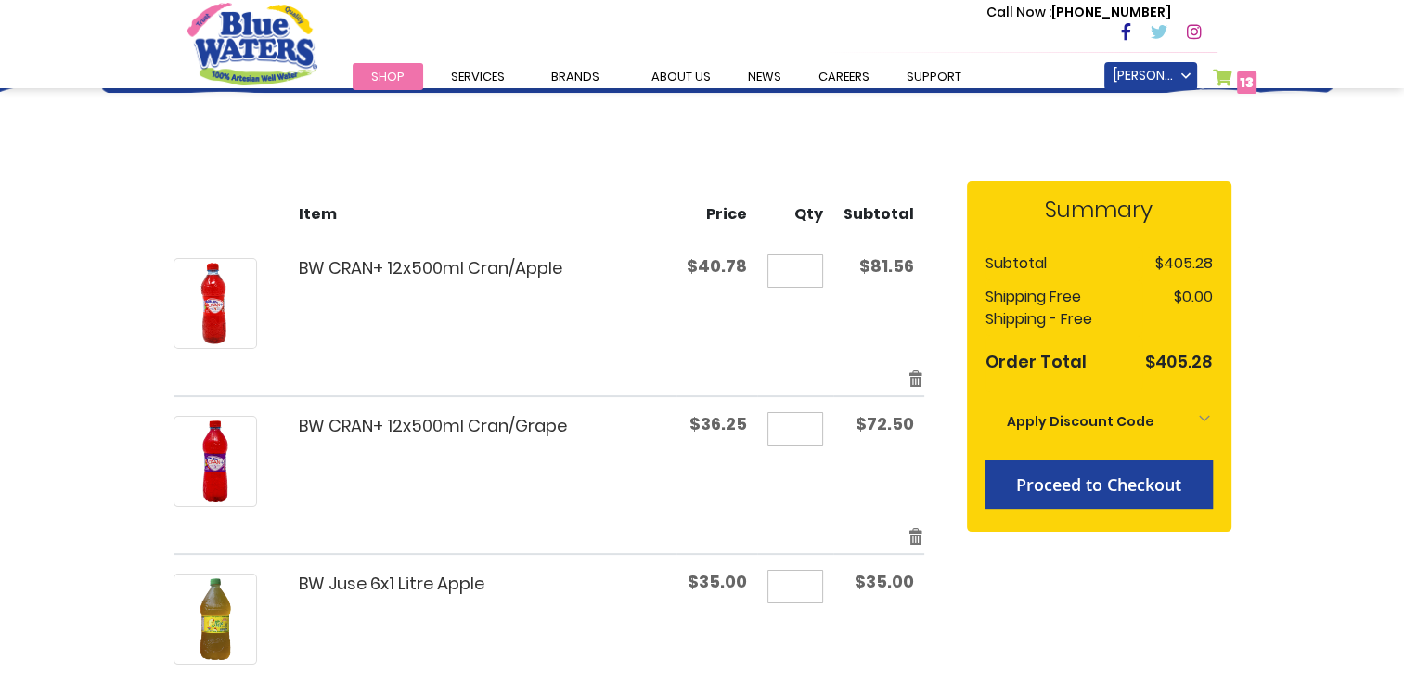
scroll to position [186, 0]
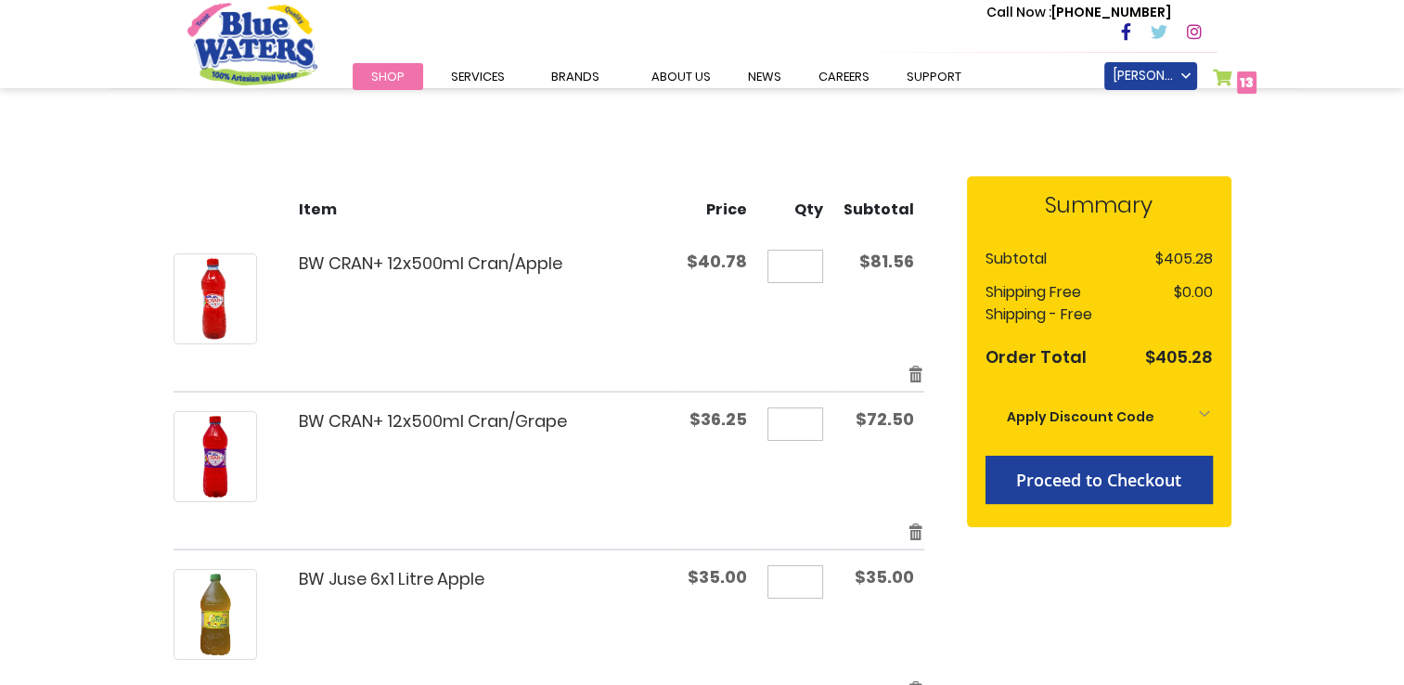
click at [1184, 409] on div "Apply Discount Code" at bounding box center [1098, 416] width 227 height 41
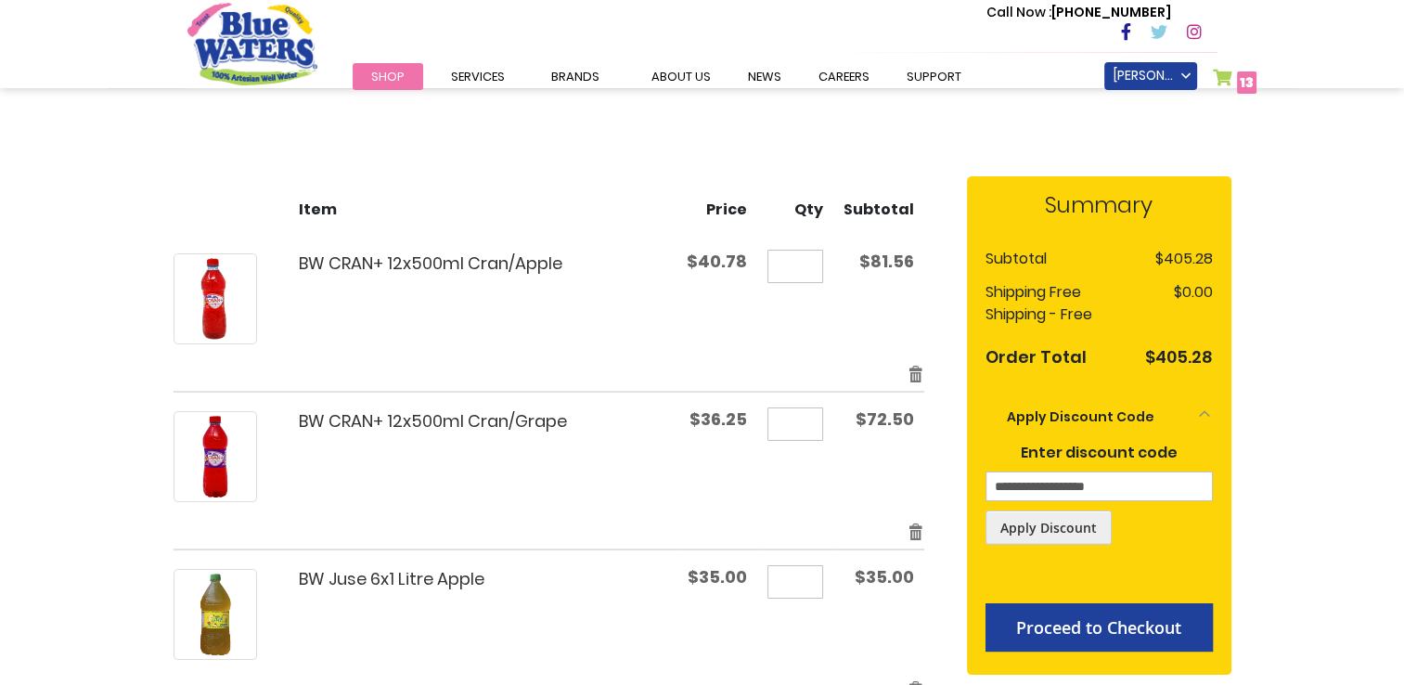
click at [1184, 409] on div "Apply Discount Code" at bounding box center [1098, 416] width 227 height 41
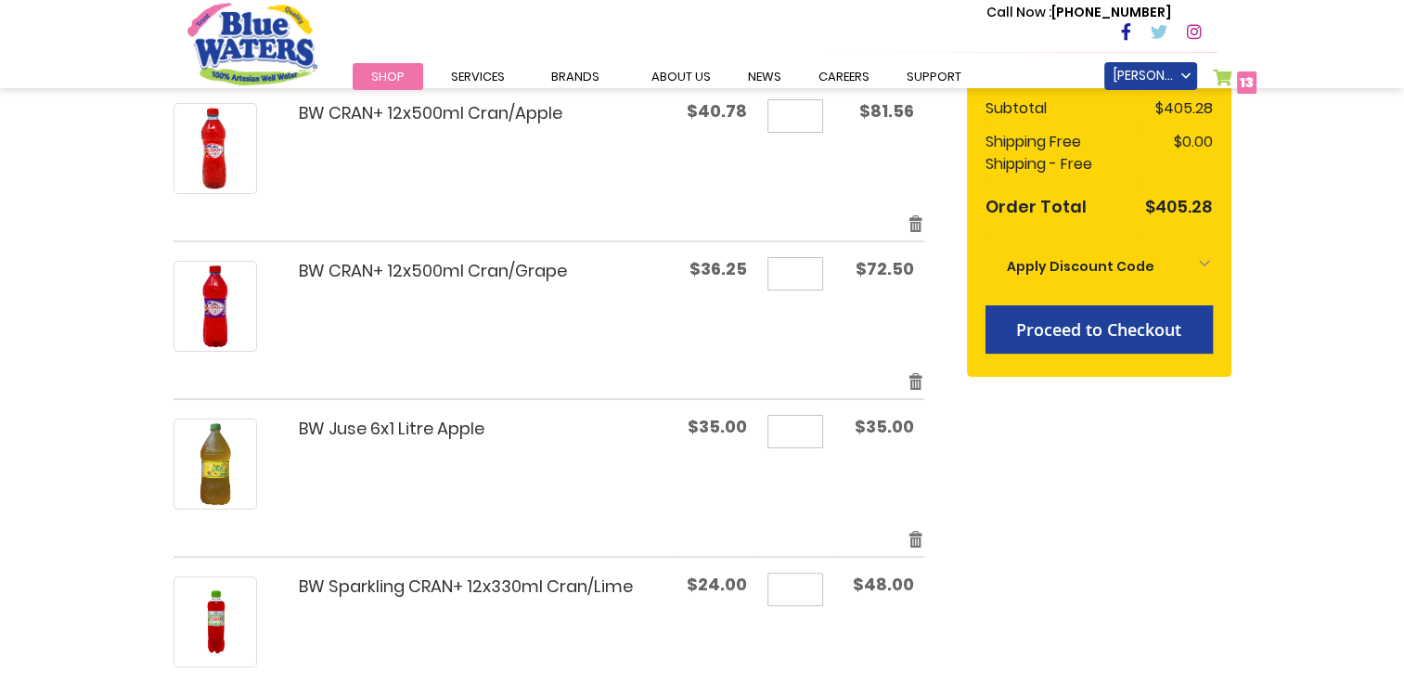
scroll to position [371, 0]
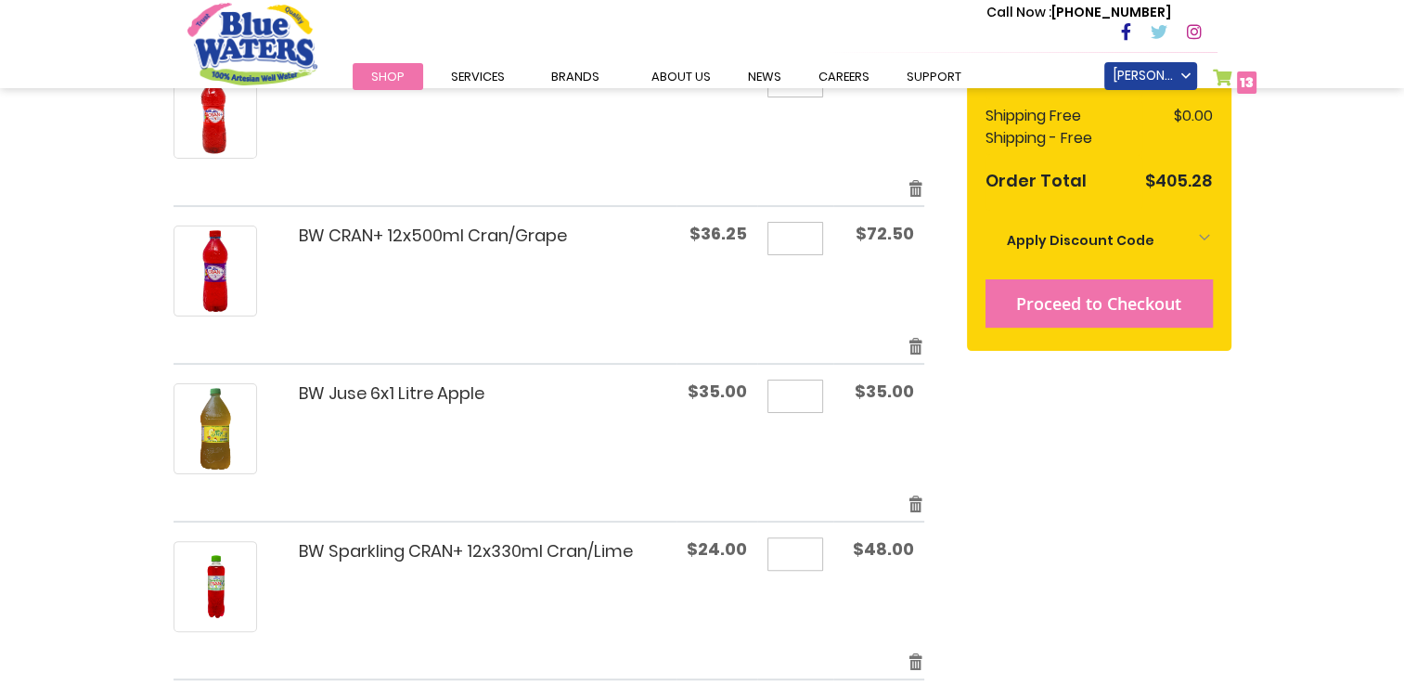
click at [1095, 316] on button "Proceed to Checkout" at bounding box center [1098, 303] width 227 height 48
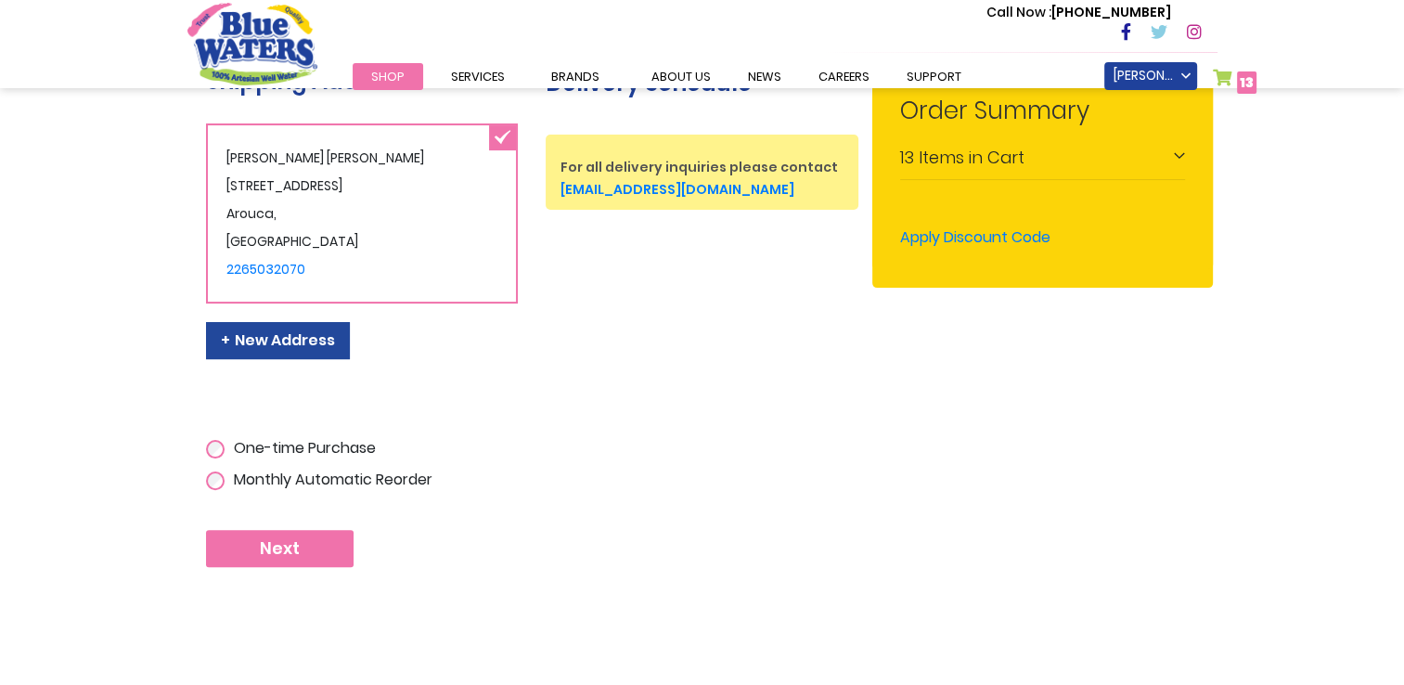
scroll to position [433, 0]
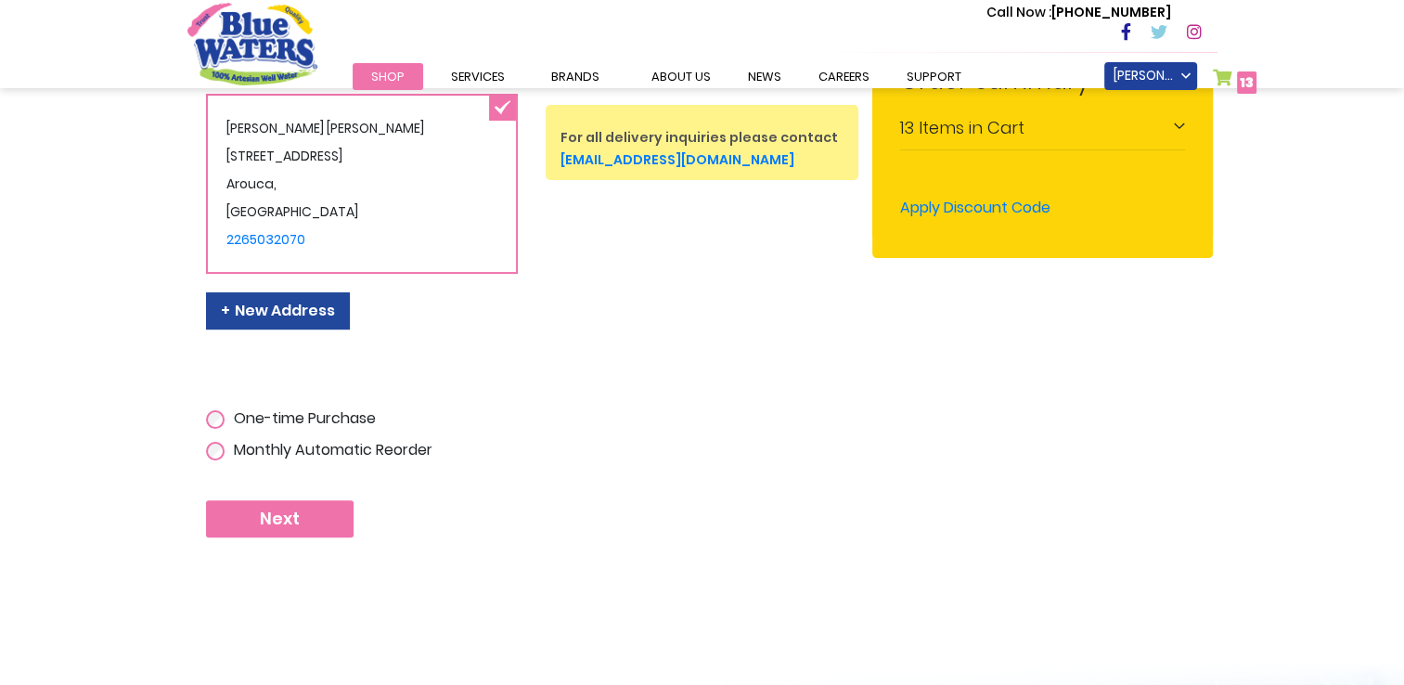
type input "**********"
click at [315, 512] on button "Next" at bounding box center [280, 518] width 148 height 37
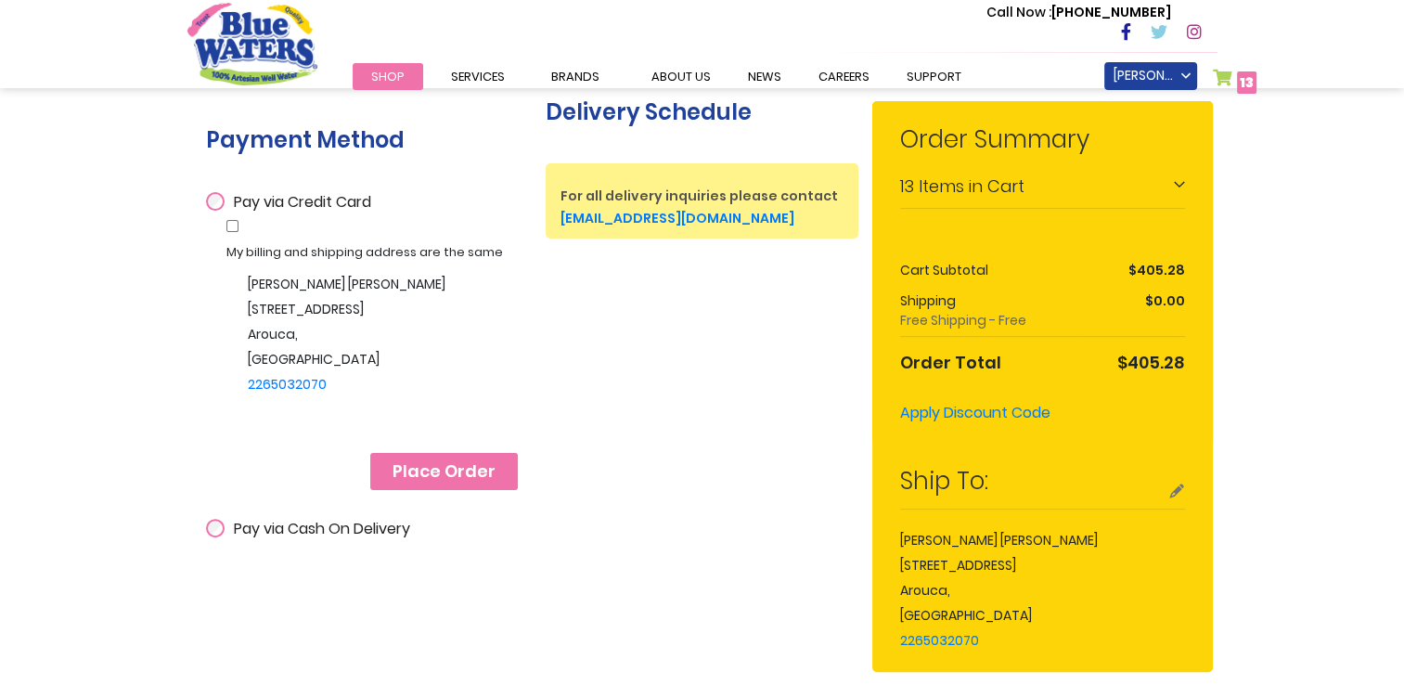
scroll to position [371, 0]
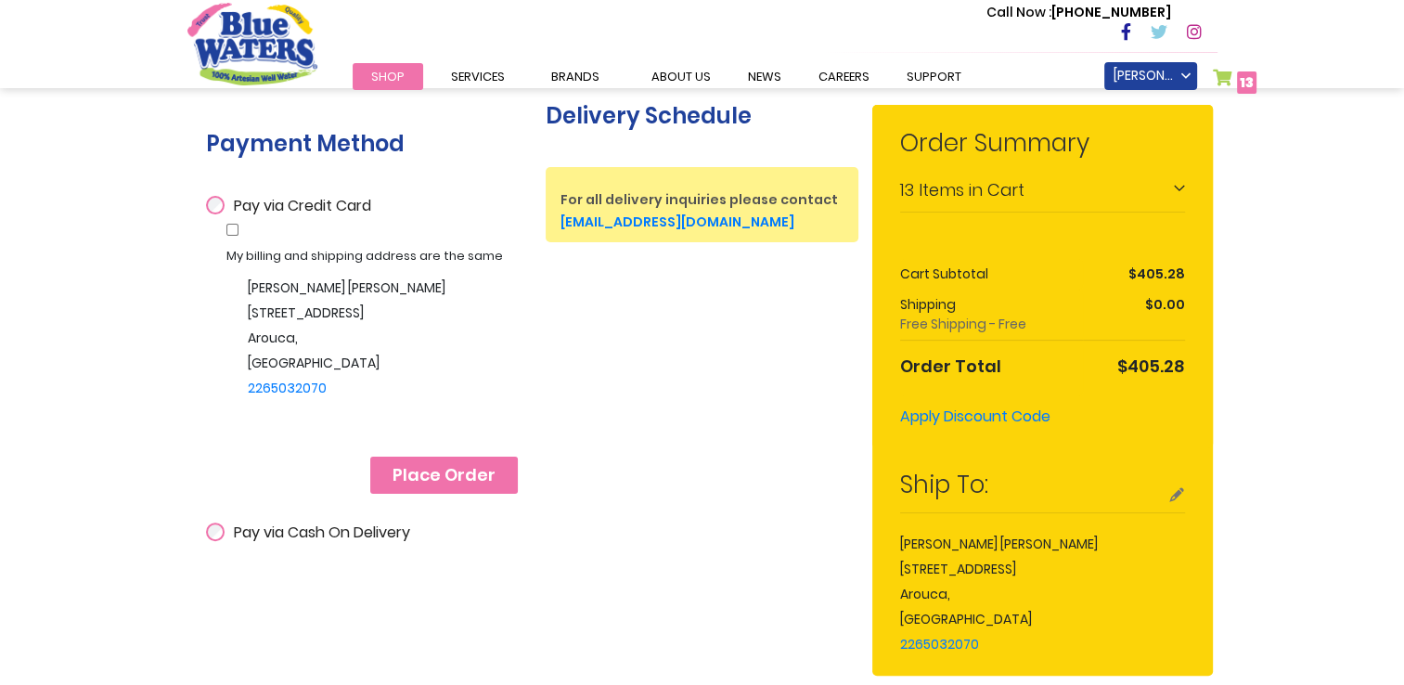
click at [494, 477] on button "Place Order" at bounding box center [444, 475] width 148 height 37
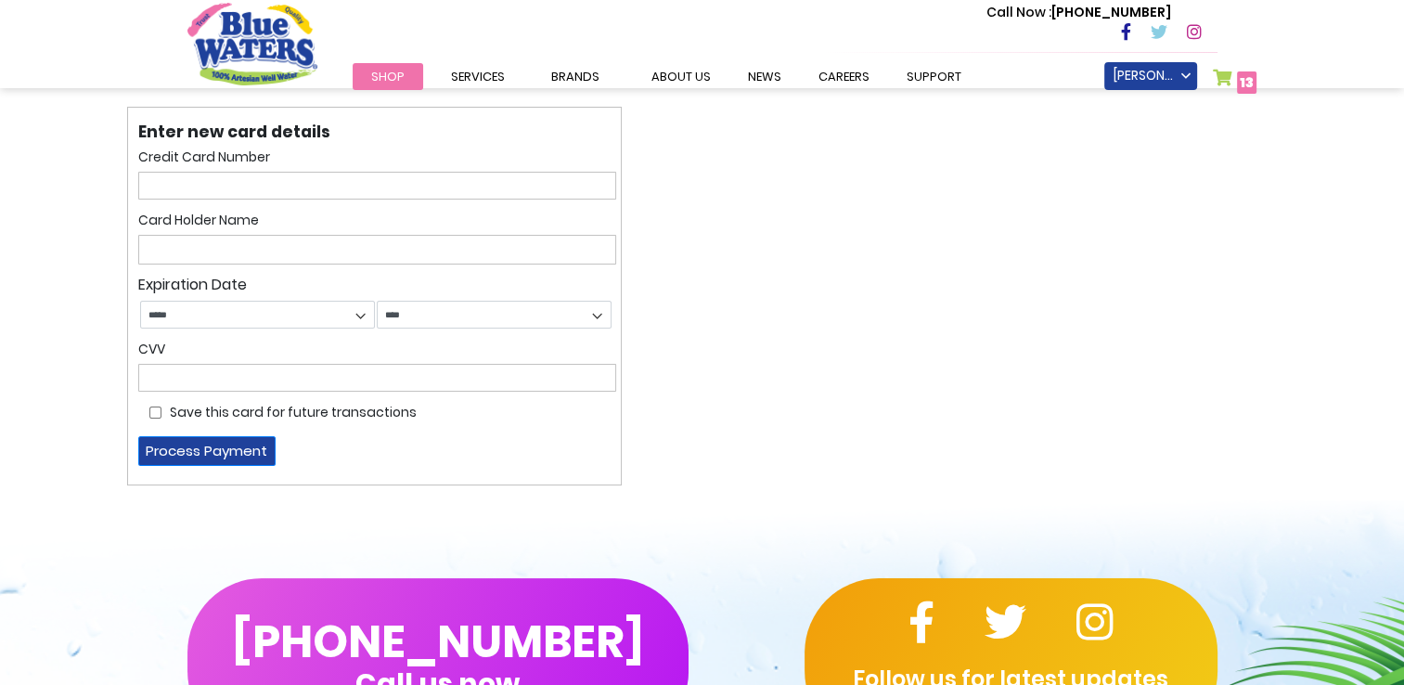
type input "**********"
click at [360, 201] on form "Credit Card Number Card Holder Name Expiration Date ***** ******* ******** ****…" at bounding box center [377, 315] width 478 height 339
click at [366, 178] on input "text" at bounding box center [377, 186] width 478 height 28
